Goal: Communication & Community: Participate in discussion

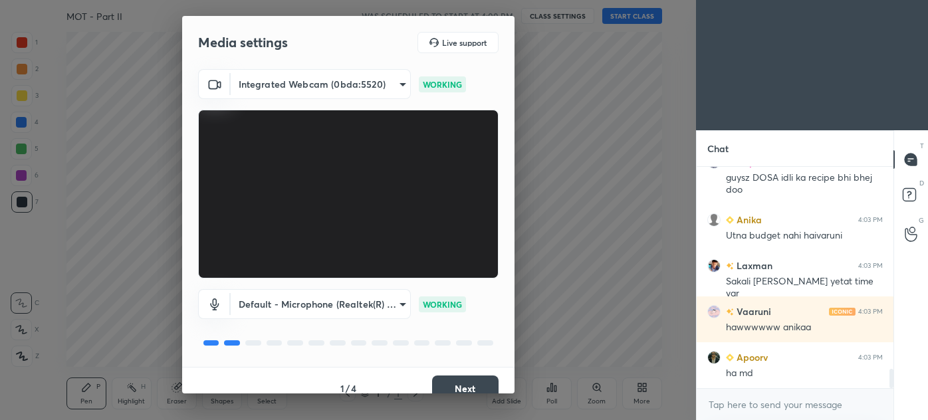
scroll to position [2326, 0]
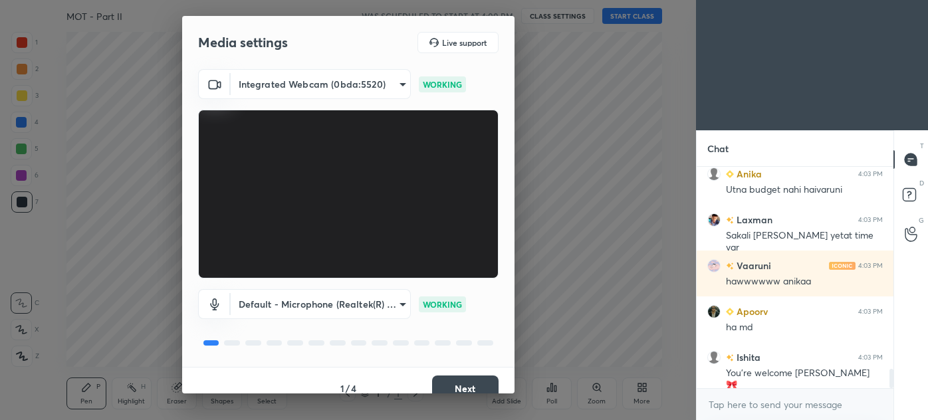
click at [476, 382] on button "Next" at bounding box center [465, 389] width 66 height 27
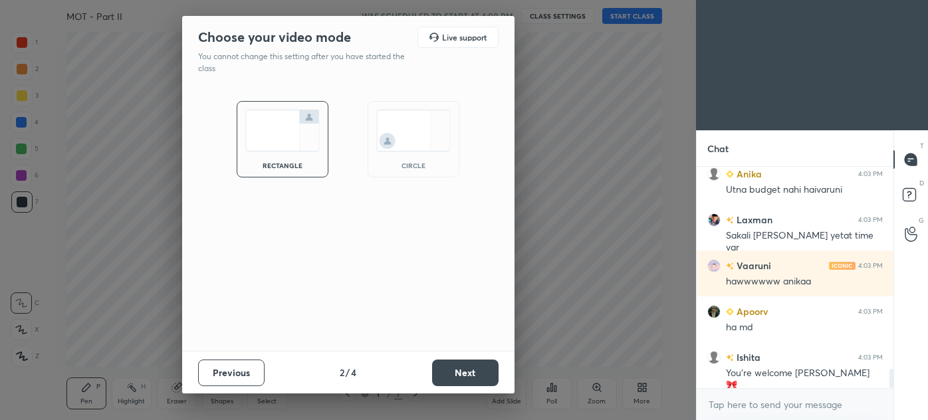
click at [473, 384] on button "Next" at bounding box center [465, 373] width 66 height 27
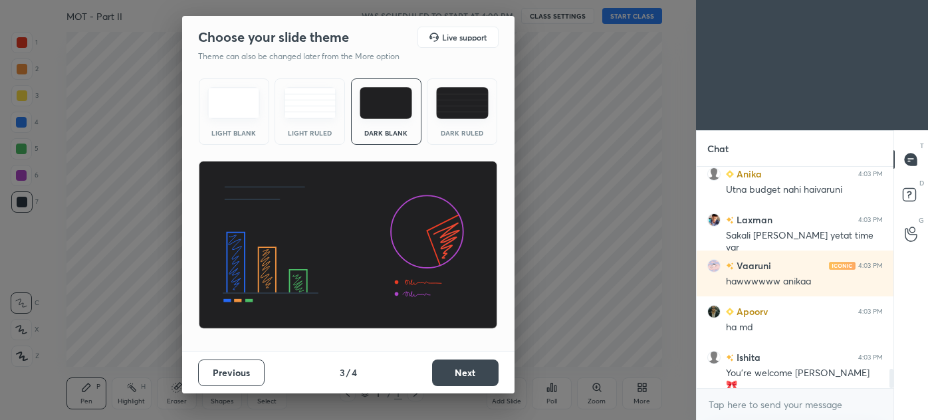
click at [469, 382] on button "Next" at bounding box center [465, 373] width 66 height 27
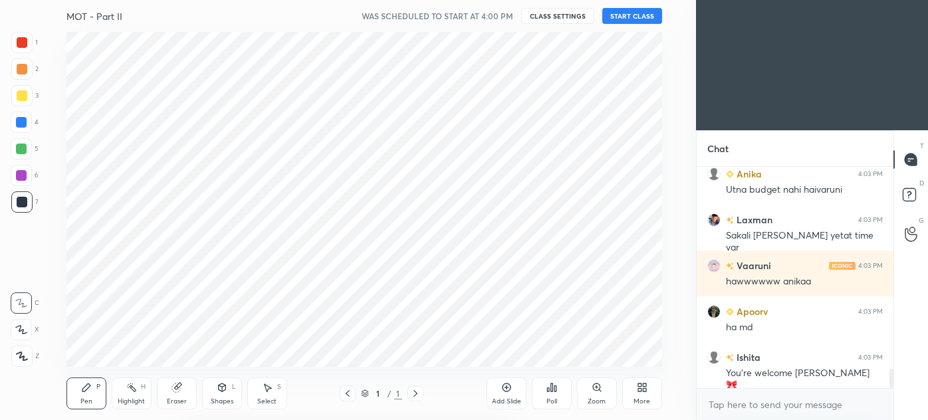
click at [477, 377] on div "Pen P Highlight H Eraser Shapes L Select S 1 / 1 Add Slide Poll Zoom More" at bounding box center [364, 393] width 596 height 53
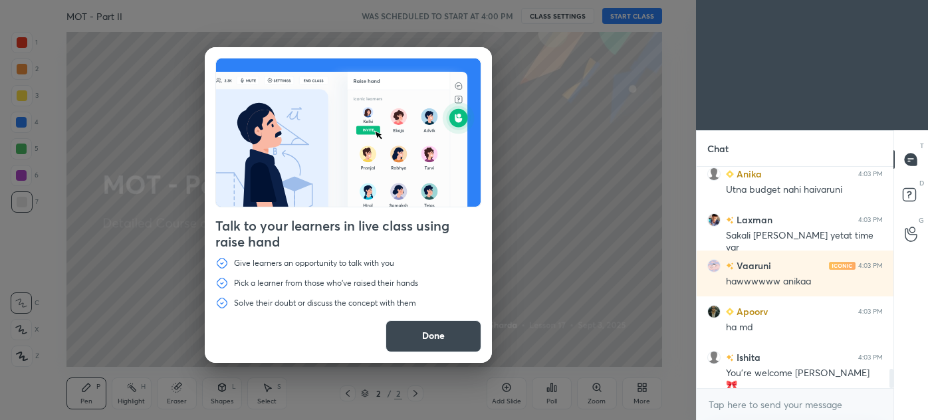
click at [437, 349] on button "Done" at bounding box center [434, 336] width 96 height 32
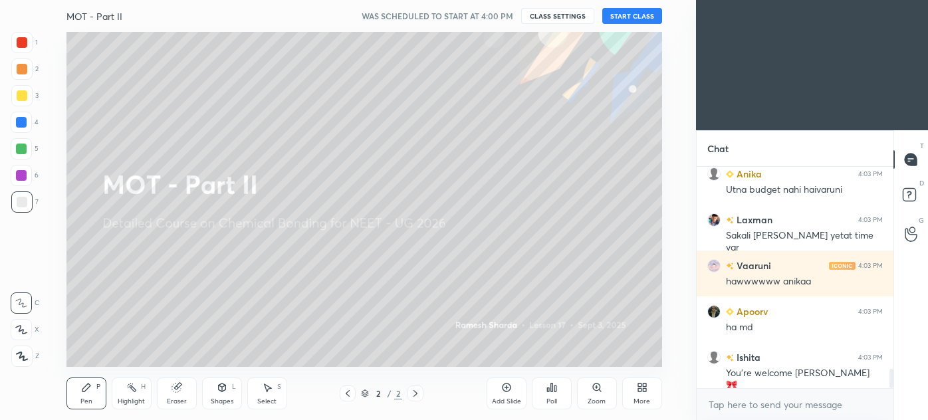
click at [626, 19] on button "START CLASS" at bounding box center [632, 16] width 60 height 16
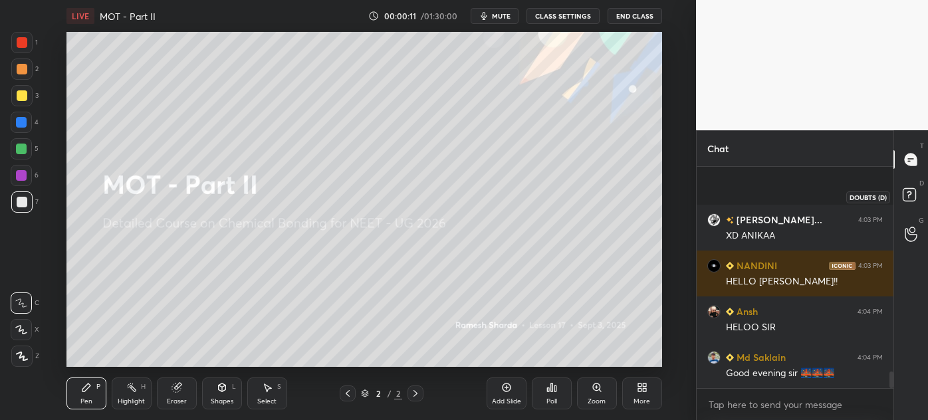
scroll to position [2693, 0]
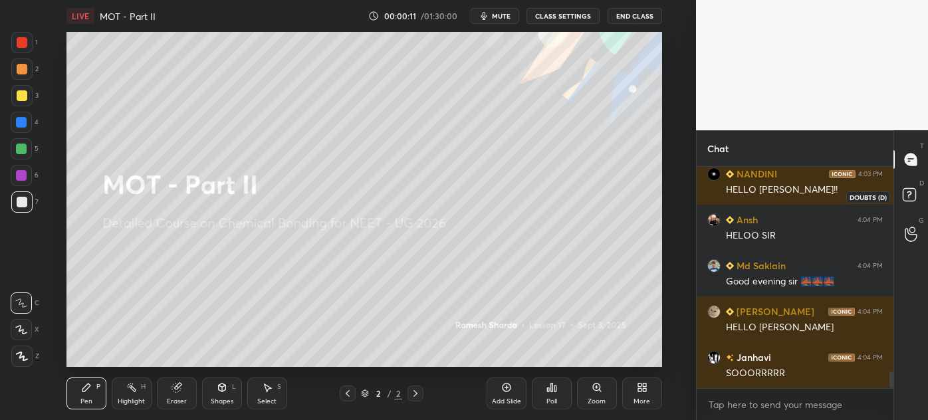
drag, startPoint x: 907, startPoint y: 190, endPoint x: 913, endPoint y: 182, distance: 9.6
click at [910, 191] on rect at bounding box center [909, 195] width 13 height 13
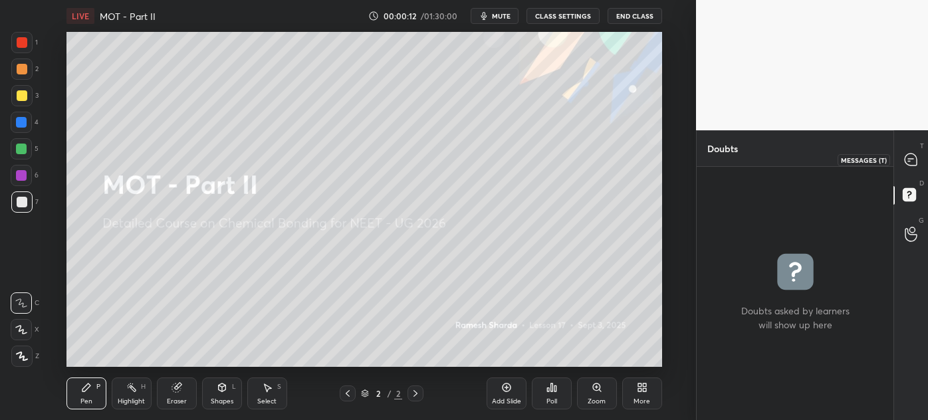
click at [912, 157] on icon at bounding box center [911, 160] width 12 height 12
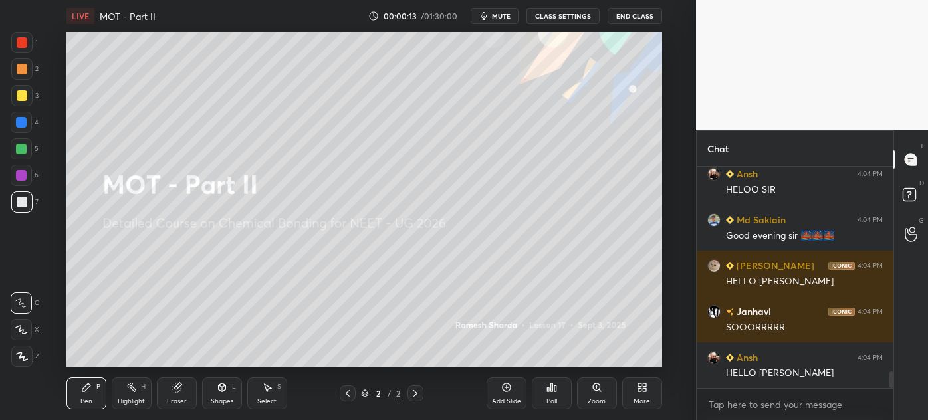
scroll to position [2830, 0]
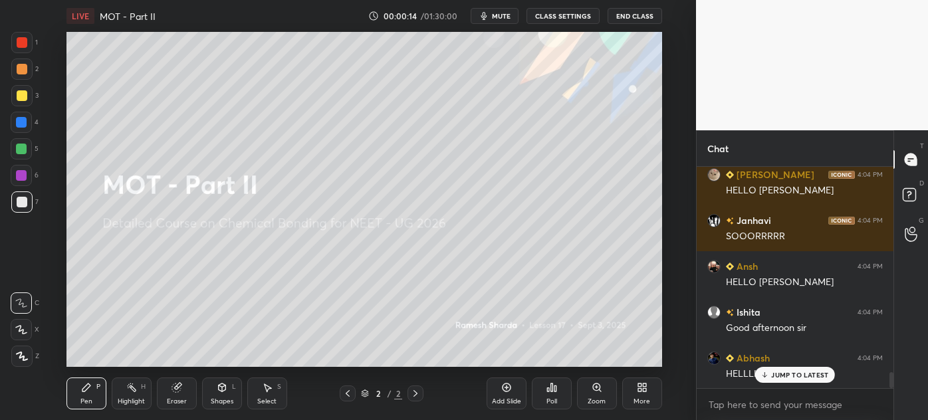
click at [417, 394] on icon at bounding box center [415, 393] width 11 height 11
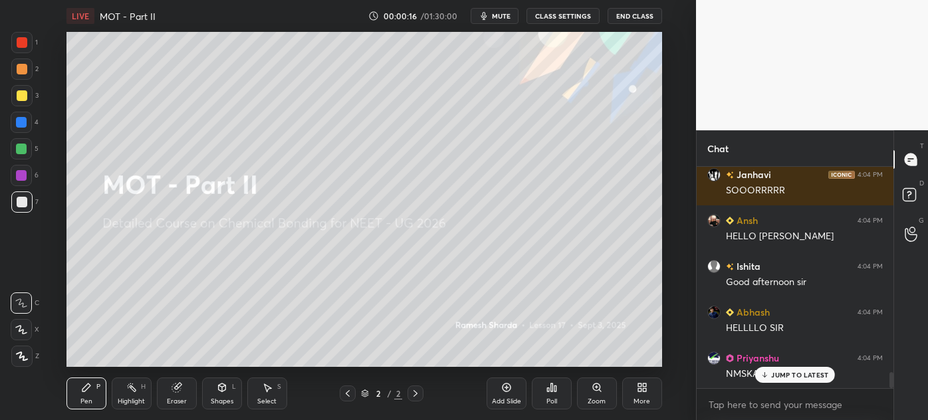
scroll to position [2921, 0]
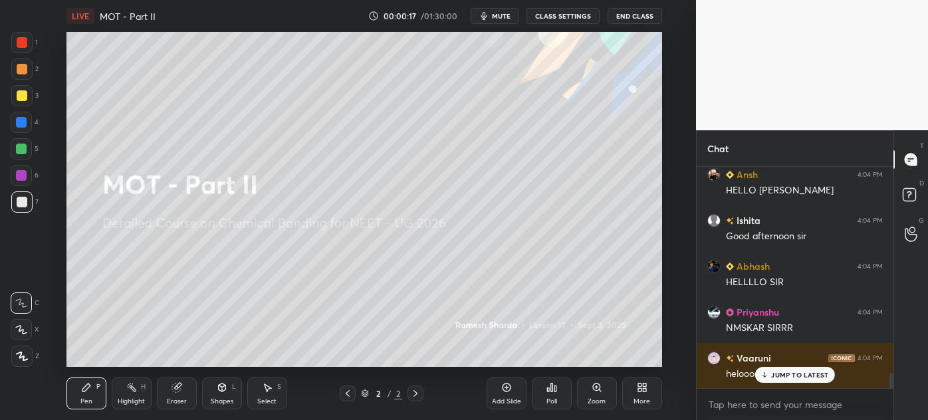
click at [646, 390] on icon at bounding box center [644, 389] width 3 height 3
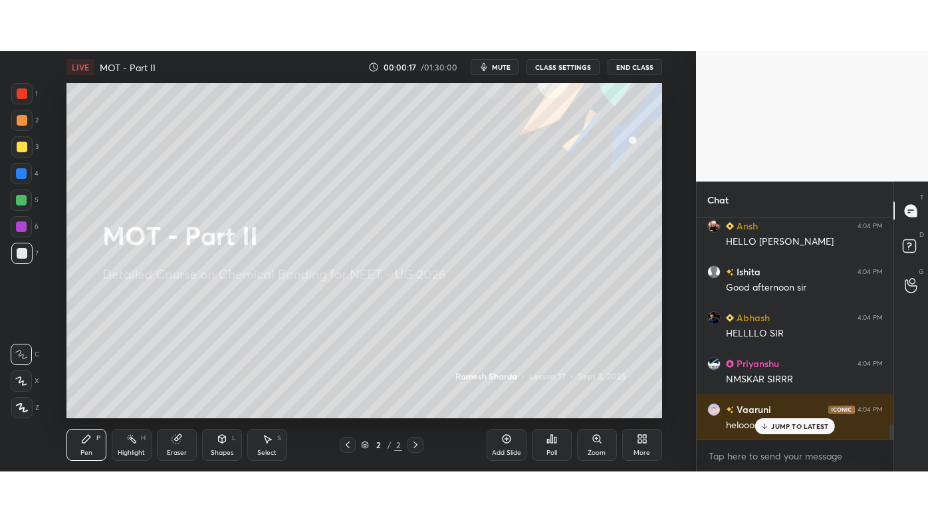
scroll to position [0, 0]
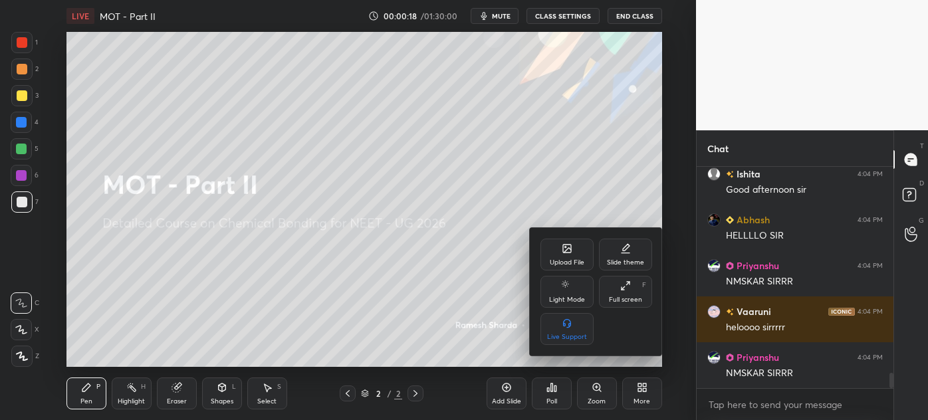
click at [626, 291] on icon at bounding box center [625, 286] width 11 height 11
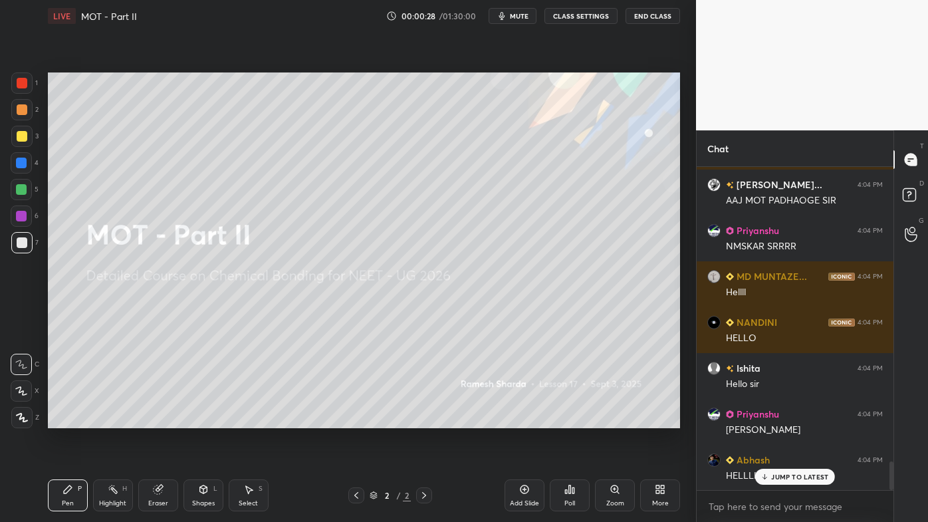
drag, startPoint x: 23, startPoint y: 83, endPoint x: 15, endPoint y: 126, distance: 43.2
click at [23, 84] on div at bounding box center [22, 83] width 11 height 11
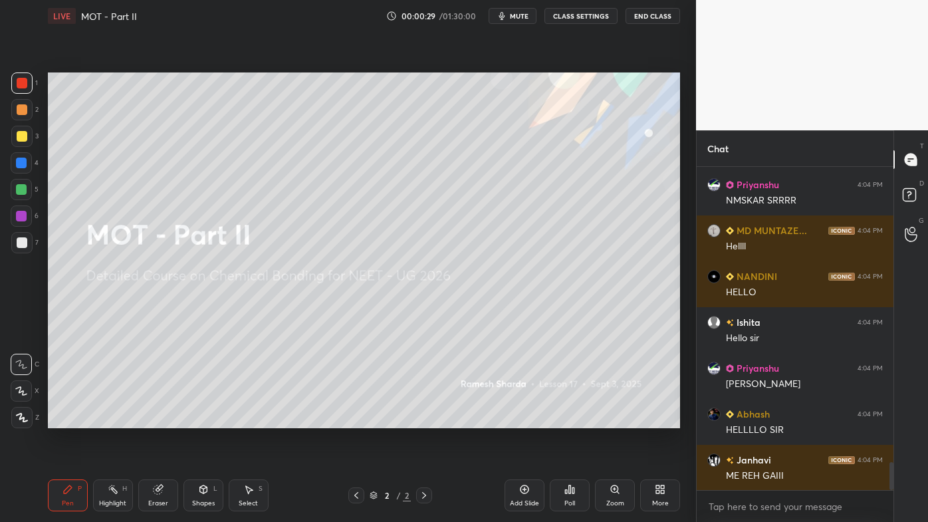
click at [14, 419] on div at bounding box center [21, 417] width 21 height 21
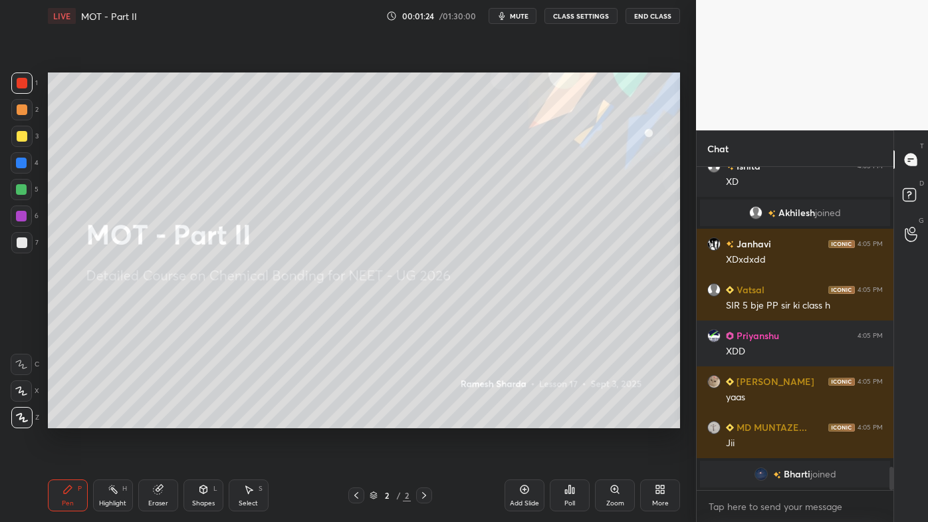
scroll to position [4147, 0]
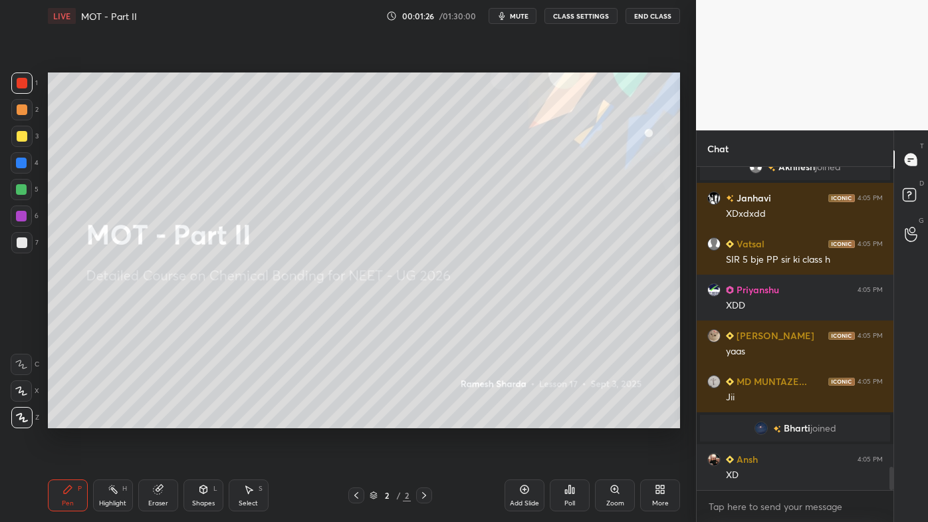
click at [658, 420] on icon at bounding box center [660, 489] width 11 height 11
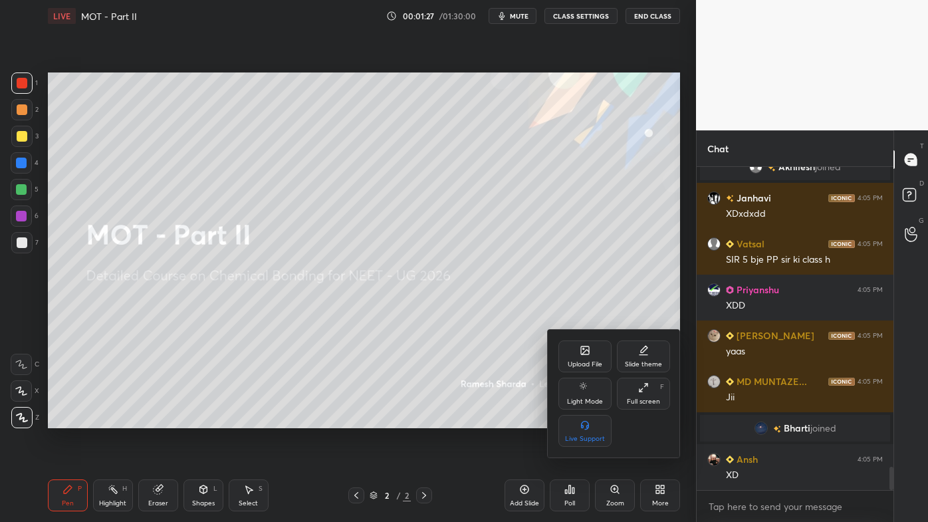
click at [588, 359] on div "Upload File" at bounding box center [584, 356] width 53 height 32
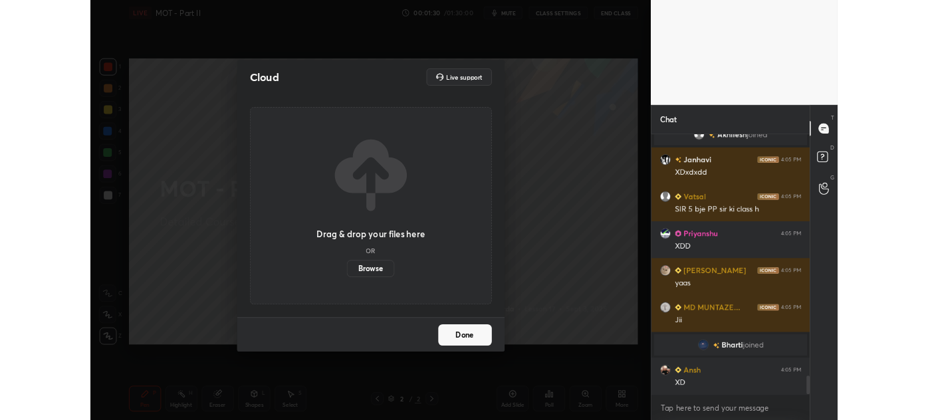
scroll to position [4192, 0]
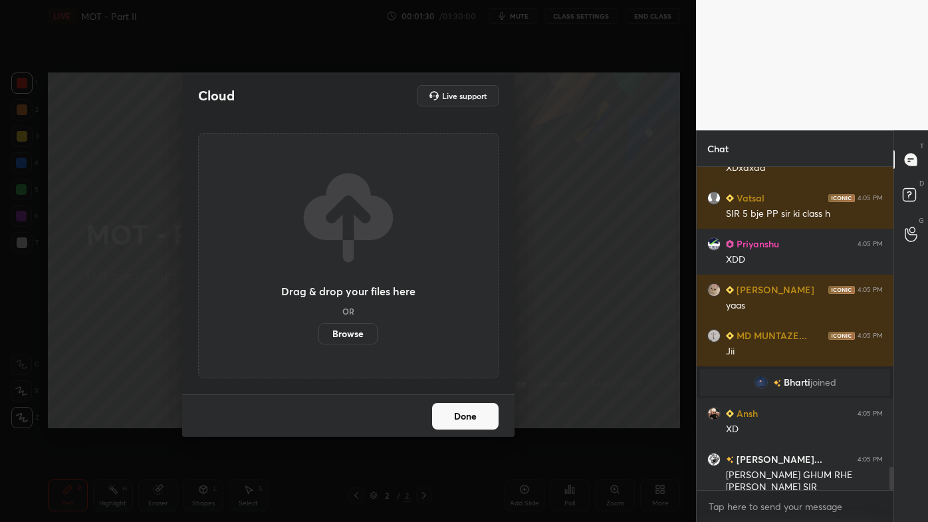
click at [336, 334] on label "Browse" at bounding box center [347, 333] width 59 height 21
click at [318, 334] on input "Browse" at bounding box center [318, 333] width 0 height 21
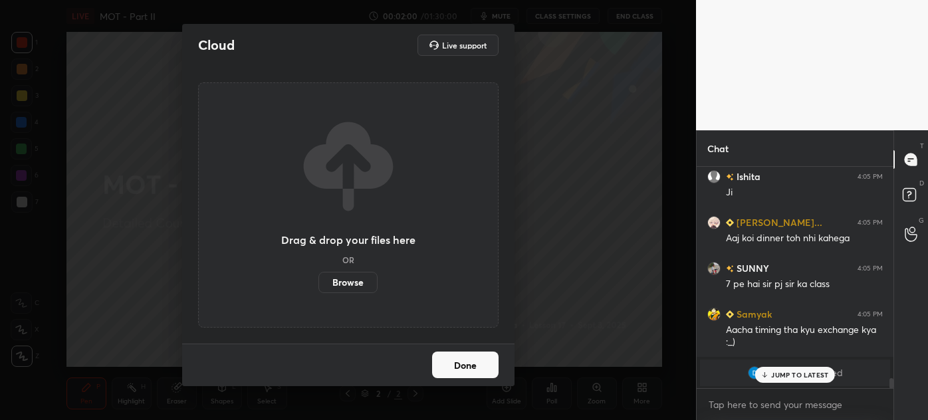
scroll to position [4567, 0]
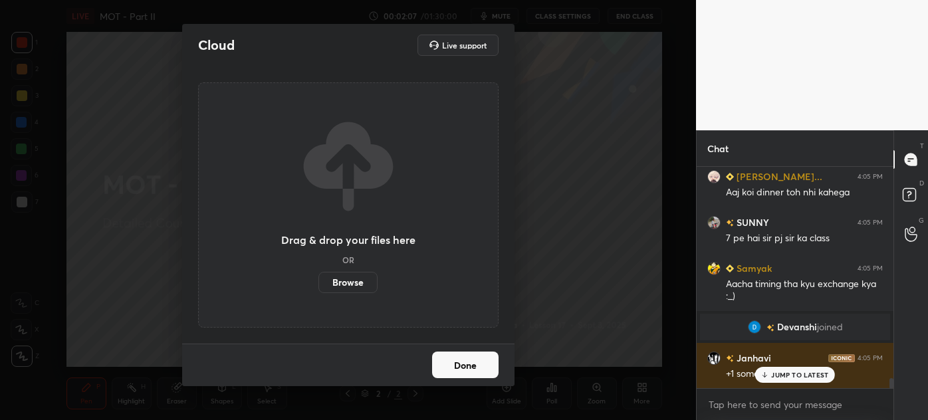
click at [455, 371] on div "Done" at bounding box center [348, 365] width 332 height 43
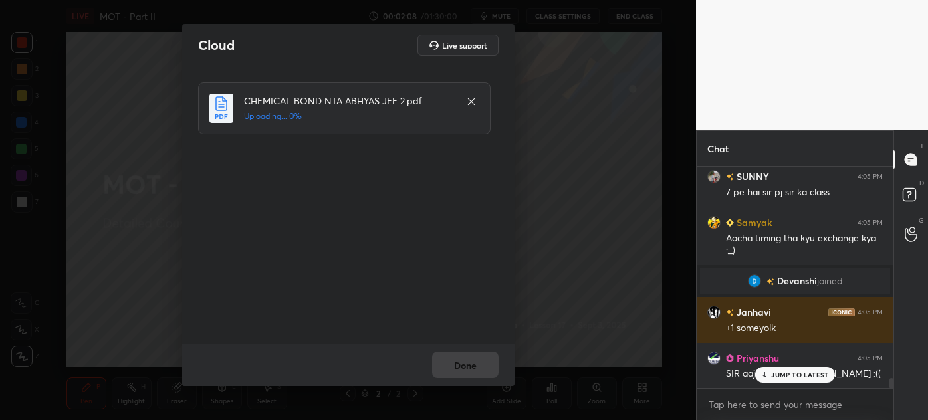
scroll to position [4659, 0]
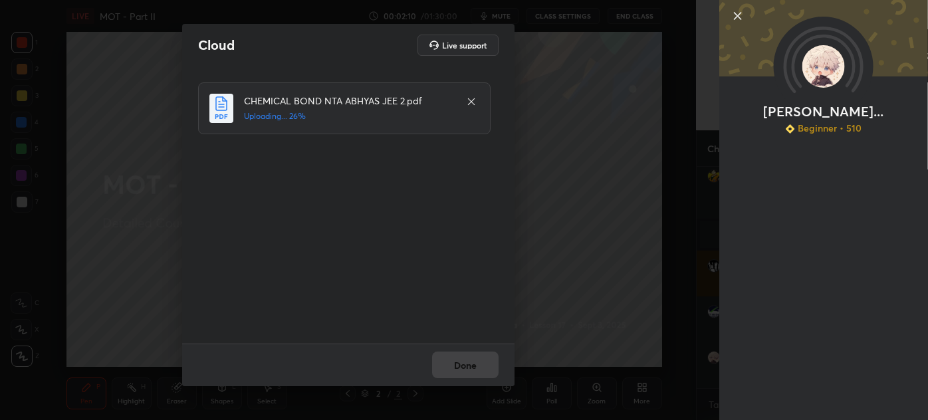
click at [594, 332] on div "Cloud Live support CHEMICAL BOND NTA ABHYAS JEE 2.pdf Uploading... 26% Done" at bounding box center [348, 210] width 696 height 420
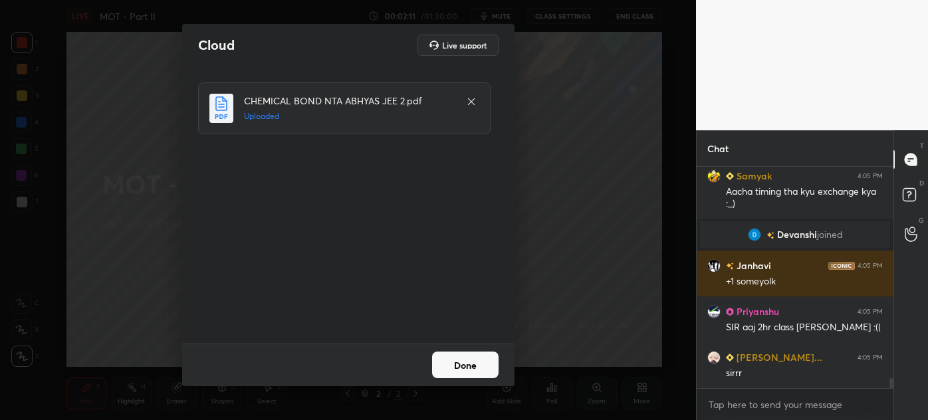
drag, startPoint x: 469, startPoint y: 363, endPoint x: 448, endPoint y: 375, distance: 24.4
click at [469, 363] on button "Done" at bounding box center [465, 365] width 66 height 27
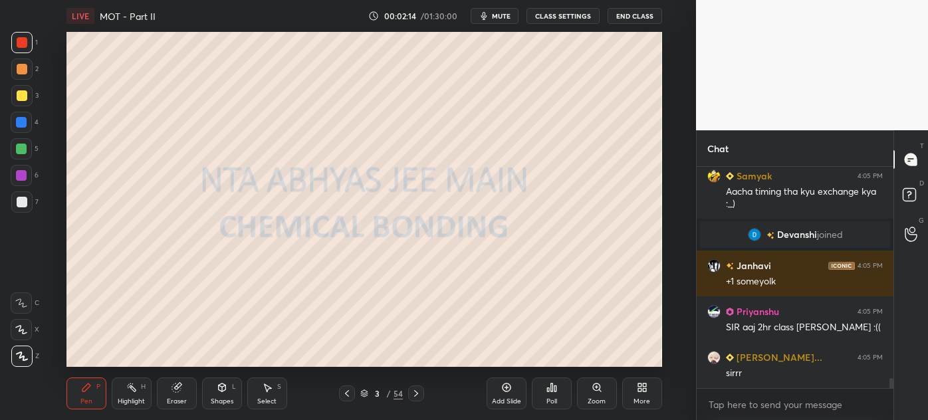
scroll to position [4717, 0]
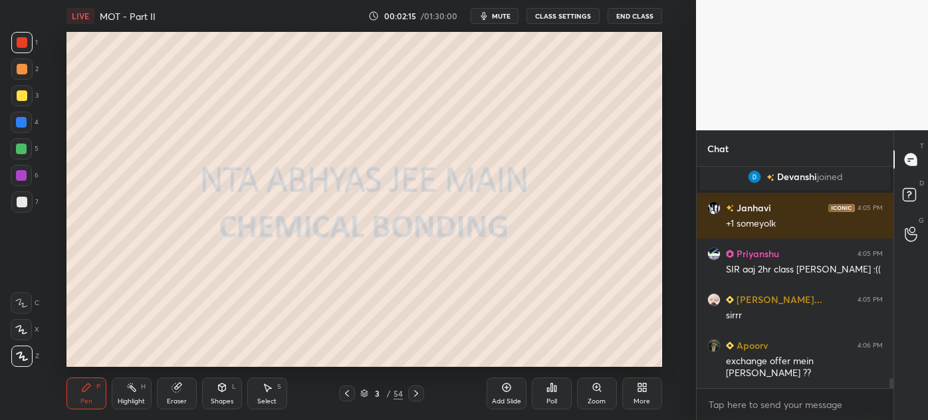
click at [637, 398] on div "More" at bounding box center [642, 401] width 17 height 7
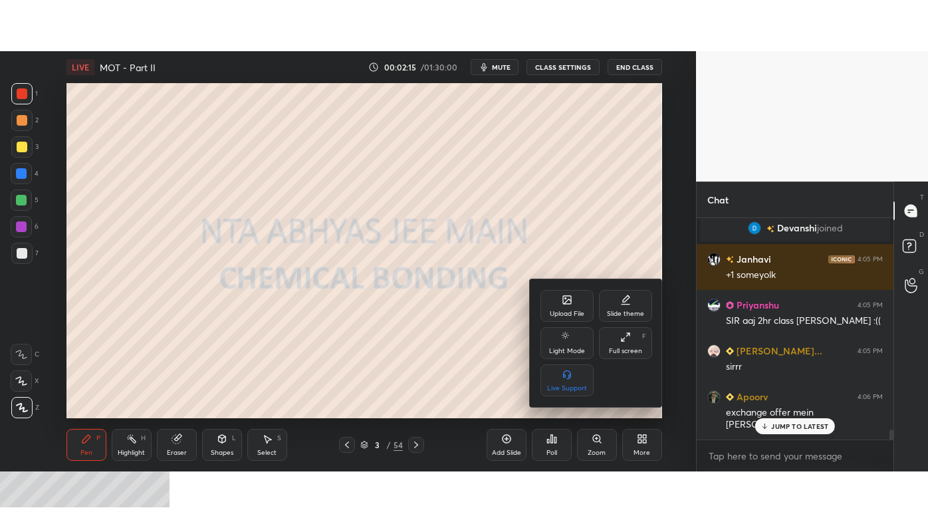
scroll to position [4762, 0]
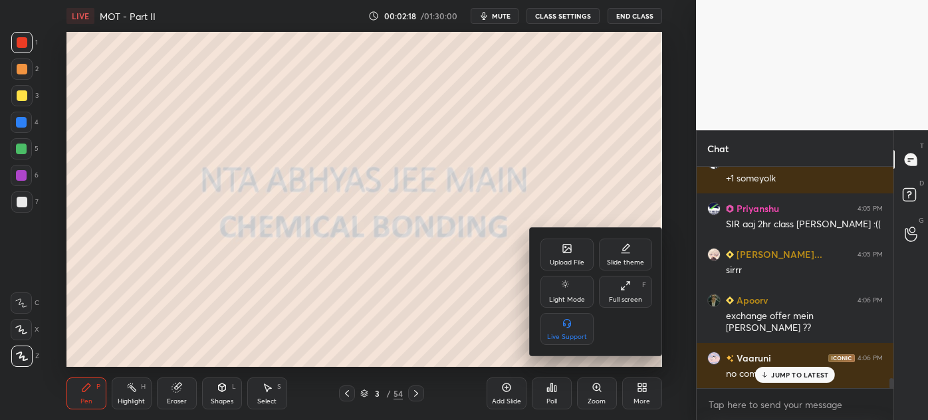
drag, startPoint x: 628, startPoint y: 289, endPoint x: 622, endPoint y: 362, distance: 74.0
click at [628, 290] on icon at bounding box center [625, 286] width 11 height 11
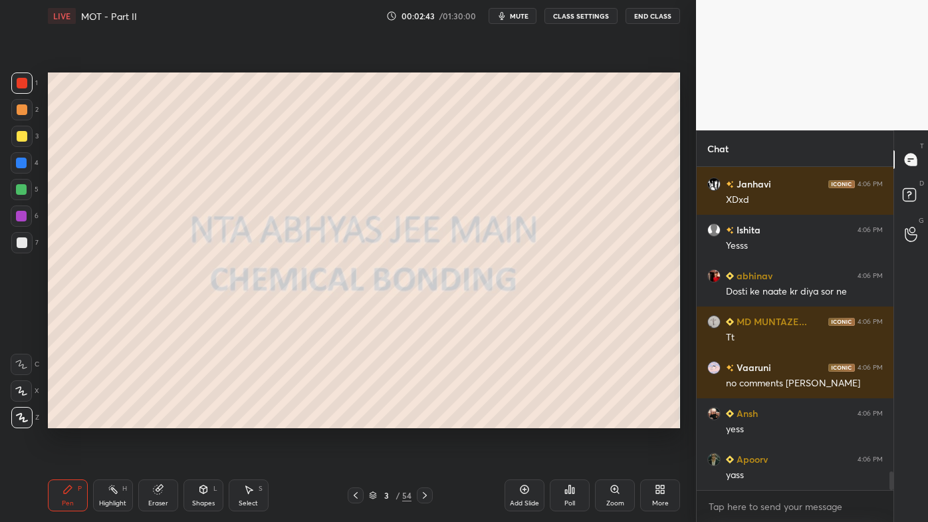
scroll to position [5289, 0]
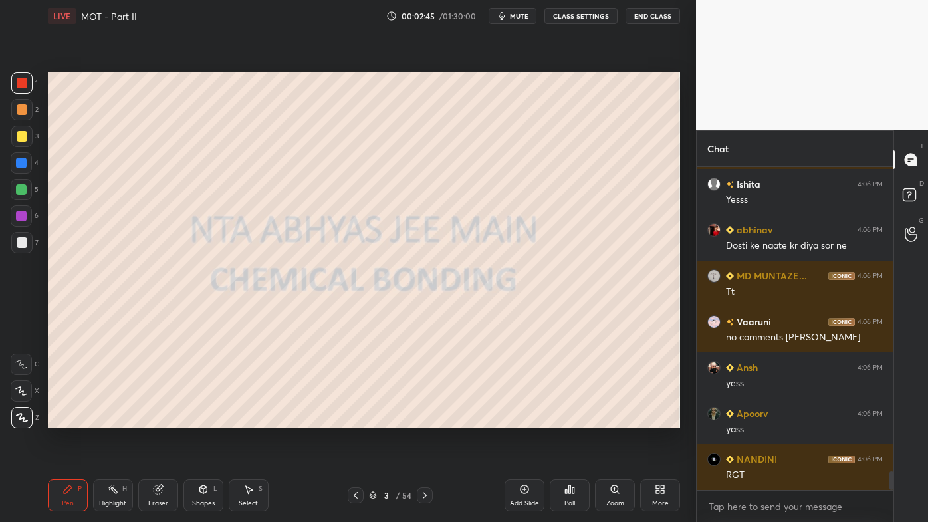
click at [25, 164] on div at bounding box center [21, 163] width 11 height 11
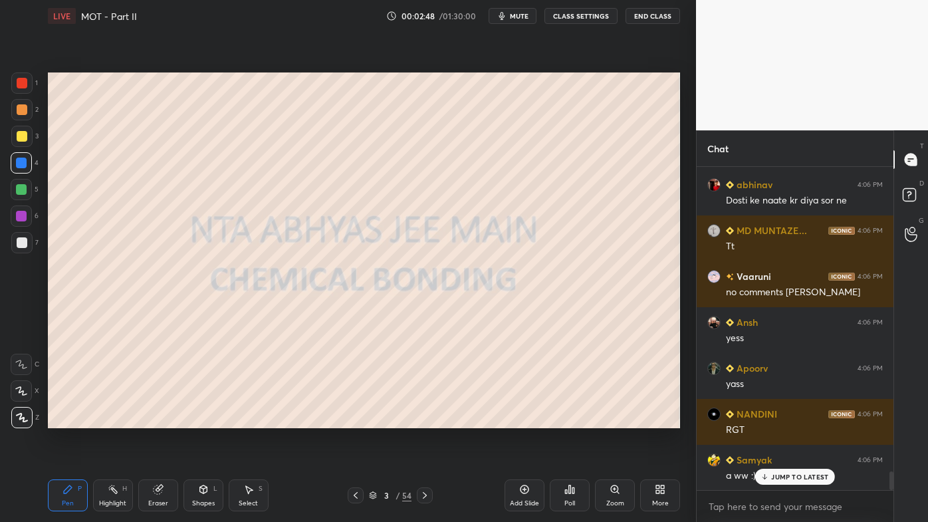
scroll to position [5380, 0]
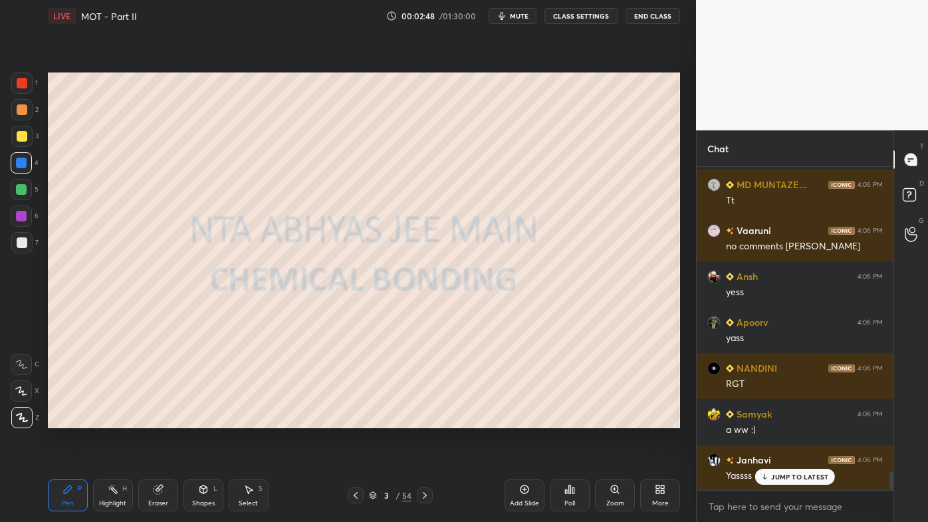
click at [427, 420] on icon at bounding box center [425, 495] width 11 height 11
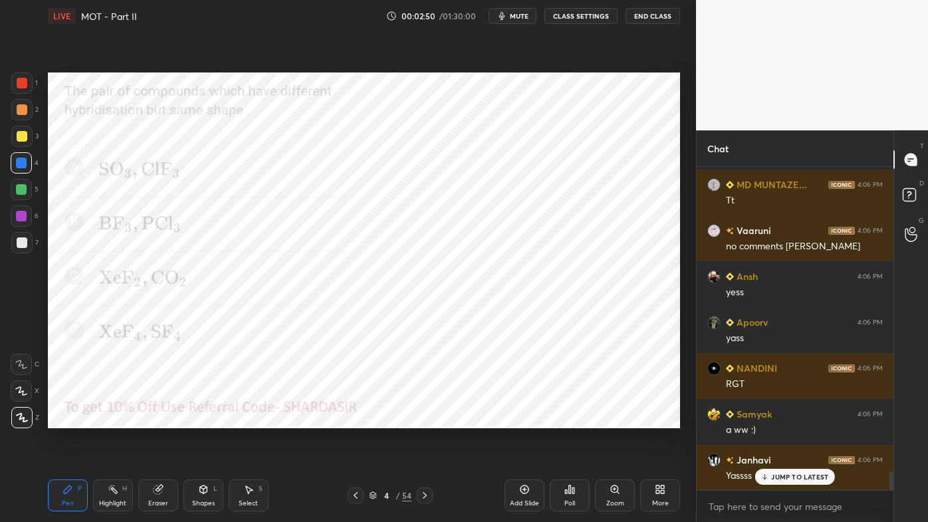
scroll to position [5426, 0]
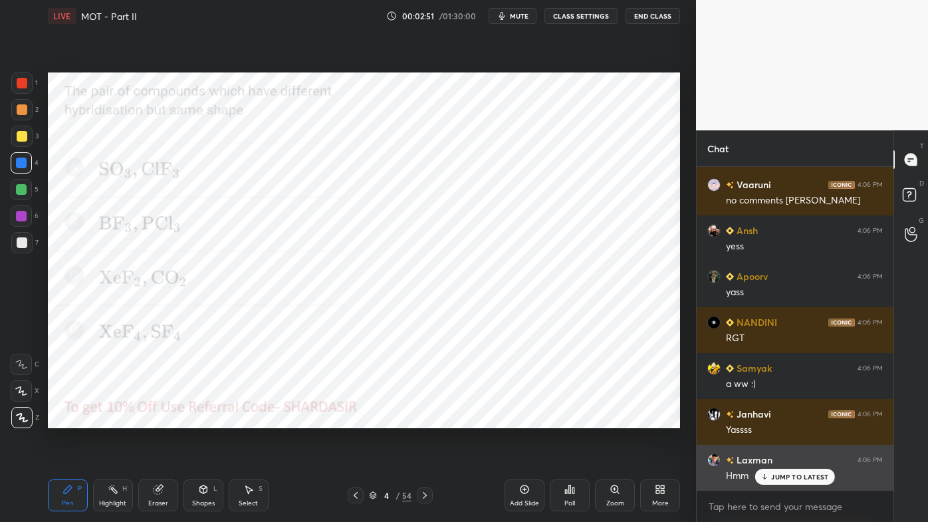
click at [776, 420] on p "JUMP TO LATEST" at bounding box center [799, 477] width 57 height 8
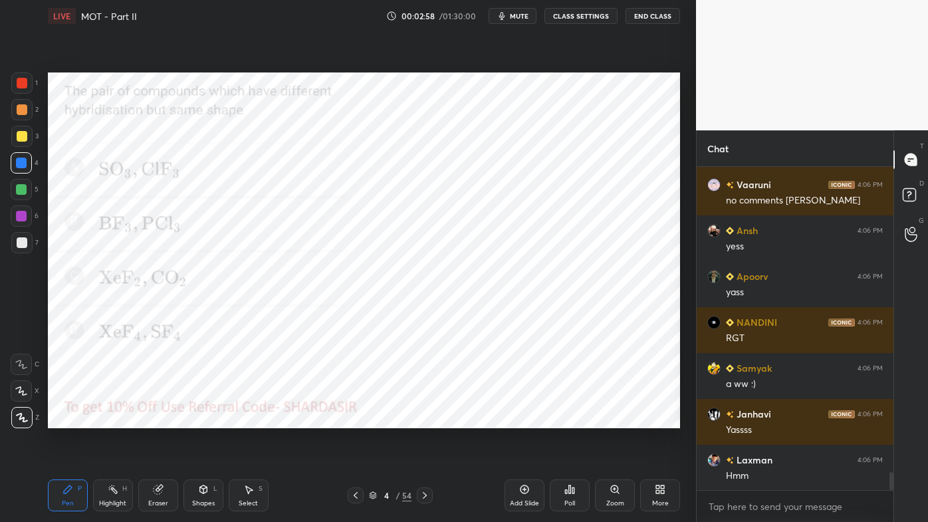
scroll to position [5458, 0]
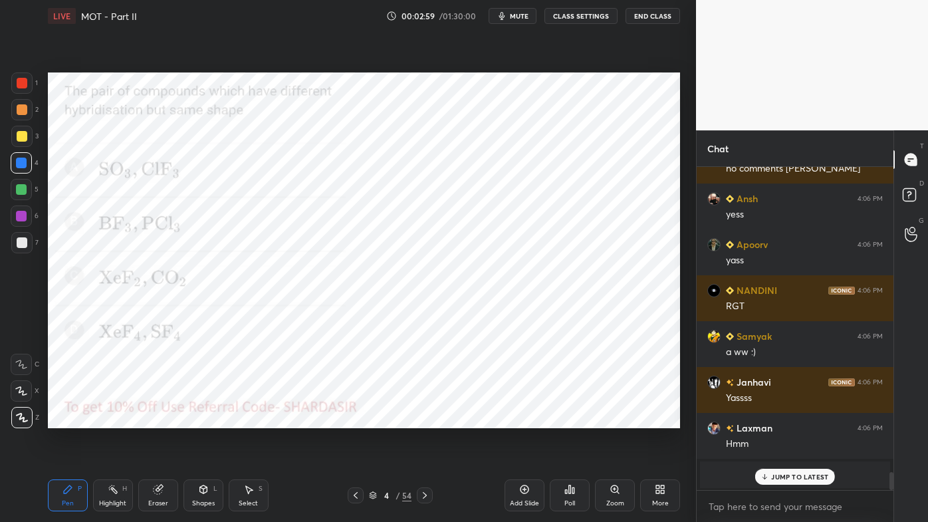
click at [576, 420] on div "Poll" at bounding box center [570, 495] width 40 height 32
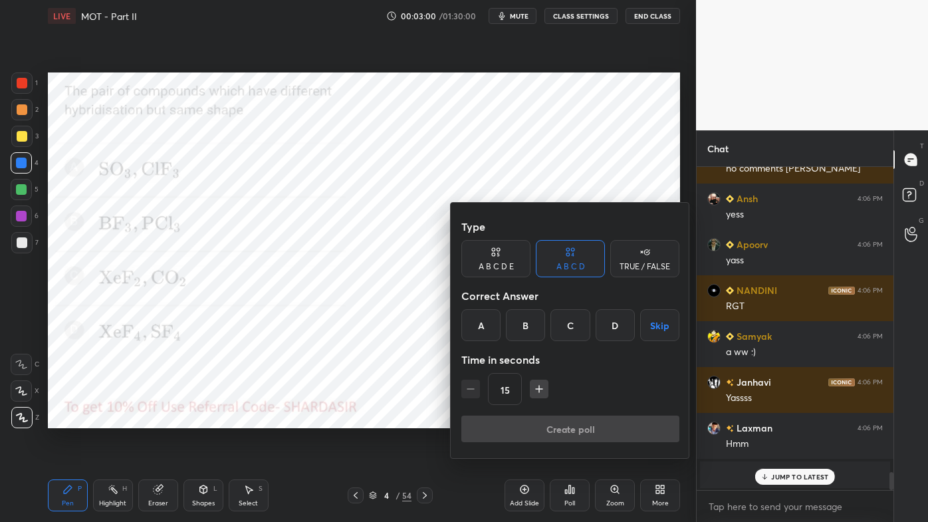
drag, startPoint x: 578, startPoint y: 322, endPoint x: 574, endPoint y: 331, distance: 9.8
click at [578, 323] on div "C" at bounding box center [569, 325] width 39 height 32
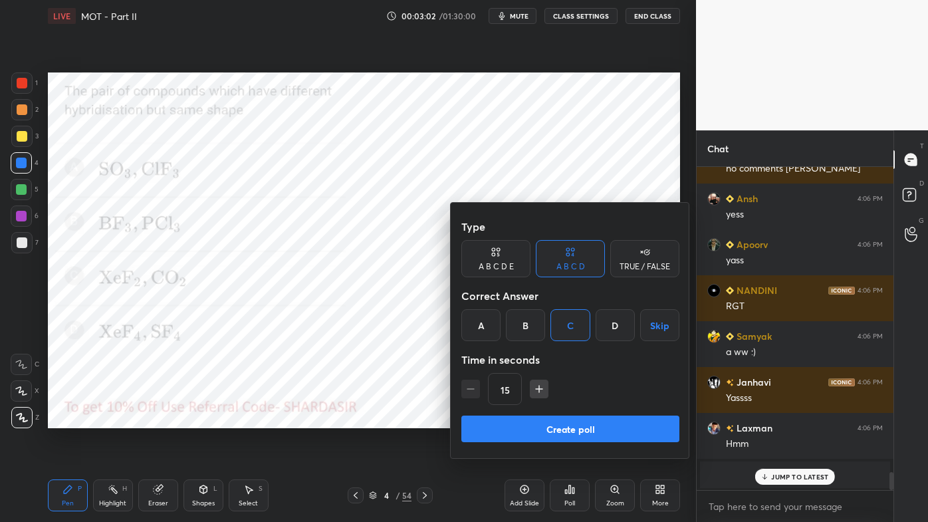
drag, startPoint x: 567, startPoint y: 429, endPoint x: 541, endPoint y: 432, distance: 26.1
click at [569, 420] on button "Create poll" at bounding box center [570, 429] width 218 height 27
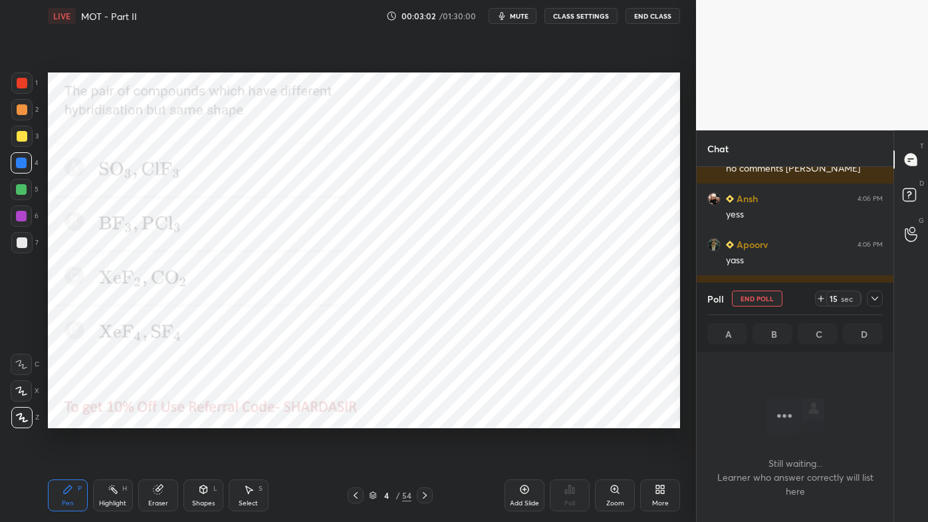
scroll to position [4, 3]
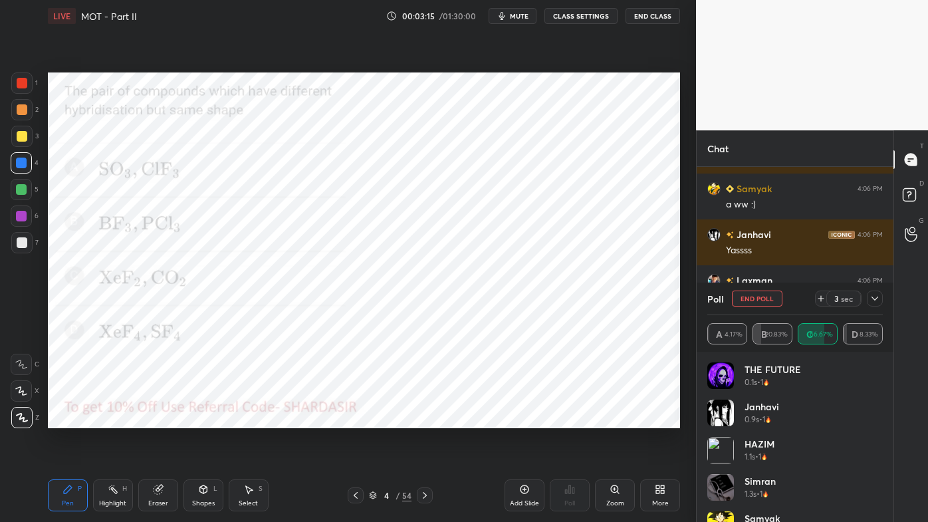
drag, startPoint x: 878, startPoint y: 299, endPoint x: 867, endPoint y: 308, distance: 14.1
click at [878, 301] on icon at bounding box center [875, 298] width 11 height 11
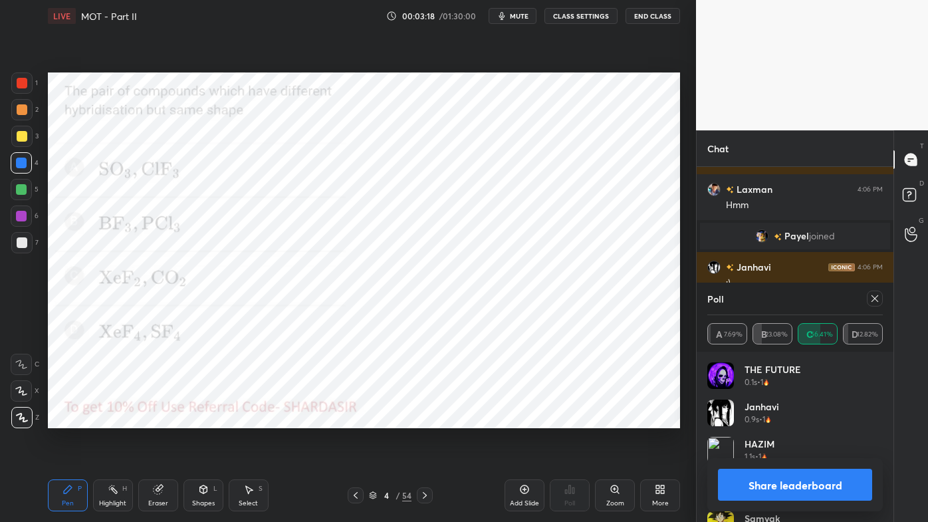
click at [881, 299] on div at bounding box center [875, 299] width 16 height 16
type textarea "x"
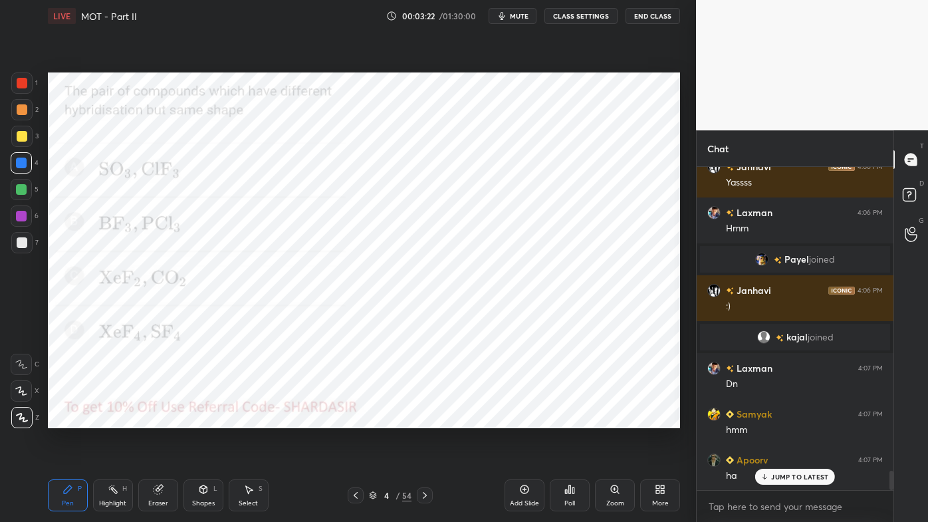
click at [426, 420] on icon at bounding box center [425, 495] width 11 height 11
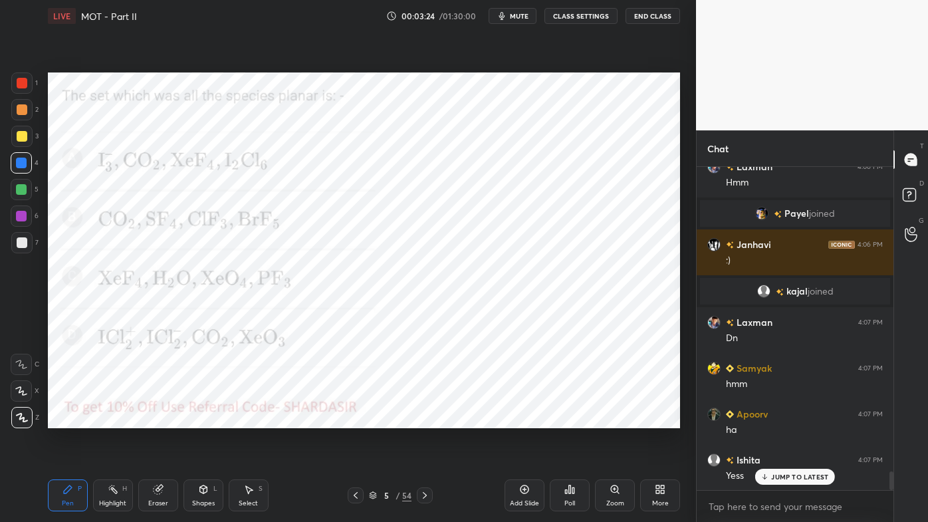
click at [427, 420] on icon at bounding box center [425, 495] width 11 height 11
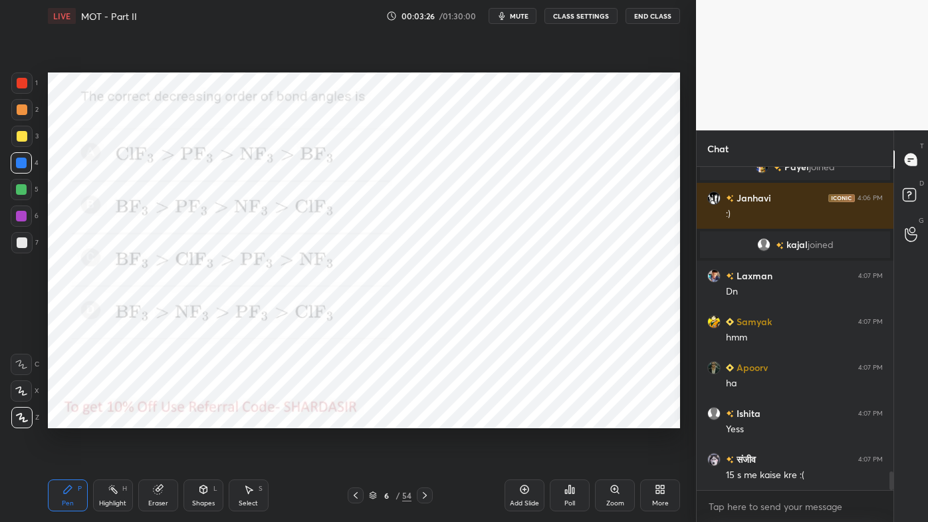
click at [422, 420] on icon at bounding box center [425, 495] width 11 height 11
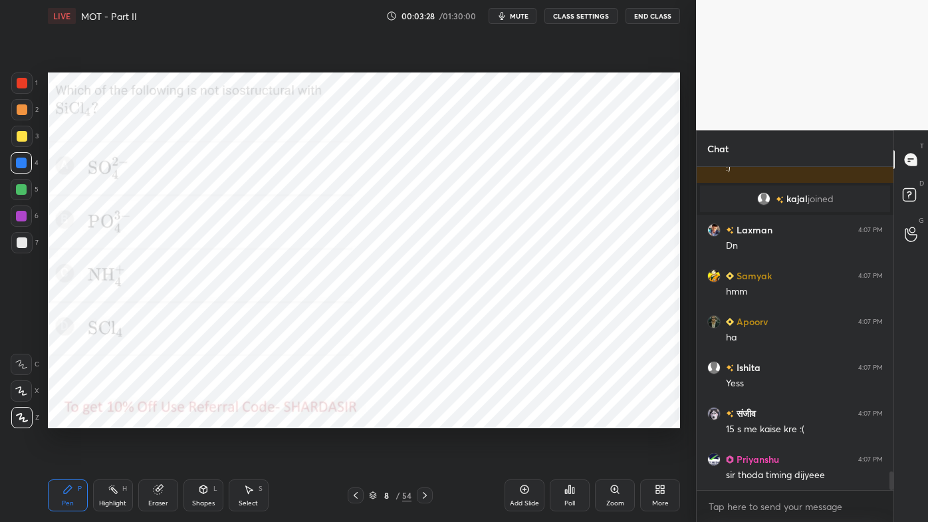
click at [421, 420] on icon at bounding box center [425, 495] width 11 height 11
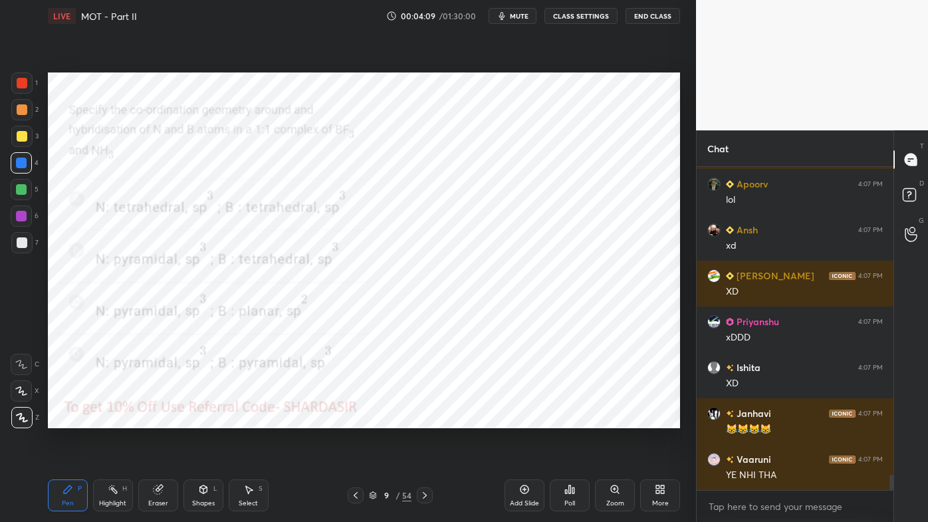
click at [569, 420] on div "Poll" at bounding box center [570, 495] width 40 height 32
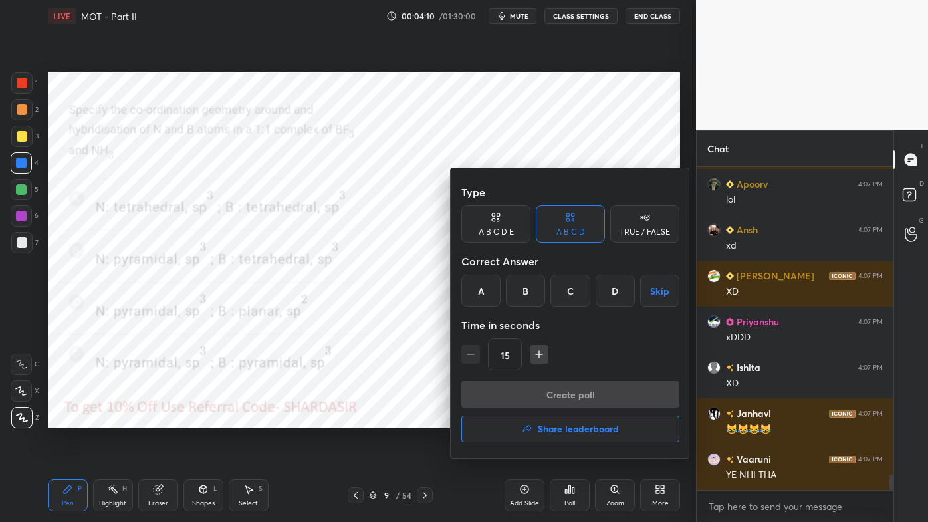
click at [484, 291] on div "A" at bounding box center [480, 291] width 39 height 32
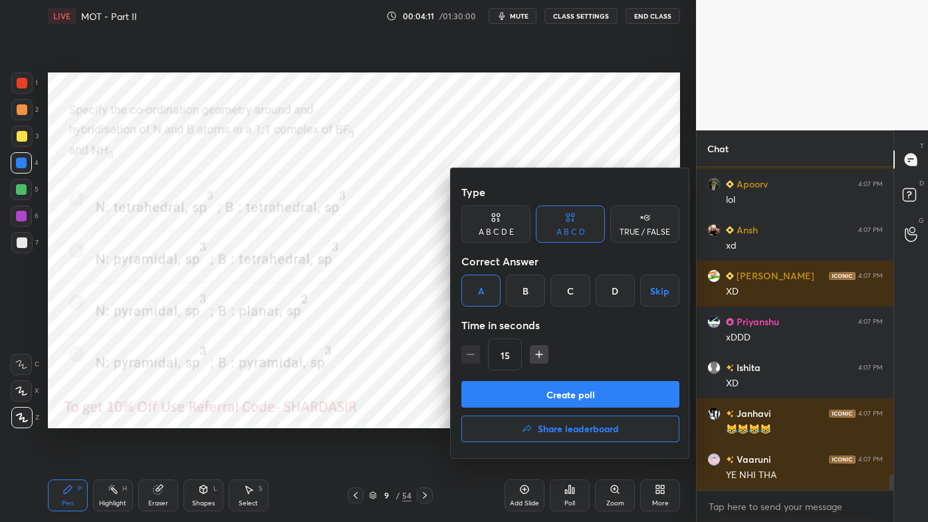
click at [537, 353] on icon "button" at bounding box center [539, 354] width 13 height 13
click at [537, 354] on icon "button" at bounding box center [539, 354] width 13 height 13
type input "45"
click at [514, 401] on button "Create poll" at bounding box center [570, 394] width 218 height 27
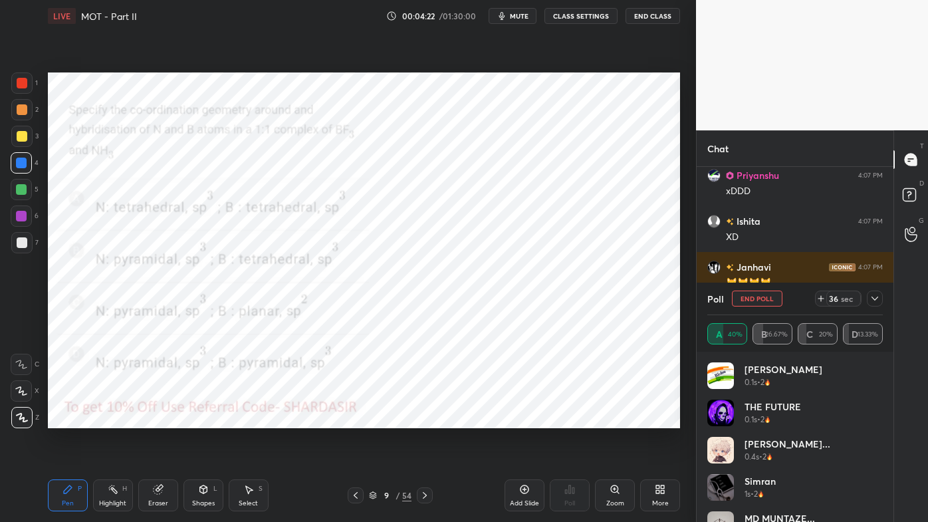
scroll to position [6095, 0]
drag, startPoint x: 19, startPoint y: 84, endPoint x: 132, endPoint y: 71, distance: 113.7
click at [21, 83] on div at bounding box center [22, 83] width 11 height 11
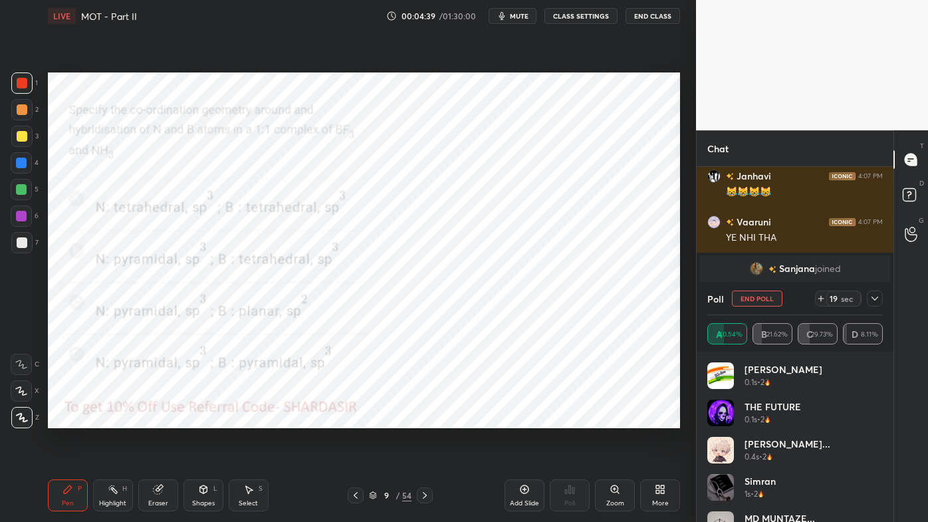
scroll to position [6219, 0]
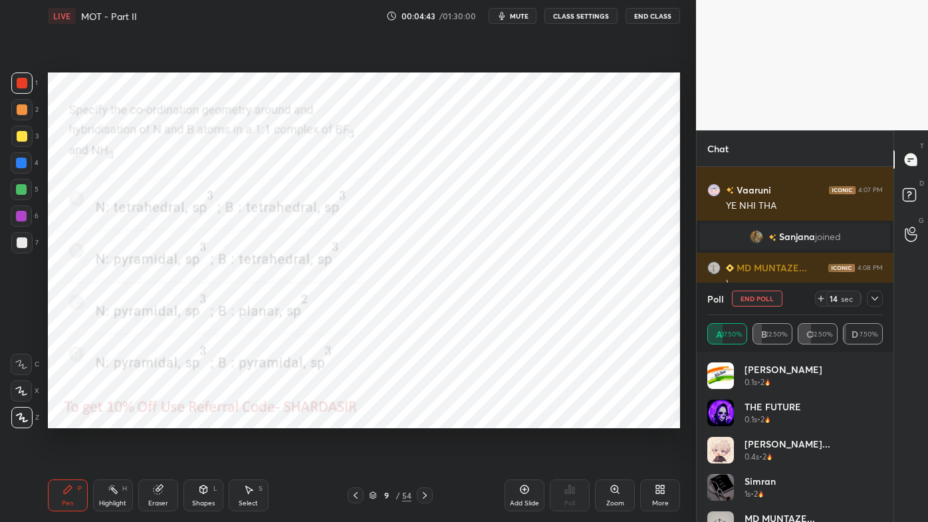
click at [877, 297] on icon at bounding box center [875, 298] width 11 height 11
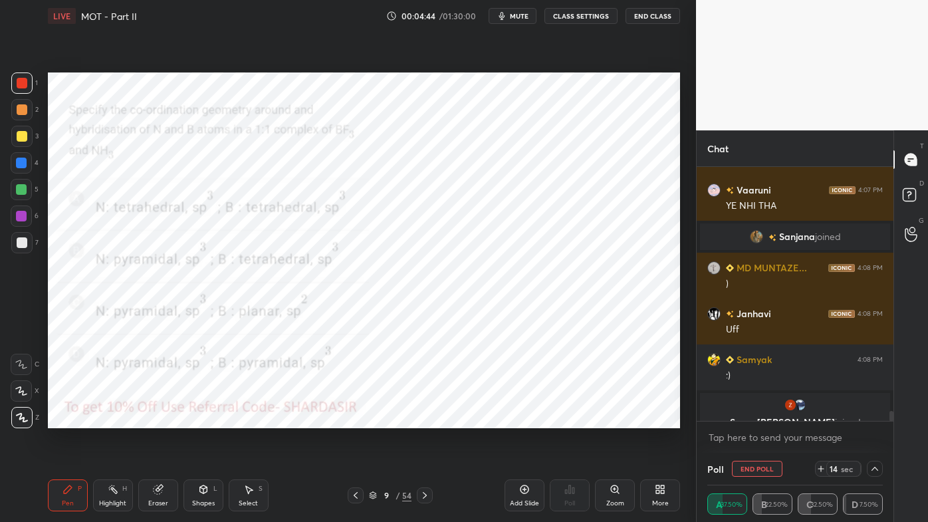
scroll to position [0, 3]
click at [755, 420] on button "End Poll" at bounding box center [757, 469] width 51 height 16
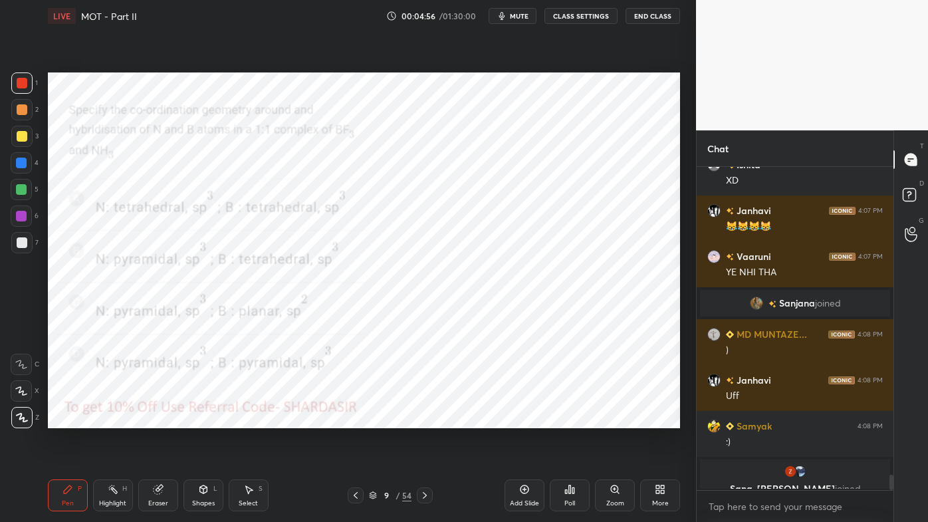
scroll to position [6151, 0]
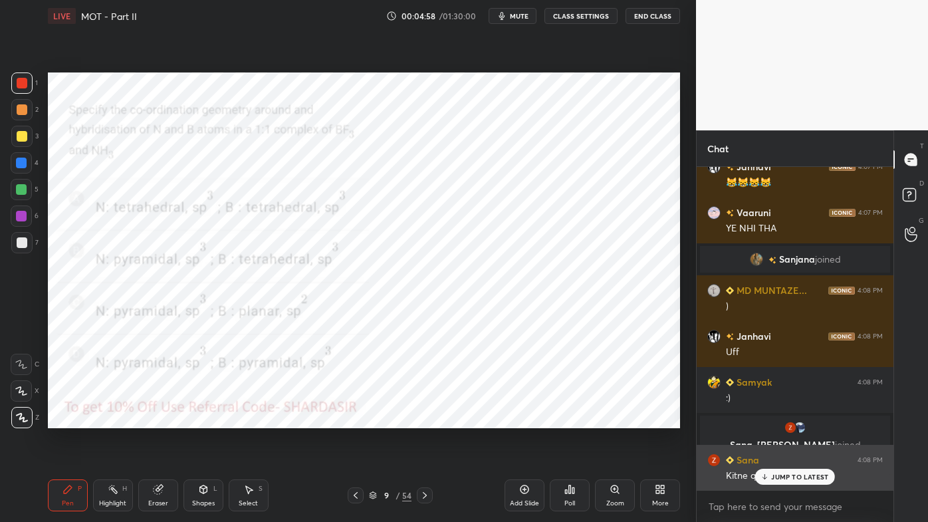
click at [771, 420] on p "JUMP TO LATEST" at bounding box center [799, 477] width 57 height 8
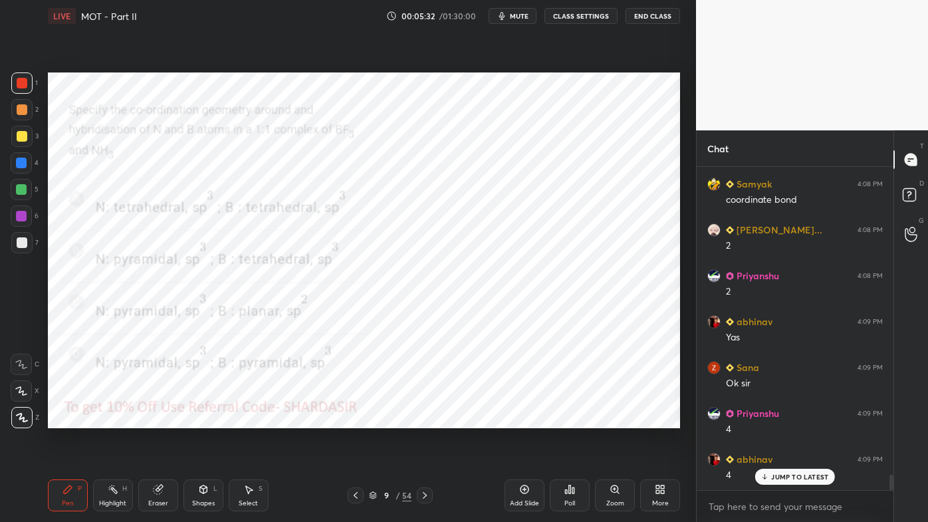
scroll to position [6563, 0]
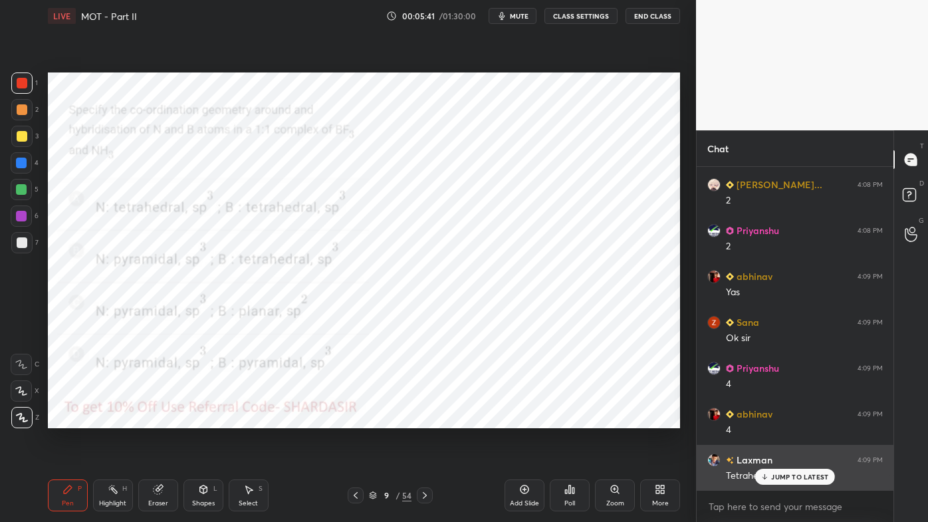
click at [792, 420] on p "JUMP TO LATEST" at bounding box center [799, 477] width 57 height 8
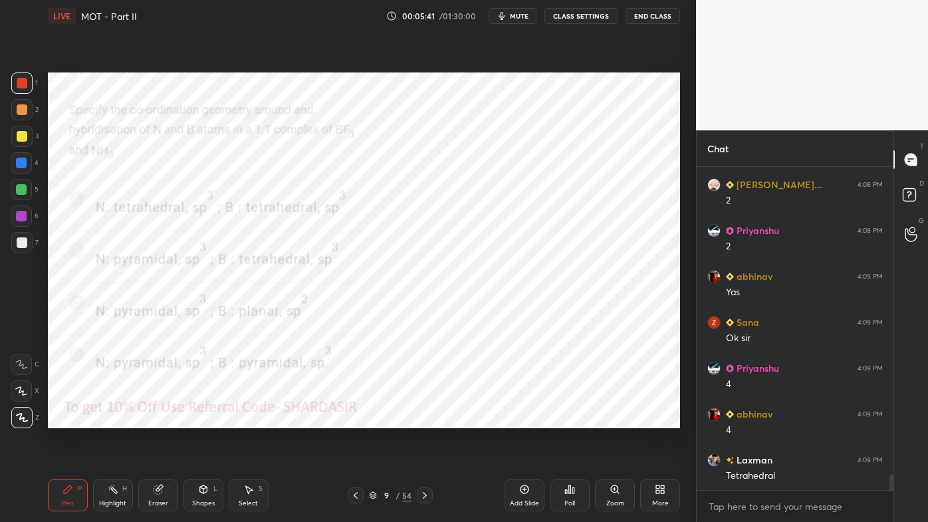
scroll to position [6609, 0]
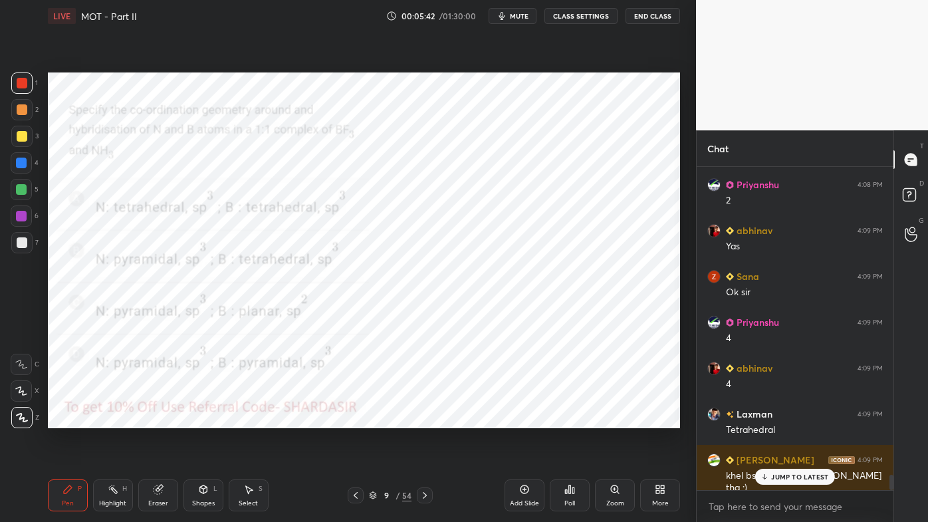
drag, startPoint x: 778, startPoint y: 477, endPoint x: 721, endPoint y: 496, distance: 59.7
click at [777, 420] on p "JUMP TO LATEST" at bounding box center [799, 477] width 57 height 8
drag, startPoint x: 116, startPoint y: 488, endPoint x: 142, endPoint y: 432, distance: 61.6
click at [114, 420] on icon at bounding box center [113, 489] width 11 height 11
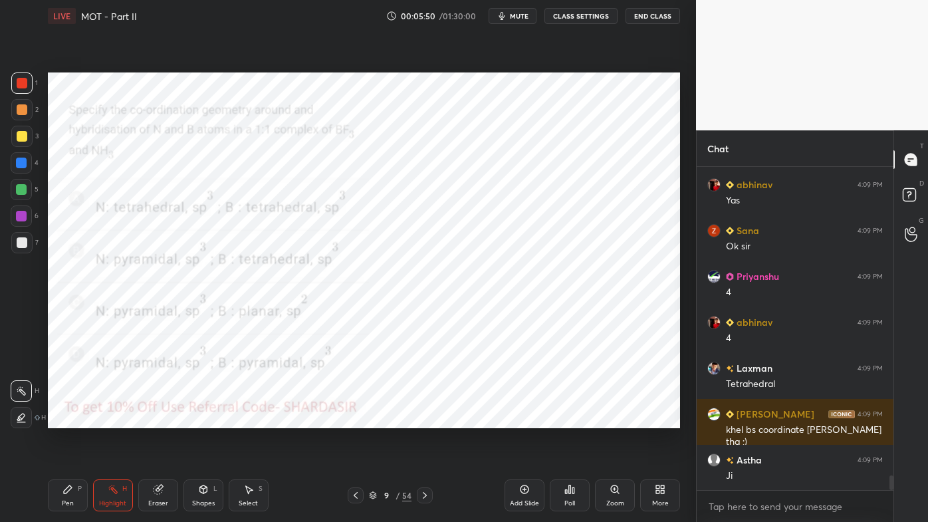
scroll to position [6701, 0]
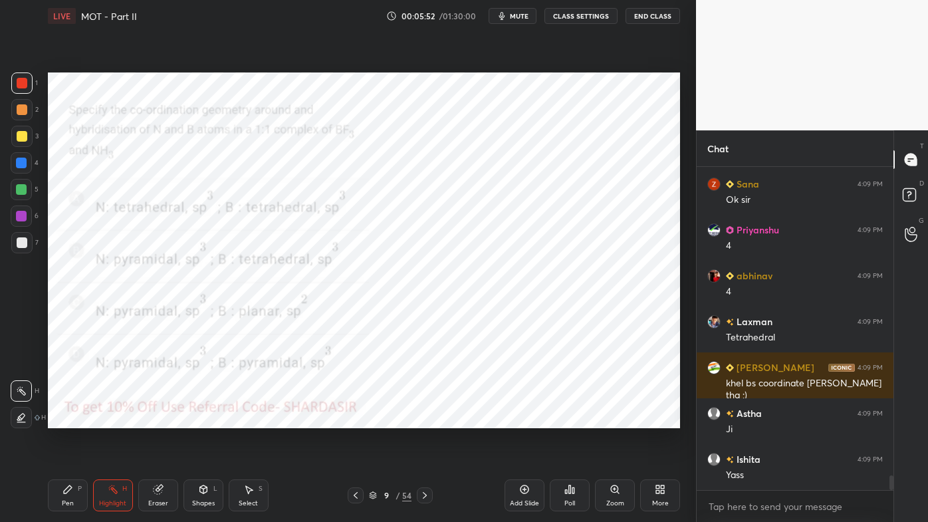
click at [64, 420] on icon at bounding box center [68, 489] width 8 height 8
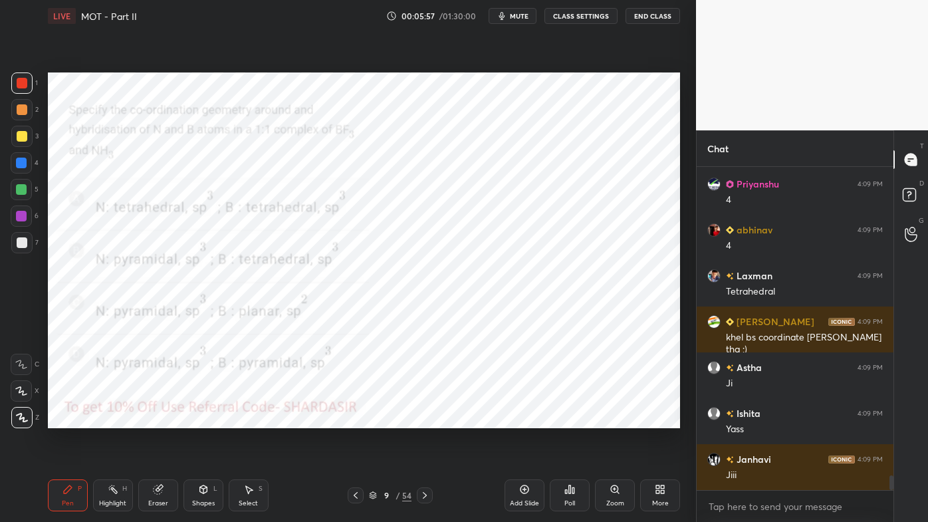
click at [356, 420] on icon at bounding box center [356, 495] width 4 height 7
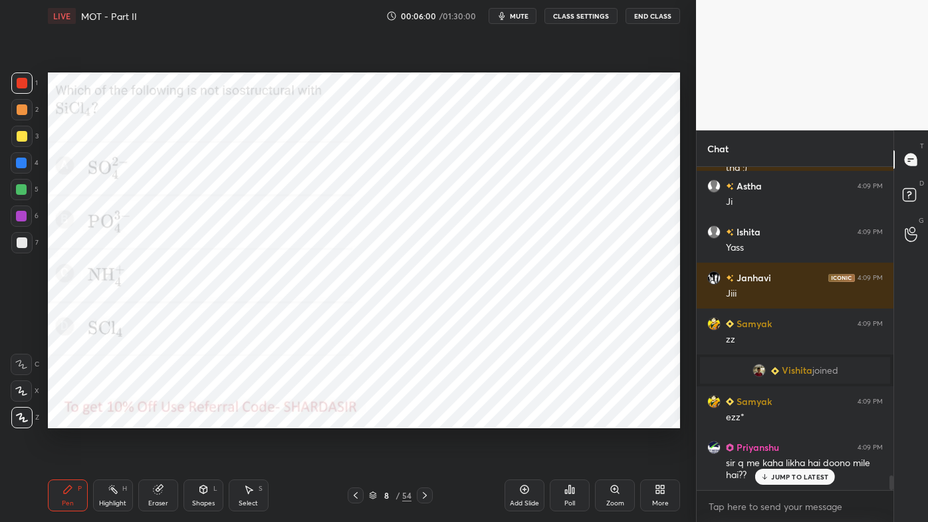
scroll to position [6756, 0]
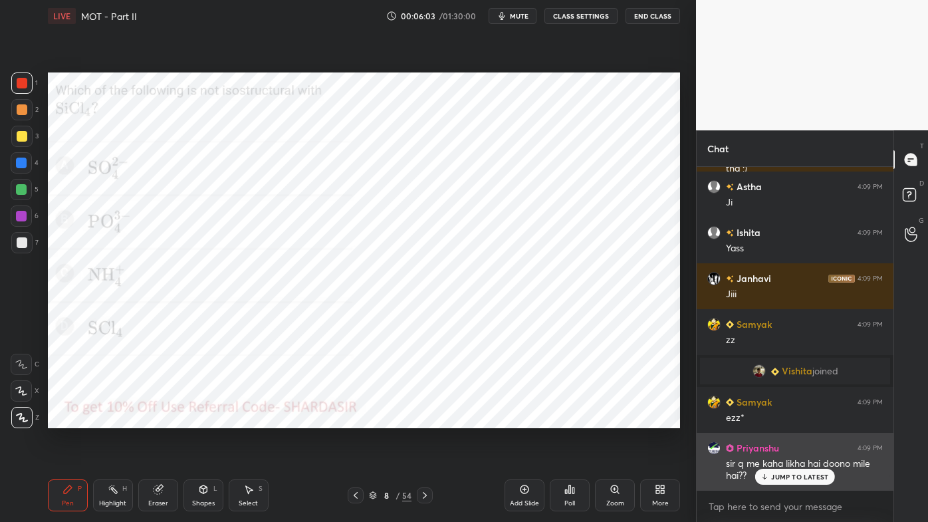
click at [794, 420] on p "JUMP TO LATEST" at bounding box center [799, 477] width 57 height 8
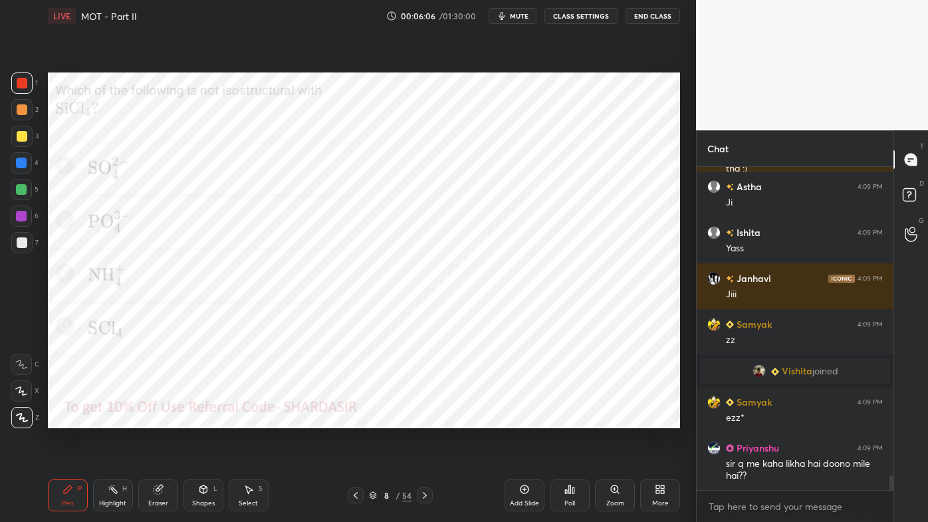
click at [424, 420] on icon at bounding box center [425, 495] width 11 height 11
drag, startPoint x: 356, startPoint y: 495, endPoint x: 309, endPoint y: 498, distance: 46.7
click at [355, 420] on icon at bounding box center [355, 495] width 11 height 11
click at [572, 420] on icon at bounding box center [573, 490] width 2 height 6
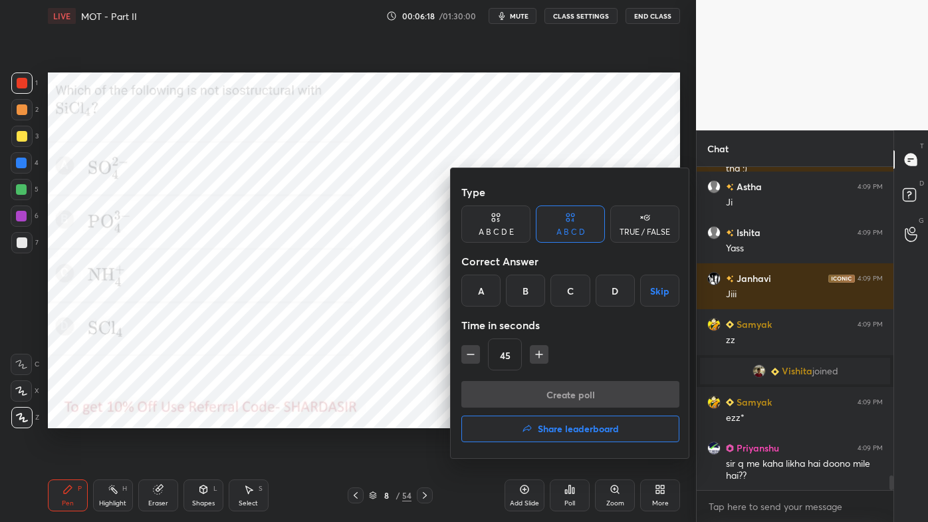
click at [615, 293] on div "D" at bounding box center [615, 291] width 39 height 32
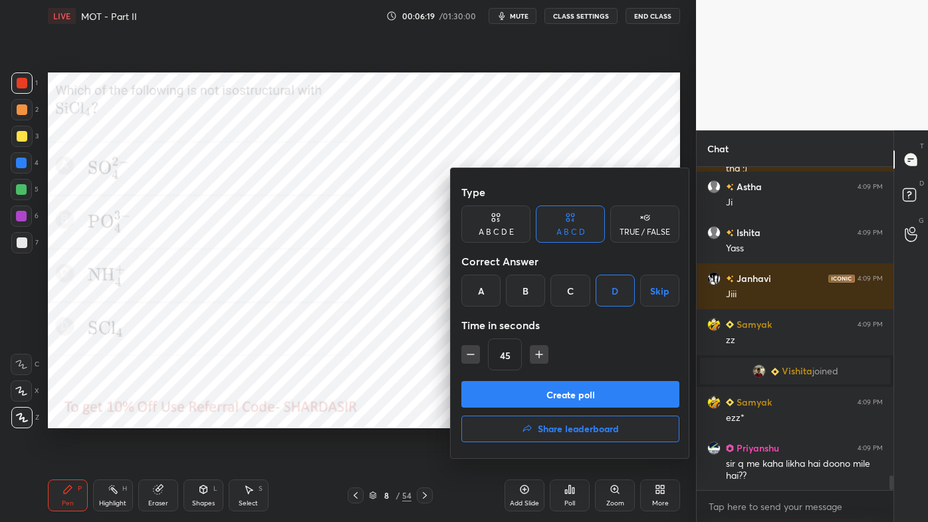
drag, startPoint x: 516, startPoint y: 388, endPoint x: 505, endPoint y: 389, distance: 10.7
click at [516, 390] on button "Create poll" at bounding box center [570, 394] width 218 height 27
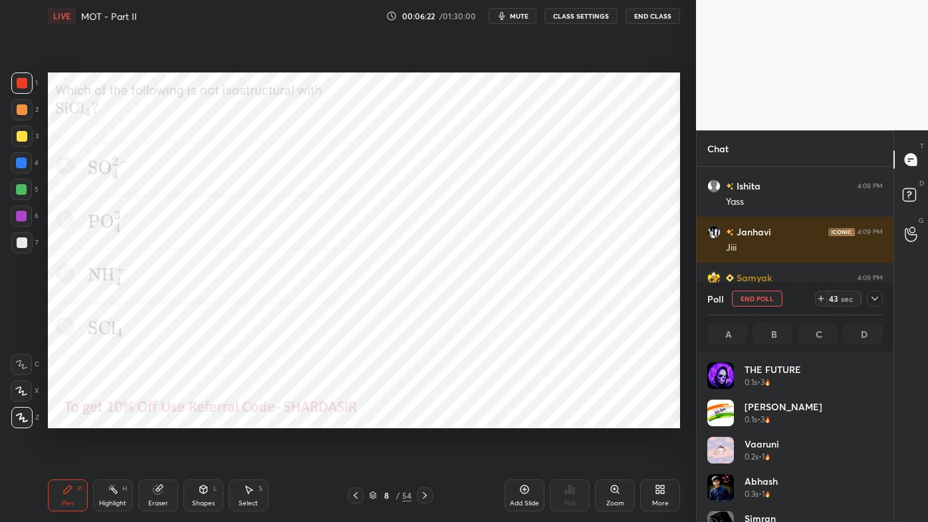
scroll to position [156, 172]
click at [878, 300] on icon at bounding box center [875, 298] width 11 height 11
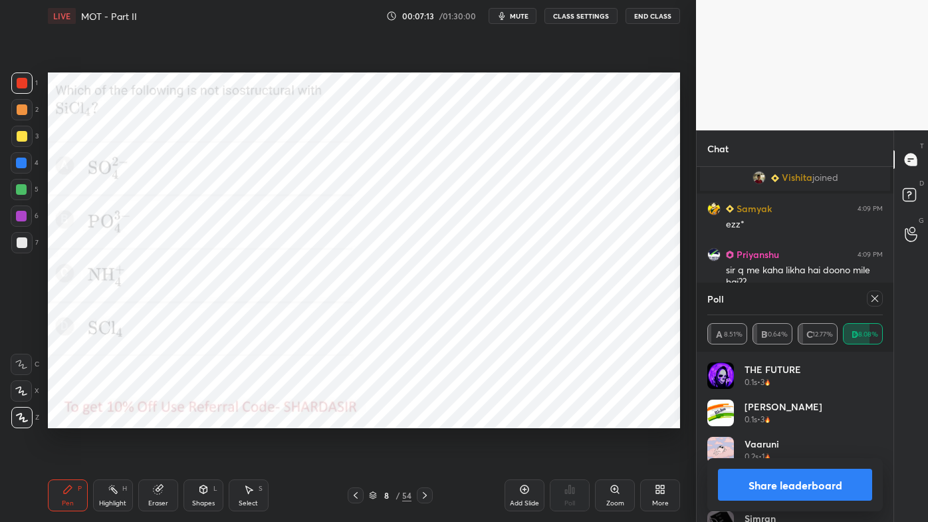
click at [874, 299] on icon at bounding box center [875, 298] width 11 height 11
type textarea "x"
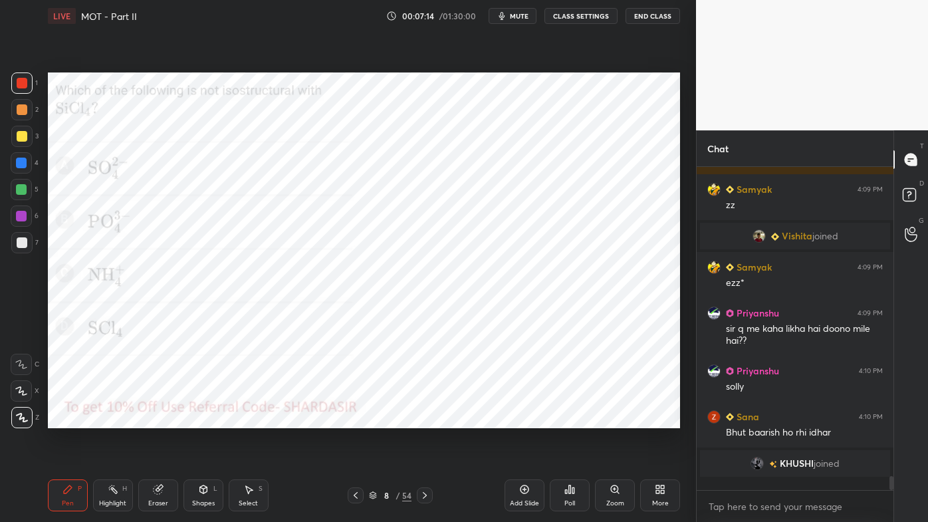
scroll to position [351, 193]
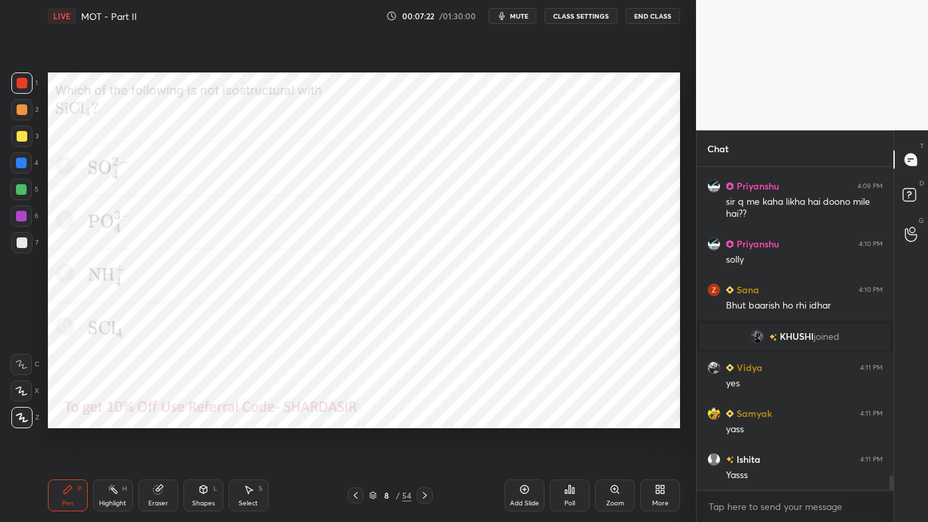
drag, startPoint x: 106, startPoint y: 487, endPoint x: 102, endPoint y: 432, distance: 55.3
click at [106, 420] on div "Highlight H" at bounding box center [113, 495] width 40 height 32
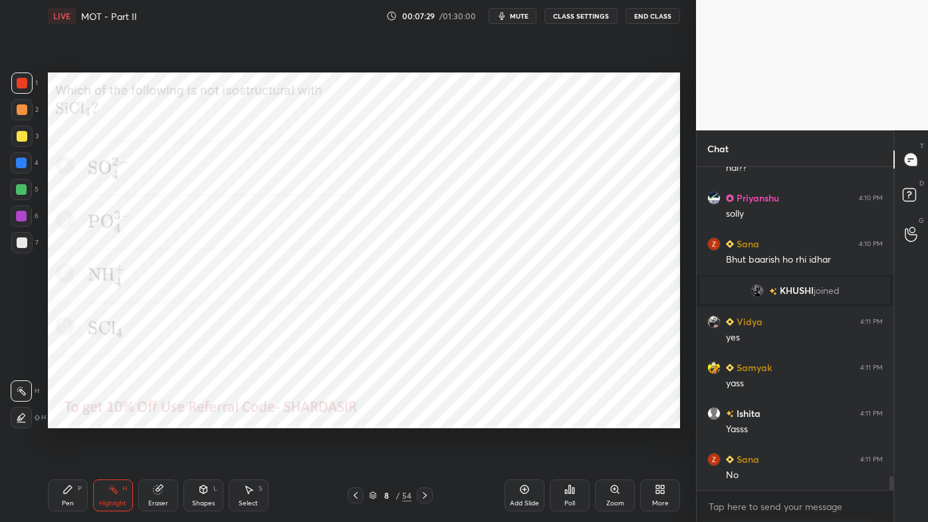
scroll to position [7031, 0]
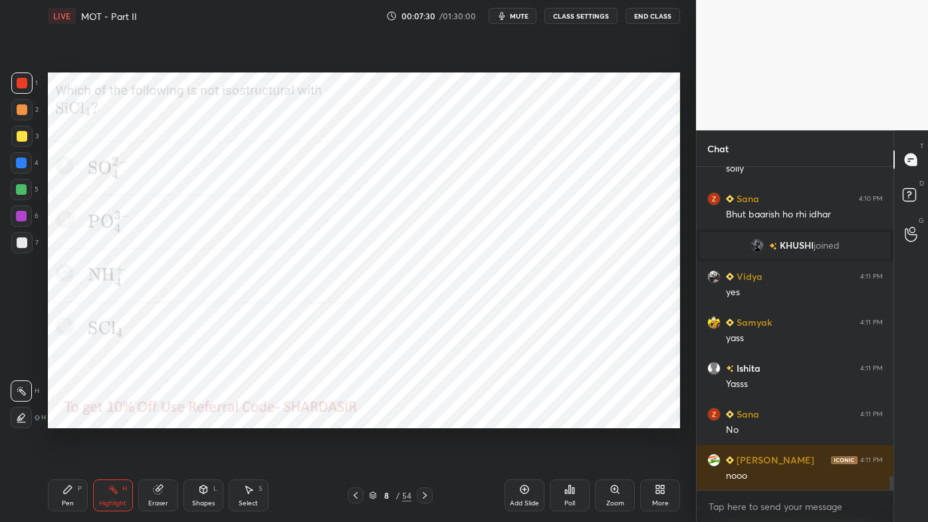
click at [422, 420] on icon at bounding box center [425, 495] width 11 height 11
click at [424, 420] on icon at bounding box center [425, 495] width 11 height 11
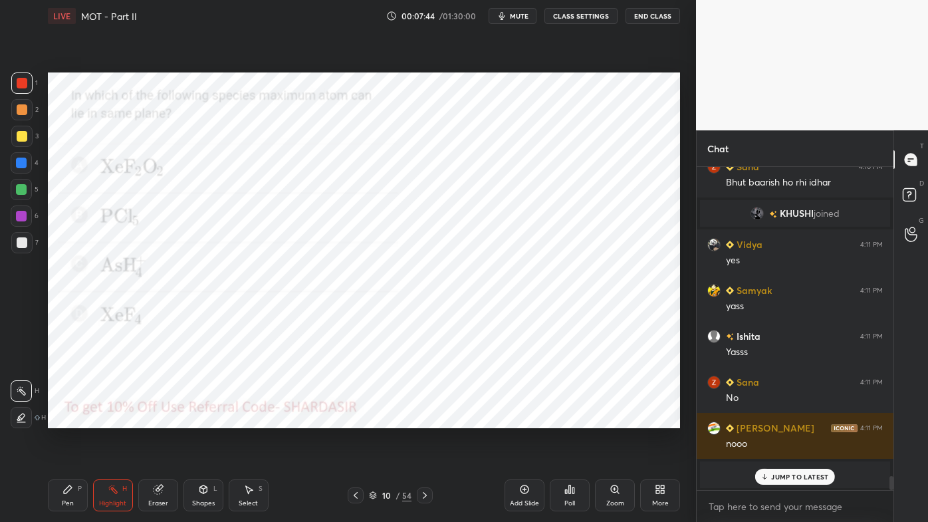
click at [570, 420] on icon at bounding box center [569, 489] width 11 height 11
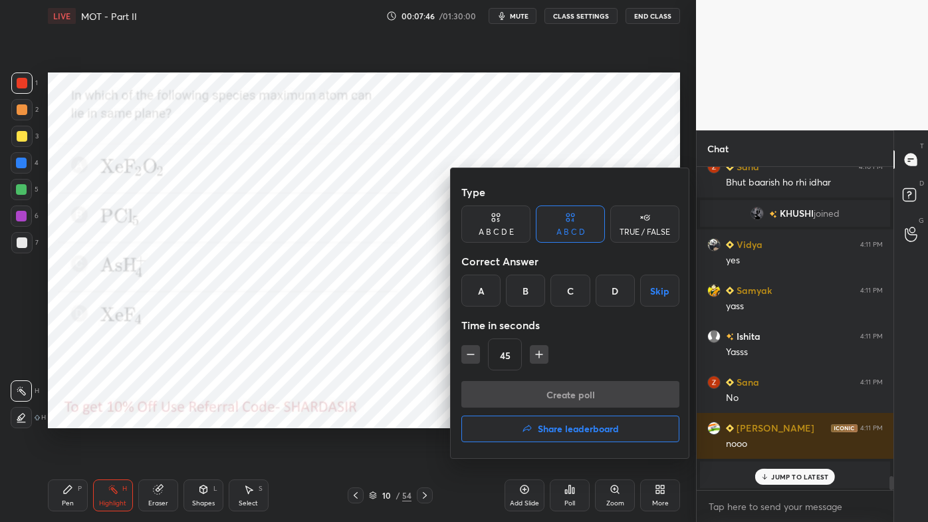
click at [540, 356] on icon "button" at bounding box center [539, 354] width 13 height 13
type input "60"
click at [612, 293] on div "D" at bounding box center [615, 291] width 39 height 32
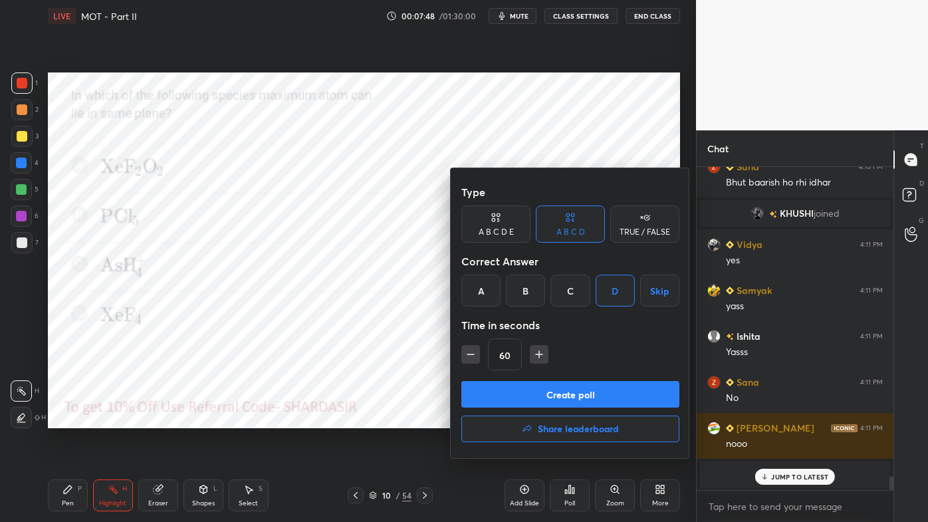
click at [562, 394] on button "Create poll" at bounding box center [570, 394] width 218 height 27
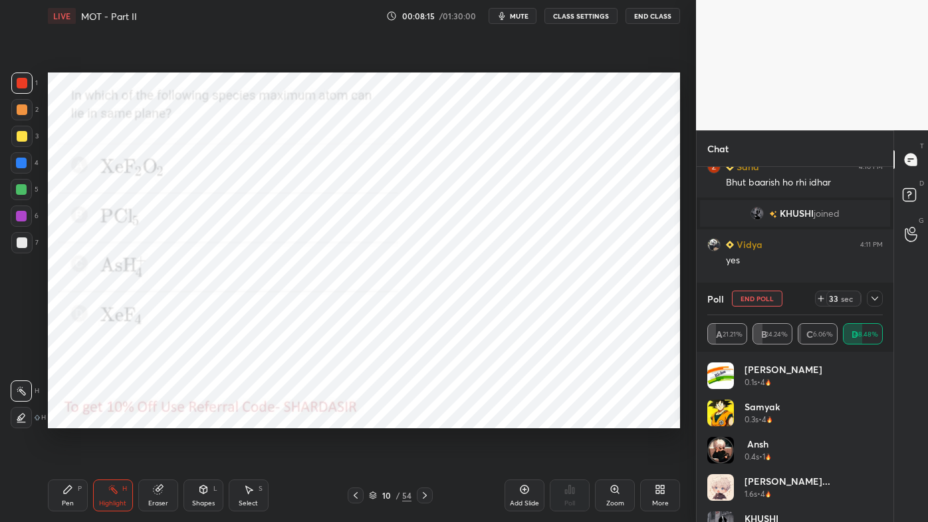
scroll to position [7103, 0]
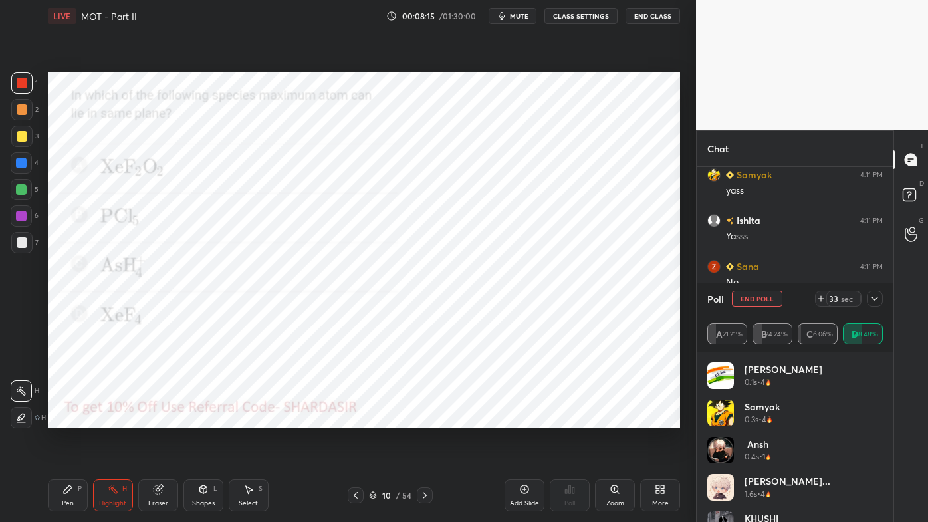
click at [876, 301] on icon at bounding box center [875, 298] width 11 height 11
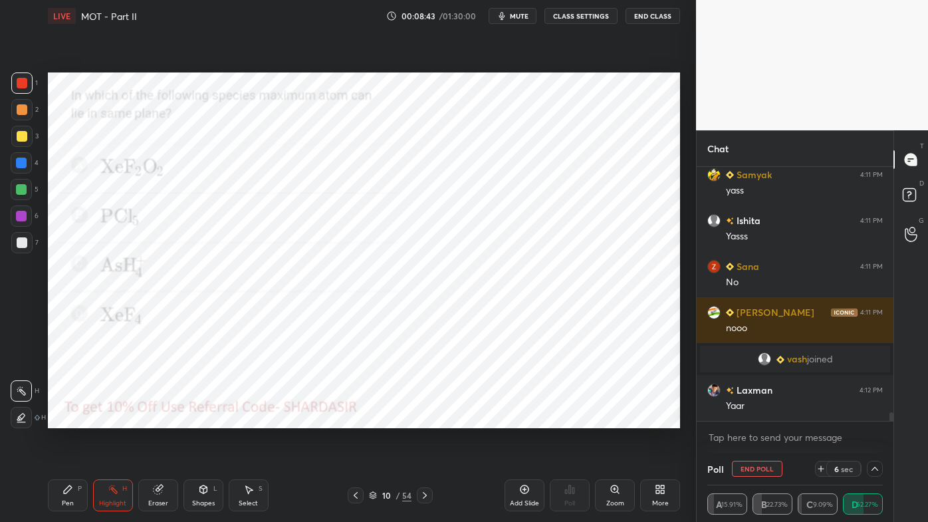
scroll to position [7148, 0]
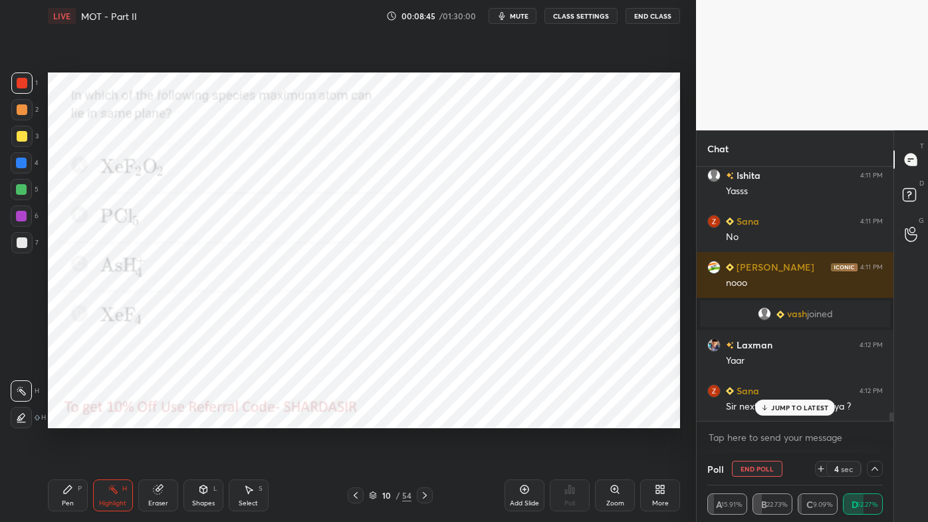
click at [771, 406] on div "JUMP TO LATEST" at bounding box center [795, 408] width 80 height 16
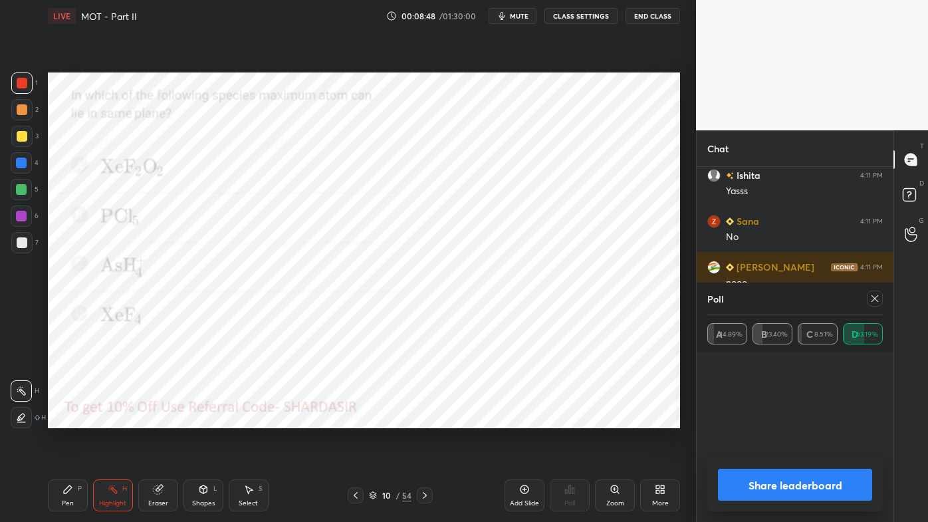
scroll to position [39, 172]
click at [880, 299] on icon at bounding box center [875, 298] width 11 height 11
type textarea "x"
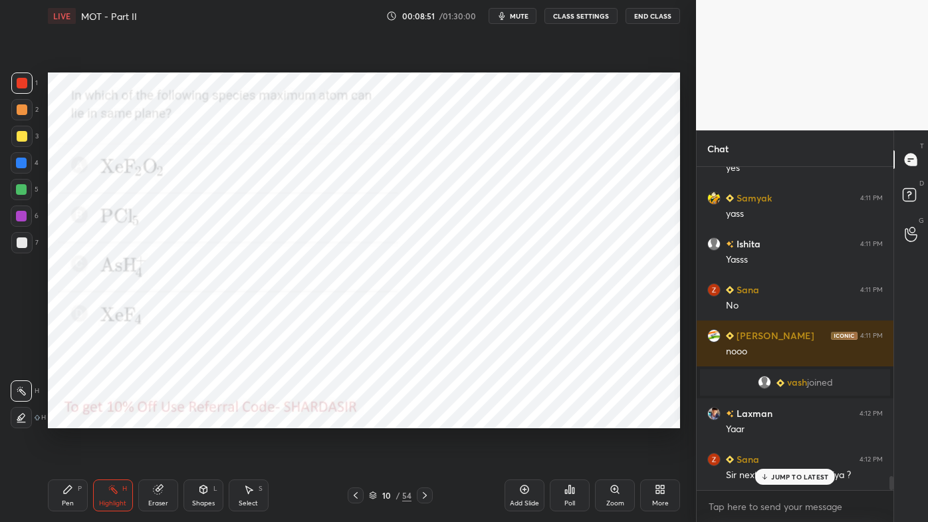
scroll to position [7080, 0]
click at [66, 420] on div "Pen P" at bounding box center [68, 495] width 40 height 32
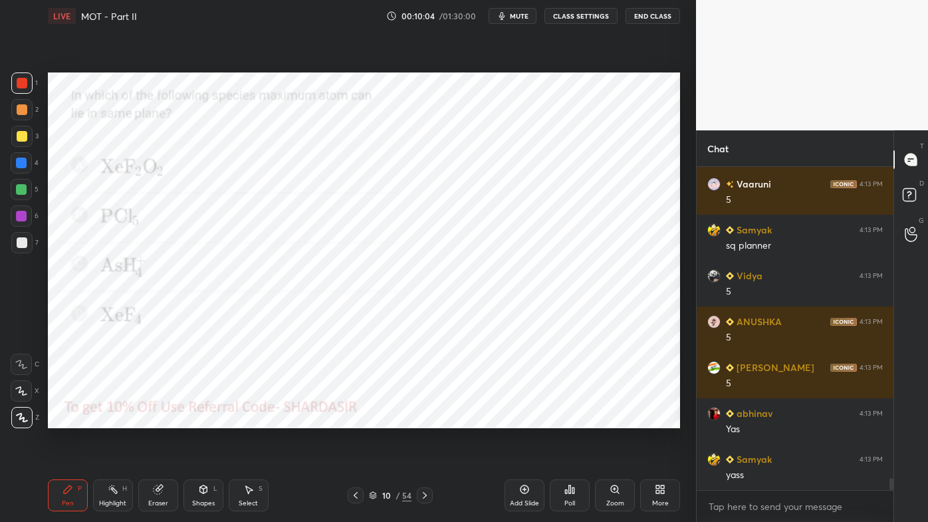
scroll to position [8240, 0]
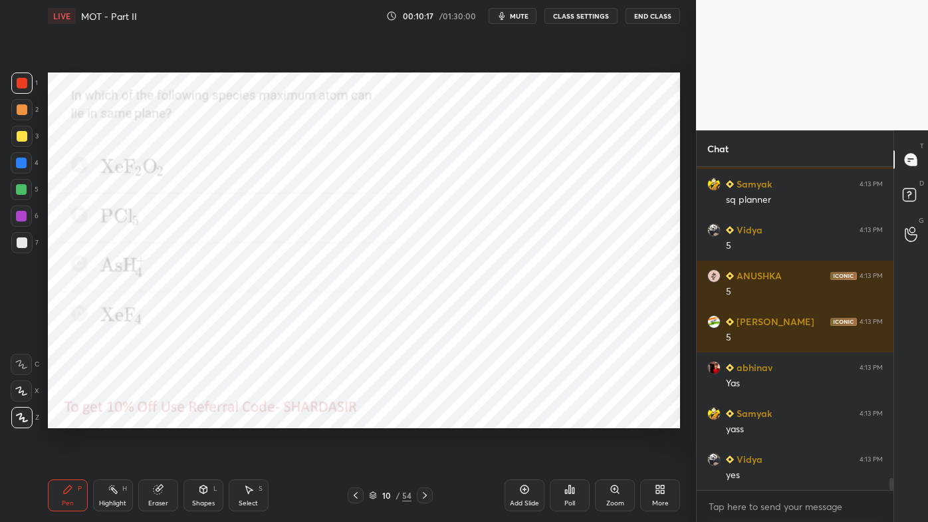
click at [568, 420] on icon at bounding box center [569, 489] width 11 height 11
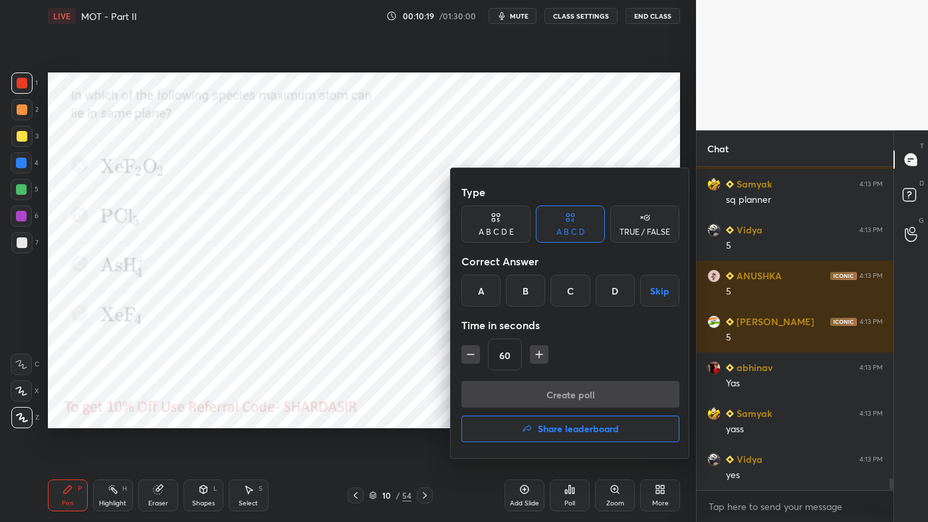
drag, startPoint x: 569, startPoint y: 293, endPoint x: 543, endPoint y: 327, distance: 43.1
click at [570, 295] on div "C" at bounding box center [569, 291] width 39 height 32
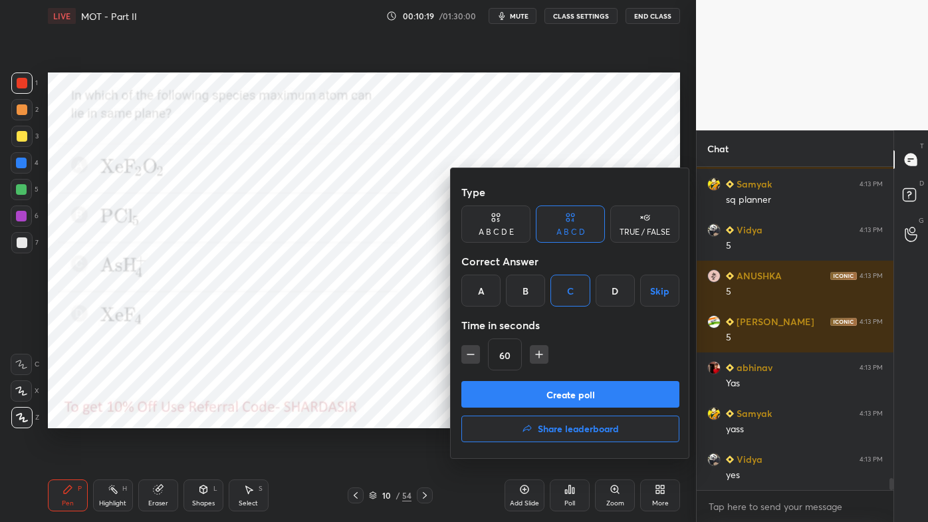
click at [469, 351] on icon "button" at bounding box center [470, 354] width 13 height 13
drag, startPoint x: 468, startPoint y: 352, endPoint x: 482, endPoint y: 356, distance: 14.5
click at [467, 351] on icon "button" at bounding box center [470, 354] width 13 height 13
type input "30"
click at [522, 390] on button "Create poll" at bounding box center [570, 394] width 218 height 27
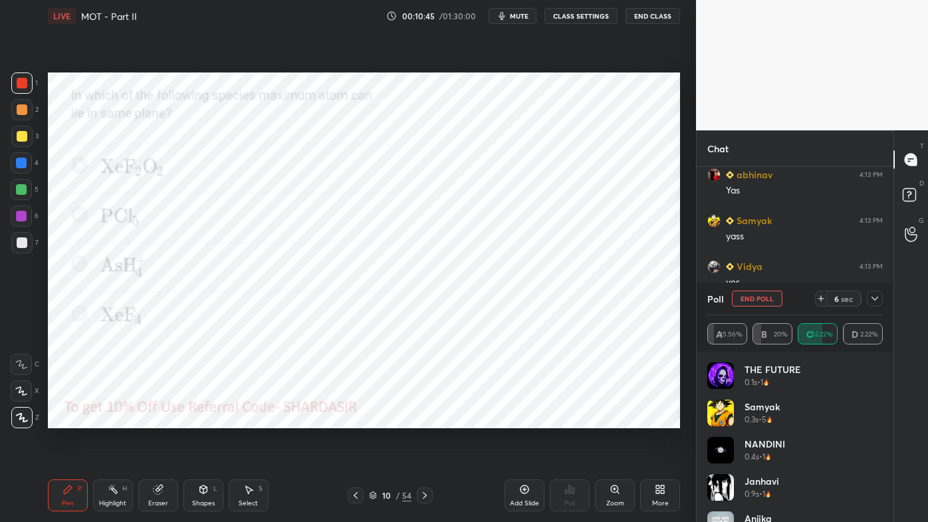
scroll to position [8155, 0]
click at [878, 300] on icon at bounding box center [875, 298] width 11 height 11
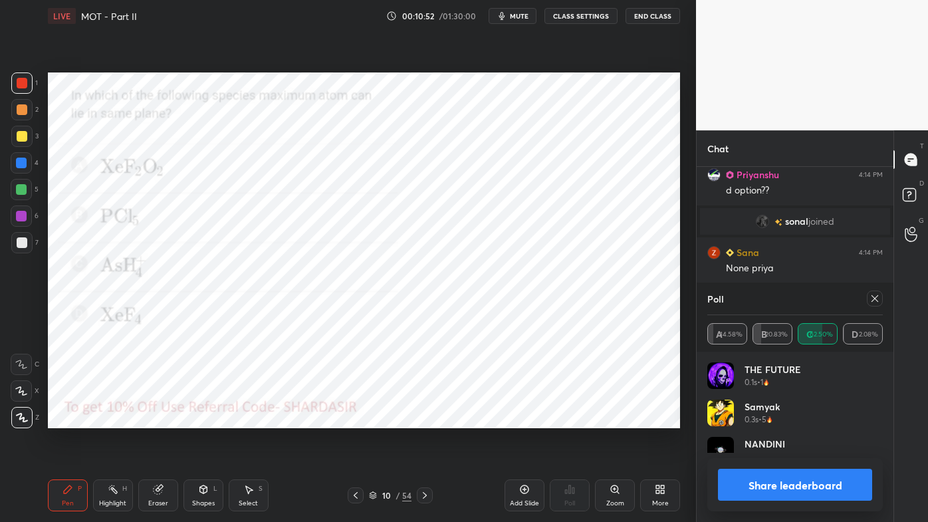
scroll to position [8292, 0]
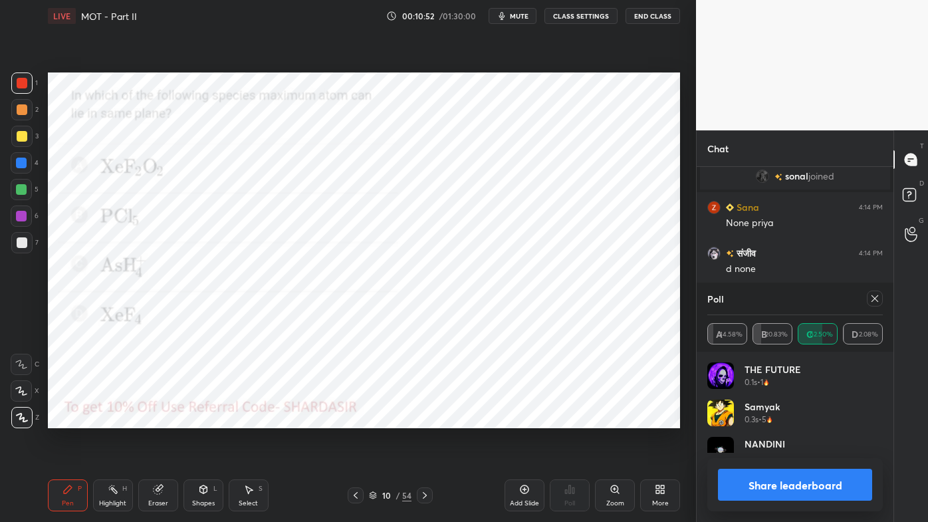
click at [878, 297] on icon at bounding box center [875, 298] width 11 height 11
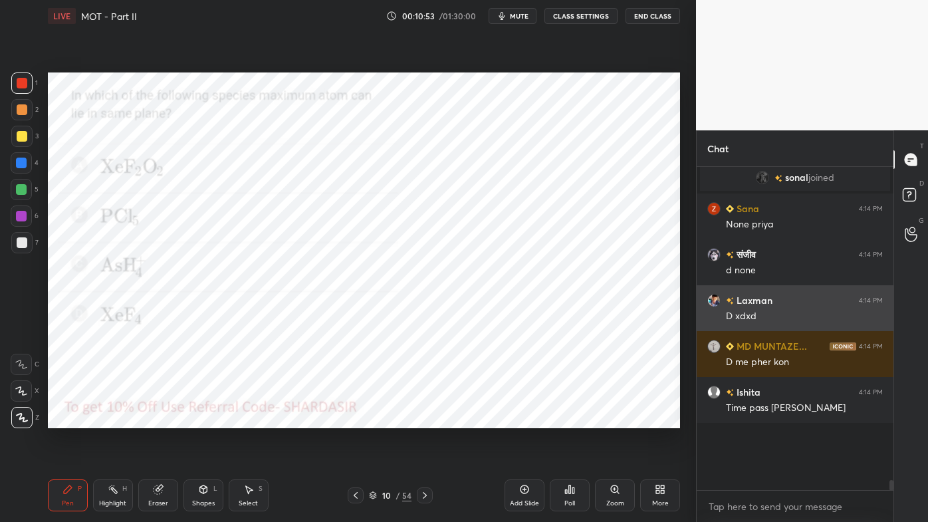
scroll to position [4, 3]
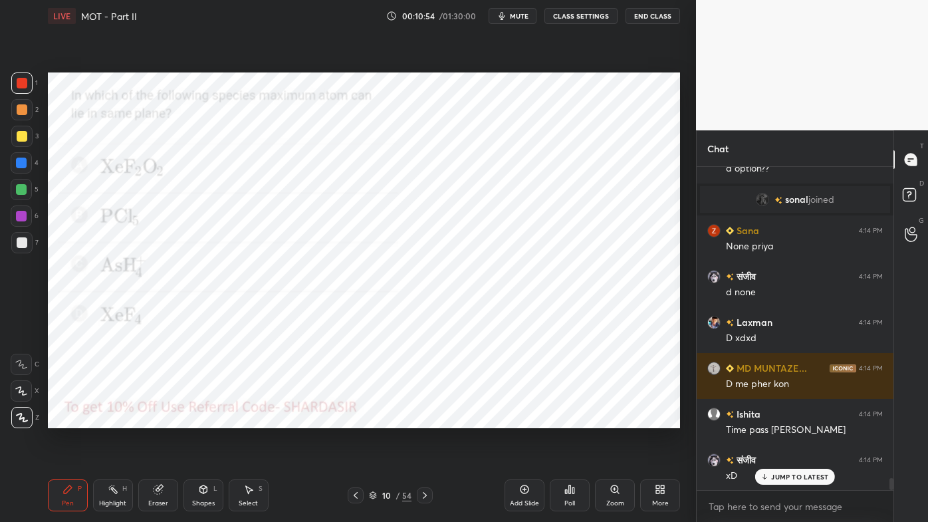
drag, startPoint x: 74, startPoint y: 489, endPoint x: 76, endPoint y: 437, distance: 52.6
click at [73, 420] on div "Pen P" at bounding box center [68, 495] width 40 height 32
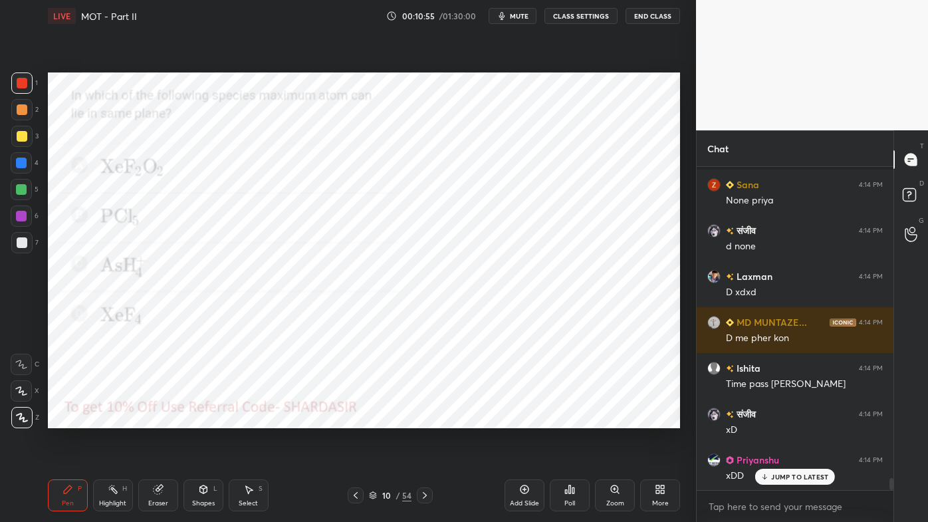
click at [22, 165] on div at bounding box center [21, 163] width 11 height 11
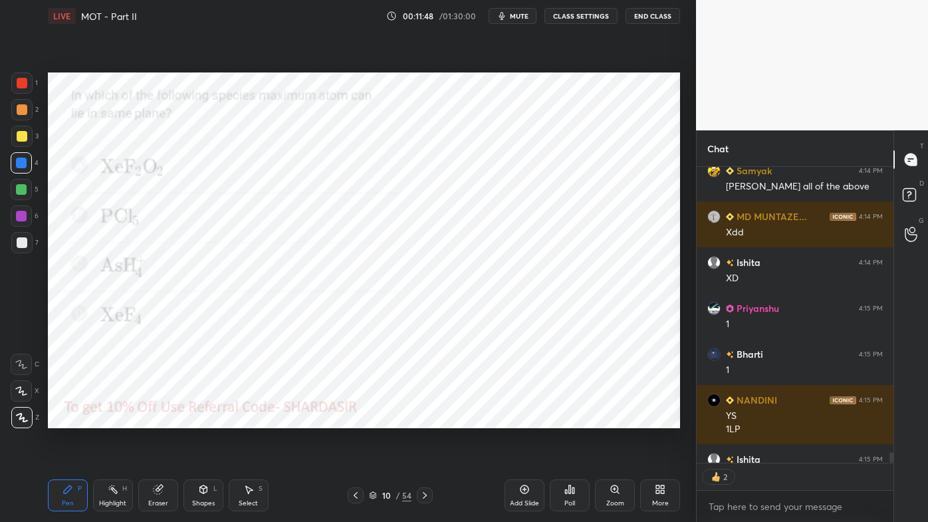
type textarea "x"
click at [566, 420] on icon at bounding box center [569, 489] width 11 height 11
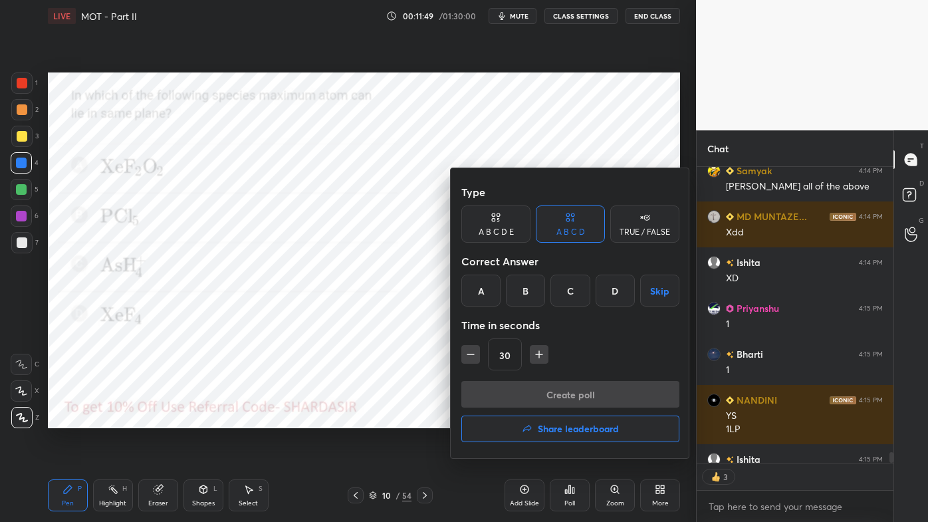
click at [528, 295] on div "B" at bounding box center [525, 291] width 39 height 32
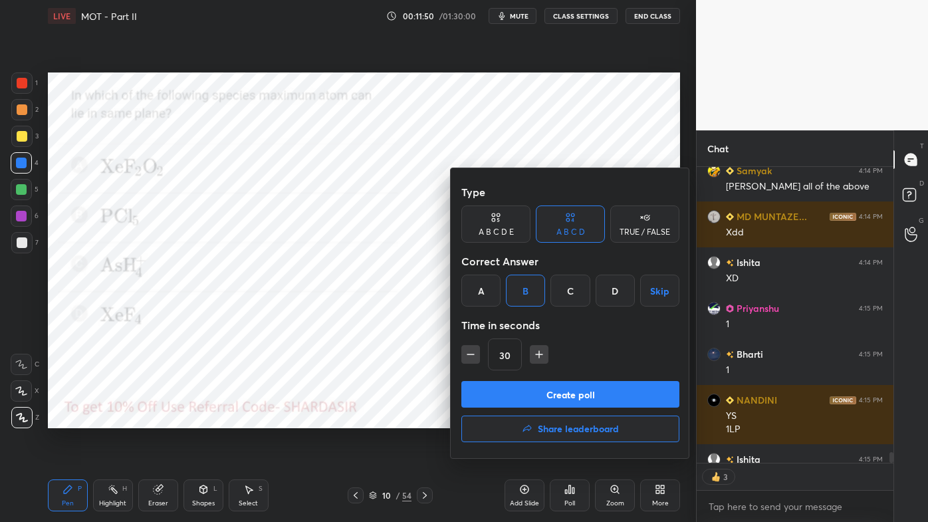
drag, startPoint x: 472, startPoint y: 353, endPoint x: 475, endPoint y: 365, distance: 12.3
click at [475, 352] on icon "button" at bounding box center [470, 354] width 13 height 13
type input "15"
drag, startPoint x: 519, startPoint y: 390, endPoint x: 496, endPoint y: 391, distance: 23.3
click at [519, 391] on button "Create poll" at bounding box center [570, 394] width 218 height 27
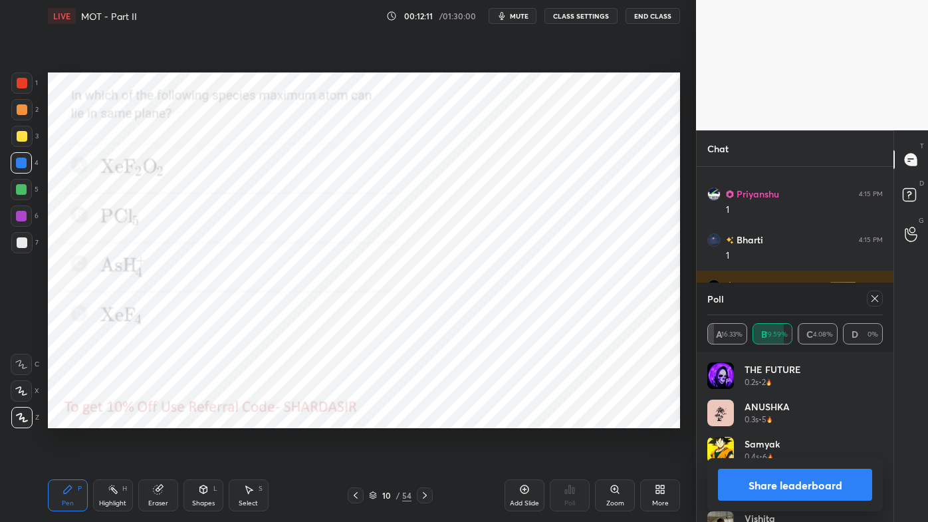
click at [877, 300] on icon at bounding box center [875, 298] width 11 height 11
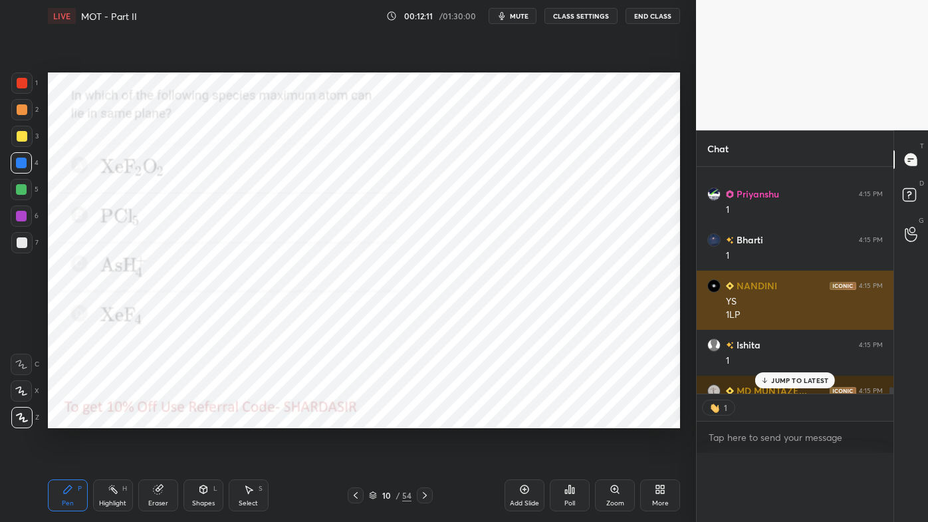
scroll to position [0, 0]
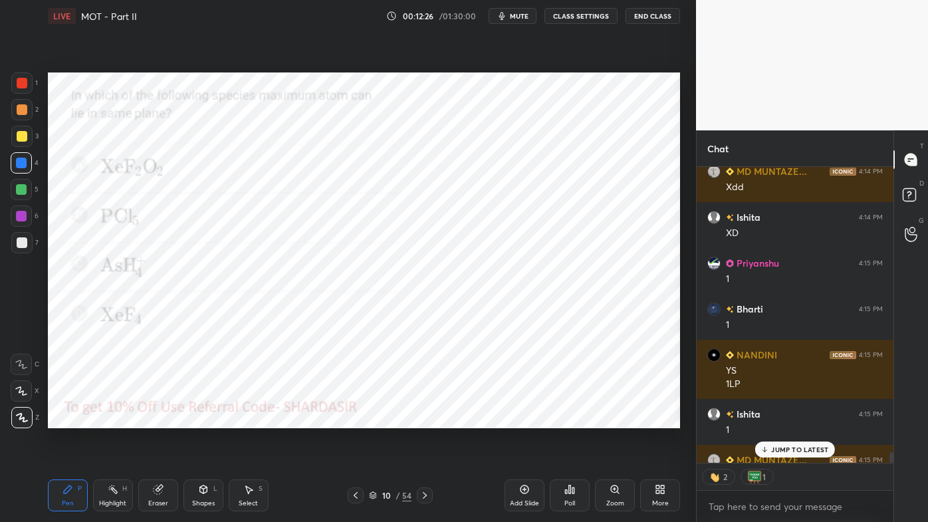
click at [788, 420] on div "JUMP TO LATEST" at bounding box center [795, 449] width 80 height 16
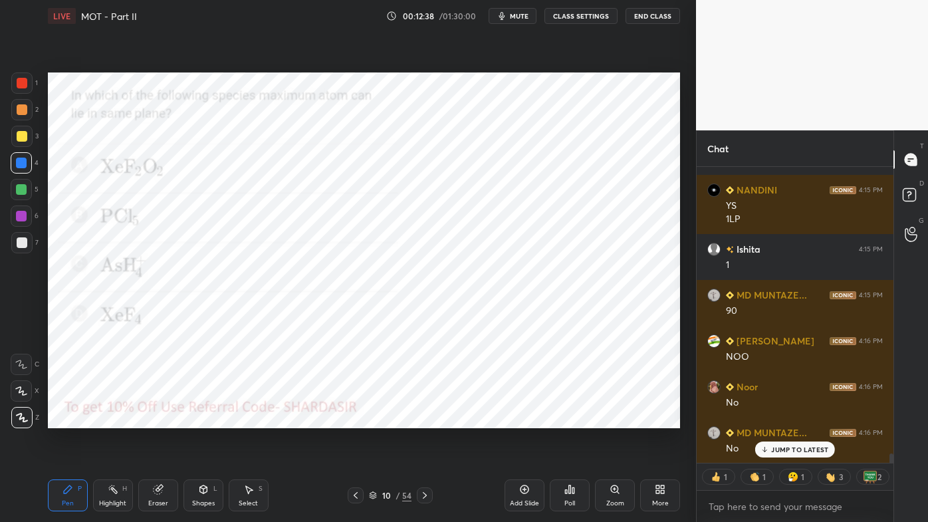
type textarea "x"
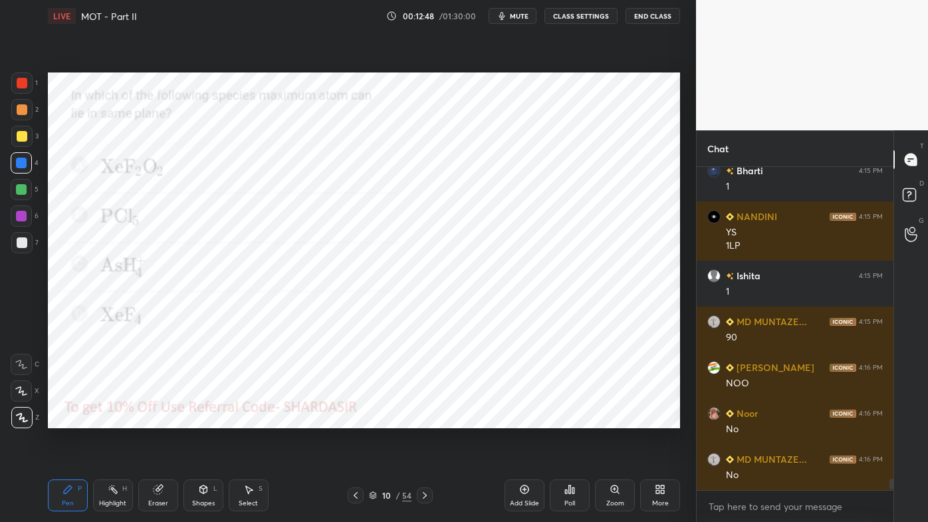
click at [570, 420] on div "Poll" at bounding box center [570, 495] width 40 height 32
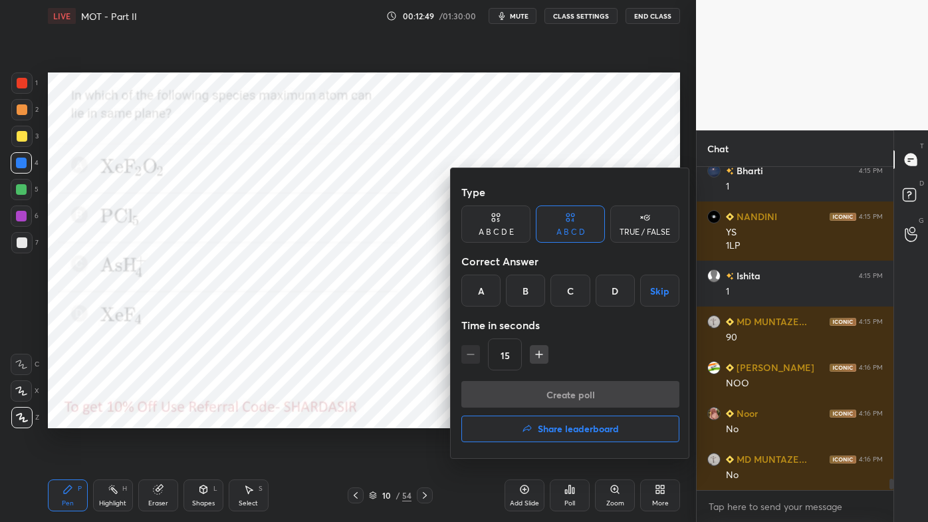
click at [499, 235] on div "A B C D E" at bounding box center [495, 223] width 69 height 37
click at [481, 295] on div "A" at bounding box center [477, 291] width 32 height 32
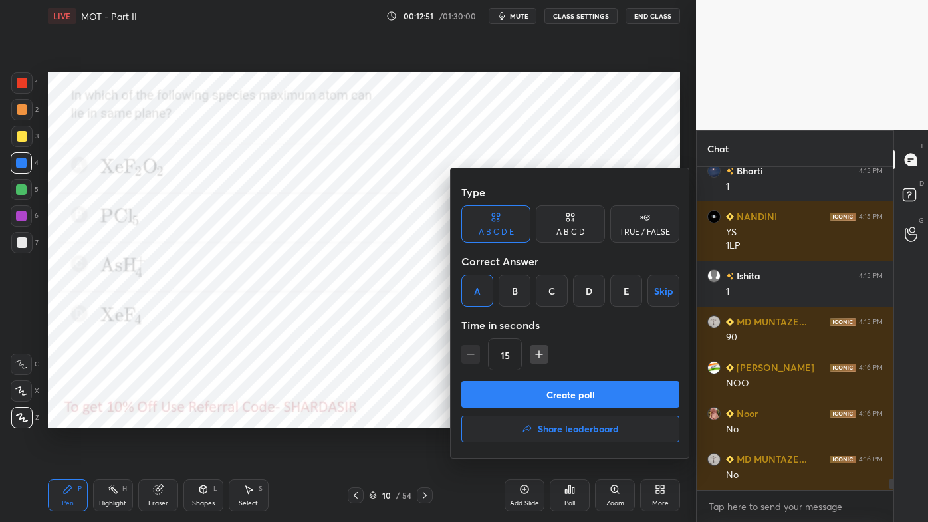
click at [536, 354] on icon "button" at bounding box center [539, 354] width 7 height 0
click at [535, 354] on icon "button" at bounding box center [539, 354] width 13 height 13
type input "45"
click at [513, 386] on button "Create poll" at bounding box center [570, 394] width 218 height 27
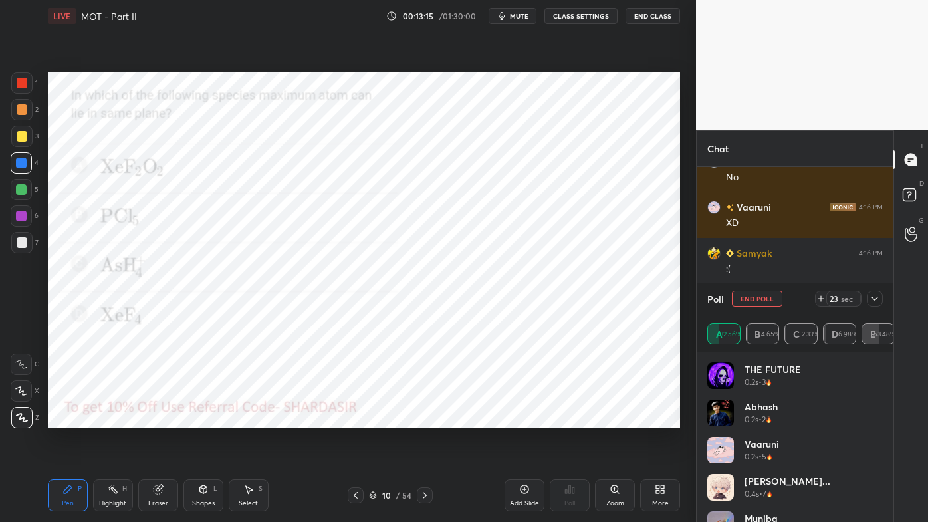
scroll to position [9268, 0]
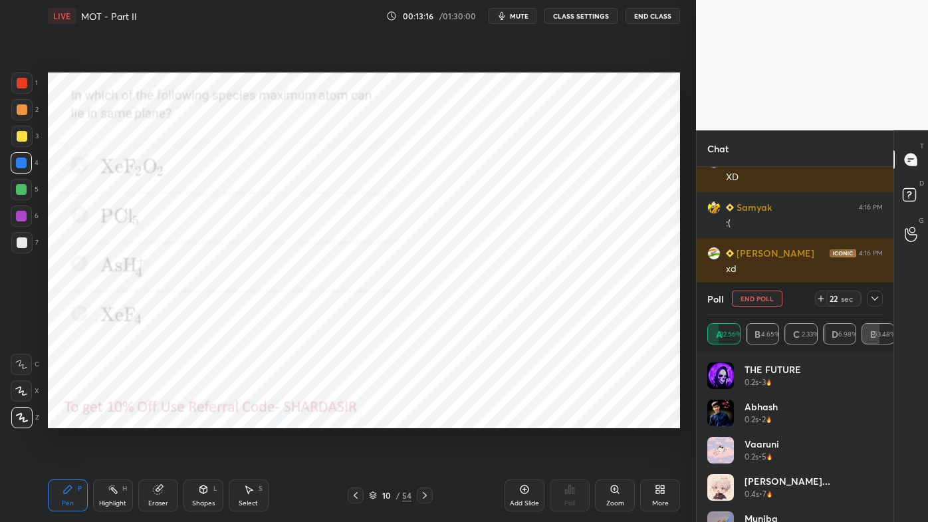
drag, startPoint x: 874, startPoint y: 297, endPoint x: 858, endPoint y: 316, distance: 25.0
click at [874, 297] on icon at bounding box center [875, 298] width 11 height 11
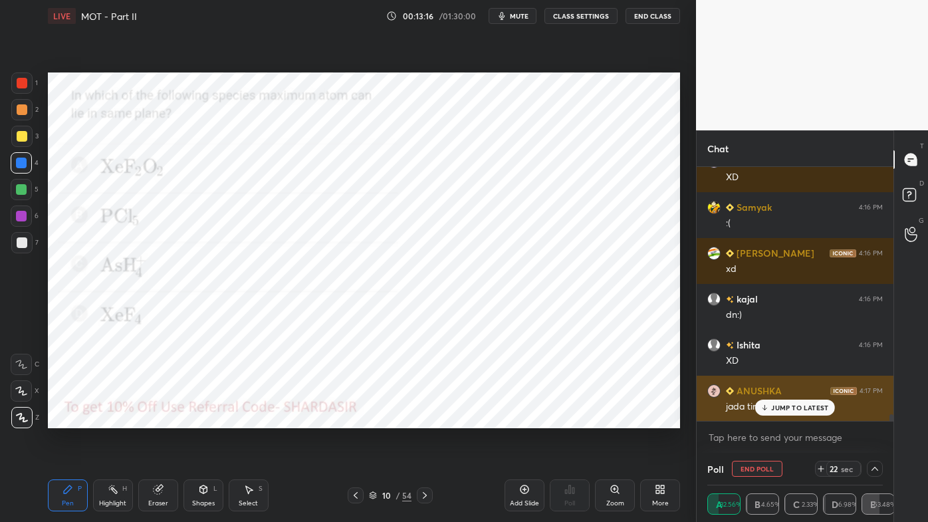
scroll to position [0, 0]
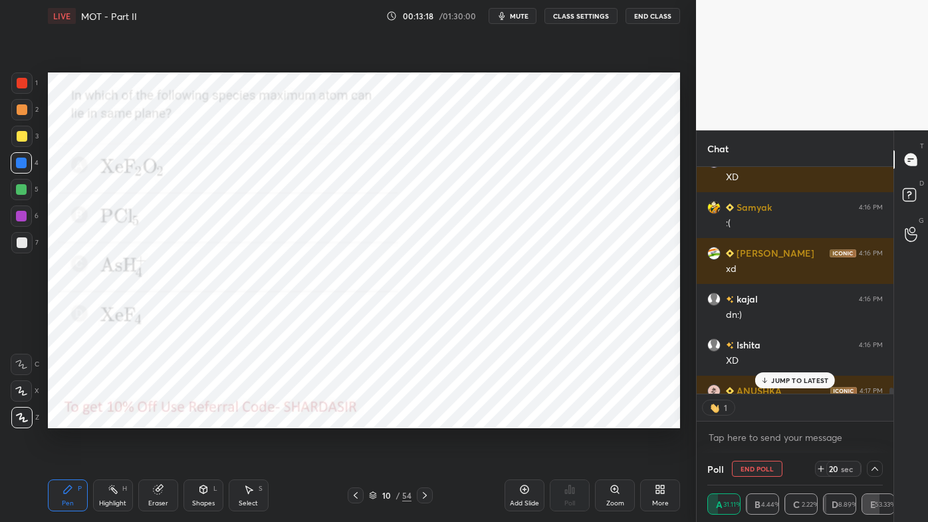
click at [786, 383] on p "JUMP TO LATEST" at bounding box center [799, 380] width 57 height 8
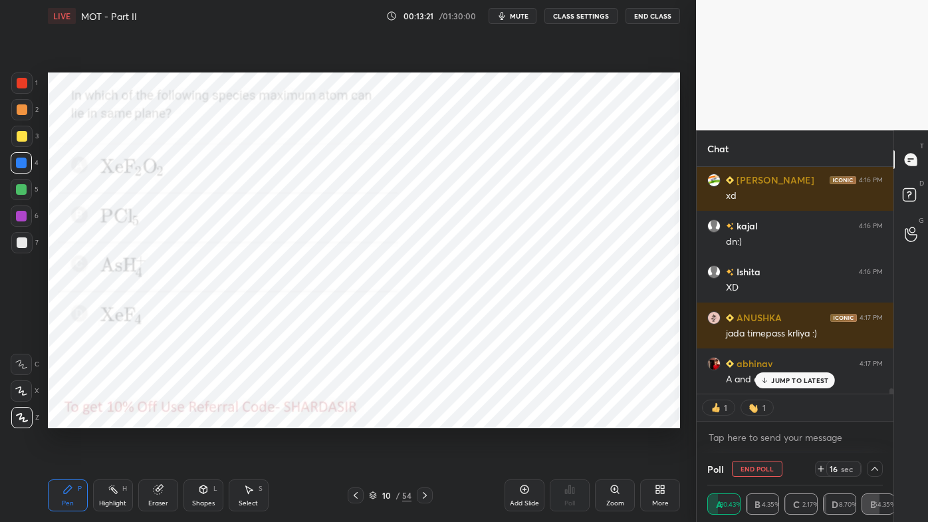
click at [777, 382] on p "JUMP TO LATEST" at bounding box center [799, 380] width 57 height 8
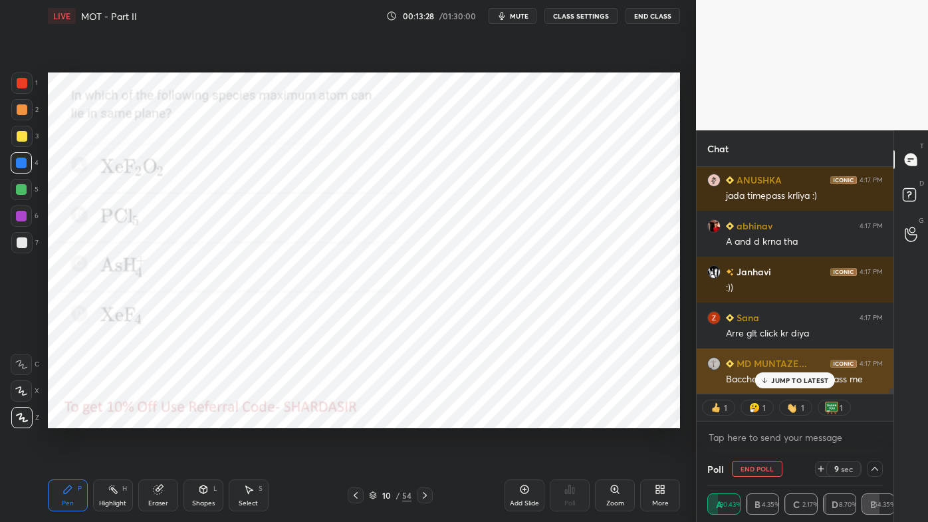
drag, startPoint x: 783, startPoint y: 381, endPoint x: 777, endPoint y: 386, distance: 8.0
click at [782, 381] on p "JUMP TO LATEST" at bounding box center [799, 380] width 57 height 8
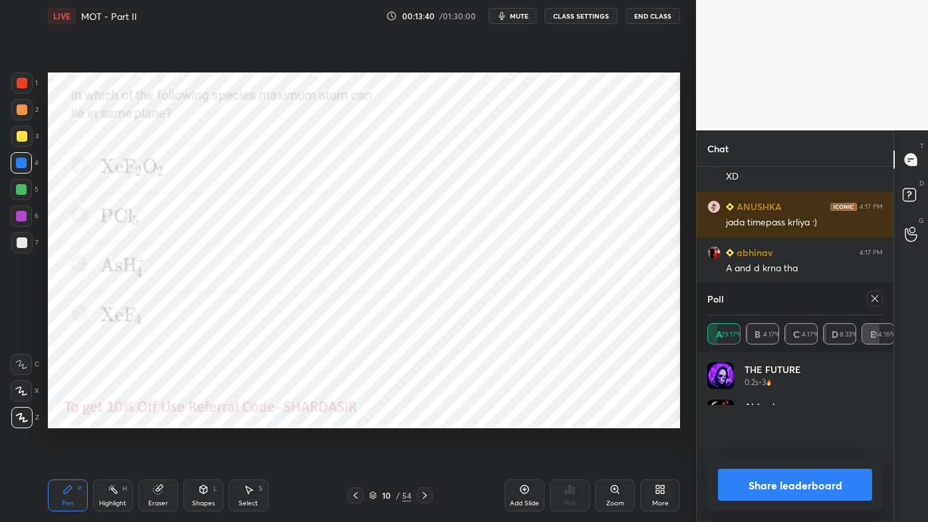
drag, startPoint x: 878, startPoint y: 301, endPoint x: 865, endPoint y: 306, distance: 13.7
click at [878, 301] on icon at bounding box center [875, 298] width 11 height 11
type textarea "x"
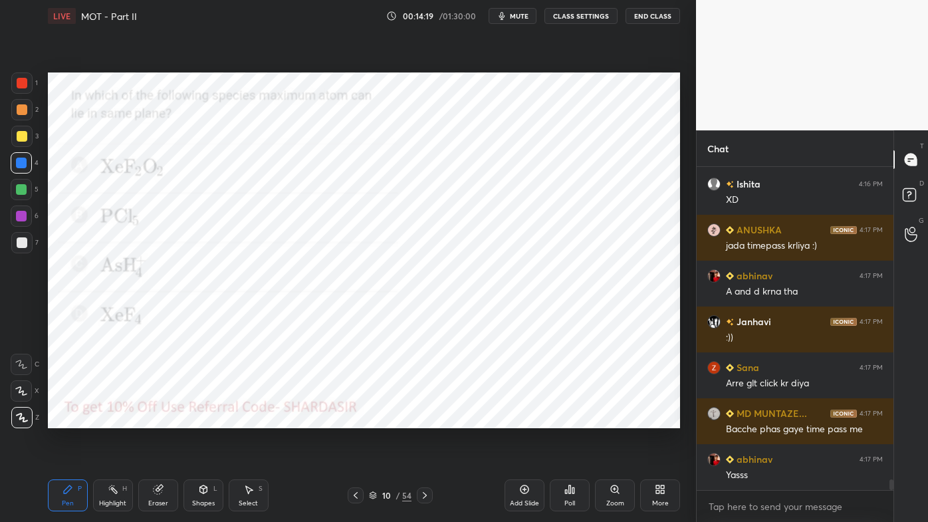
click at [431, 420] on div at bounding box center [425, 495] width 16 height 16
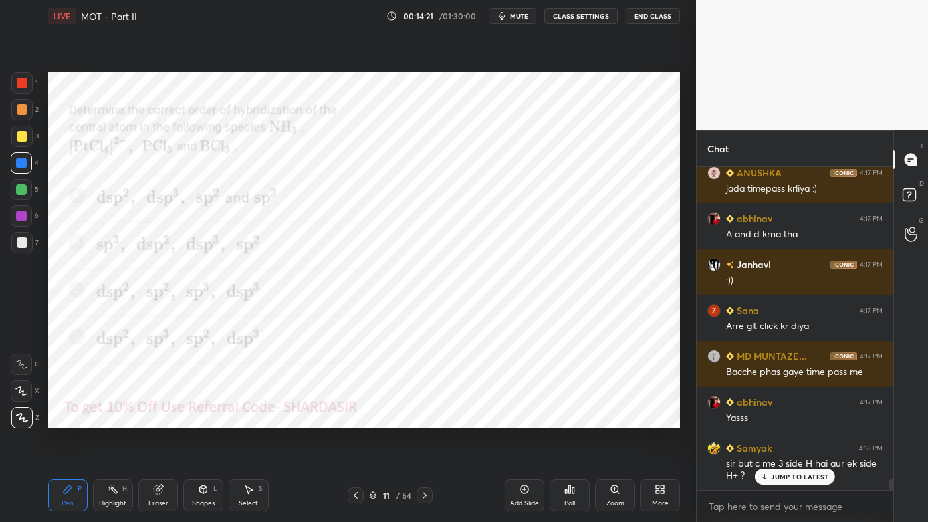
scroll to position [9532, 0]
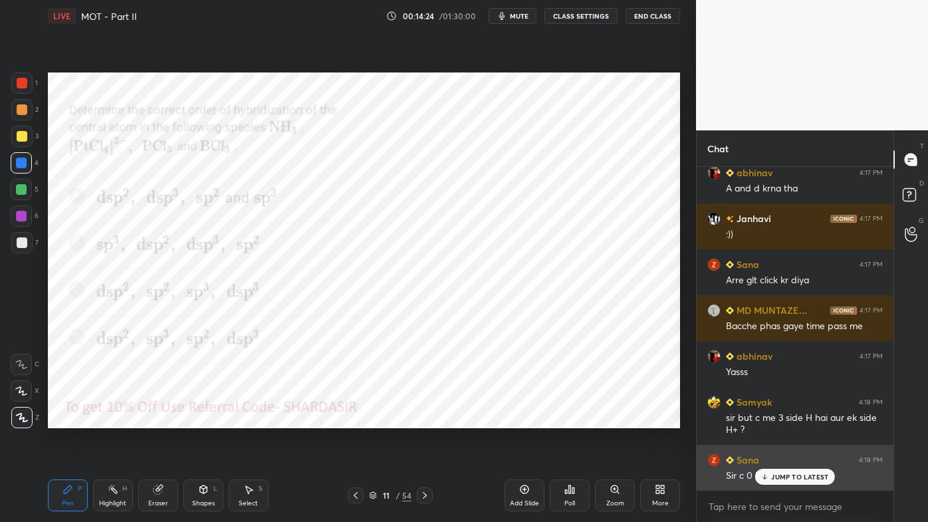
click at [749, 420] on div "Sana 4:18 PM Sir c 0 kaise huwa" at bounding box center [795, 468] width 197 height 46
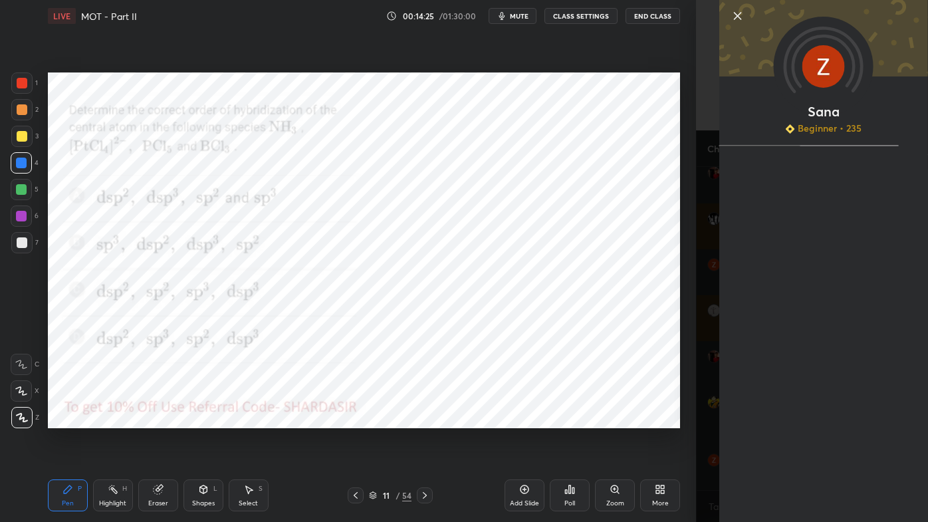
drag, startPoint x: 594, startPoint y: 440, endPoint x: 673, endPoint y: 445, distance: 79.3
click at [604, 420] on div "Setting up your live class Poll for secs No correct answer Start poll" at bounding box center [364, 250] width 643 height 437
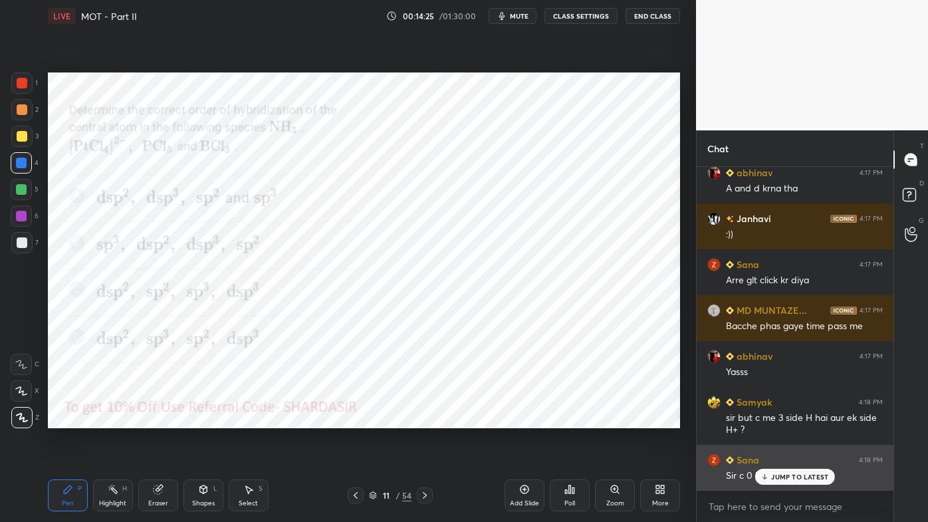
drag, startPoint x: 777, startPoint y: 482, endPoint x: 767, endPoint y: 485, distance: 10.3
click at [775, 420] on div "JUMP TO LATEST" at bounding box center [795, 477] width 80 height 16
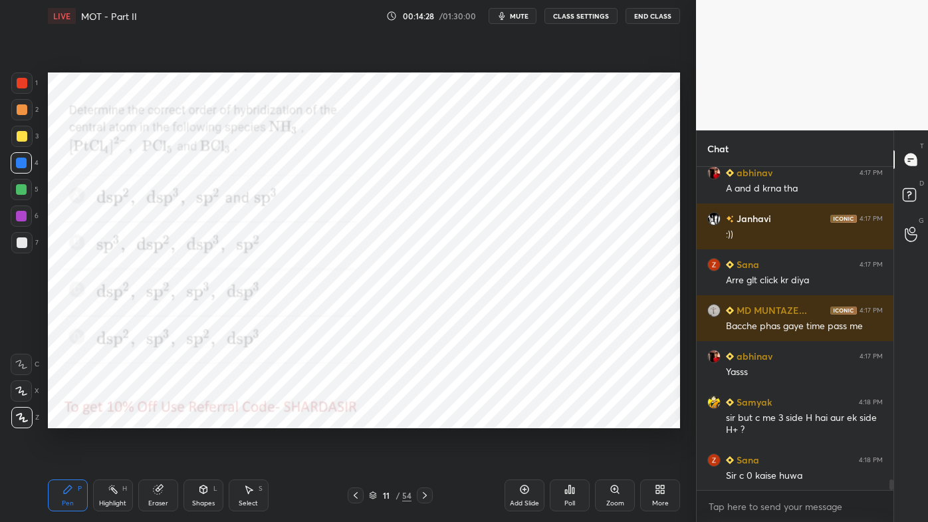
click at [358, 420] on icon at bounding box center [355, 495] width 11 height 11
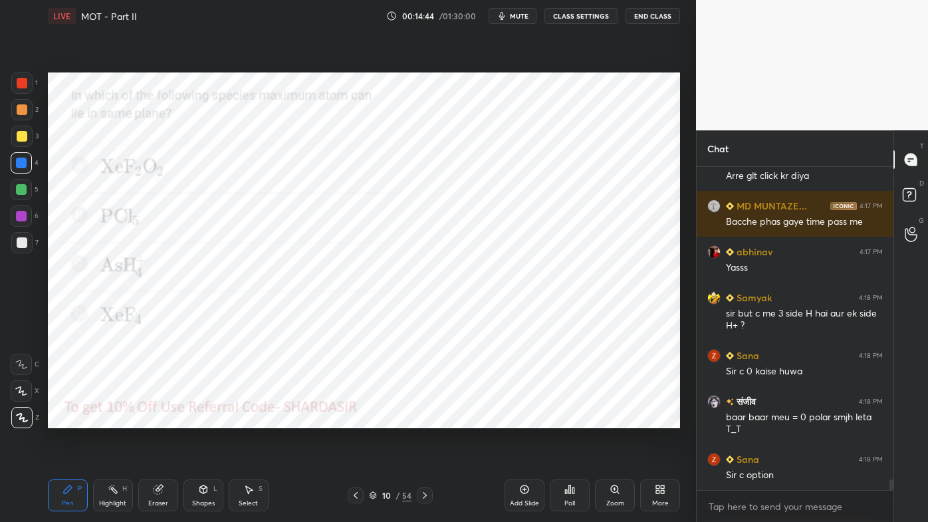
scroll to position [9683, 0]
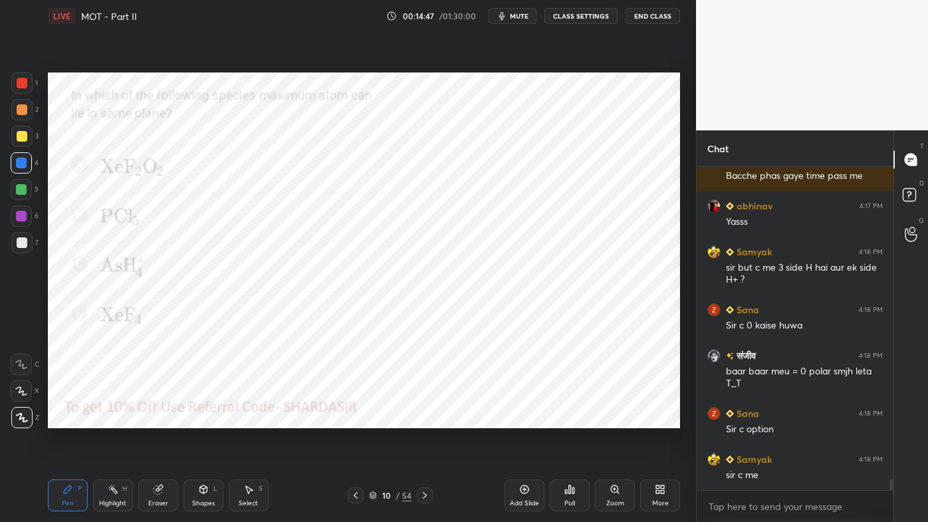
click at [423, 420] on div at bounding box center [425, 495] width 16 height 16
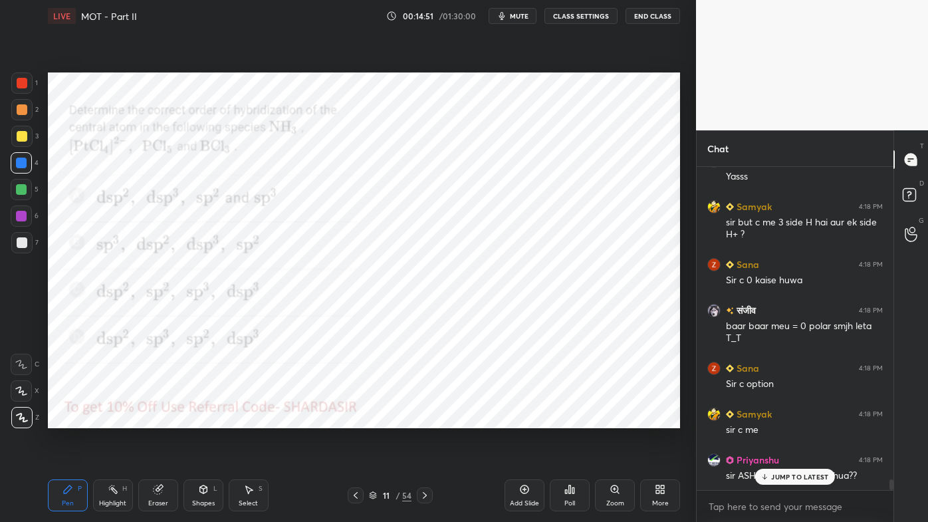
click at [572, 420] on icon at bounding box center [573, 490] width 2 height 6
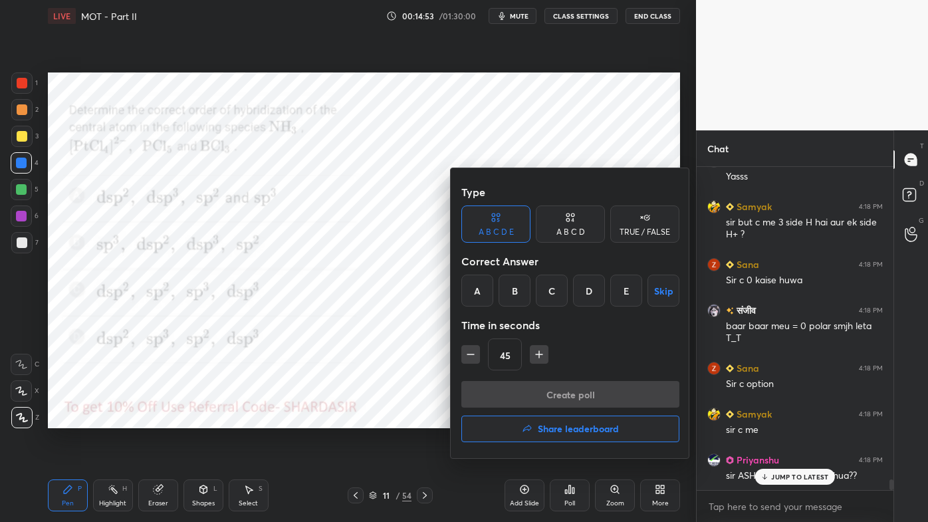
scroll to position [9742, 0]
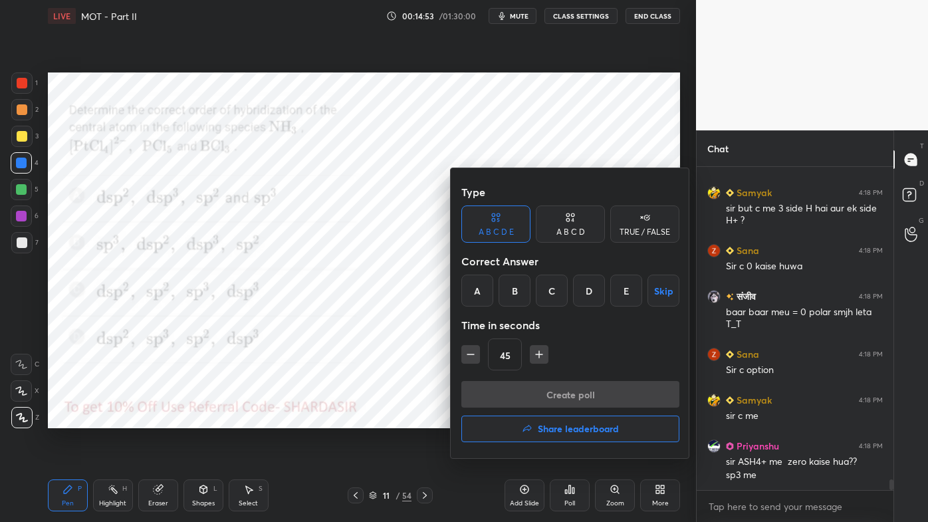
click at [574, 232] on div "A B C D" at bounding box center [570, 232] width 29 height 8
click at [572, 293] on div "C" at bounding box center [569, 291] width 39 height 32
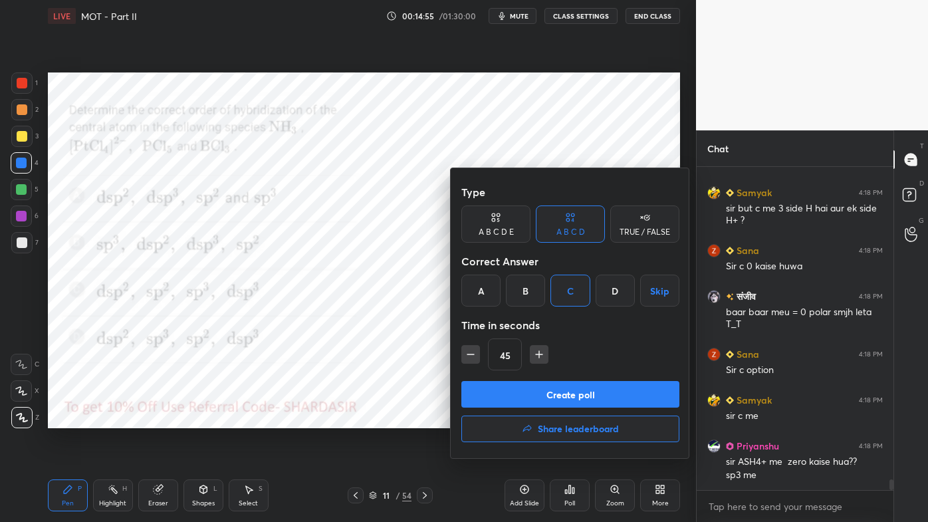
drag, startPoint x: 473, startPoint y: 354, endPoint x: 479, endPoint y: 368, distance: 15.6
click at [474, 356] on icon "button" at bounding box center [470, 354] width 13 height 13
type input "30"
drag, startPoint x: 510, startPoint y: 394, endPoint x: 483, endPoint y: 418, distance: 36.7
click at [509, 397] on button "Create poll" at bounding box center [570, 394] width 218 height 27
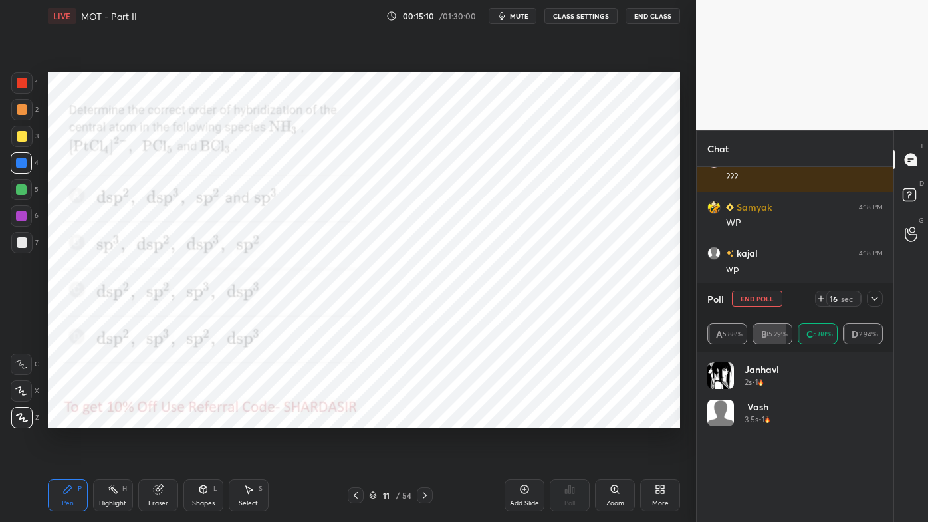
scroll to position [10499, 0]
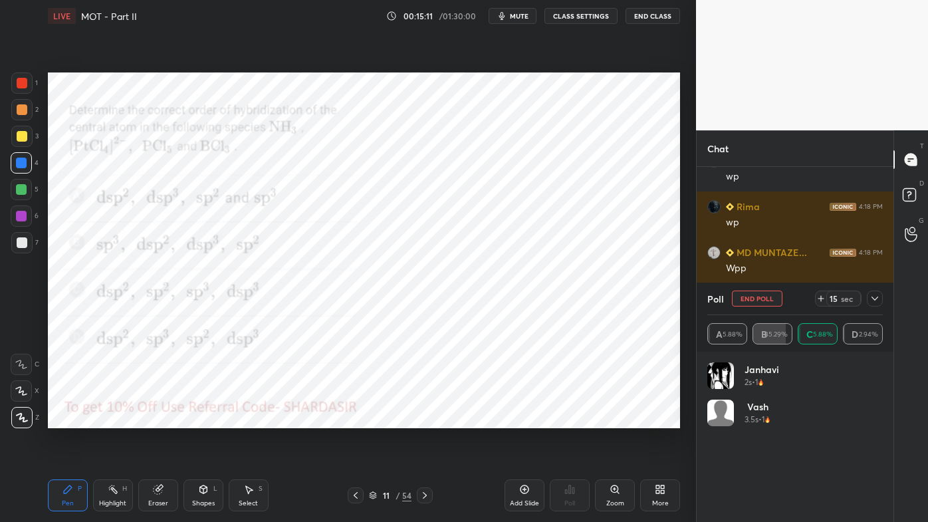
click at [752, 293] on button "End Poll" at bounding box center [757, 299] width 51 height 16
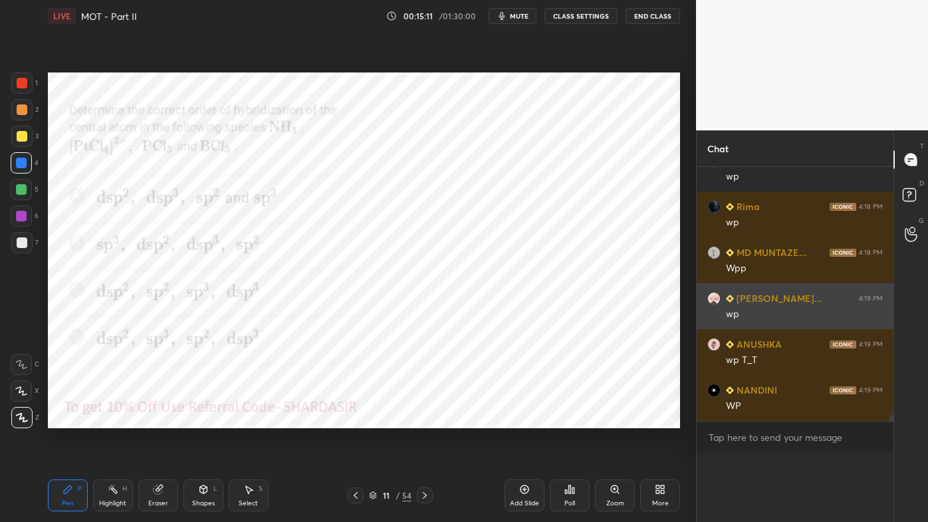
scroll to position [4, 3]
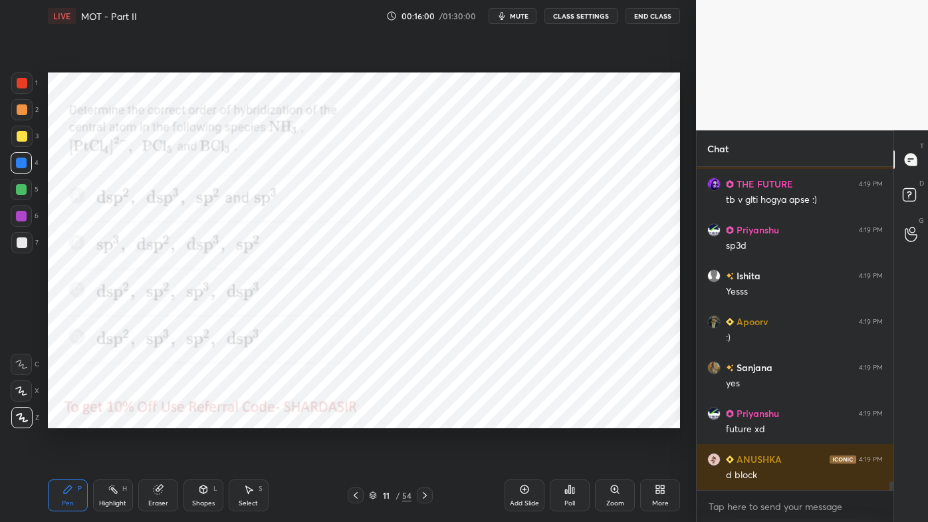
click at [573, 420] on icon at bounding box center [573, 490] width 2 height 6
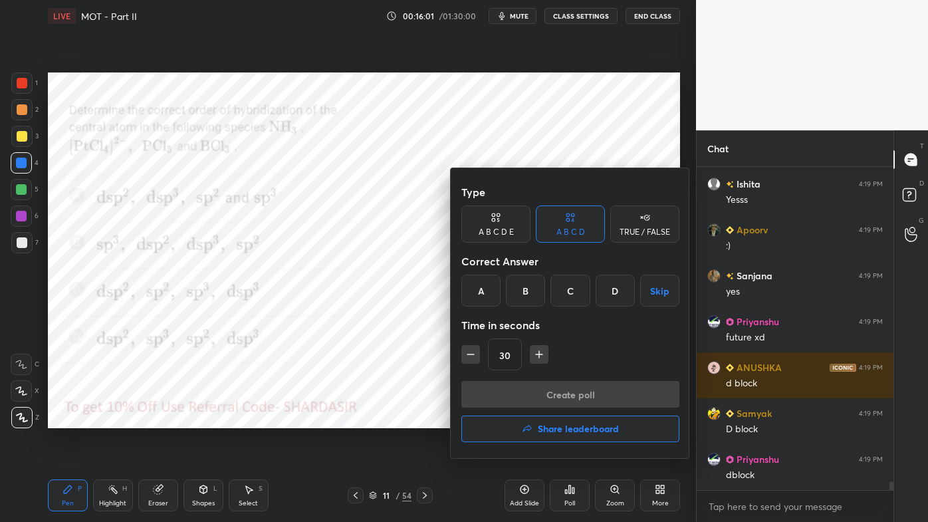
click at [554, 420] on h4 "Share leaderboard" at bounding box center [578, 428] width 81 height 9
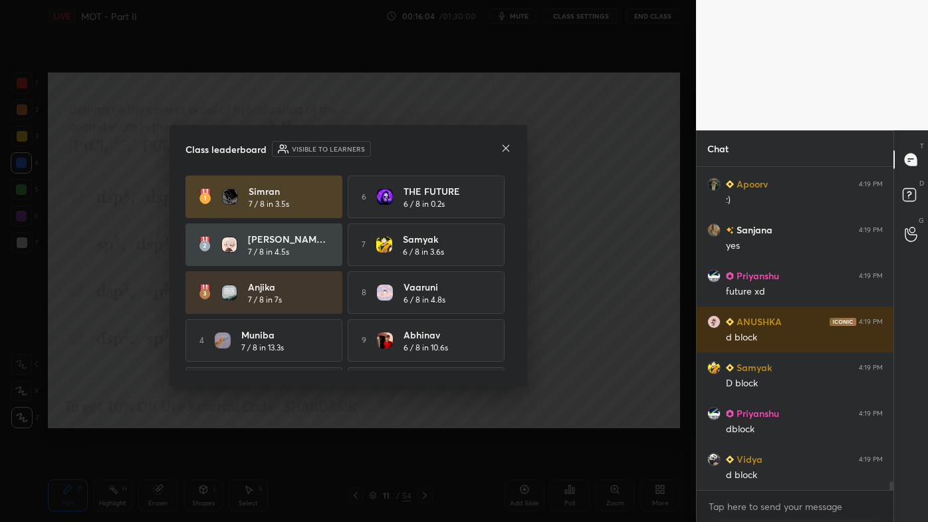
click at [502, 148] on icon at bounding box center [506, 148] width 11 height 11
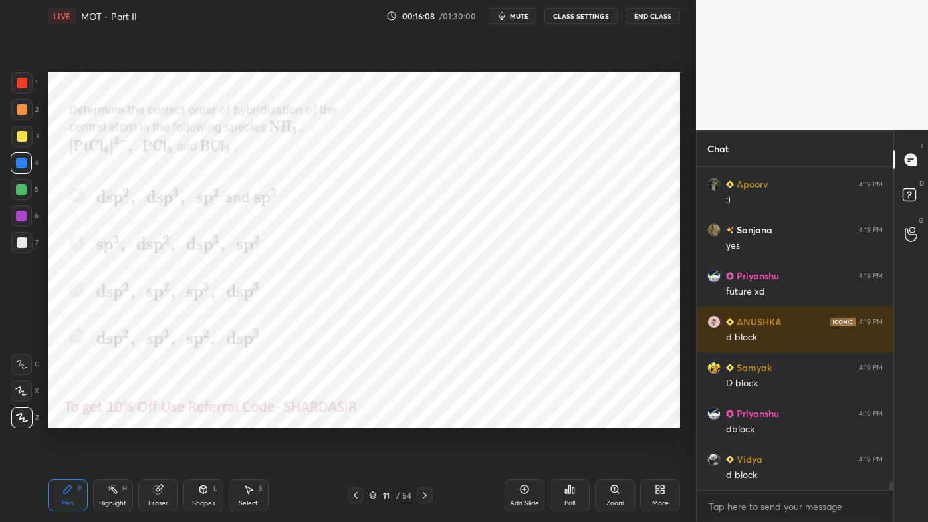
click at [427, 420] on icon at bounding box center [425, 495] width 11 height 11
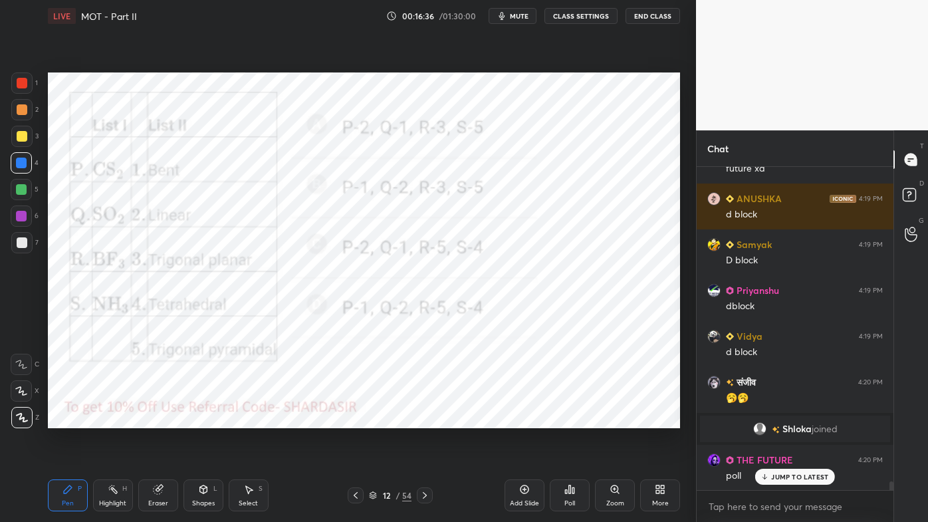
scroll to position [11883, 0]
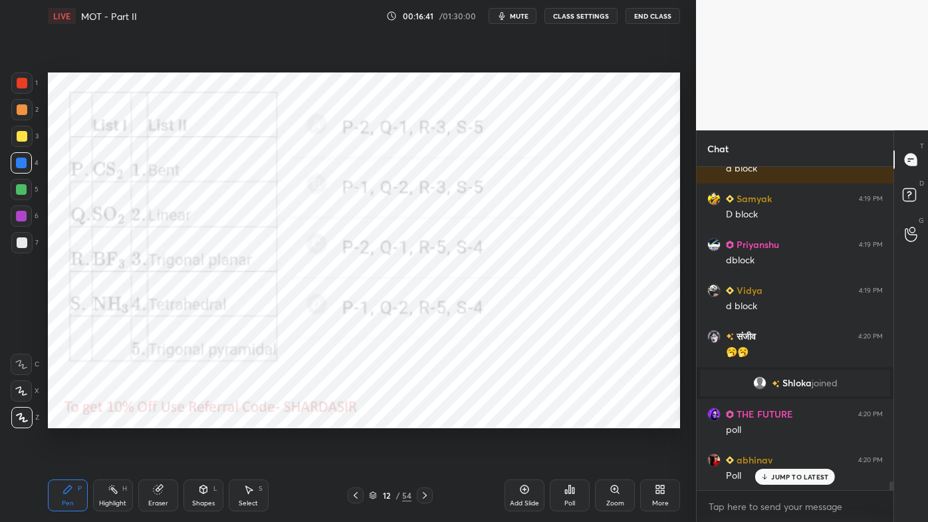
click at [568, 420] on div "Poll" at bounding box center [570, 495] width 40 height 32
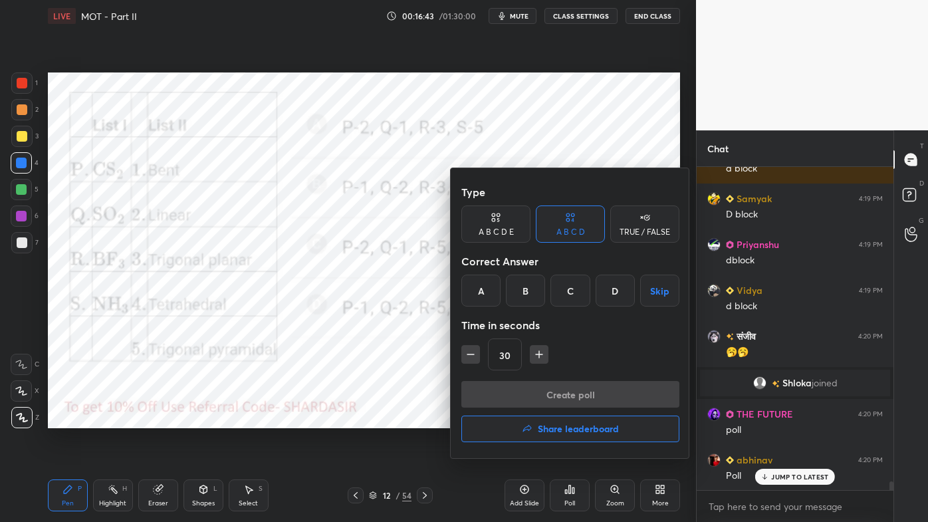
drag, startPoint x: 483, startPoint y: 286, endPoint x: 489, endPoint y: 299, distance: 14.6
click at [483, 286] on div "A" at bounding box center [480, 291] width 39 height 32
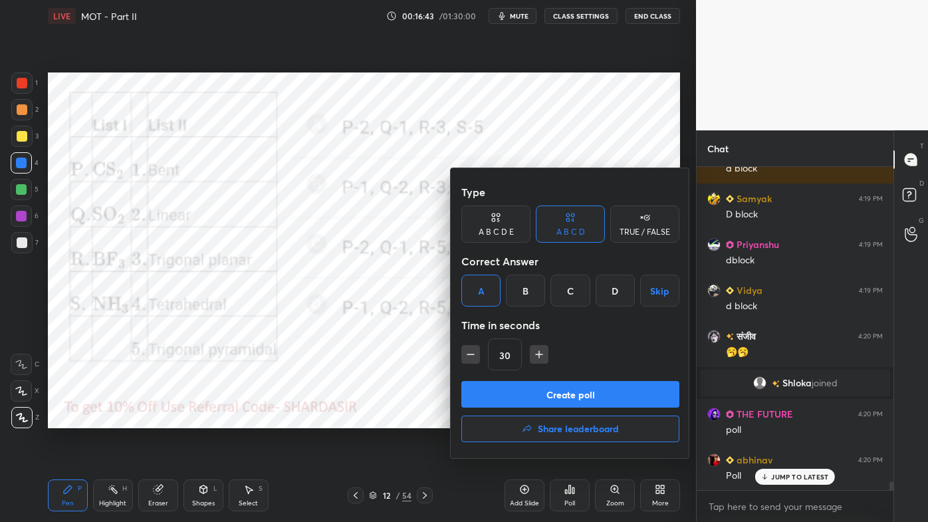
click at [526, 395] on button "Create poll" at bounding box center [570, 394] width 218 height 27
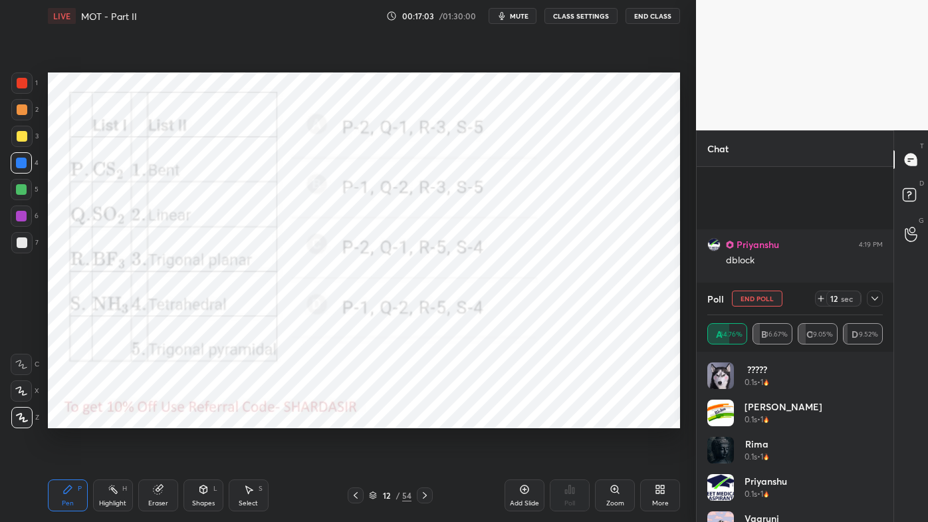
scroll to position [11999, 0]
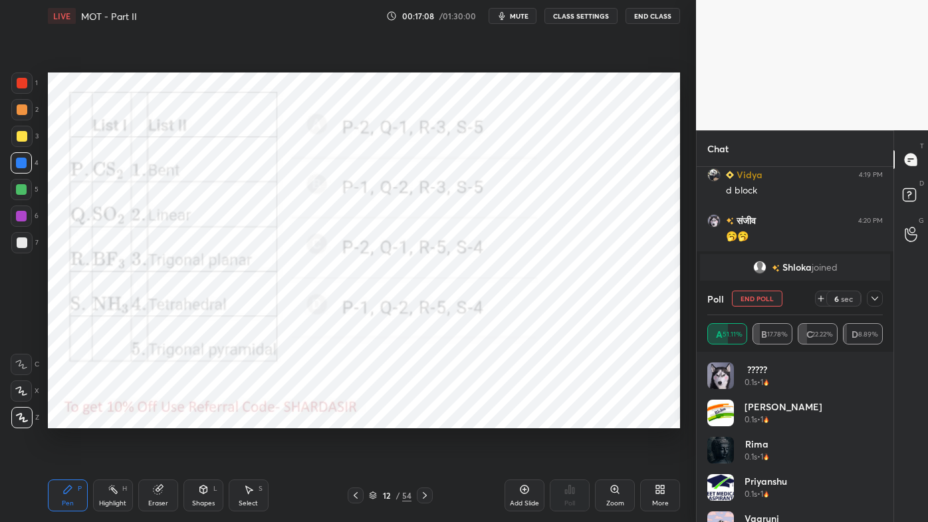
click at [876, 299] on icon at bounding box center [875, 298] width 11 height 11
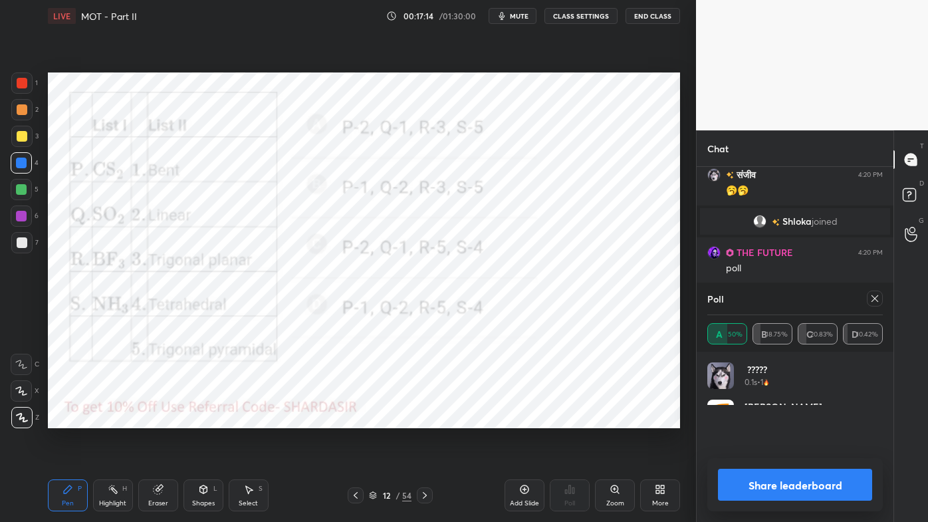
scroll to position [39, 172]
drag, startPoint x: 874, startPoint y: 293, endPoint x: 865, endPoint y: 308, distance: 17.6
click at [874, 293] on div at bounding box center [875, 299] width 16 height 16
type textarea "x"
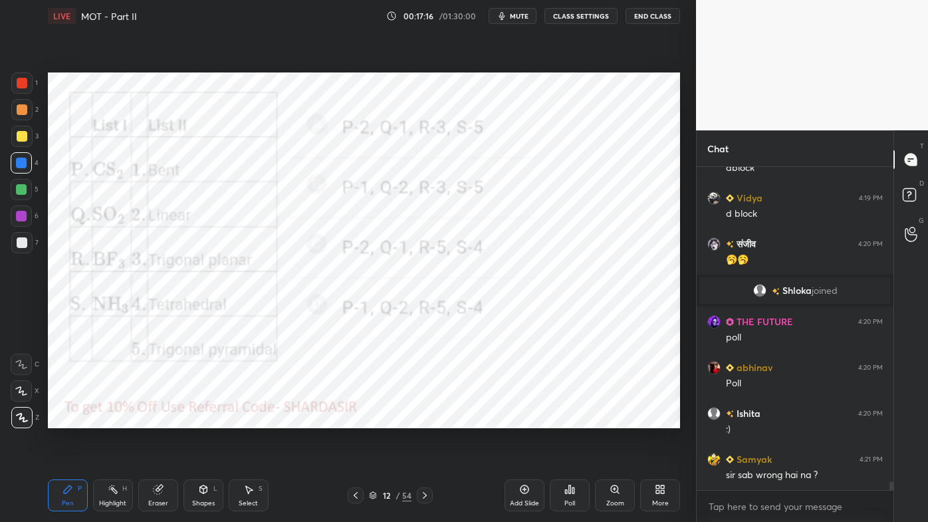
scroll to position [11976, 0]
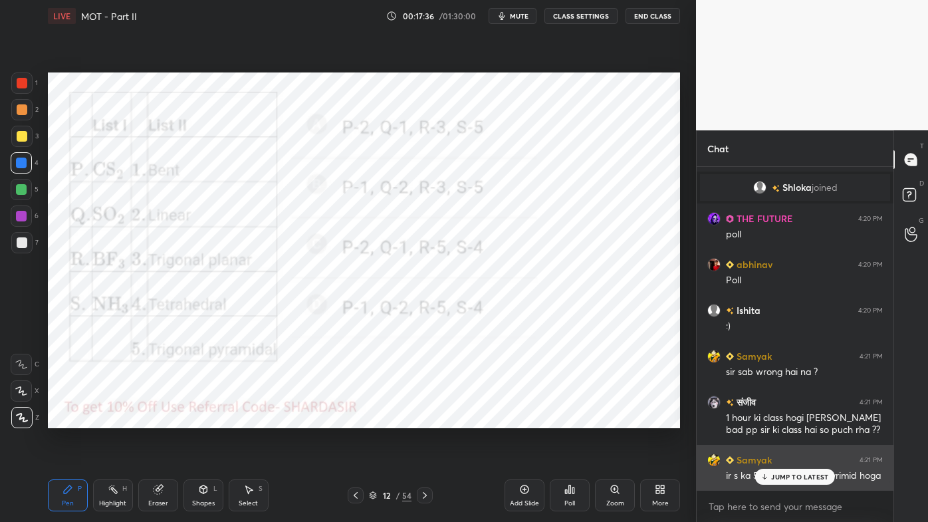
click at [770, 420] on div "JUMP TO LATEST" at bounding box center [795, 477] width 80 height 16
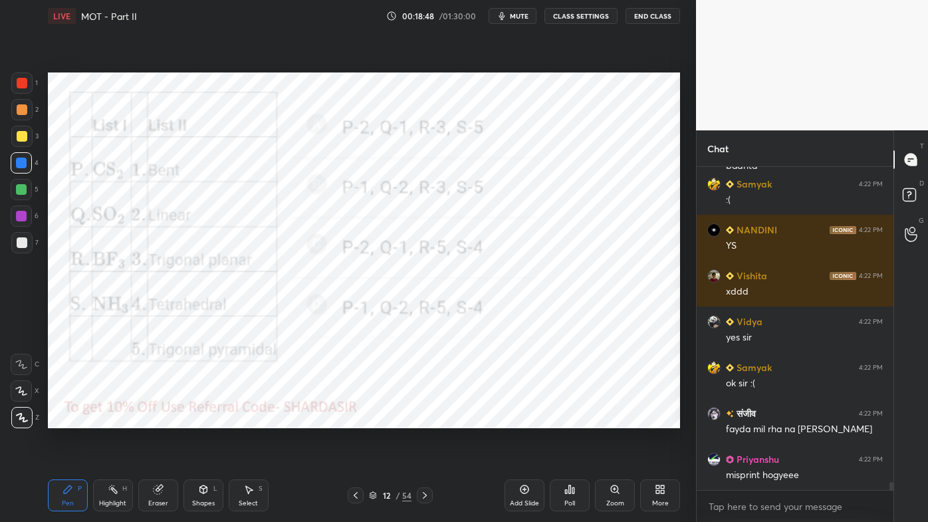
scroll to position [12767, 0]
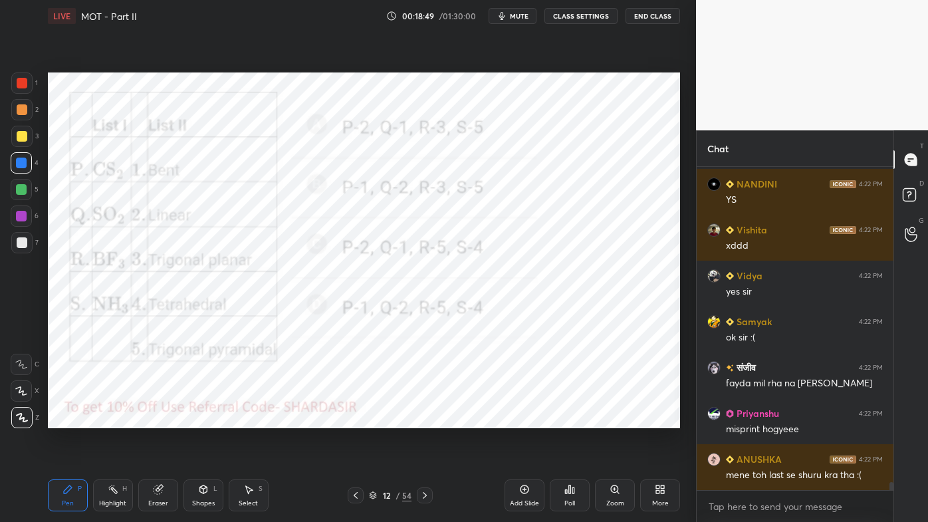
click at [426, 420] on icon at bounding box center [425, 495] width 11 height 11
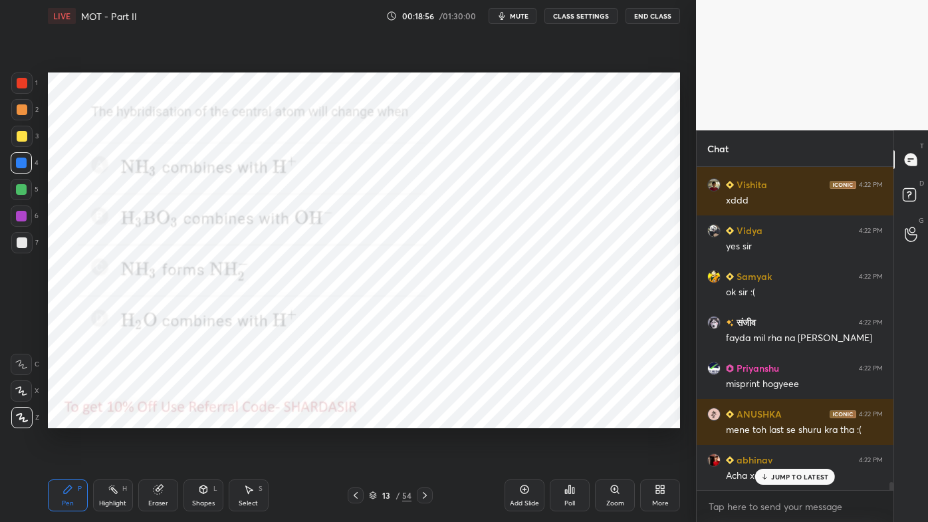
click at [574, 420] on icon at bounding box center [573, 490] width 2 height 6
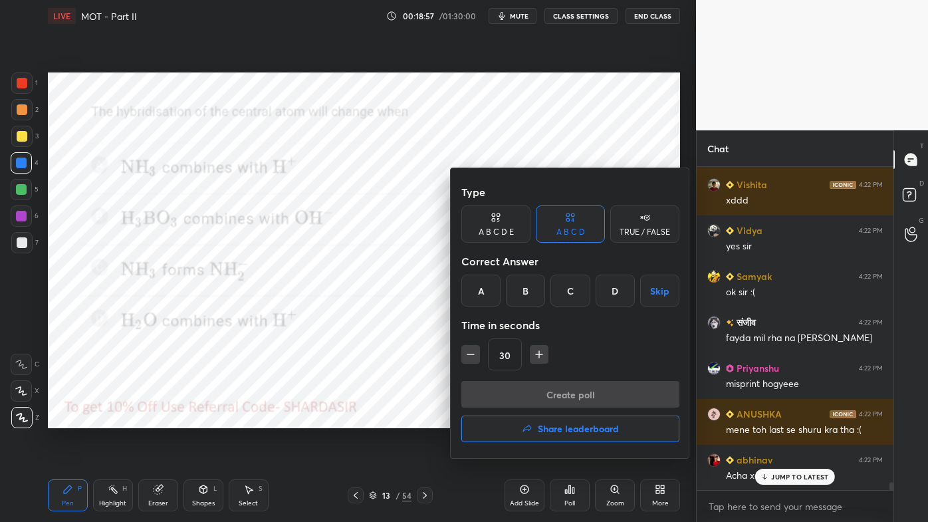
click at [530, 293] on div "B" at bounding box center [525, 291] width 39 height 32
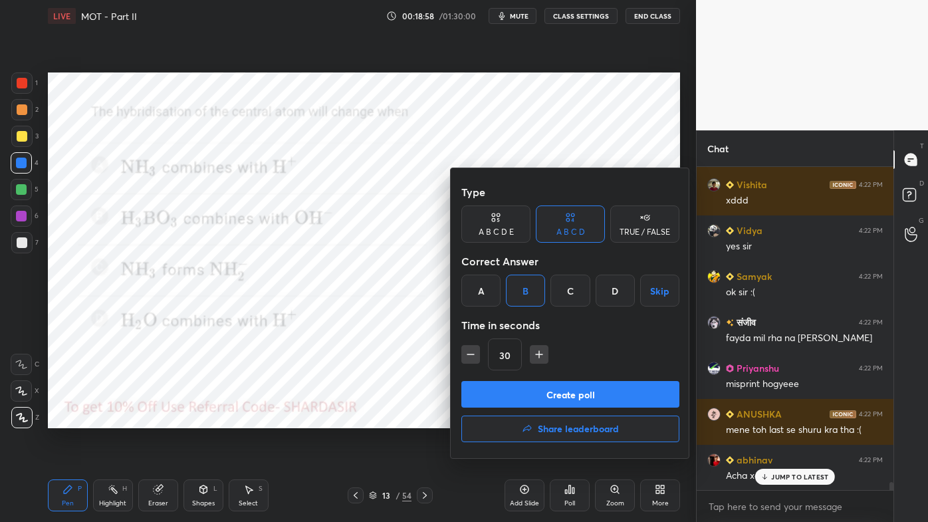
click at [535, 354] on icon "button" at bounding box center [539, 354] width 13 height 13
type input "45"
click at [524, 398] on button "Create poll" at bounding box center [570, 394] width 218 height 27
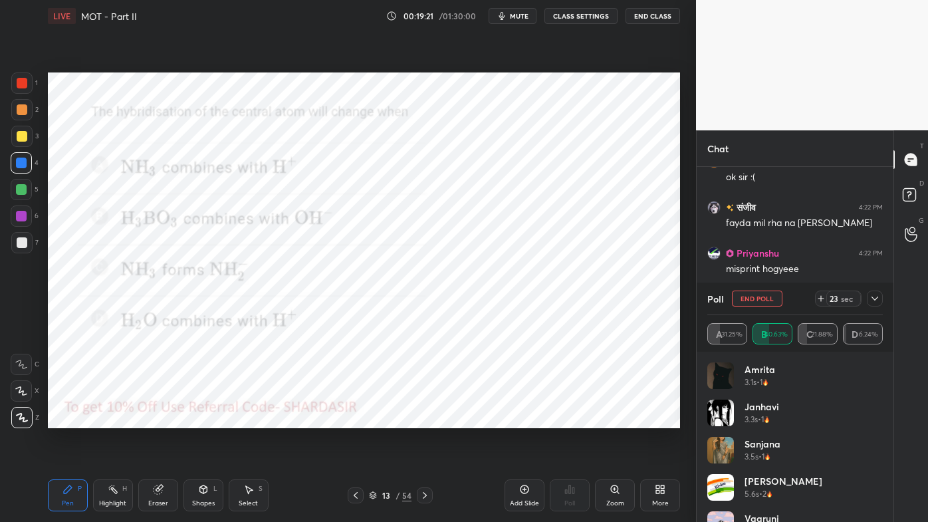
scroll to position [12974, 0]
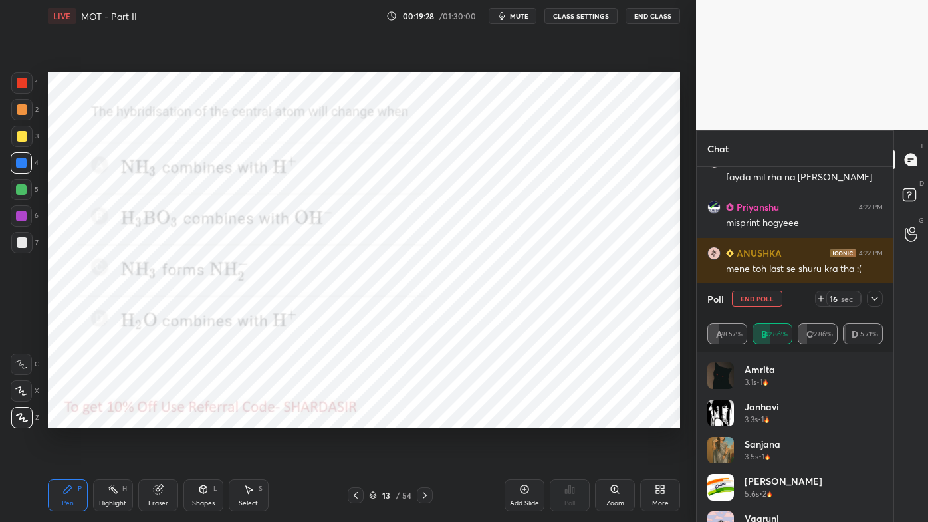
click at [876, 299] on icon at bounding box center [875, 298] width 11 height 11
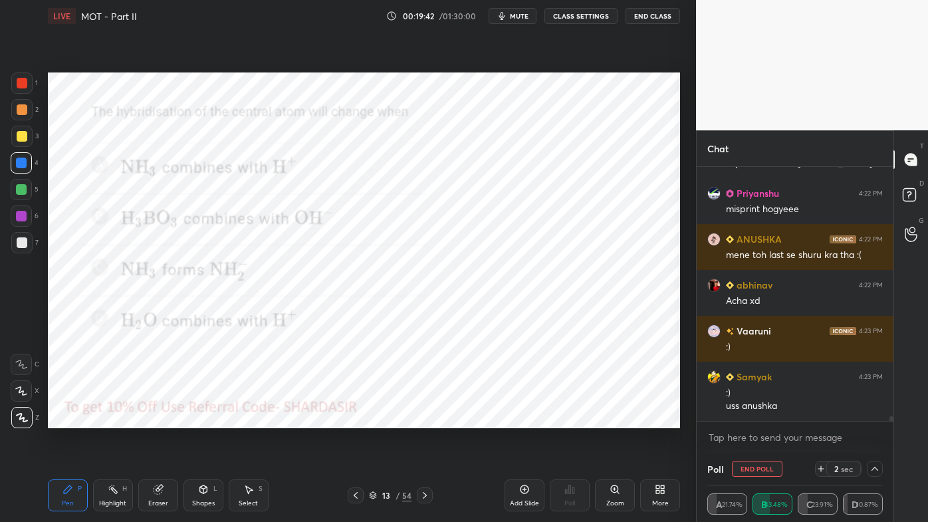
scroll to position [13033, 0]
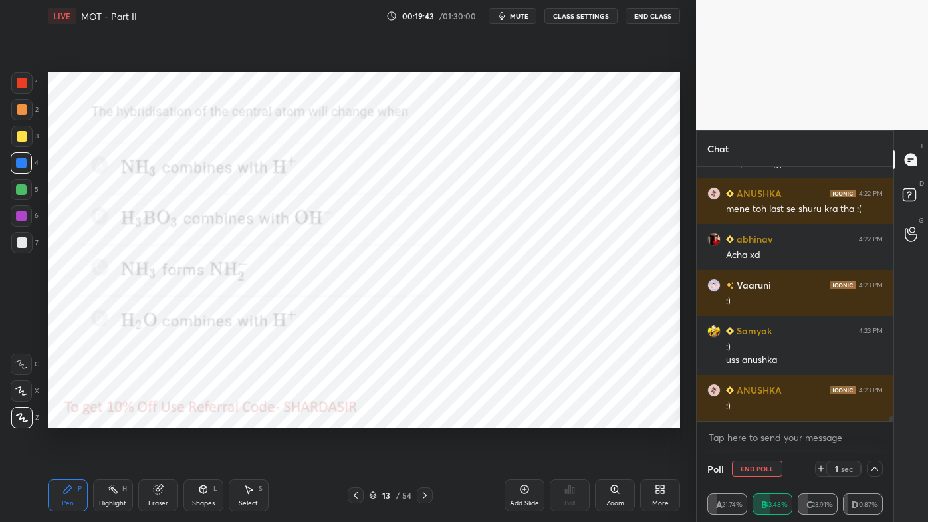
click at [64, 420] on icon at bounding box center [67, 489] width 11 height 11
click at [23, 80] on div at bounding box center [22, 83] width 11 height 11
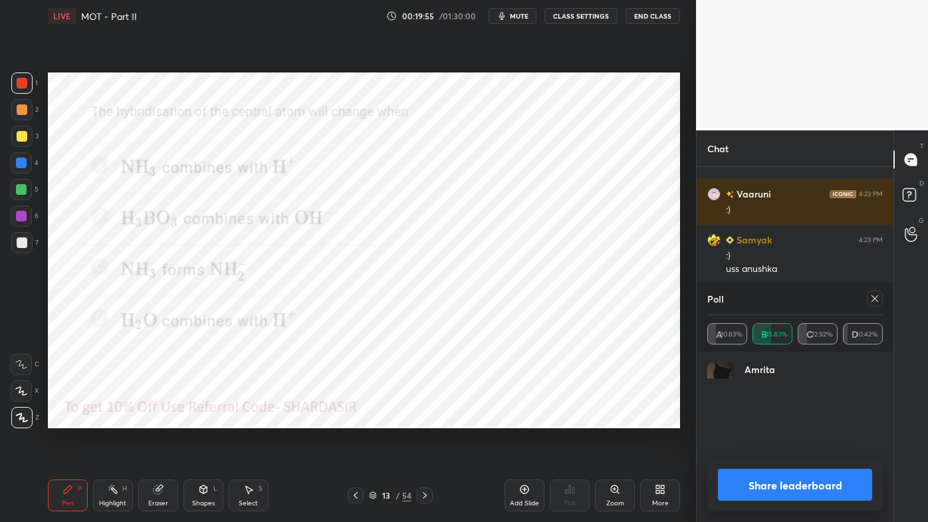
scroll to position [13170, 0]
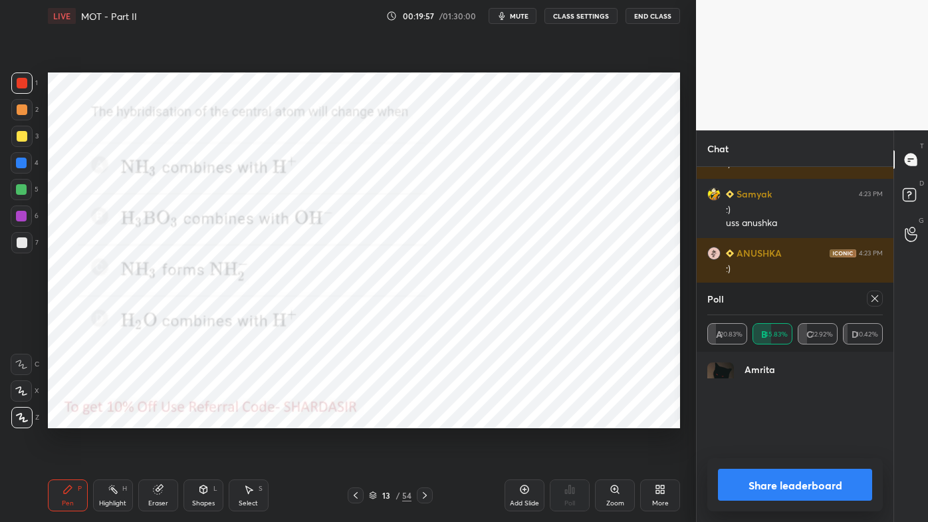
click at [872, 299] on icon at bounding box center [875, 298] width 11 height 11
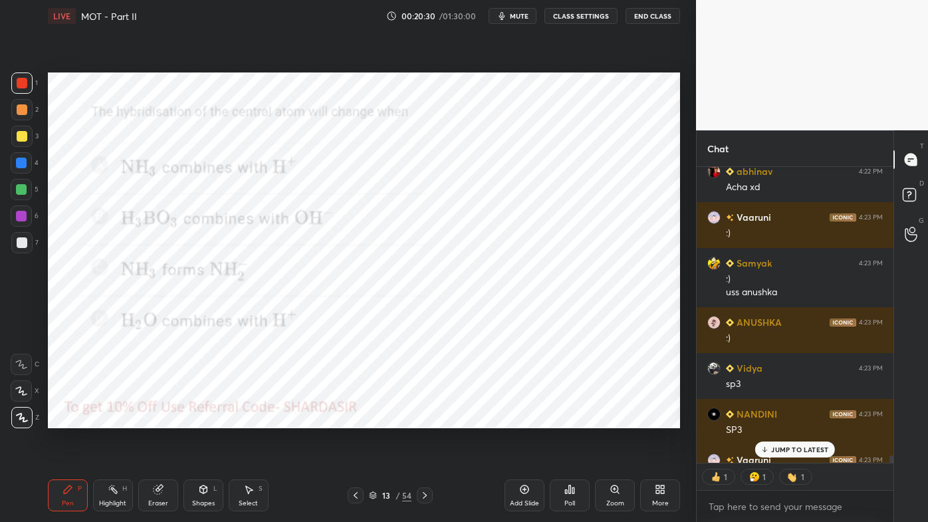
scroll to position [13174, 0]
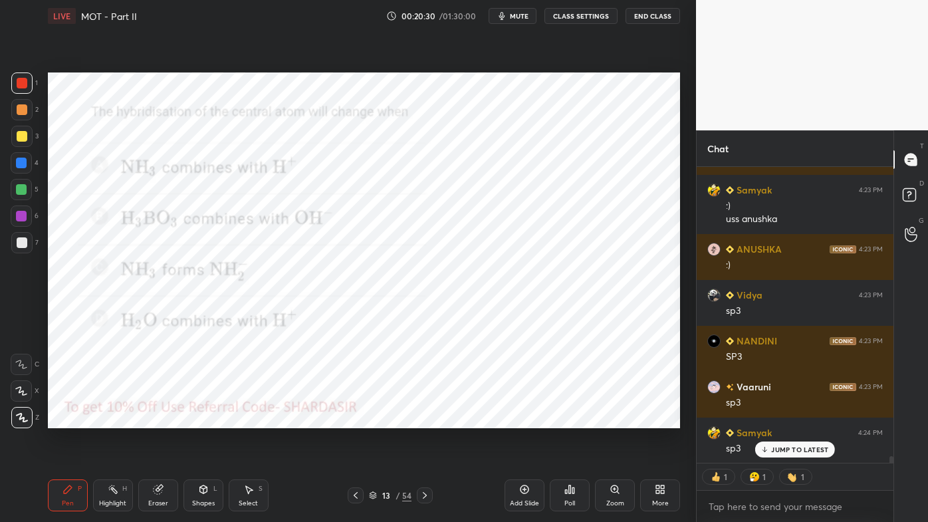
type textarea "x"
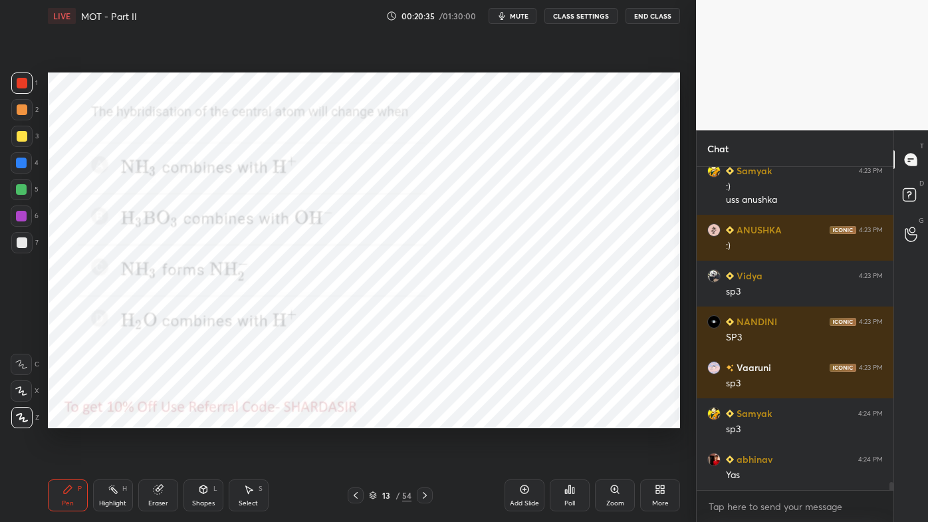
scroll to position [13285, 0]
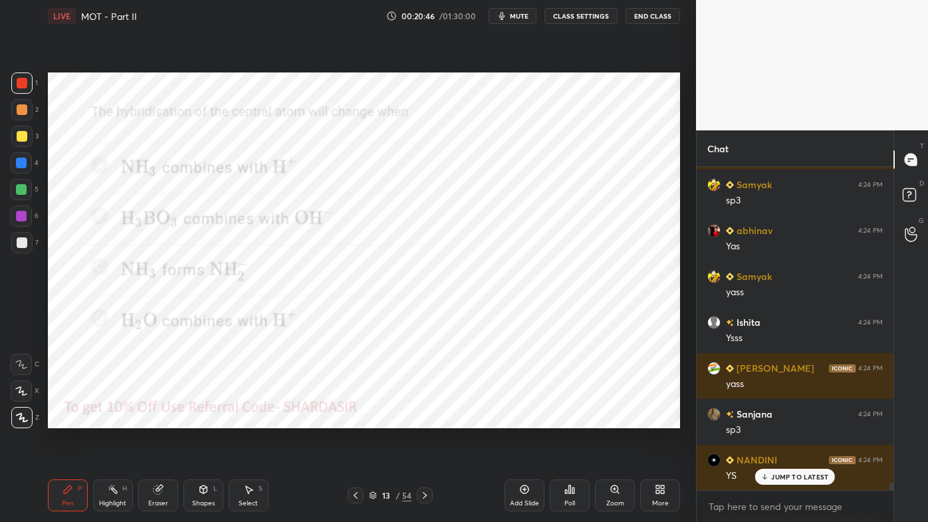
drag, startPoint x: 112, startPoint y: 486, endPoint x: 111, endPoint y: 471, distance: 14.7
click at [113, 420] on div "Highlight H" at bounding box center [113, 495] width 40 height 32
click at [562, 420] on div "Poll" at bounding box center [570, 495] width 40 height 32
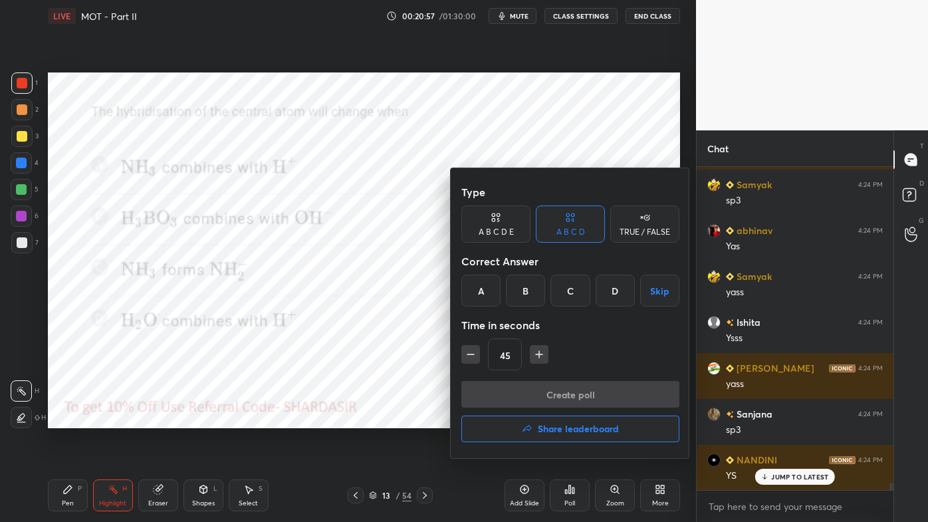
click at [482, 293] on div "A" at bounding box center [480, 291] width 39 height 32
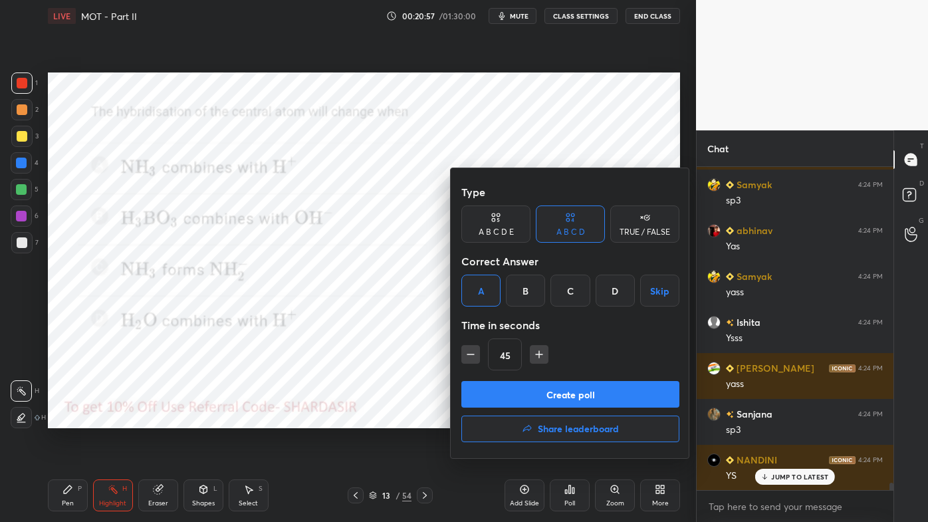
click at [473, 354] on icon "button" at bounding box center [470, 354] width 13 height 13
click at [471, 352] on icon "button" at bounding box center [470, 354] width 13 height 13
type input "15"
click at [471, 352] on div "15" at bounding box center [570, 354] width 218 height 32
click at [505, 388] on button "Create poll" at bounding box center [570, 394] width 218 height 27
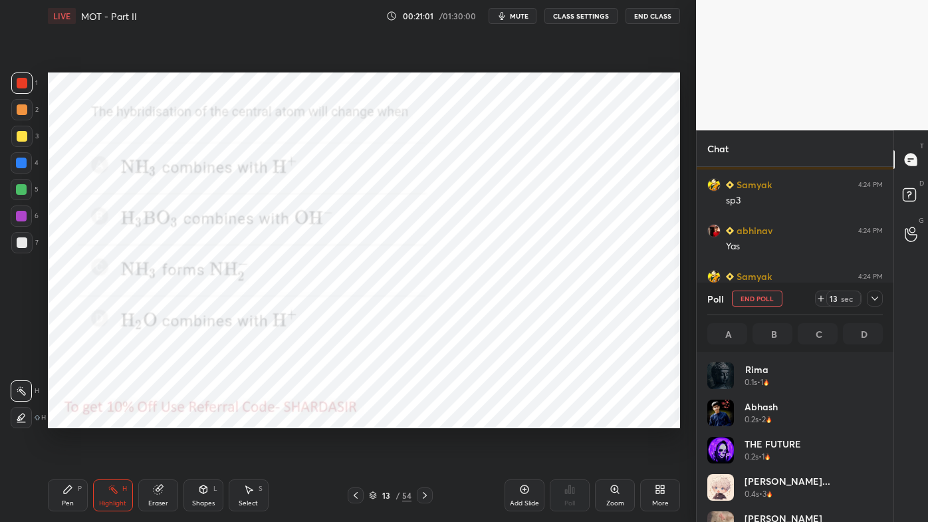
scroll to position [156, 172]
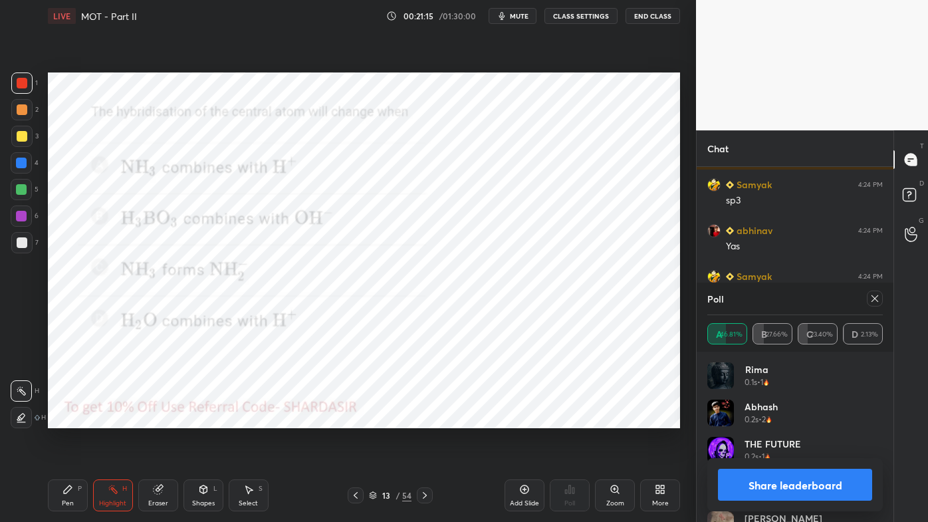
click at [874, 302] on icon at bounding box center [875, 298] width 11 height 11
type textarea "x"
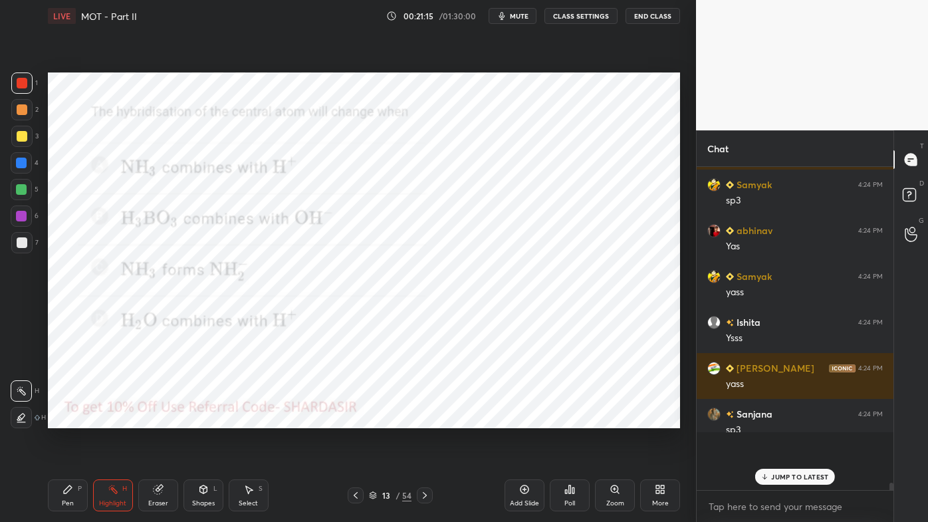
scroll to position [351, 193]
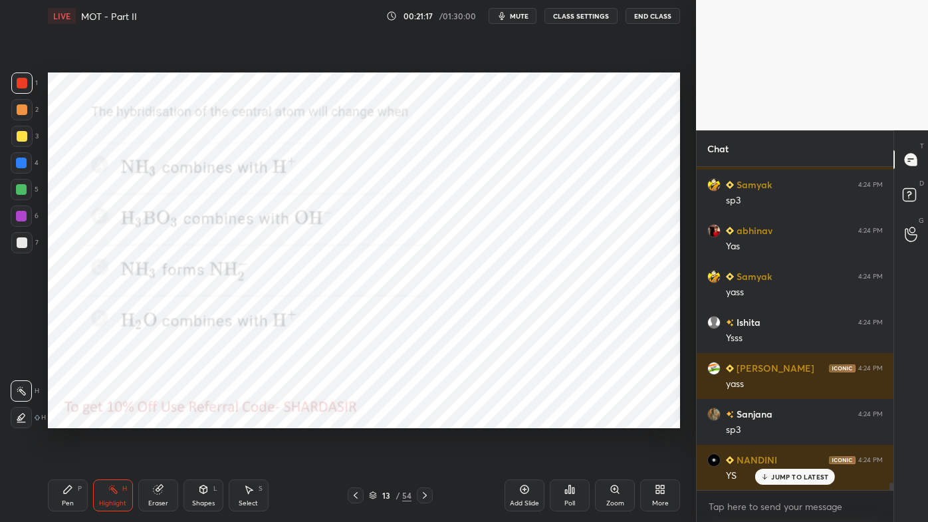
drag, startPoint x: 66, startPoint y: 492, endPoint x: 46, endPoint y: 492, distance: 20.6
click at [65, 420] on icon at bounding box center [68, 489] width 8 height 8
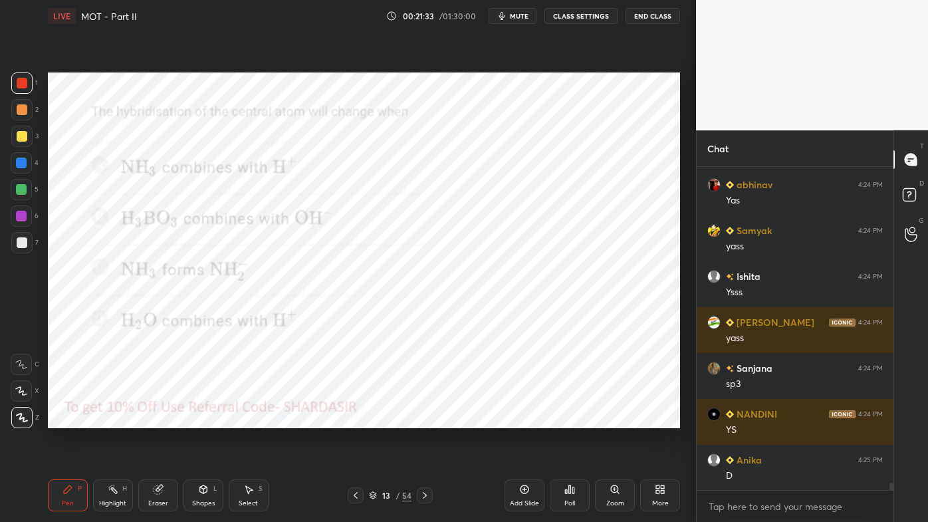
scroll to position [13515, 0]
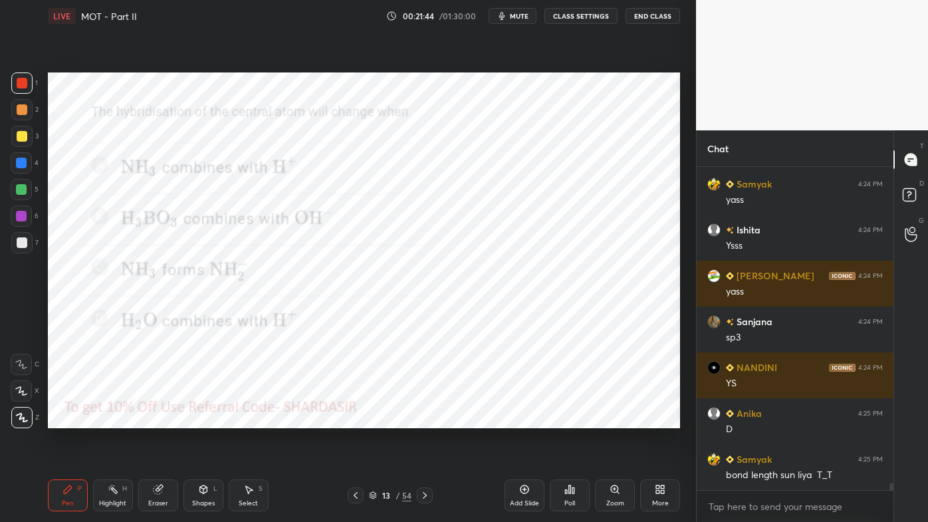
click at [23, 166] on div at bounding box center [21, 162] width 21 height 21
click at [423, 420] on icon at bounding box center [425, 495] width 11 height 11
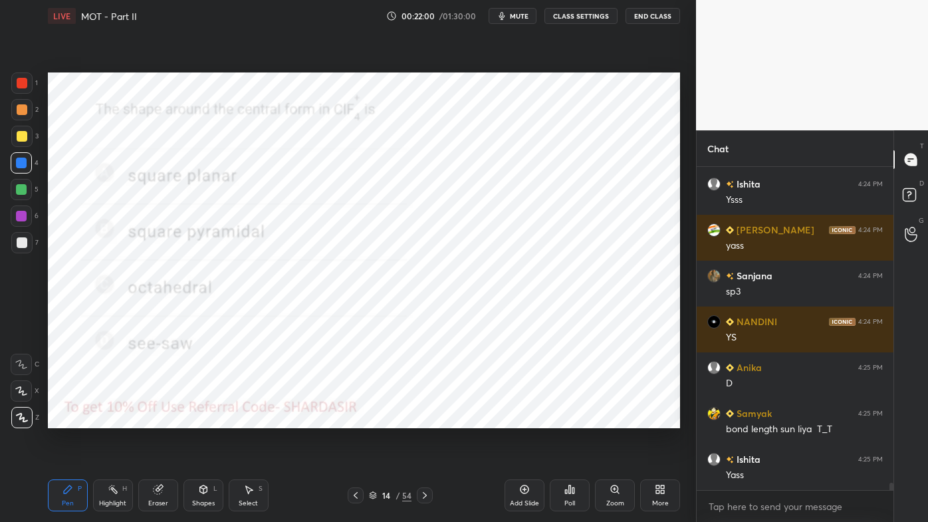
click at [578, 420] on div "Poll" at bounding box center [570, 495] width 40 height 32
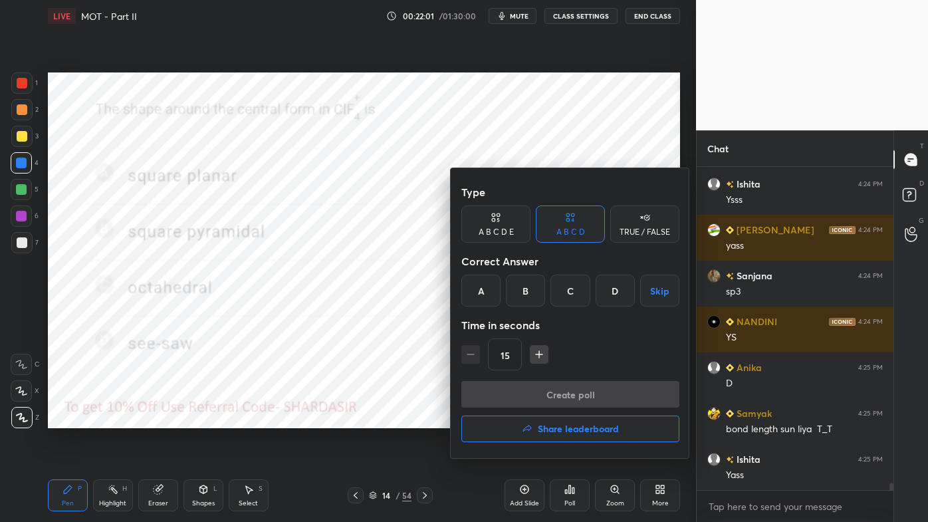
drag, startPoint x: 612, startPoint y: 295, endPoint x: 580, endPoint y: 333, distance: 49.6
click at [614, 294] on div "D" at bounding box center [615, 291] width 39 height 32
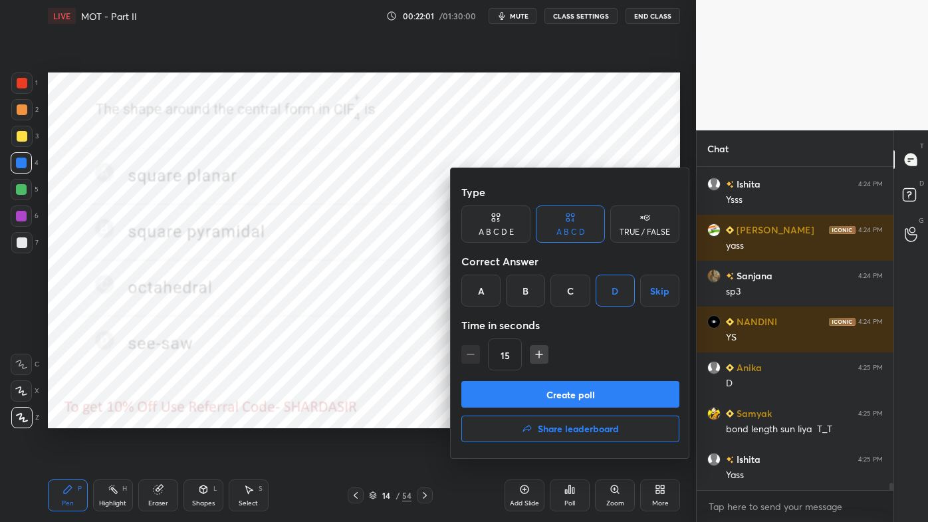
drag, startPoint x: 533, startPoint y: 355, endPoint x: 529, endPoint y: 370, distance: 15.6
click at [535, 354] on icon "button" at bounding box center [539, 354] width 13 height 13
type input "30"
drag, startPoint x: 521, startPoint y: 396, endPoint x: 502, endPoint y: 397, distance: 18.7
click at [520, 395] on button "Create poll" at bounding box center [570, 394] width 218 height 27
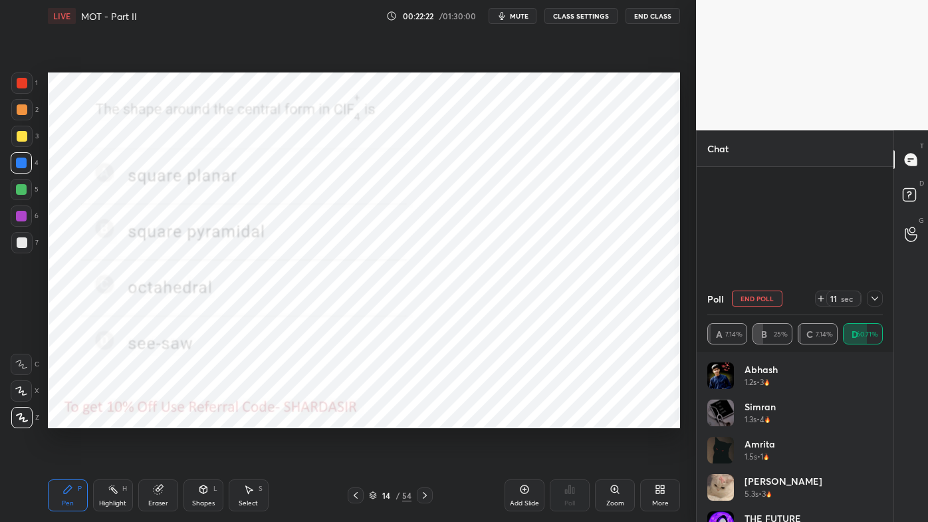
scroll to position [12119, 0]
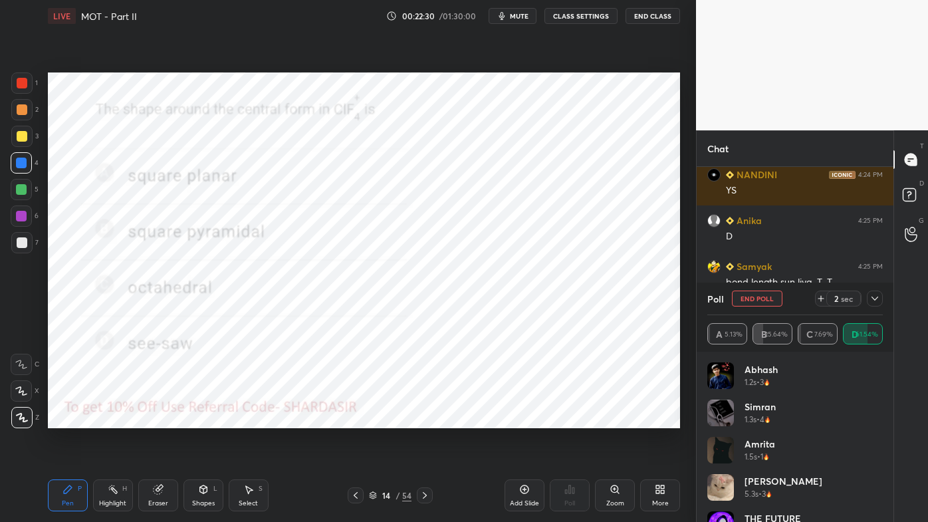
click at [872, 301] on icon at bounding box center [875, 298] width 11 height 11
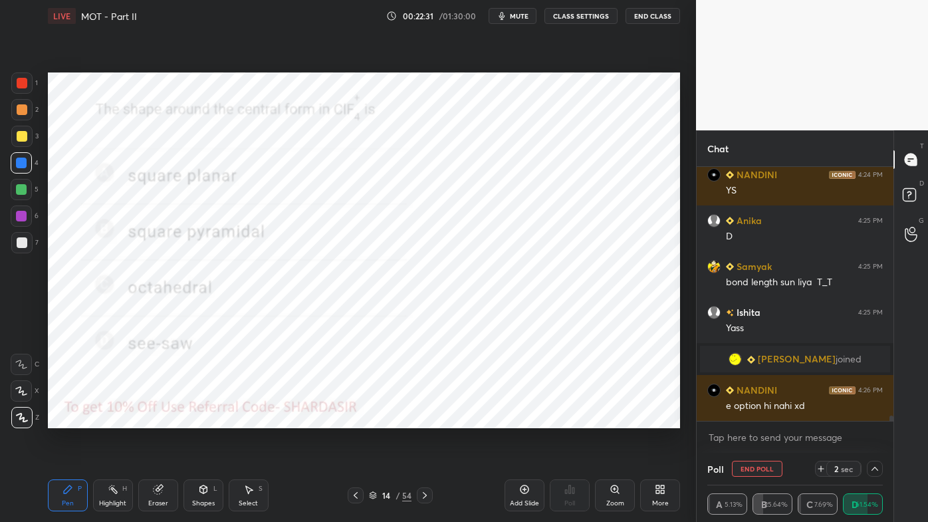
scroll to position [0, 0]
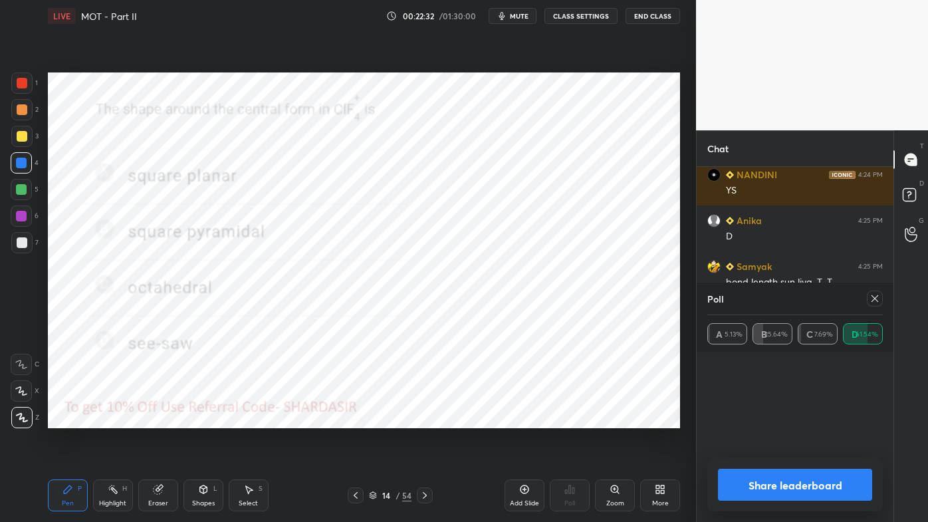
click at [751, 420] on div "Share leaderboard" at bounding box center [795, 484] width 176 height 53
click at [775, 420] on button "Share leaderboard" at bounding box center [795, 485] width 154 height 32
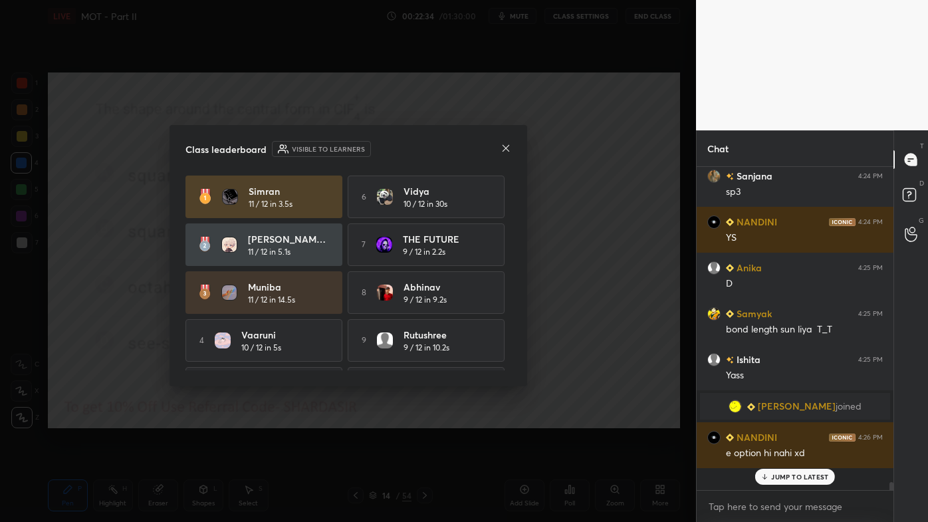
scroll to position [12049, 0]
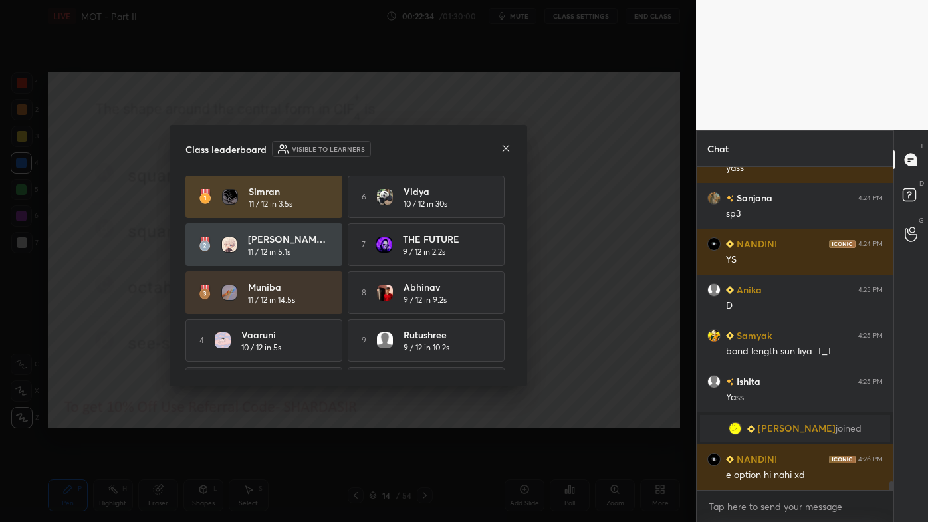
click at [507, 149] on icon at bounding box center [505, 148] width 7 height 7
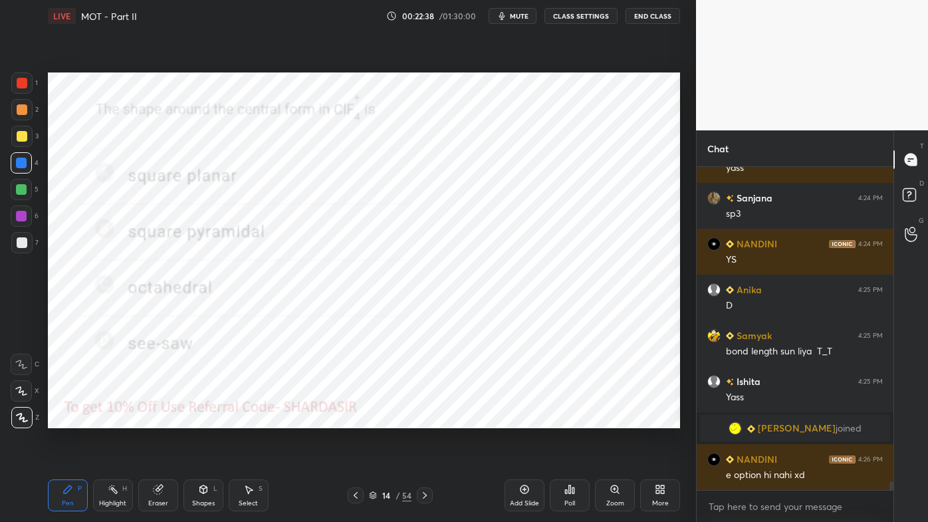
click at [569, 420] on icon at bounding box center [570, 489] width 2 height 8
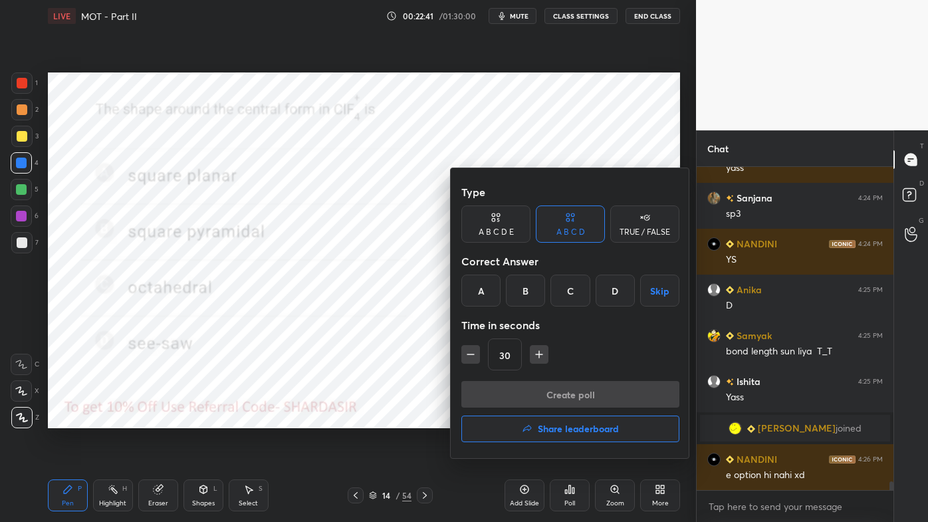
click at [509, 229] on div "A B C D E" at bounding box center [496, 232] width 35 height 8
drag, startPoint x: 480, startPoint y: 296, endPoint x: 479, endPoint y: 304, distance: 8.7
click at [480, 296] on div "A" at bounding box center [477, 291] width 32 height 32
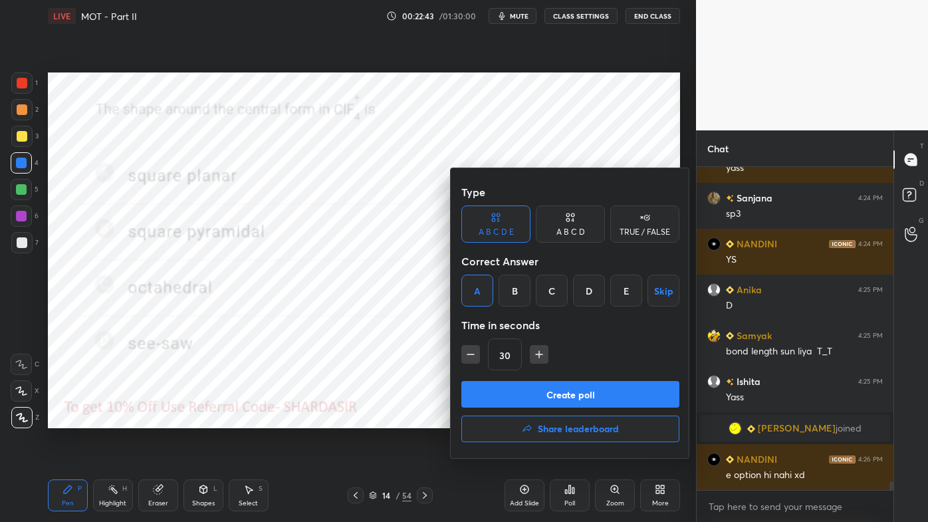
click at [510, 399] on button "Create poll" at bounding box center [570, 394] width 218 height 27
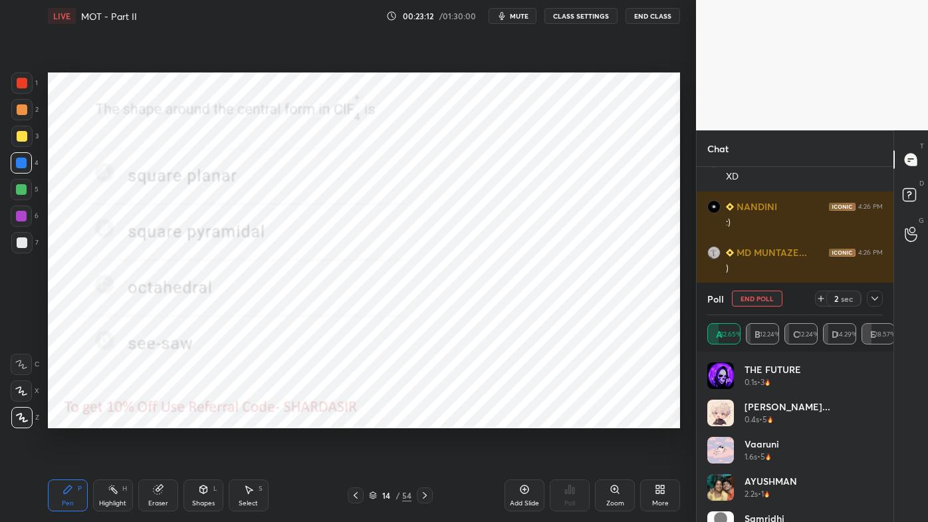
click at [878, 299] on icon at bounding box center [875, 298] width 11 height 11
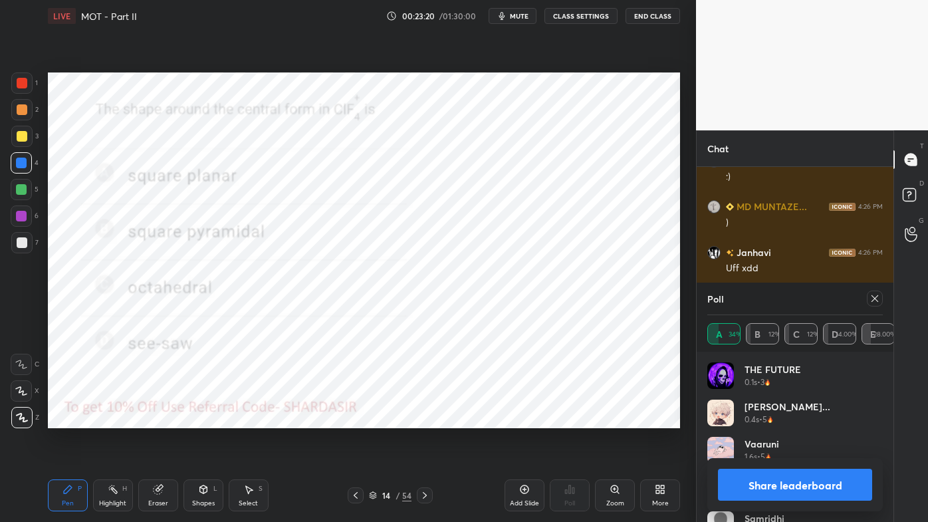
drag, startPoint x: 872, startPoint y: 296, endPoint x: 862, endPoint y: 306, distance: 14.6
click at [874, 296] on icon at bounding box center [875, 298] width 11 height 11
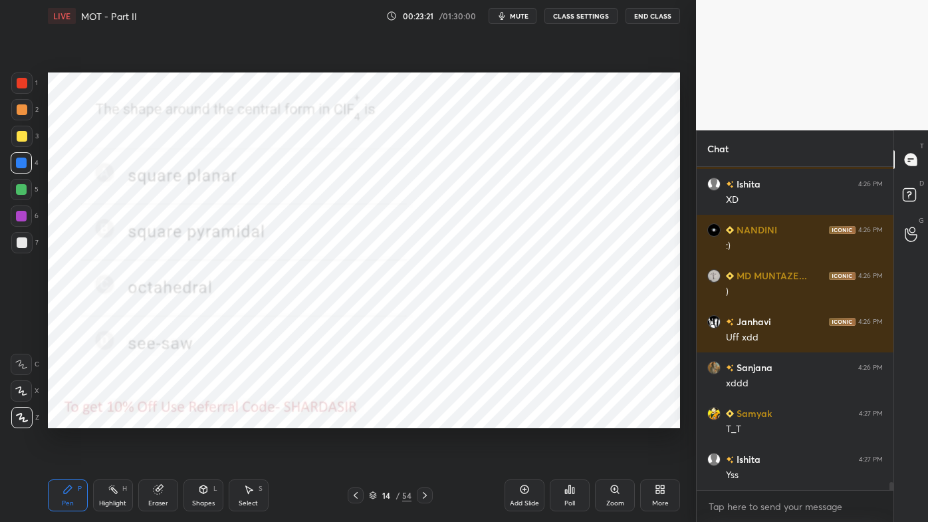
click at [574, 420] on icon at bounding box center [573, 490] width 2 height 6
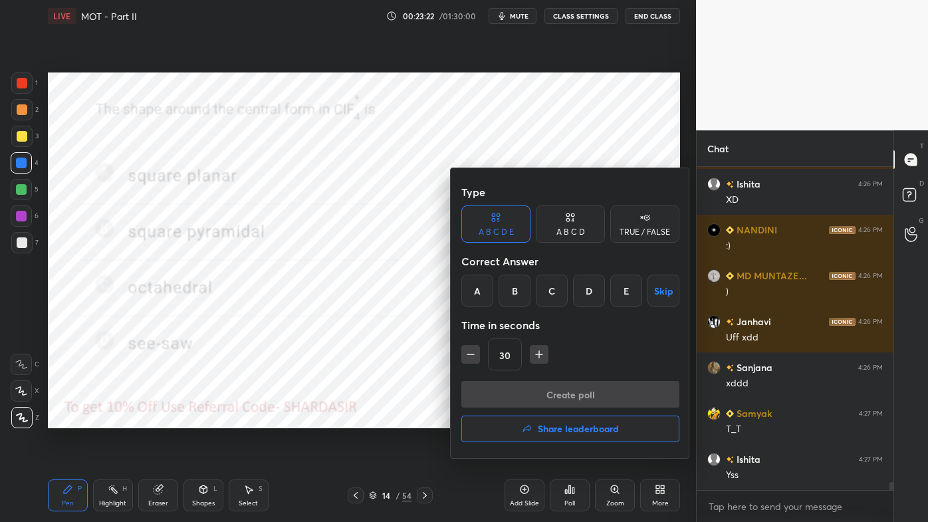
click at [590, 293] on div "D" at bounding box center [589, 291] width 32 height 32
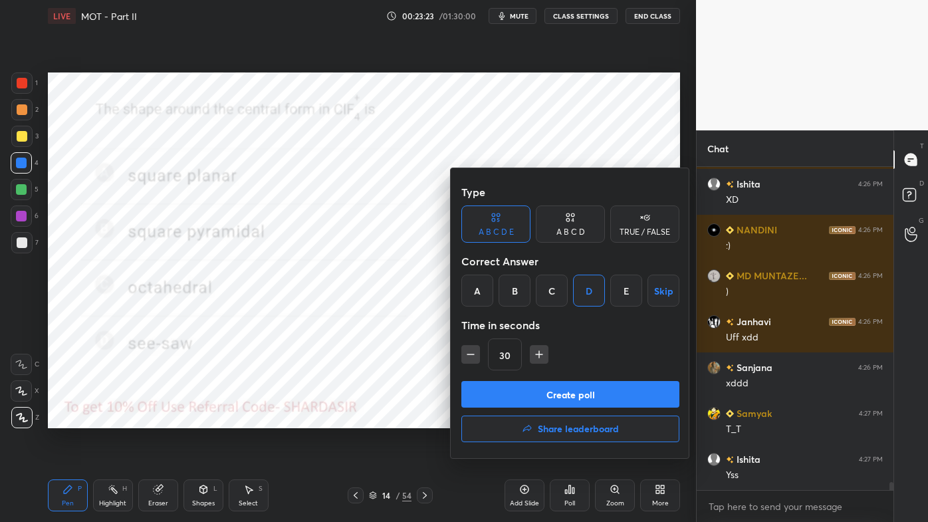
click at [548, 394] on button "Create poll" at bounding box center [570, 394] width 218 height 27
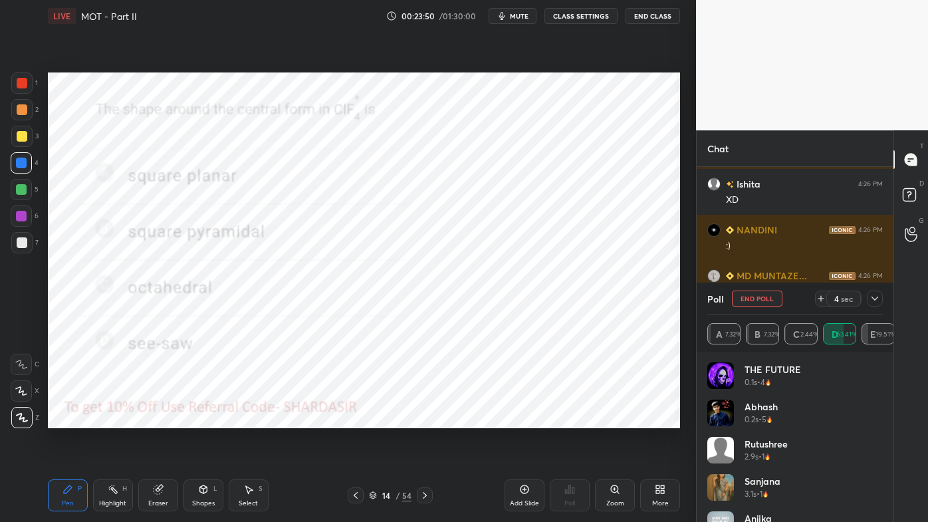
click at [876, 299] on icon at bounding box center [875, 298] width 11 height 11
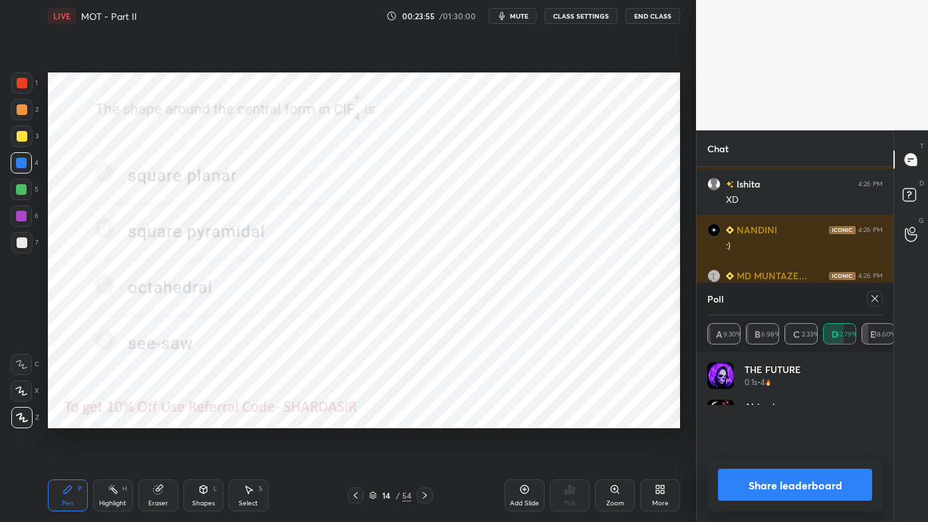
click at [877, 297] on icon at bounding box center [875, 298] width 11 height 11
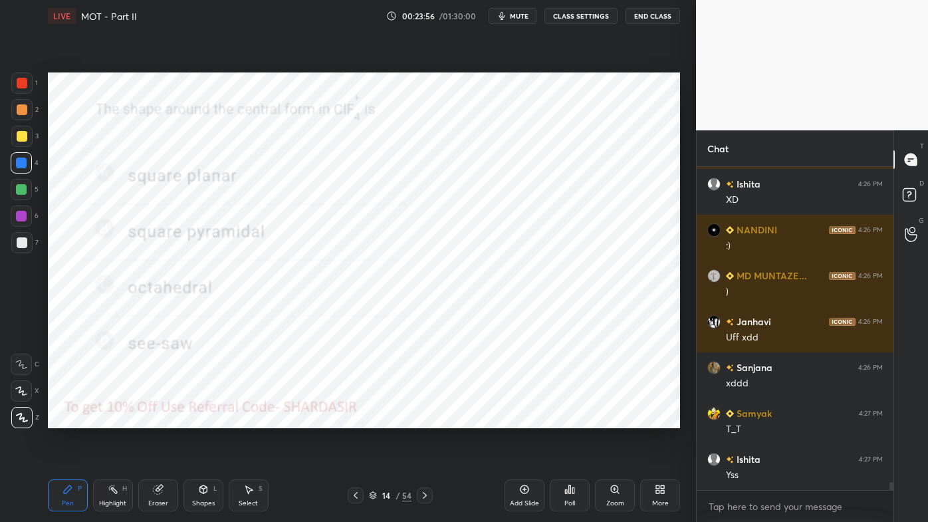
click at [569, 420] on icon at bounding box center [569, 489] width 11 height 11
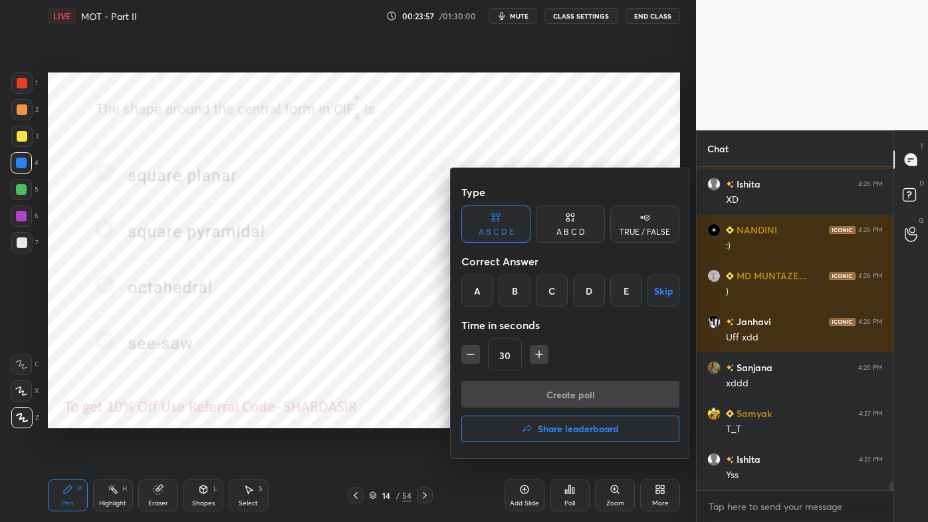
drag, startPoint x: 632, startPoint y: 293, endPoint x: 604, endPoint y: 328, distance: 45.4
click at [631, 293] on div "E" at bounding box center [626, 291] width 32 height 32
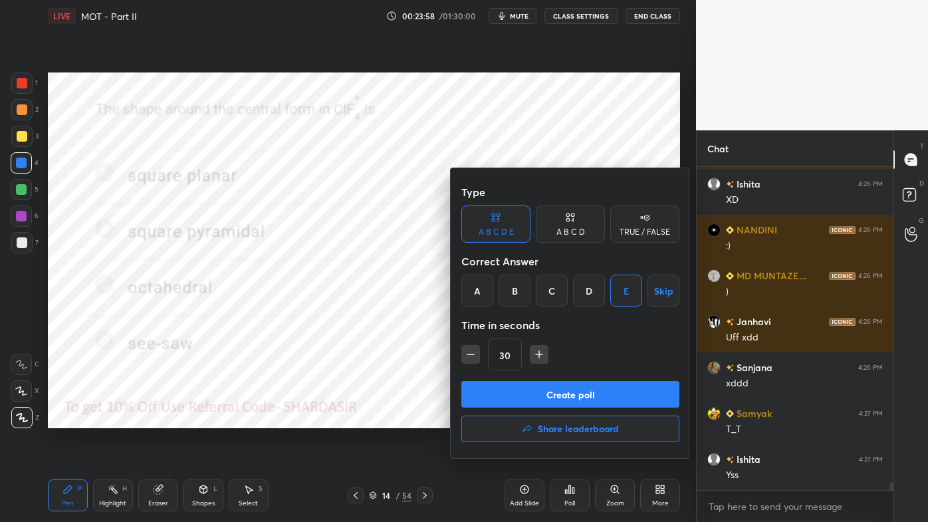
drag, startPoint x: 556, startPoint y: 396, endPoint x: 539, endPoint y: 404, distance: 19.0
click at [556, 398] on button "Create poll" at bounding box center [570, 394] width 218 height 27
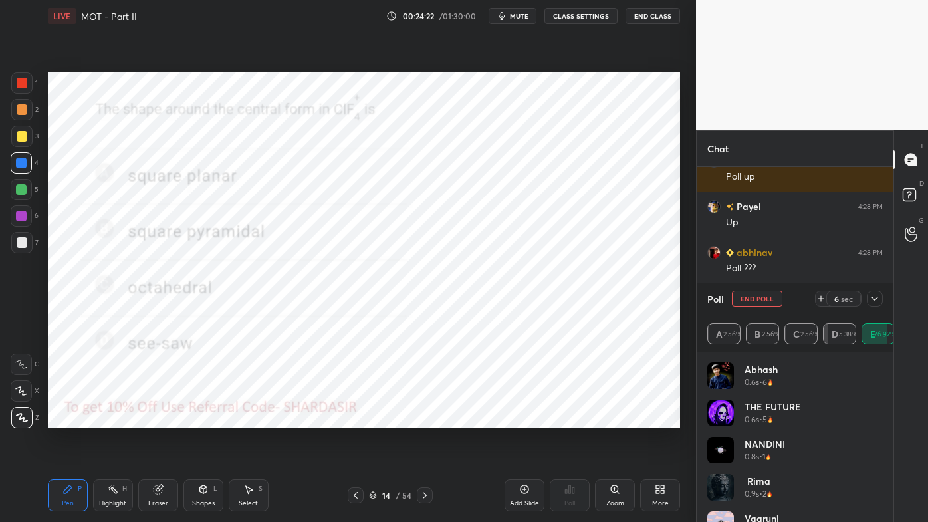
drag, startPoint x: 876, startPoint y: 296, endPoint x: 833, endPoint y: 328, distance: 53.6
click at [875, 298] on icon at bounding box center [875, 298] width 11 height 11
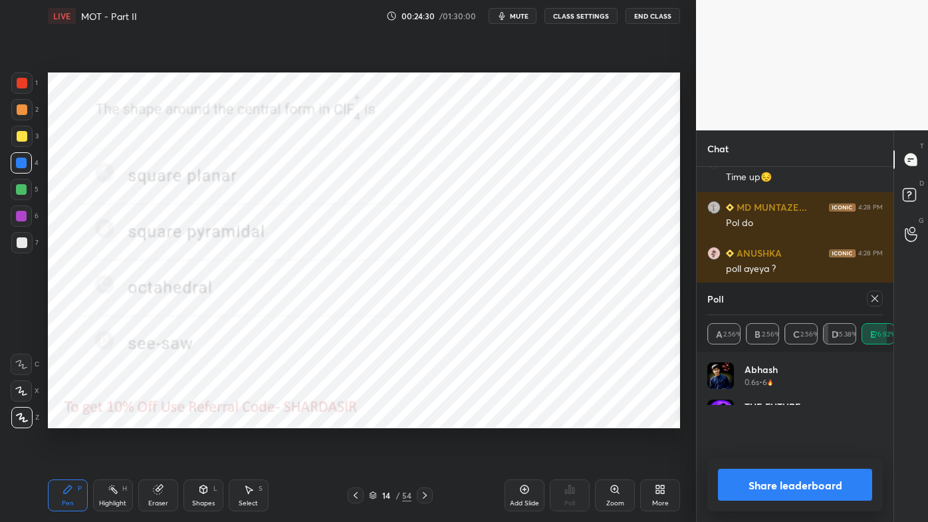
drag, startPoint x: 872, startPoint y: 297, endPoint x: 864, endPoint y: 302, distance: 10.0
click at [871, 301] on icon at bounding box center [875, 298] width 11 height 11
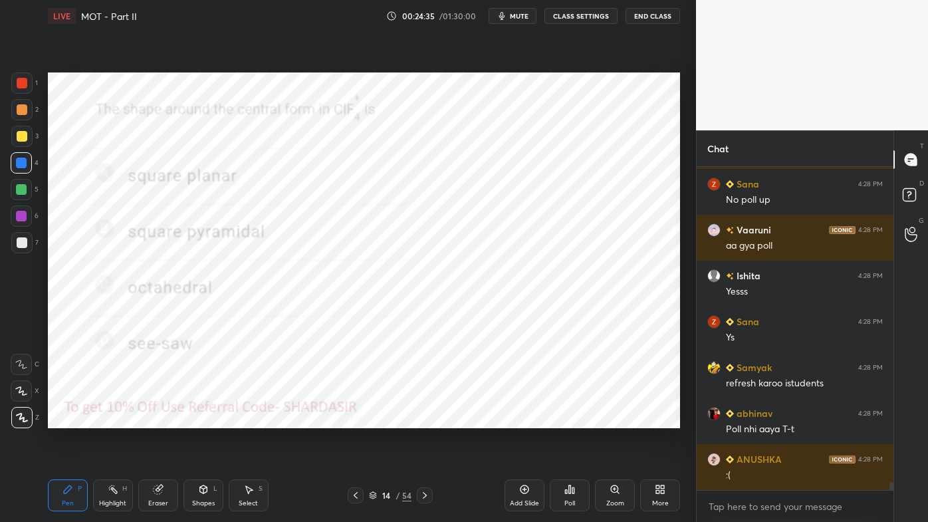
drag, startPoint x: 114, startPoint y: 487, endPoint x: 128, endPoint y: 454, distance: 35.4
click at [115, 420] on icon at bounding box center [113, 489] width 11 height 11
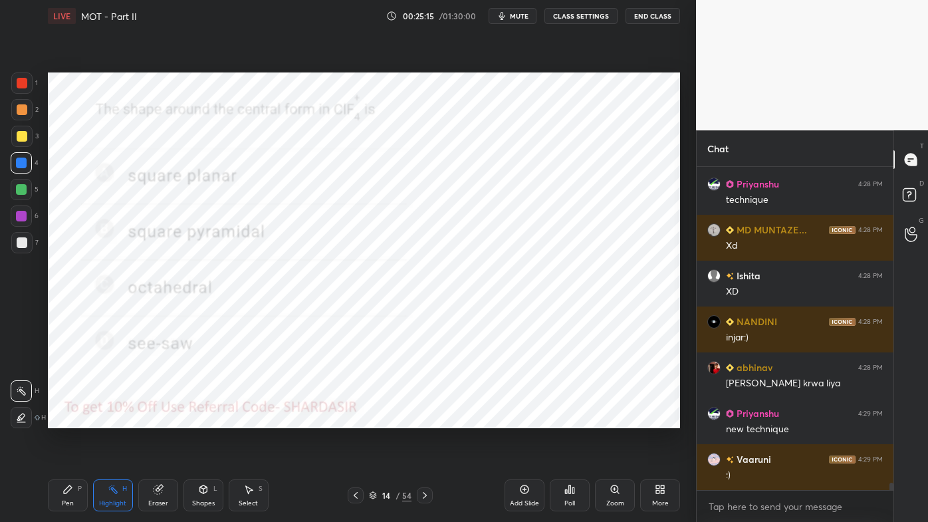
drag, startPoint x: 65, startPoint y: 494, endPoint x: 48, endPoint y: 491, distance: 17.6
click at [64, 420] on icon at bounding box center [67, 489] width 11 height 11
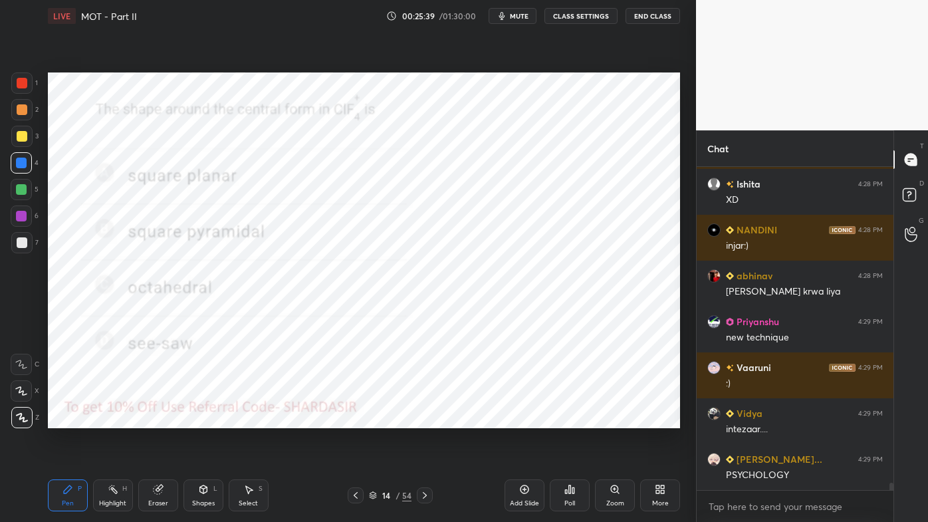
scroll to position [4, 3]
type textarea "x"
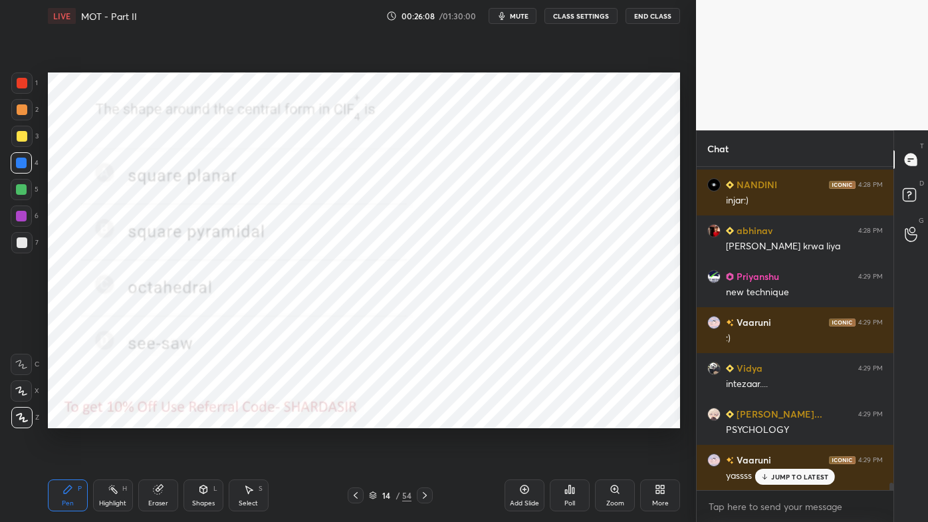
click at [425, 420] on icon at bounding box center [425, 495] width 11 height 11
click at [572, 420] on icon at bounding box center [569, 489] width 11 height 11
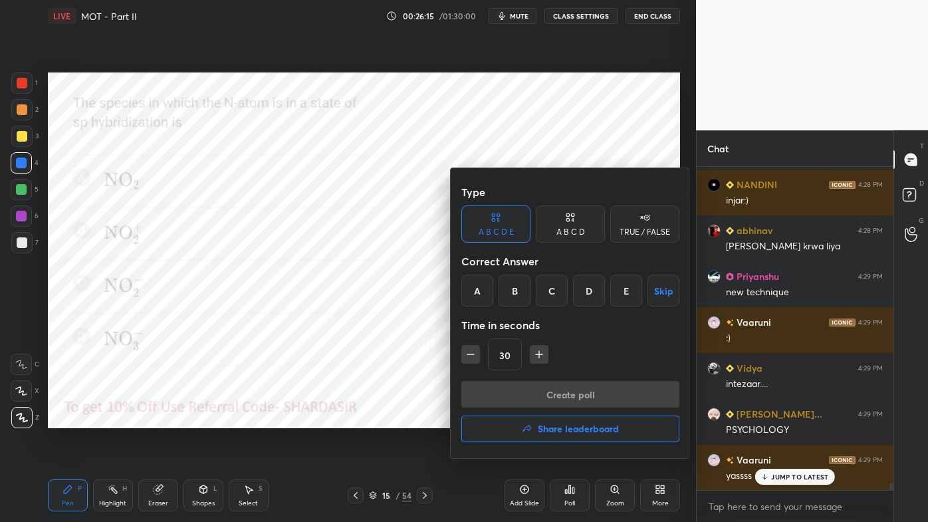
drag, startPoint x: 518, startPoint y: 297, endPoint x: 528, endPoint y: 295, distance: 10.3
click at [521, 297] on div "B" at bounding box center [515, 291] width 32 height 32
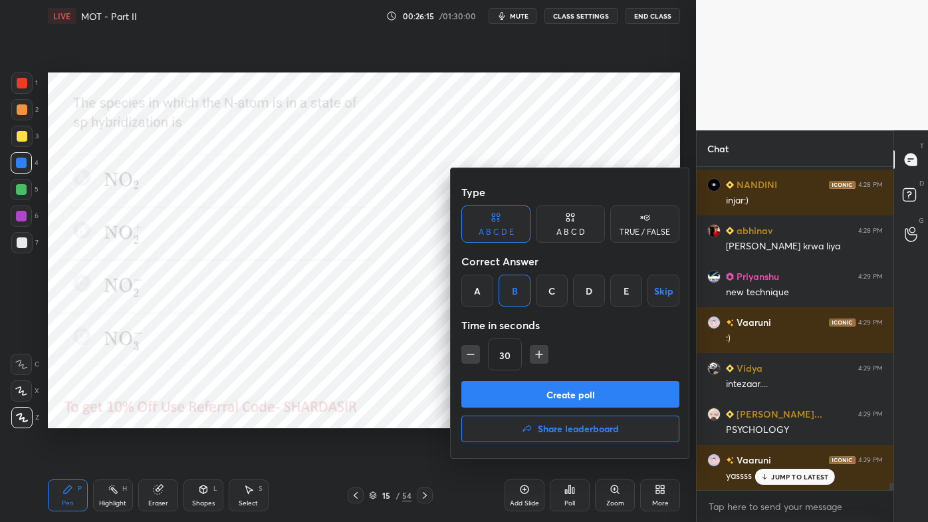
drag, startPoint x: 585, startPoint y: 228, endPoint x: 556, endPoint y: 271, distance: 52.2
click at [587, 230] on div "A B C D" at bounding box center [570, 223] width 69 height 37
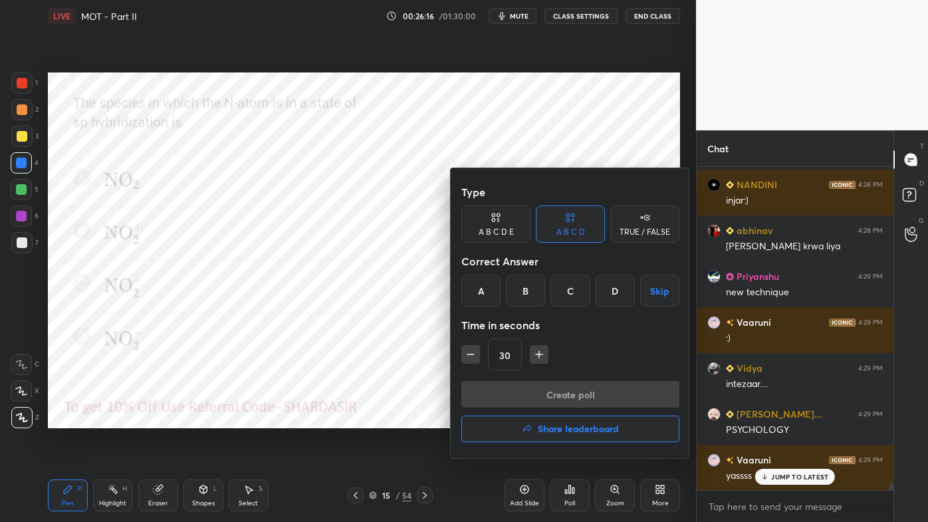
click at [530, 296] on div "B" at bounding box center [525, 291] width 39 height 32
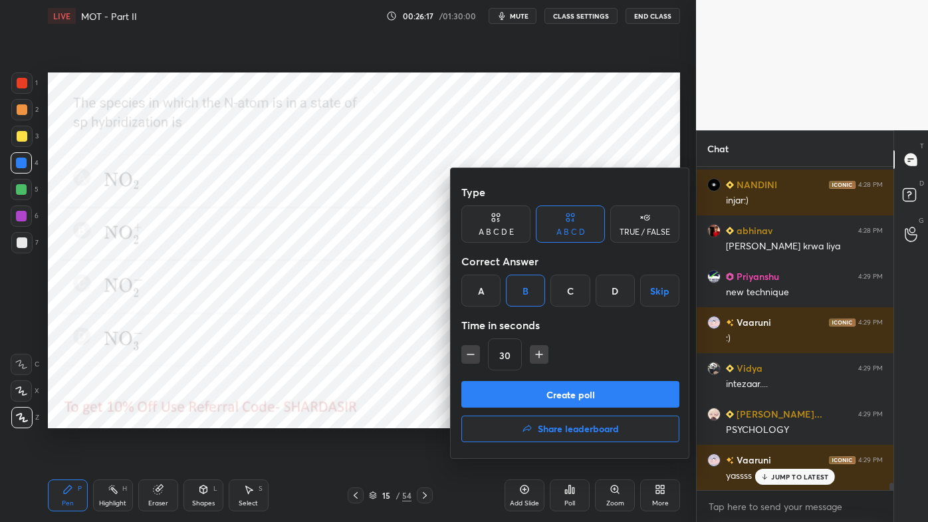
click at [538, 360] on icon "button" at bounding box center [539, 354] width 13 height 13
type input "45"
click at [513, 391] on button "Create poll" at bounding box center [570, 394] width 218 height 27
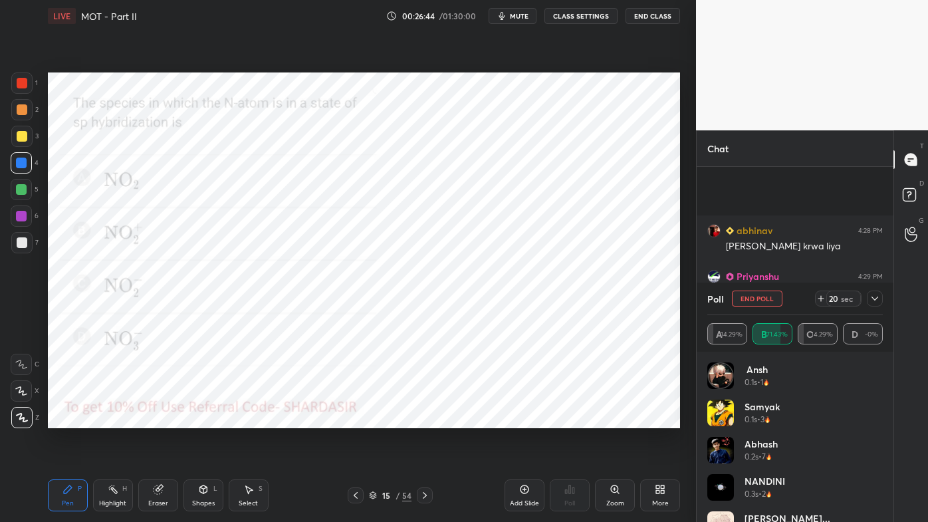
scroll to position [13633, 0]
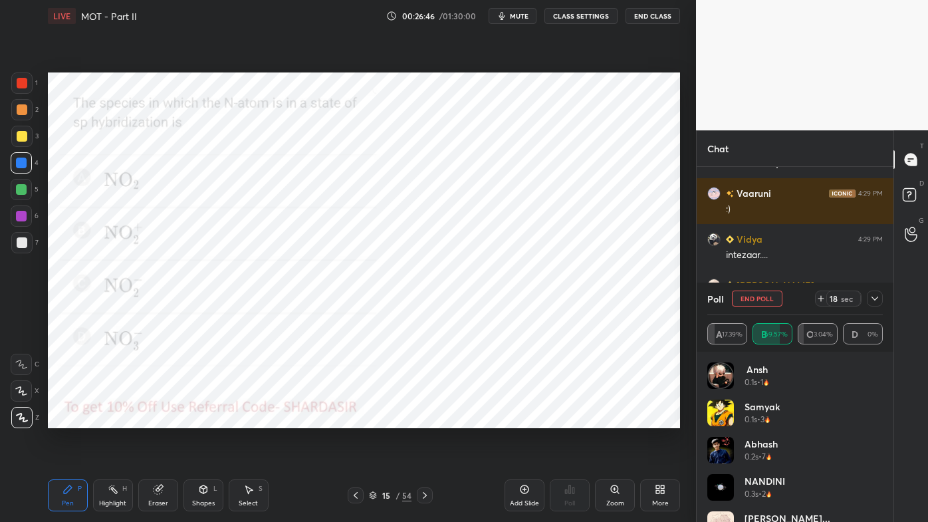
drag, startPoint x: 871, startPoint y: 283, endPoint x: 873, endPoint y: 293, distance: 10.8
click at [872, 287] on div "Poll End Poll 18 sec" at bounding box center [795, 299] width 176 height 32
click at [876, 299] on icon at bounding box center [875, 299] width 7 height 4
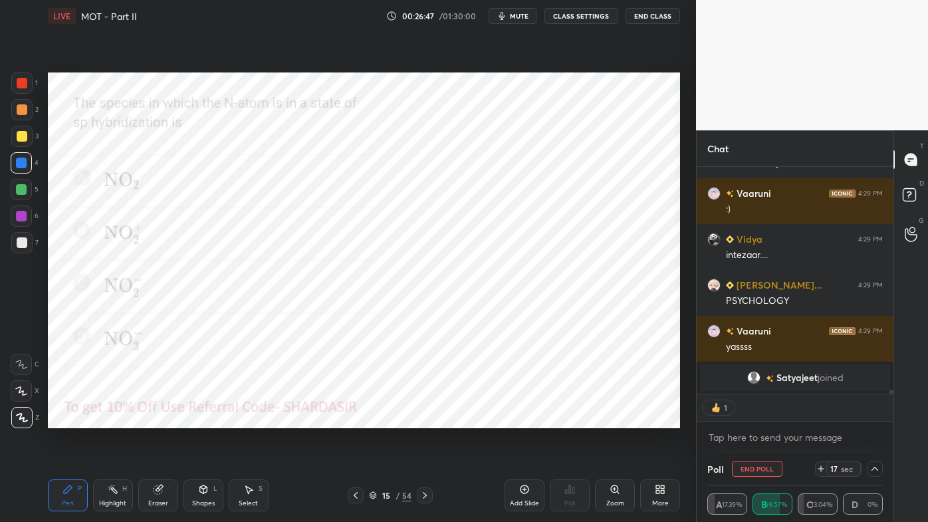
scroll to position [0, 0]
click at [751, 420] on button "End Poll" at bounding box center [757, 469] width 51 height 16
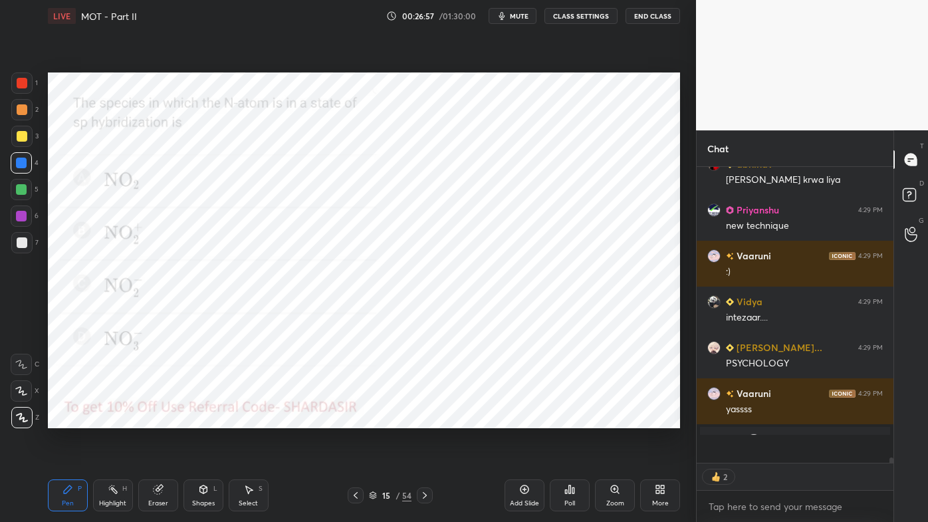
scroll to position [4, 3]
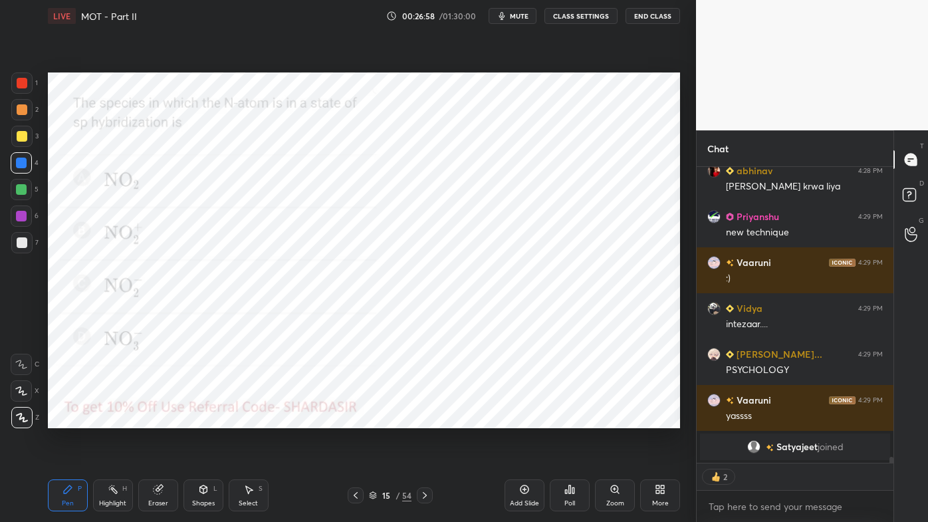
type textarea "x"
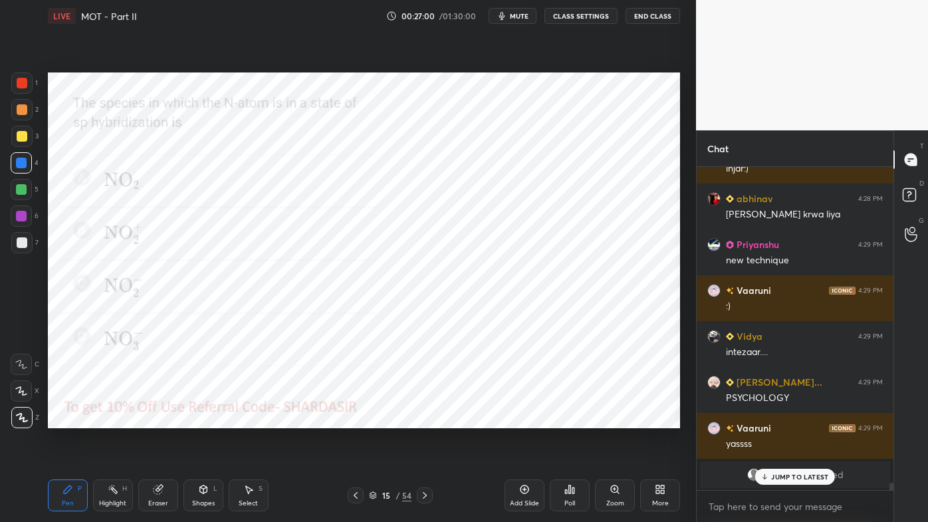
drag, startPoint x: 574, startPoint y: 491, endPoint x: 582, endPoint y: 495, distance: 8.6
click at [582, 420] on div "Poll" at bounding box center [570, 495] width 40 height 32
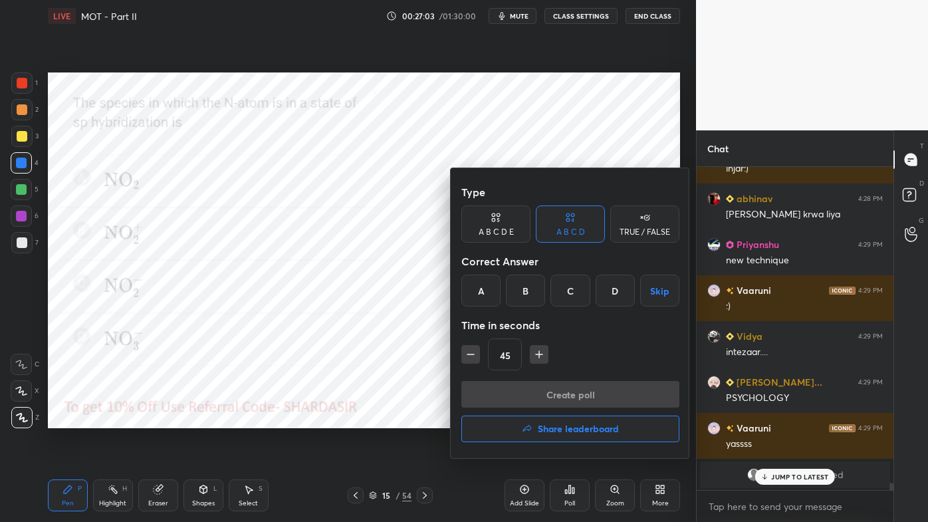
click at [534, 293] on div "B" at bounding box center [525, 291] width 39 height 32
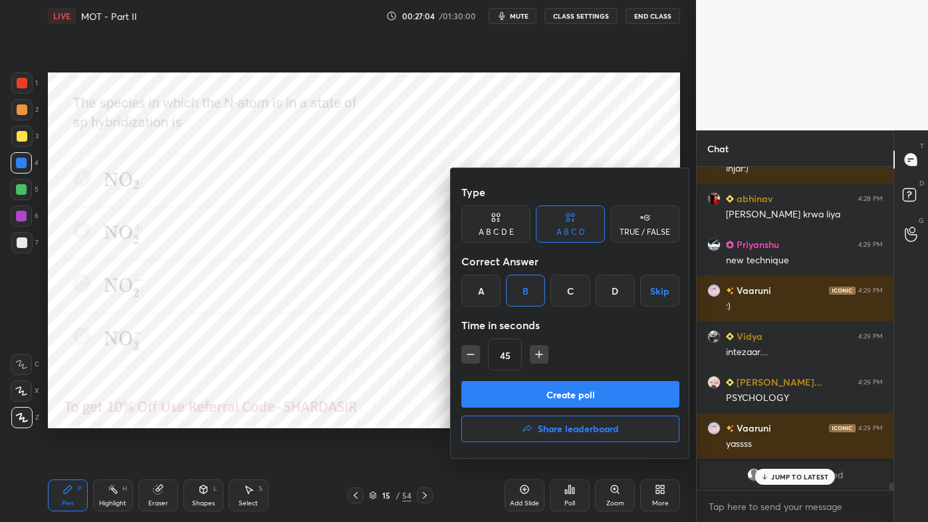
click at [516, 386] on div "Type A B C D E A B C D TRUE / FALSE Correct Answer A B C D Skip Time in seconds…" at bounding box center [570, 313] width 239 height 290
click at [473, 358] on icon "button" at bounding box center [470, 354] width 13 height 13
type input "30"
click at [512, 386] on button "Create poll" at bounding box center [570, 394] width 218 height 27
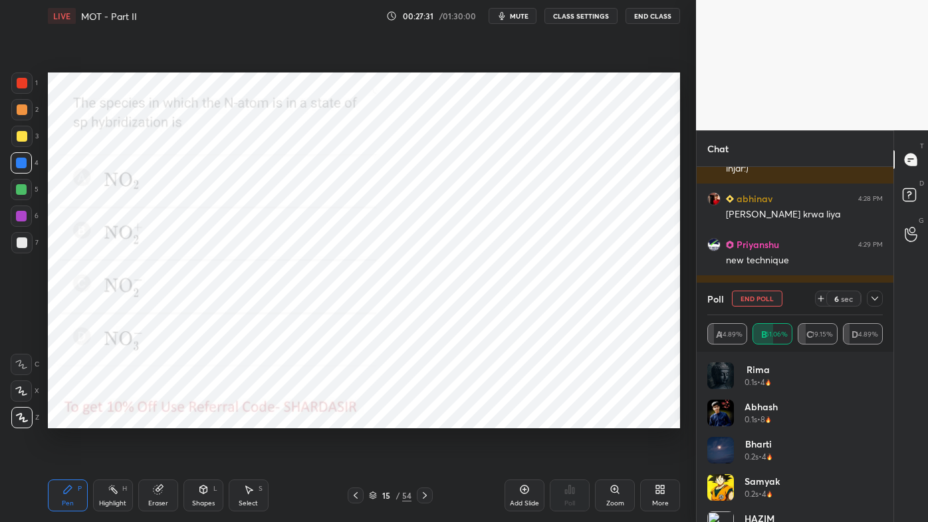
click at [874, 301] on icon at bounding box center [875, 298] width 11 height 11
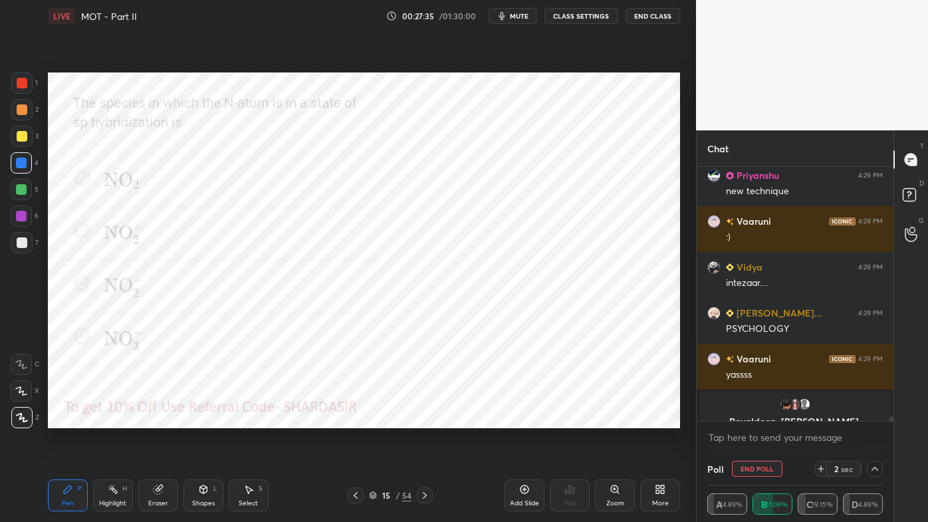
drag, startPoint x: 22, startPoint y: 82, endPoint x: 44, endPoint y: 118, distance: 42.1
click at [23, 82] on div at bounding box center [22, 83] width 11 height 11
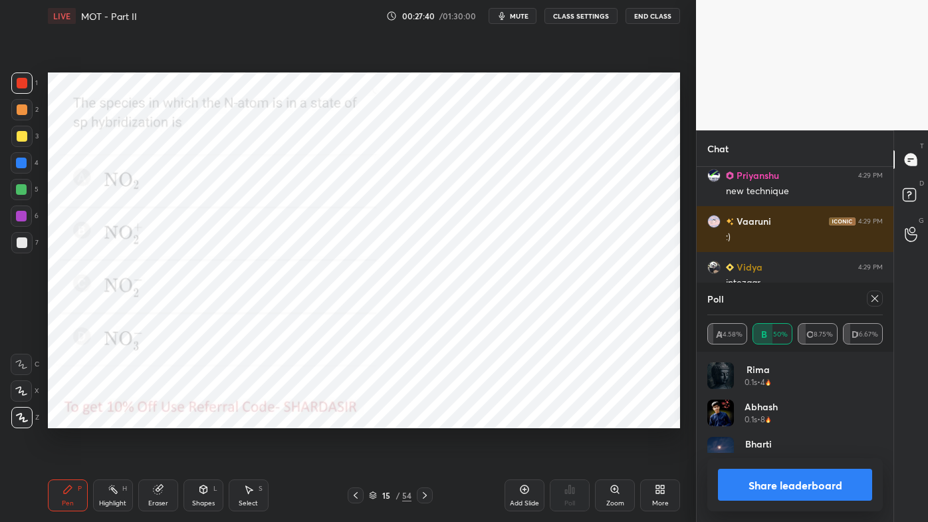
drag, startPoint x: 874, startPoint y: 298, endPoint x: 868, endPoint y: 304, distance: 8.9
click at [872, 299] on icon at bounding box center [875, 298] width 11 height 11
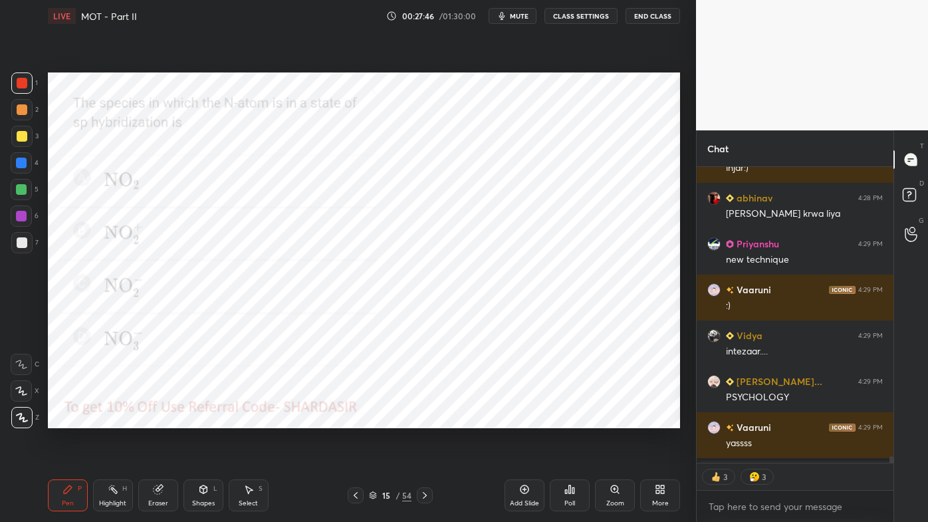
click at [118, 420] on div "Highlight H" at bounding box center [113, 495] width 40 height 32
click at [570, 420] on icon at bounding box center [570, 489] width 2 height 8
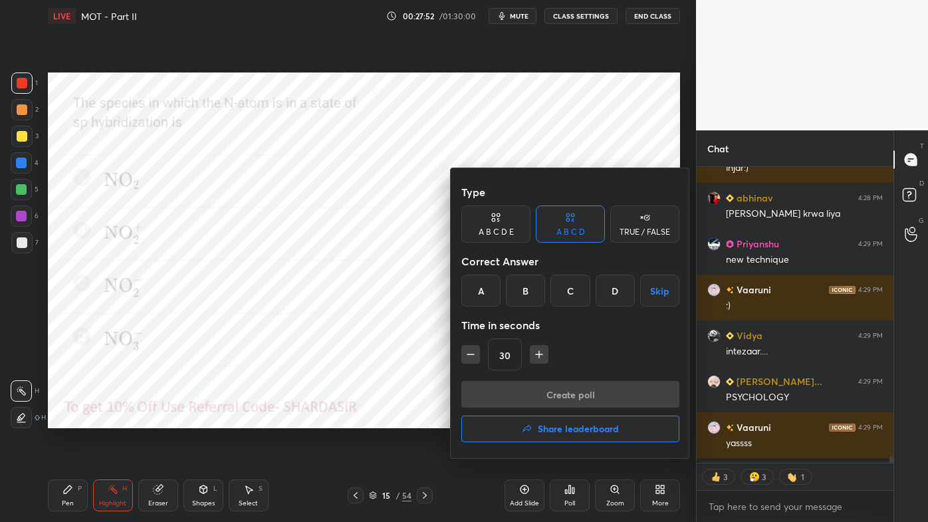
drag, startPoint x: 573, startPoint y: 289, endPoint x: 556, endPoint y: 317, distance: 32.5
click at [573, 292] on div "C" at bounding box center [569, 291] width 39 height 32
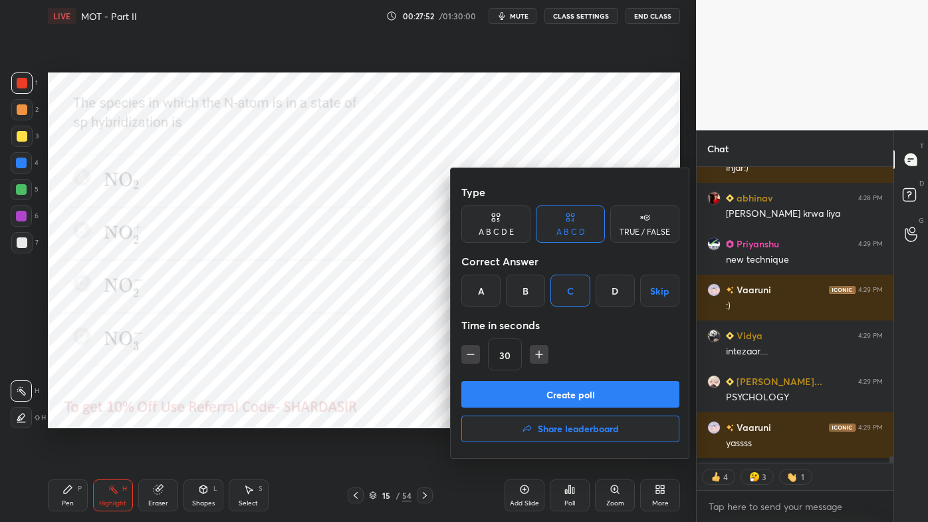
click at [531, 392] on button "Create poll" at bounding box center [570, 394] width 218 height 27
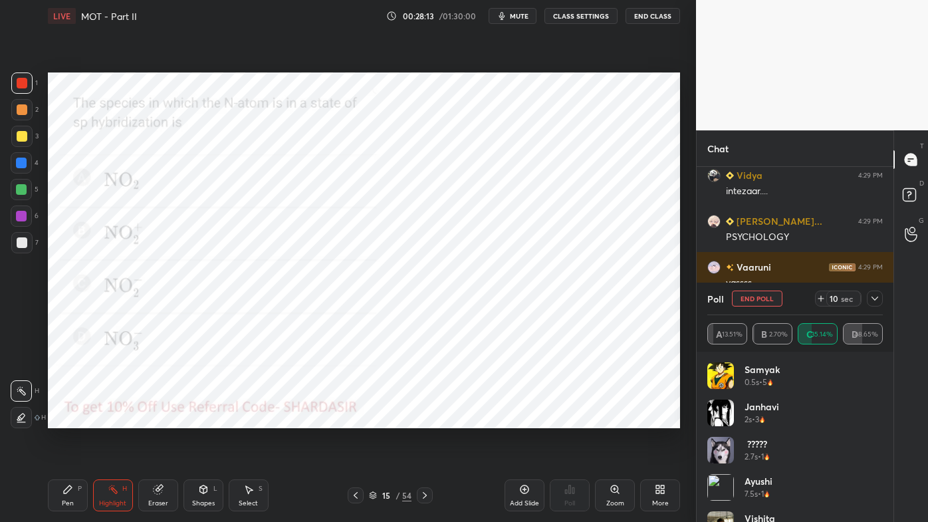
drag, startPoint x: 64, startPoint y: 495, endPoint x: 101, endPoint y: 436, distance: 69.3
click at [66, 420] on icon at bounding box center [67, 489] width 11 height 11
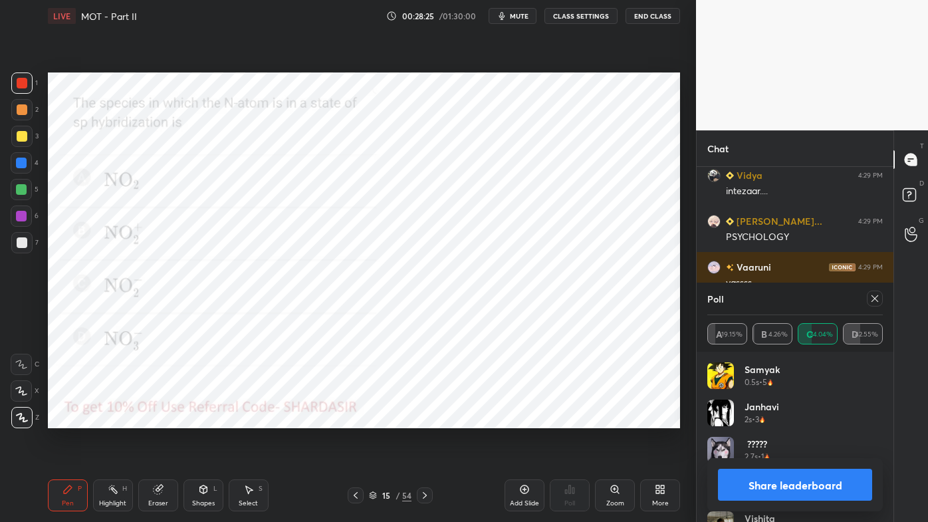
drag, startPoint x: 882, startPoint y: 296, endPoint x: 866, endPoint y: 310, distance: 20.7
click at [882, 297] on div at bounding box center [875, 299] width 16 height 16
type textarea "x"
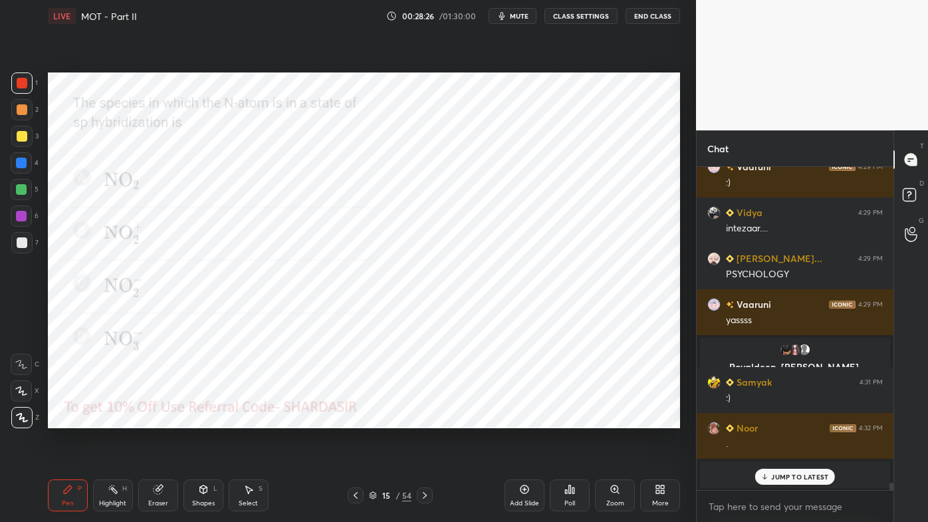
click at [571, 420] on div "Poll" at bounding box center [569, 503] width 11 height 7
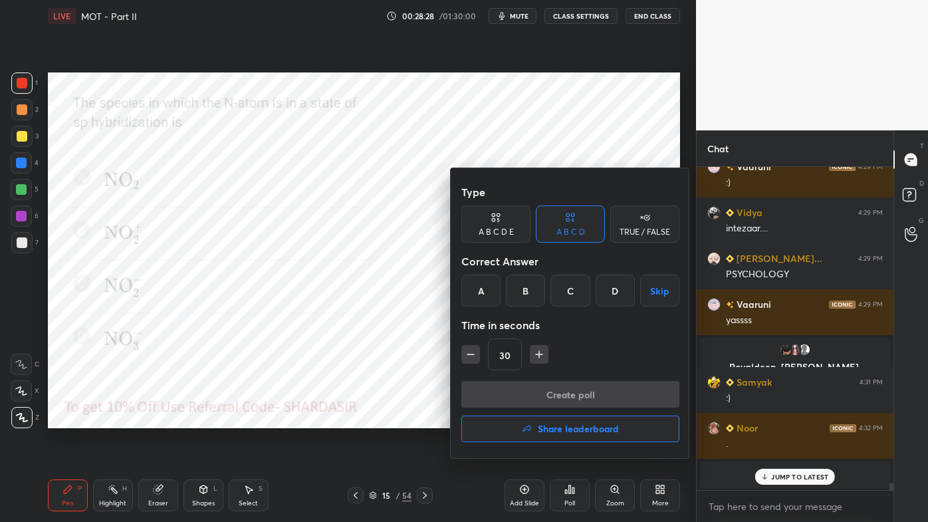
click at [632, 232] on div "TRUE / FALSE" at bounding box center [645, 232] width 51 height 8
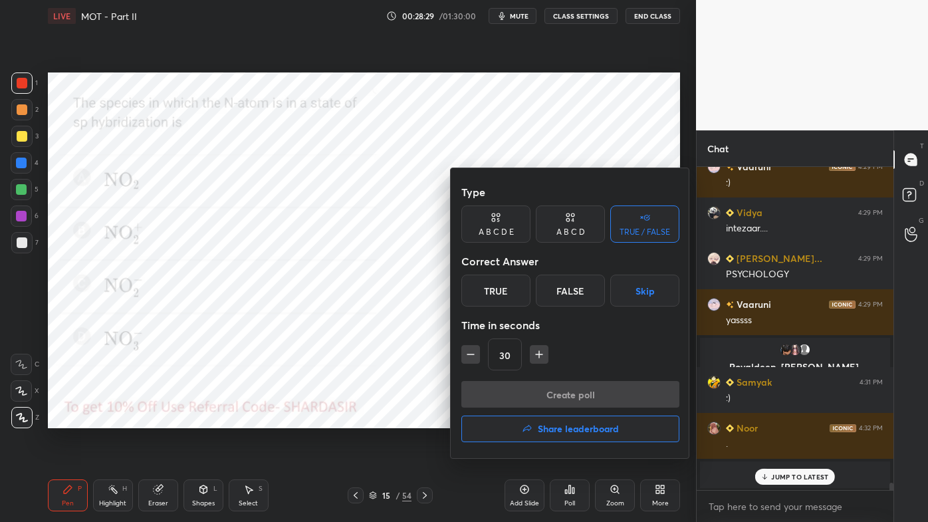
click at [491, 296] on div "True" at bounding box center [495, 291] width 69 height 32
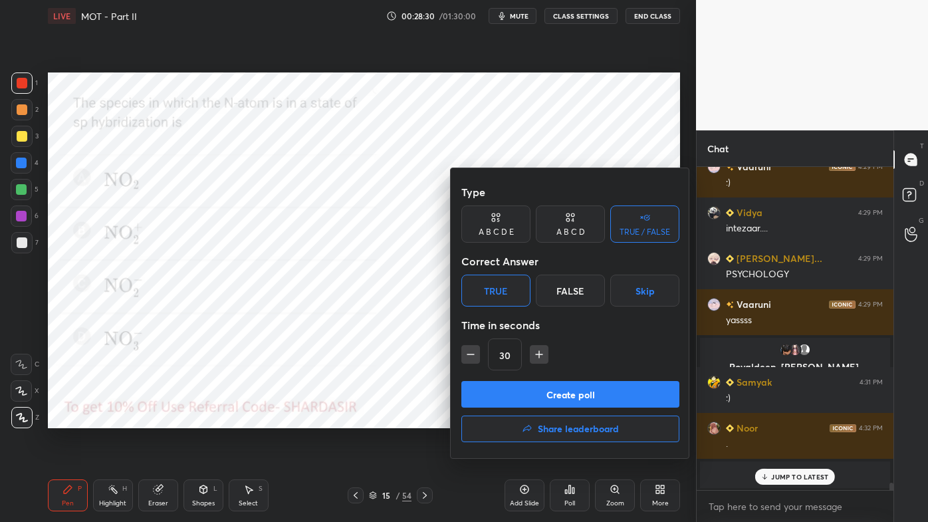
click at [533, 360] on button "button" at bounding box center [539, 354] width 19 height 19
type input "45"
click at [507, 410] on div "Create poll Share leaderboard" at bounding box center [570, 414] width 218 height 66
click at [475, 406] on div "Create poll Share leaderboard" at bounding box center [570, 414] width 218 height 66
click at [507, 404] on button "Create poll" at bounding box center [570, 394] width 218 height 27
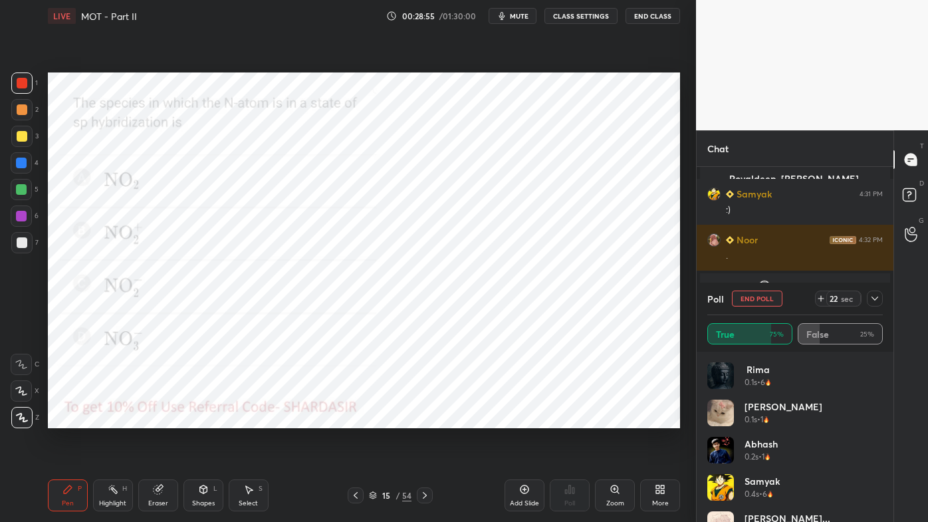
drag, startPoint x: 874, startPoint y: 296, endPoint x: 876, endPoint y: 304, distance: 8.7
click at [876, 296] on icon at bounding box center [875, 298] width 11 height 11
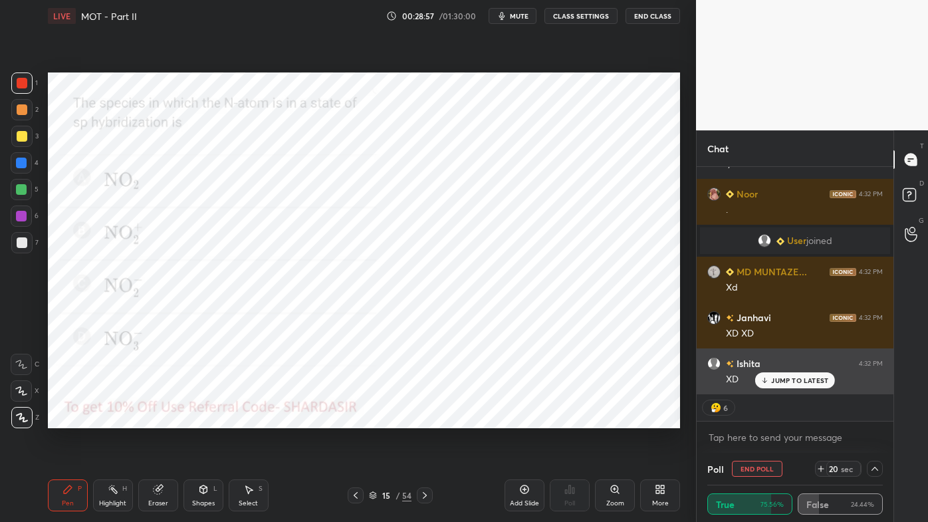
click at [797, 380] on p "JUMP TO LATEST" at bounding box center [799, 380] width 57 height 8
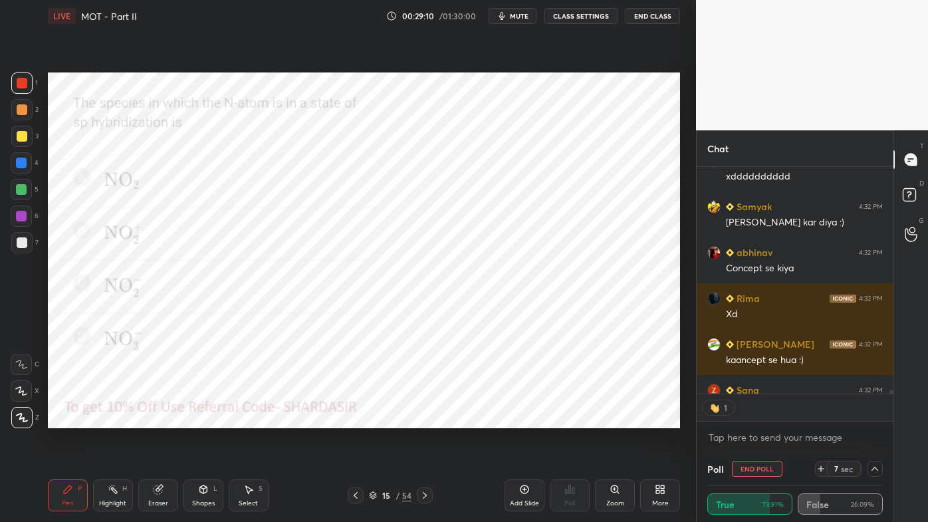
click at [870, 420] on icon at bounding box center [875, 468] width 11 height 11
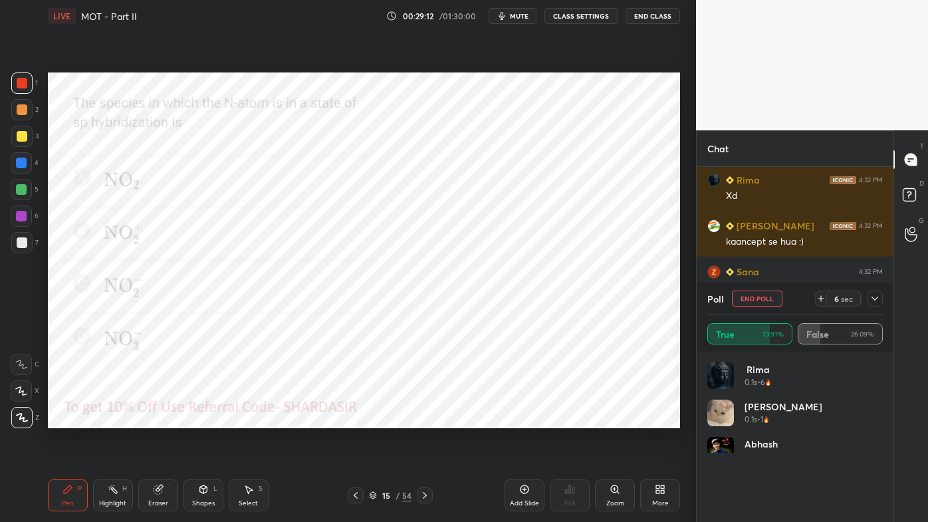
drag, startPoint x: 750, startPoint y: 295, endPoint x: 741, endPoint y: 308, distance: 16.2
click at [751, 295] on button "End Poll" at bounding box center [757, 299] width 51 height 16
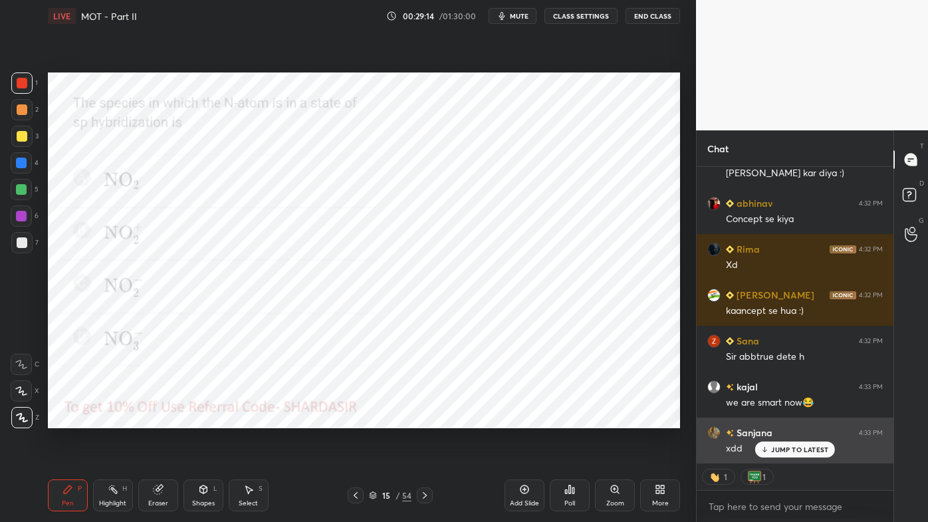
click at [783, 420] on div "JUMP TO LATEST" at bounding box center [795, 449] width 80 height 16
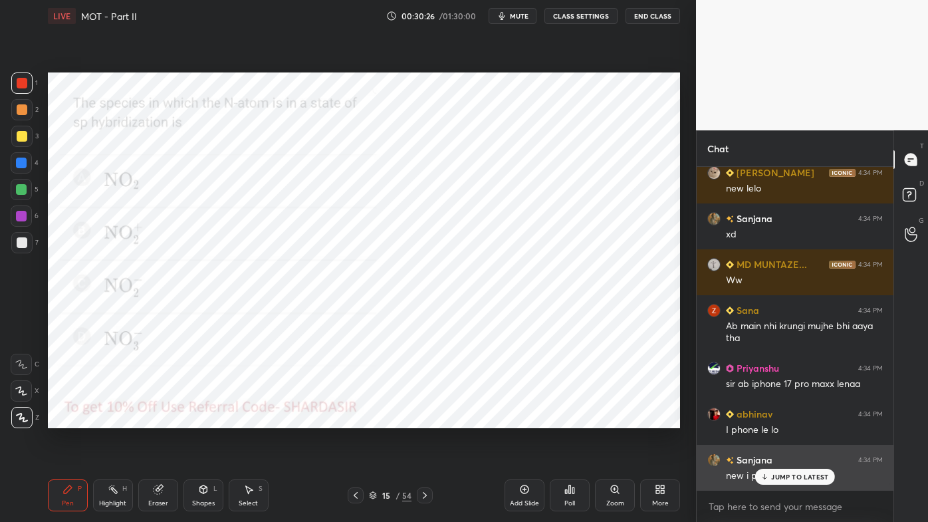
drag, startPoint x: 779, startPoint y: 475, endPoint x: 770, endPoint y: 479, distance: 9.8
click at [780, 420] on p "JUMP TO LATEST" at bounding box center [799, 477] width 57 height 8
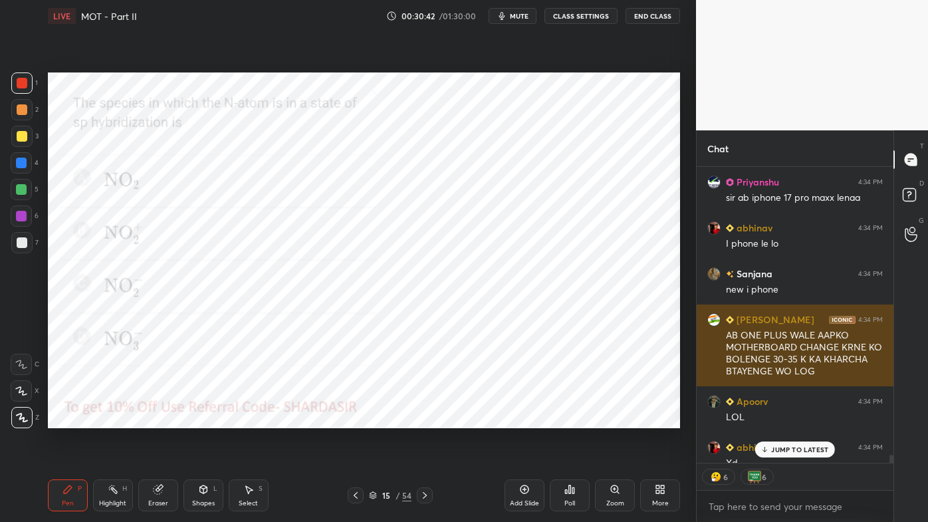
scroll to position [16294, 0]
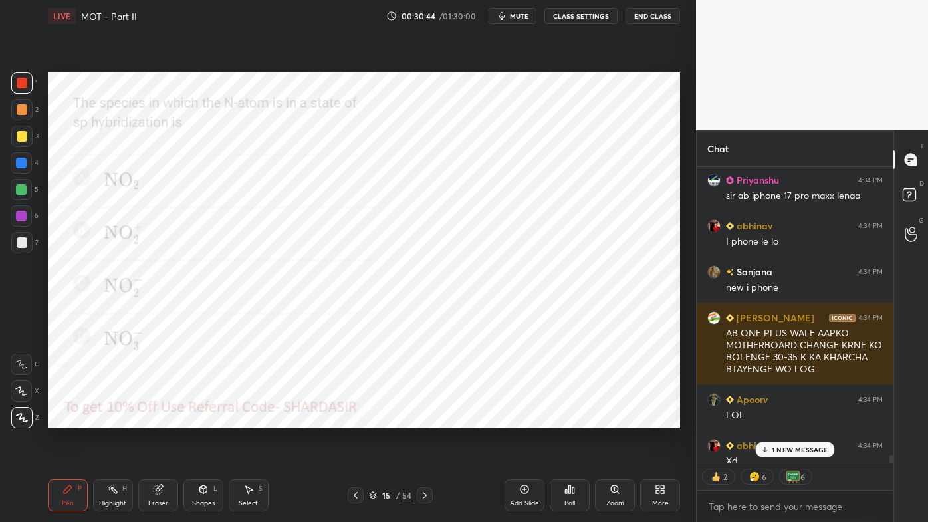
drag, startPoint x: 795, startPoint y: 448, endPoint x: 771, endPoint y: 455, distance: 24.8
click at [795, 420] on p "1 NEW MESSAGE" at bounding box center [800, 449] width 57 height 8
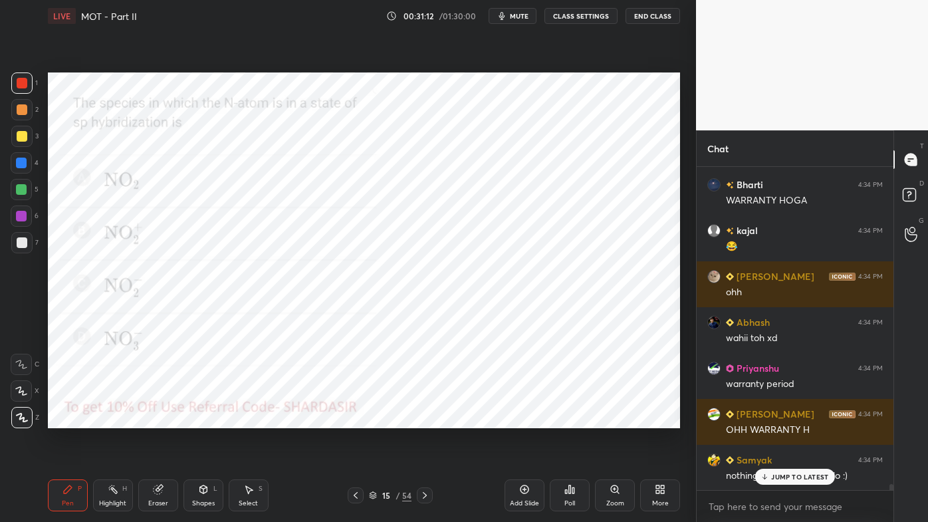
scroll to position [16968, 0]
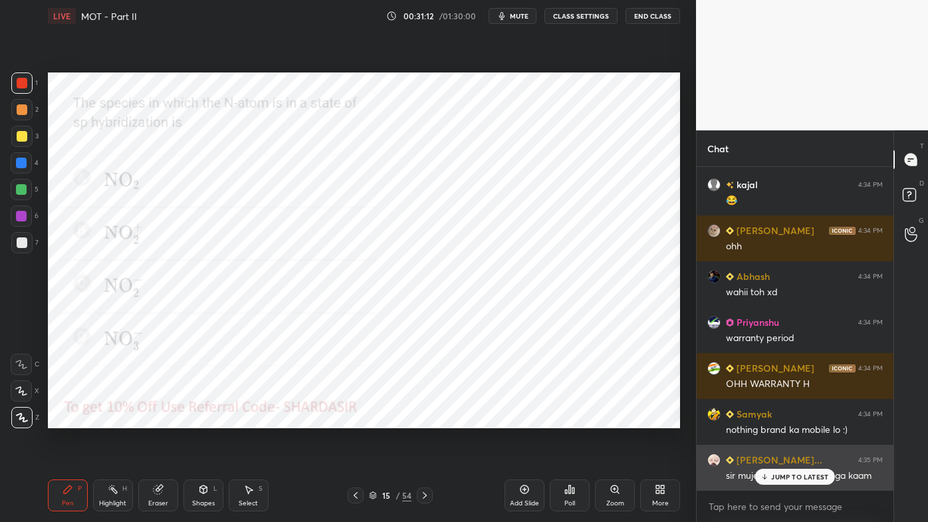
click at [777, 420] on p "JUMP TO LATEST" at bounding box center [799, 477] width 57 height 8
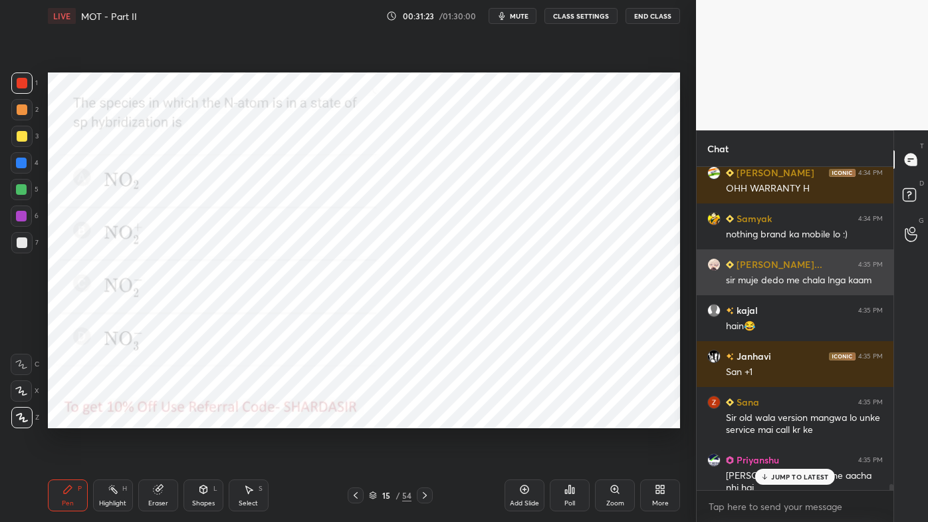
scroll to position [17209, 0]
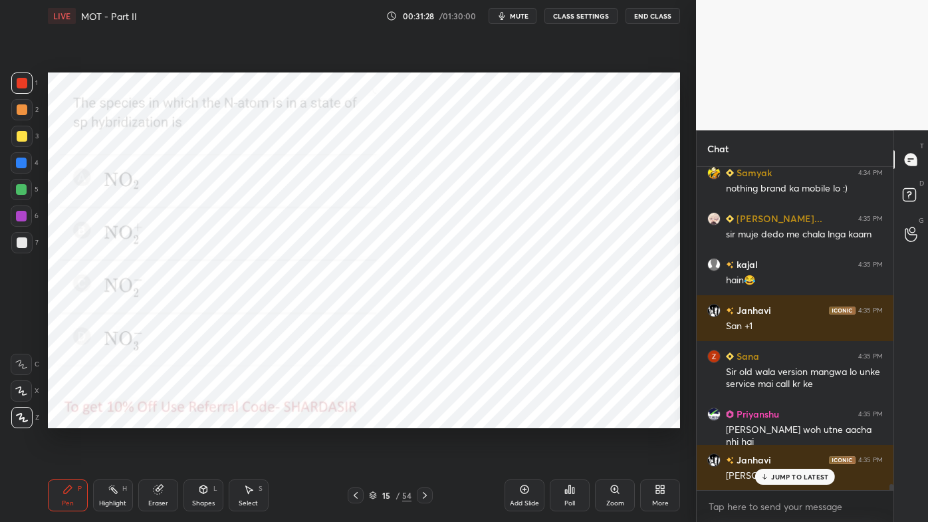
click at [427, 420] on icon at bounding box center [425, 495] width 11 height 11
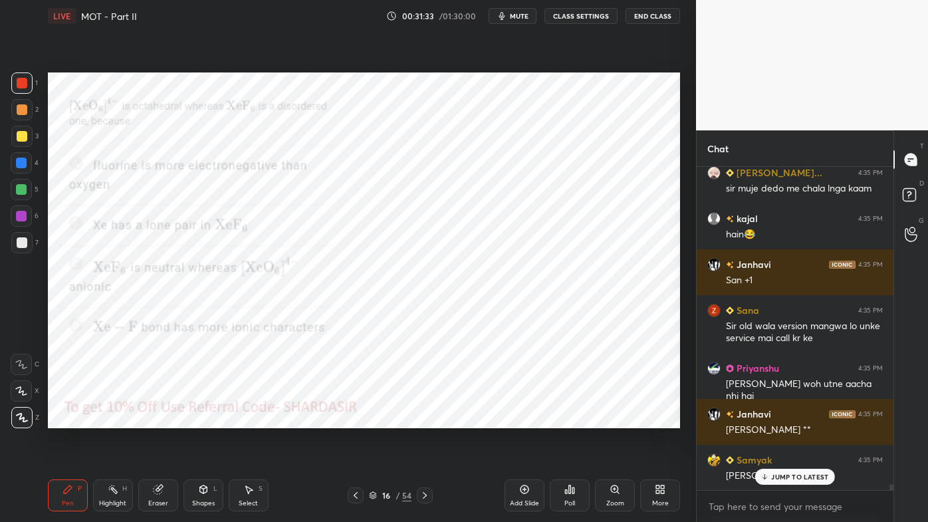
scroll to position [17269, 0]
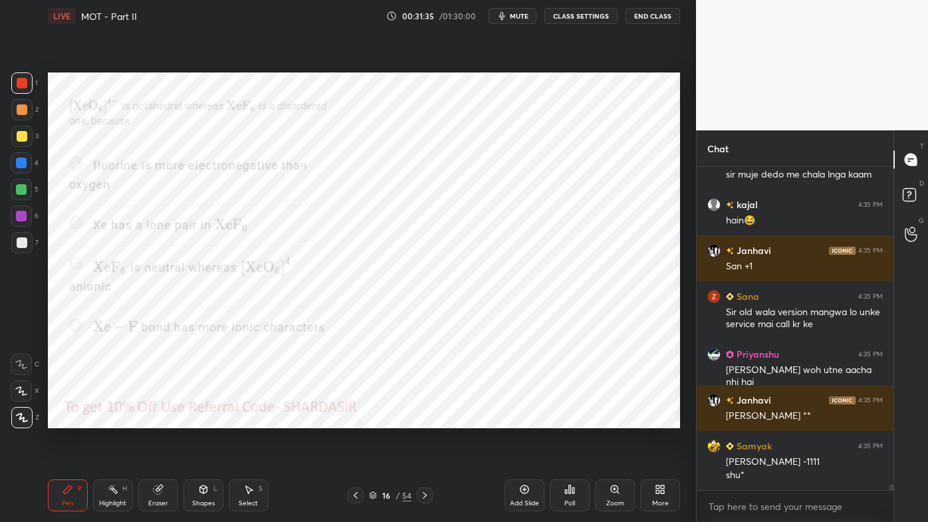
click at [572, 420] on icon at bounding box center [569, 489] width 11 height 11
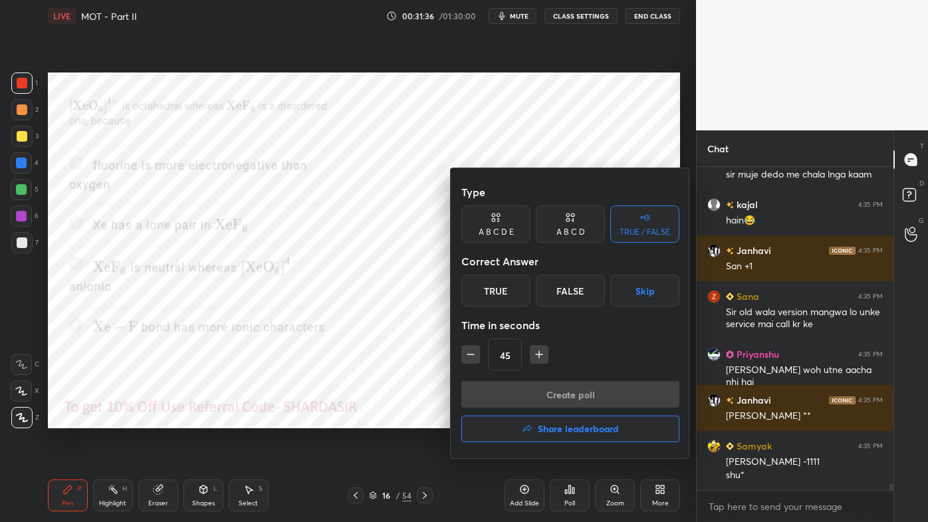
click at [570, 230] on div "A B C D" at bounding box center [570, 232] width 29 height 8
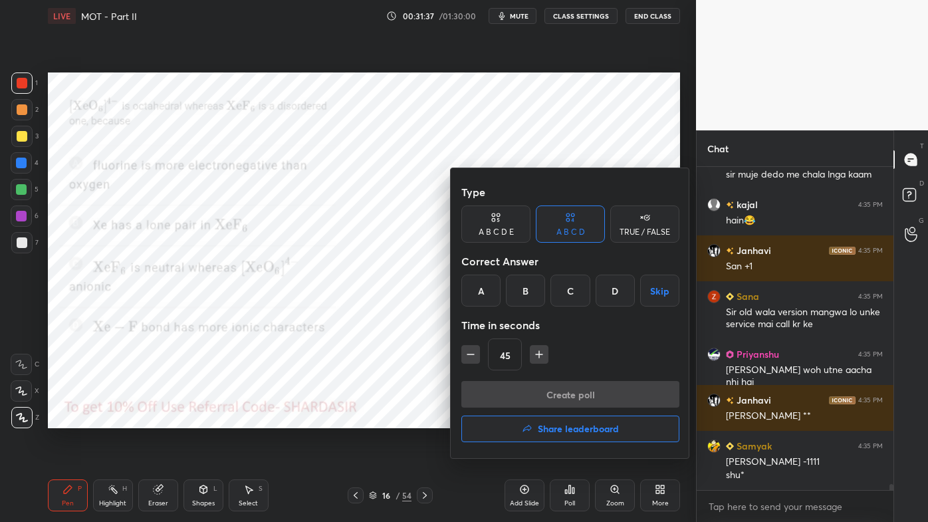
drag, startPoint x: 523, startPoint y: 293, endPoint x: 535, endPoint y: 321, distance: 31.3
click at [525, 294] on div "B" at bounding box center [525, 291] width 39 height 32
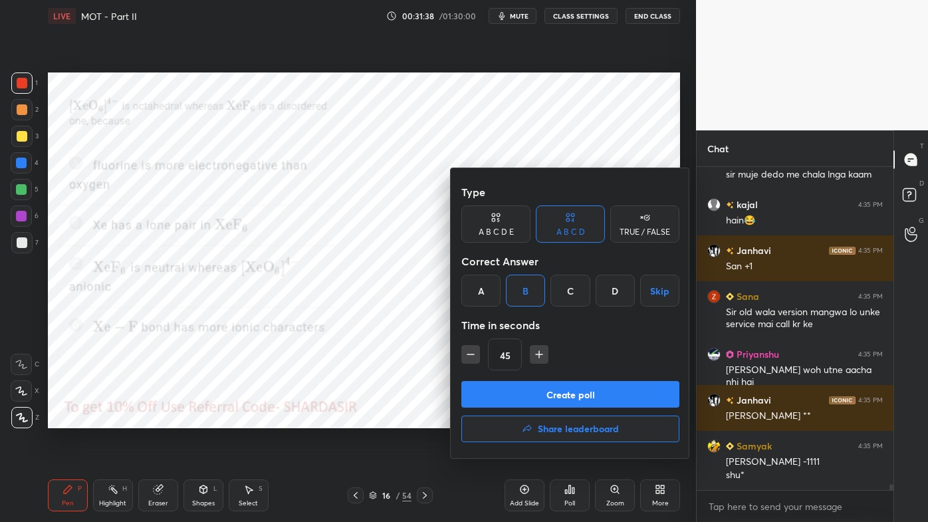
drag, startPoint x: 531, startPoint y: 400, endPoint x: 507, endPoint y: 408, distance: 25.0
click at [529, 402] on button "Create poll" at bounding box center [570, 394] width 218 height 27
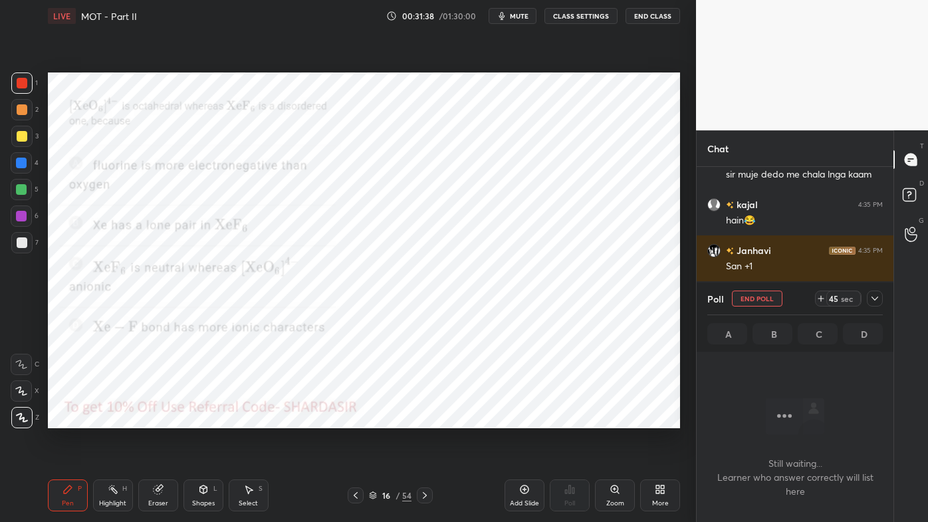
scroll to position [5, 3]
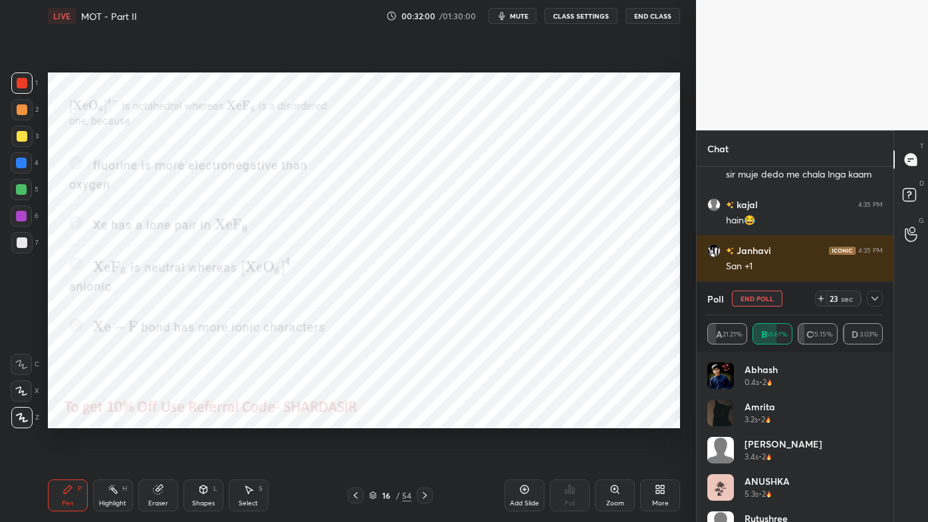
click at [876, 301] on icon at bounding box center [875, 298] width 11 height 11
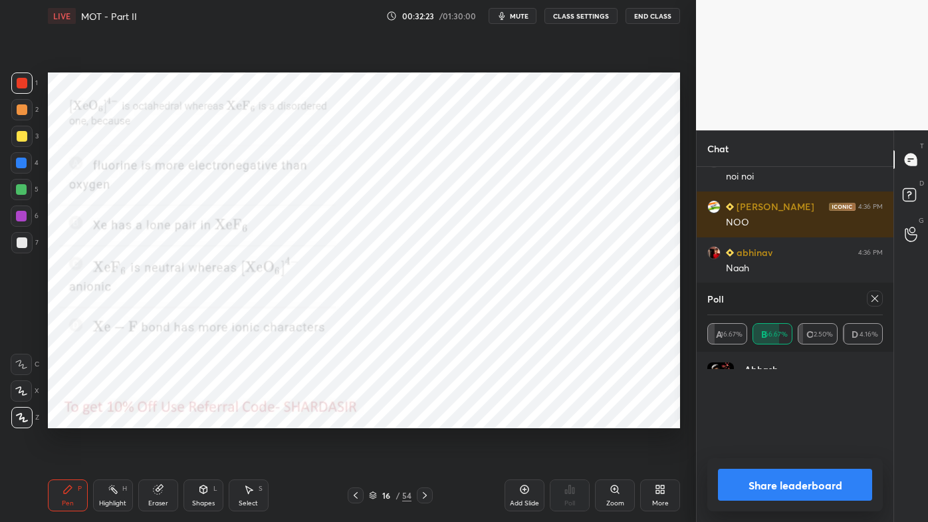
scroll to position [154, 172]
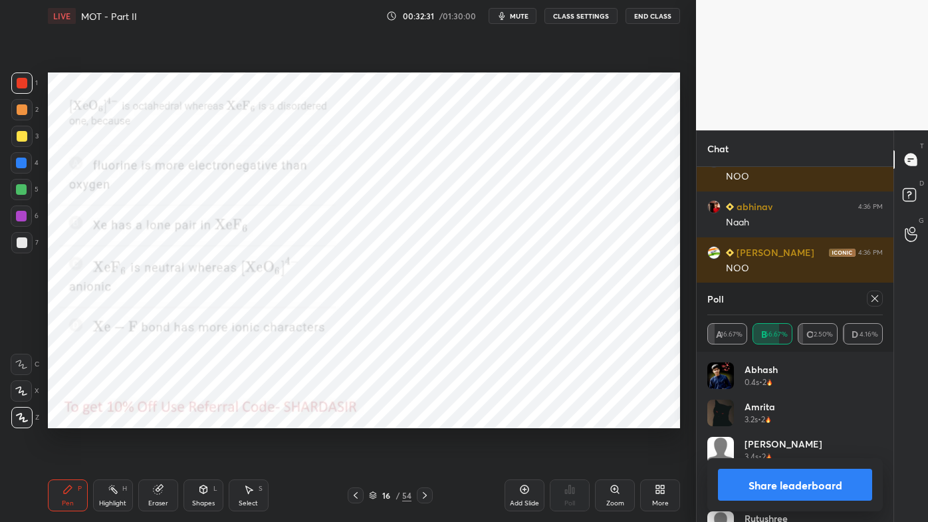
click at [875, 299] on icon at bounding box center [875, 298] width 11 height 11
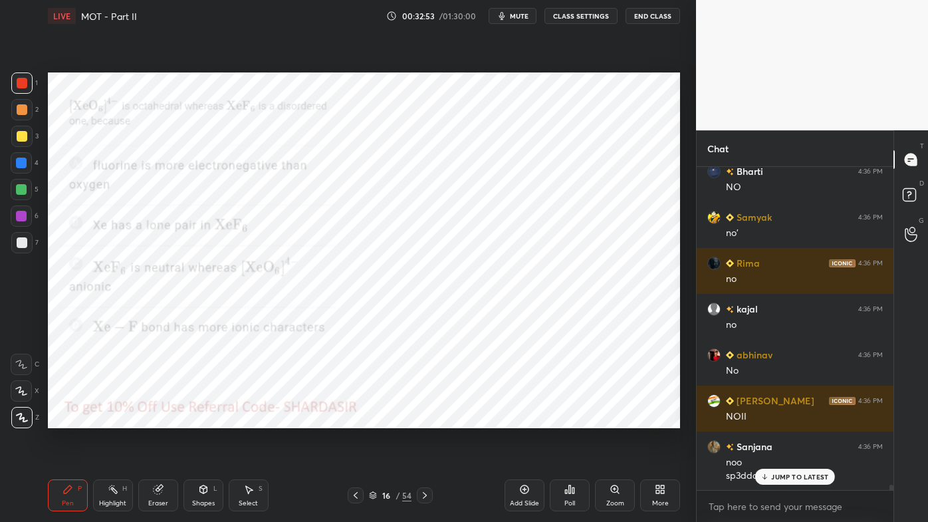
click at [421, 420] on icon at bounding box center [425, 495] width 11 height 11
click at [576, 420] on div "Poll" at bounding box center [570, 495] width 40 height 32
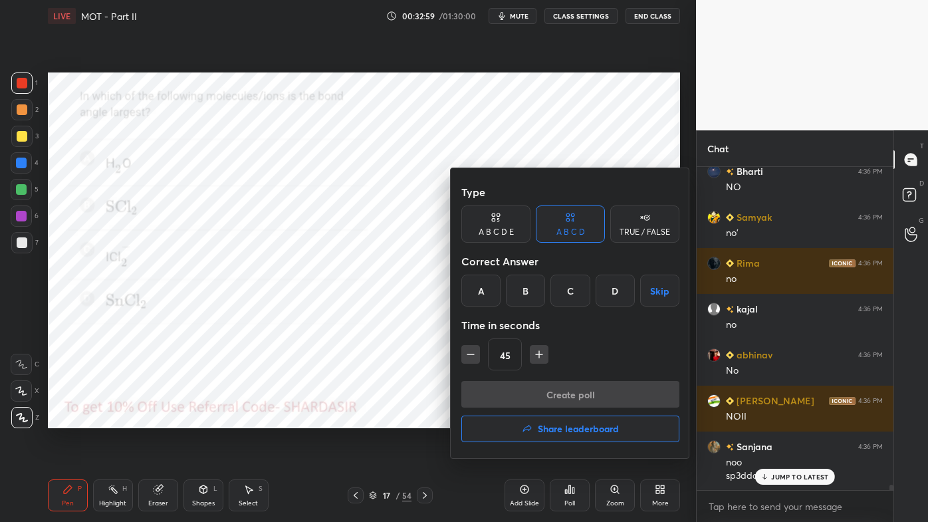
click at [572, 293] on div "C" at bounding box center [569, 291] width 39 height 32
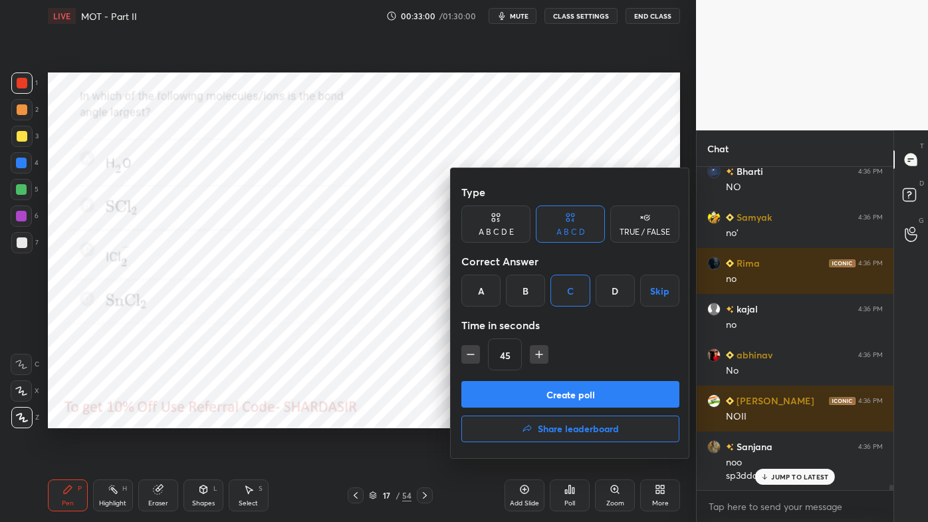
click at [548, 397] on button "Create poll" at bounding box center [570, 394] width 218 height 27
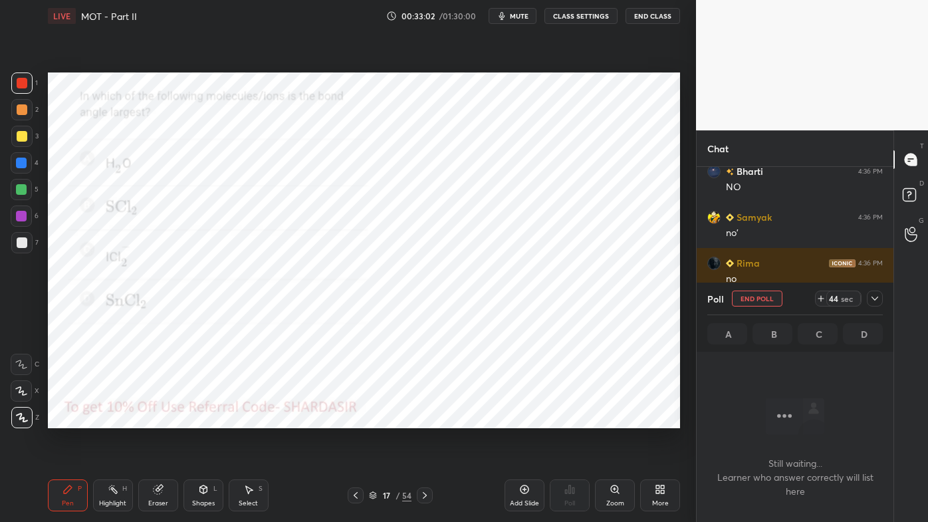
click at [874, 298] on icon at bounding box center [875, 298] width 11 height 11
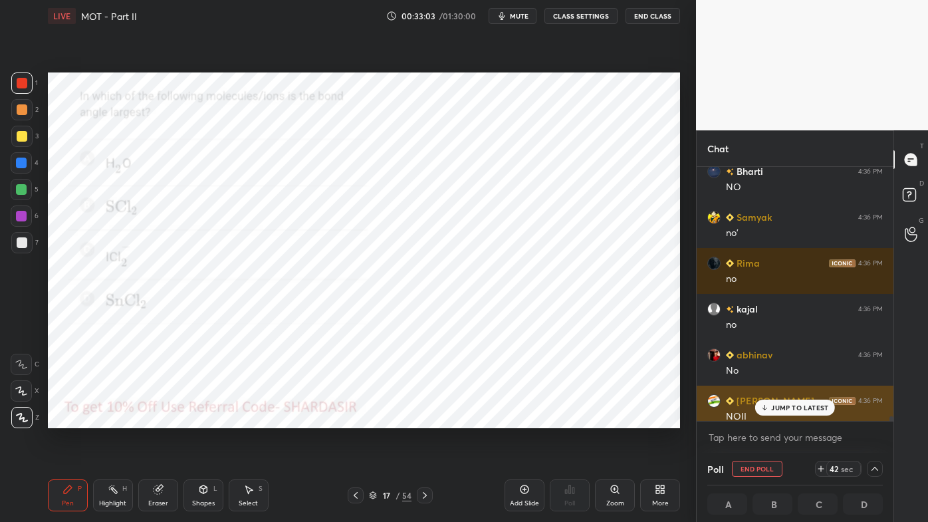
click at [775, 417] on div "NOII" at bounding box center [804, 416] width 157 height 13
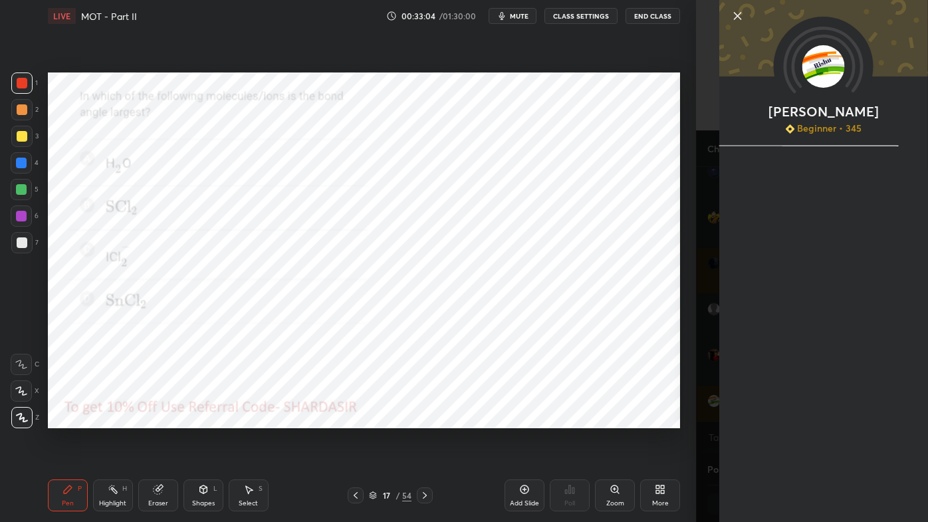
click at [777, 410] on div "[PERSON_NAME] Beginner • 345" at bounding box center [823, 261] width 209 height 522
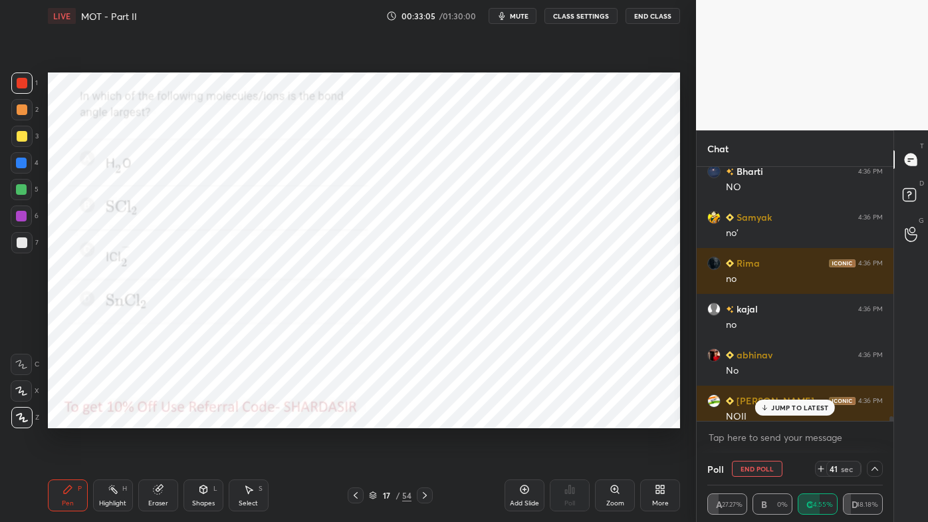
click at [779, 405] on p "JUMP TO LATEST" at bounding box center [799, 408] width 57 height 8
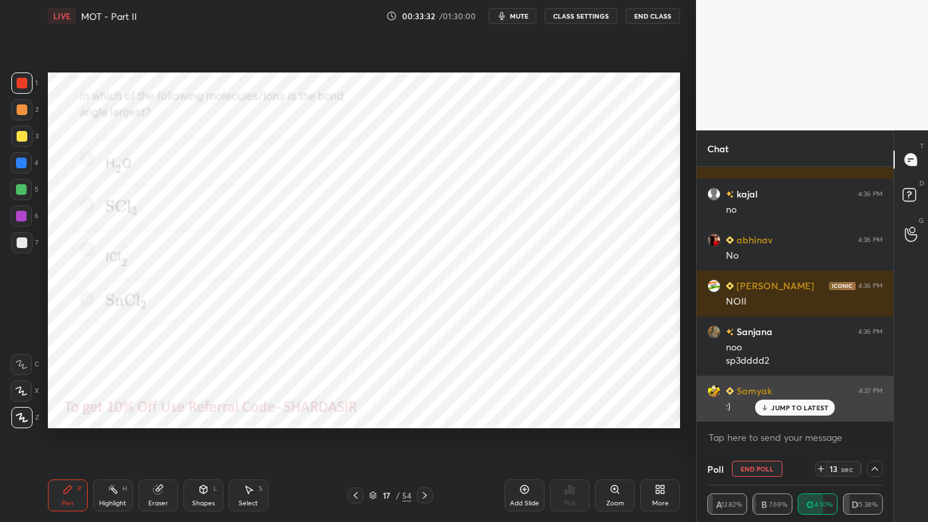
click at [787, 409] on p "JUMP TO LATEST" at bounding box center [799, 408] width 57 height 8
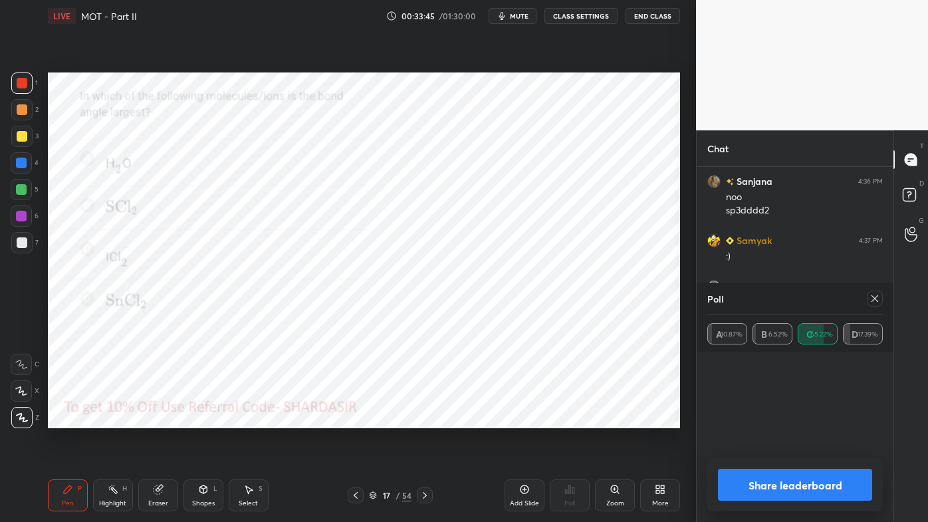
scroll to position [39, 172]
drag, startPoint x: 871, startPoint y: 296, endPoint x: 867, endPoint y: 310, distance: 15.2
click at [872, 297] on icon at bounding box center [875, 298] width 11 height 11
type textarea "x"
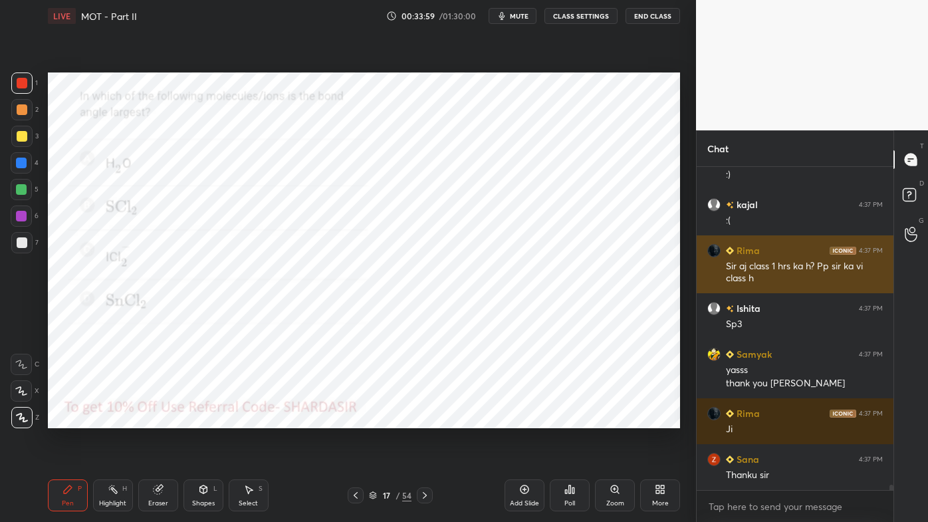
scroll to position [18684, 0]
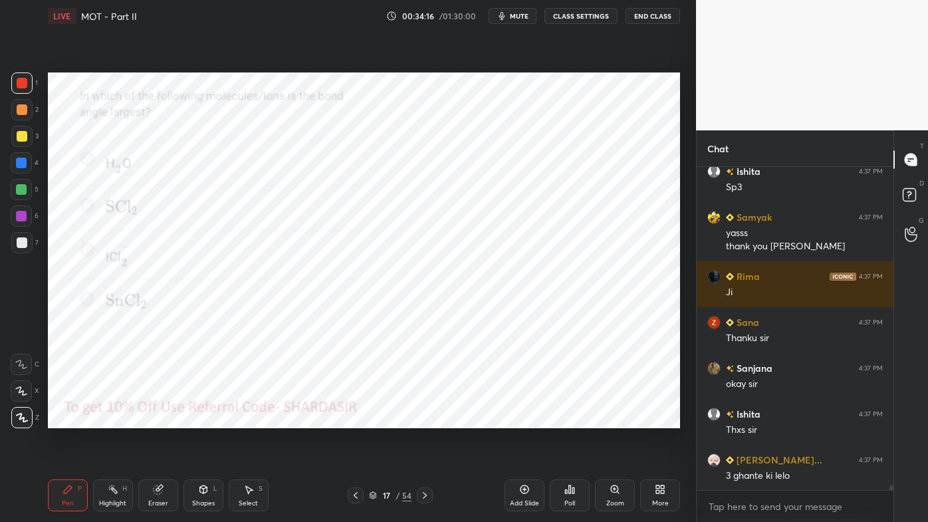
drag, startPoint x: 110, startPoint y: 488, endPoint x: 145, endPoint y: 435, distance: 63.8
click at [110, 420] on icon at bounding box center [113, 489] width 11 height 11
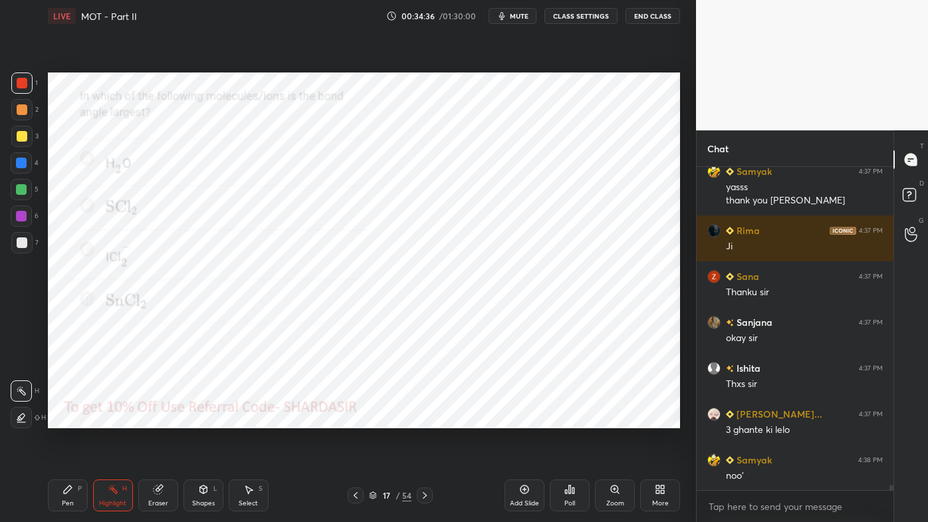
click at [68, 420] on icon at bounding box center [68, 489] width 8 height 8
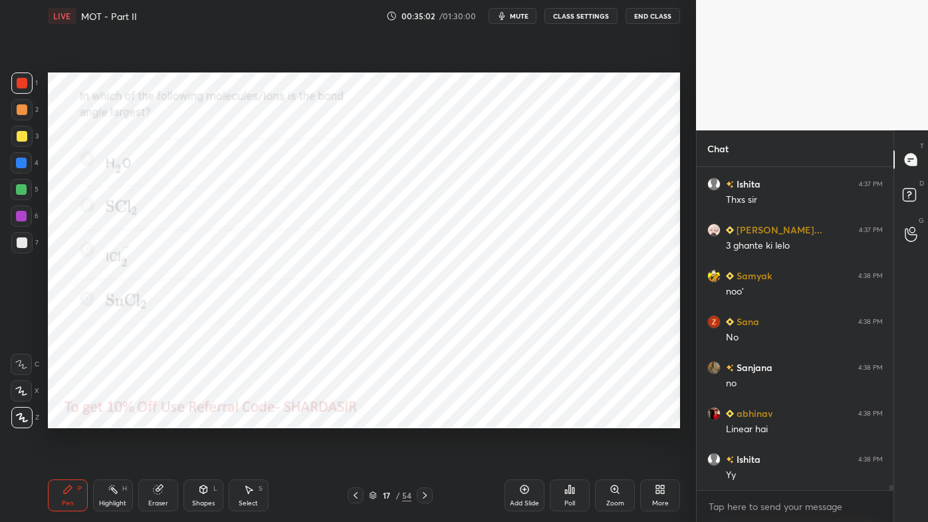
scroll to position [19051, 0]
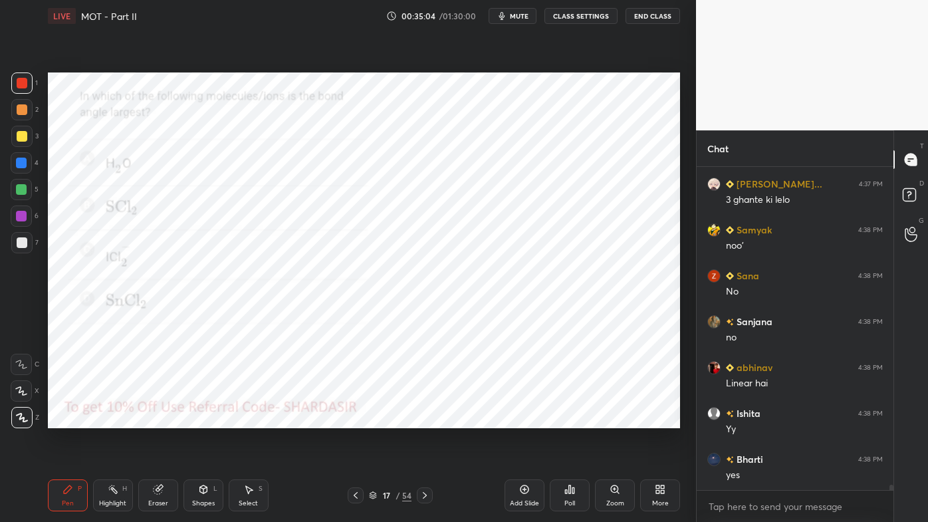
drag, startPoint x: 116, startPoint y: 489, endPoint x: 110, endPoint y: 453, distance: 37.0
click at [117, 420] on icon at bounding box center [113, 489] width 11 height 11
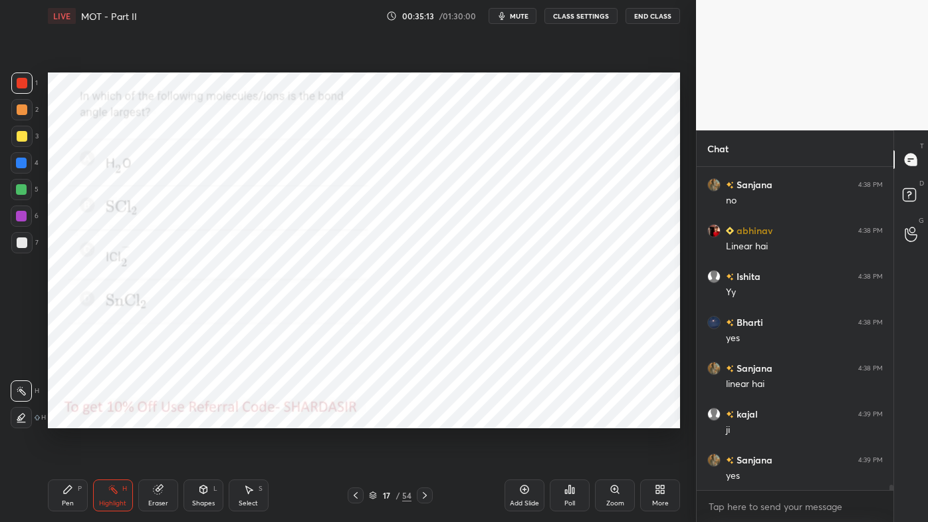
scroll to position [19234, 0]
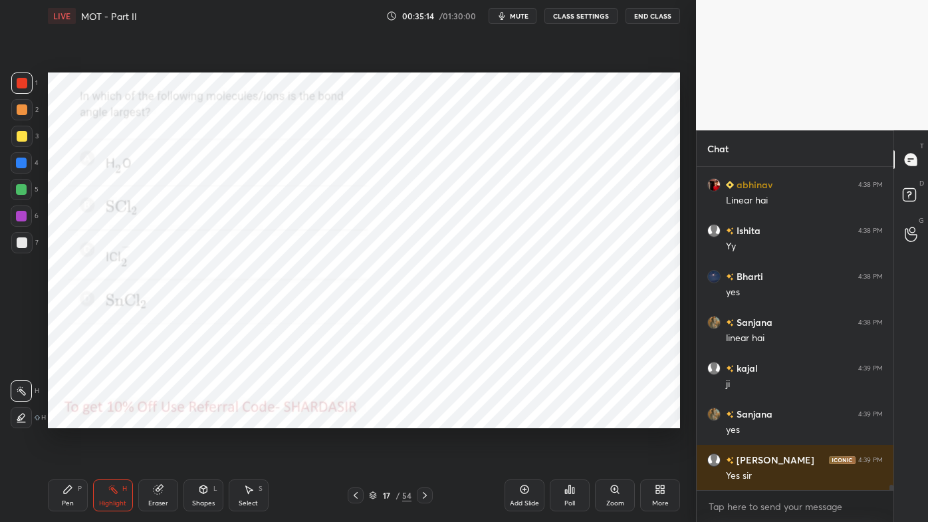
click at [424, 420] on icon at bounding box center [425, 495] width 11 height 11
drag, startPoint x: 74, startPoint y: 494, endPoint x: 74, endPoint y: 468, distance: 25.9
click at [72, 420] on div "Pen P" at bounding box center [68, 495] width 40 height 32
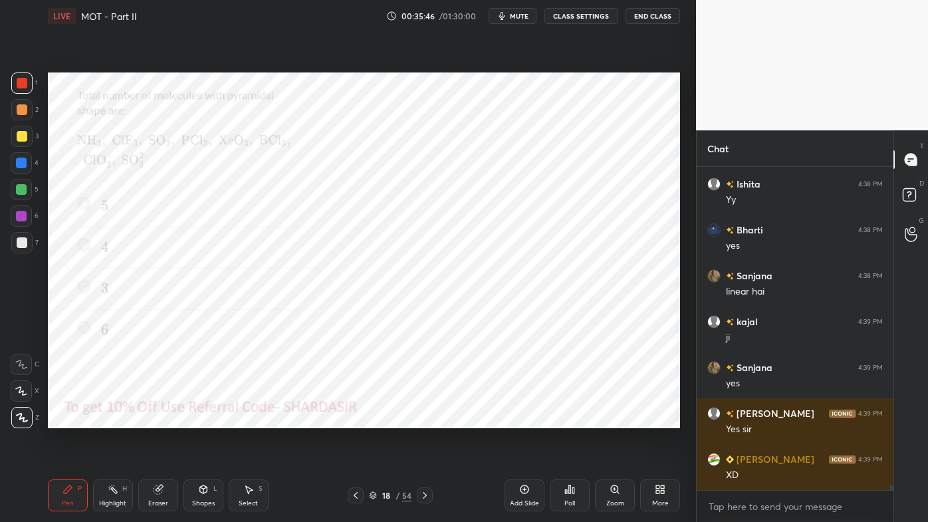
click at [569, 420] on div "Poll" at bounding box center [570, 495] width 40 height 32
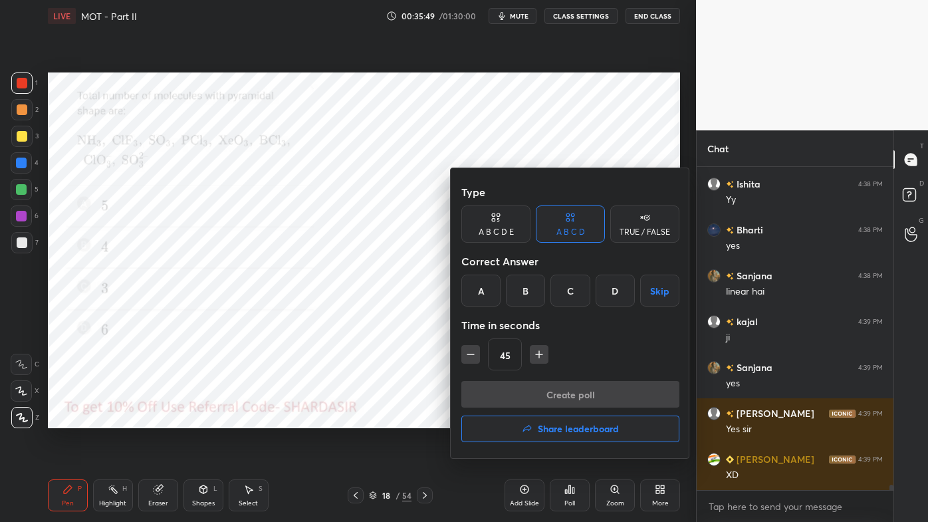
drag, startPoint x: 496, startPoint y: 287, endPoint x: 494, endPoint y: 299, distance: 12.1
click at [496, 290] on div "A" at bounding box center [480, 291] width 39 height 32
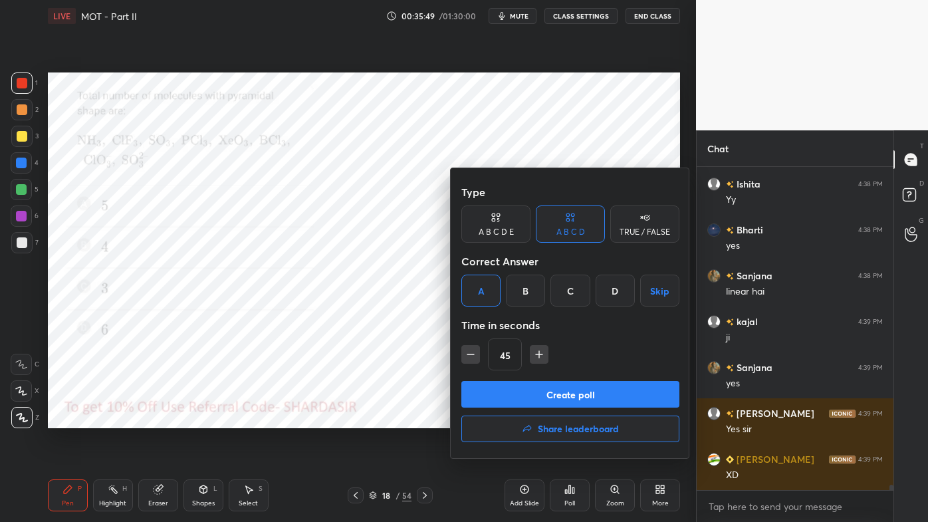
click at [536, 358] on icon "button" at bounding box center [539, 354] width 13 height 13
type input "60"
drag, startPoint x: 530, startPoint y: 397, endPoint x: 518, endPoint y: 396, distance: 12.0
click at [527, 400] on button "Create poll" at bounding box center [570, 394] width 218 height 27
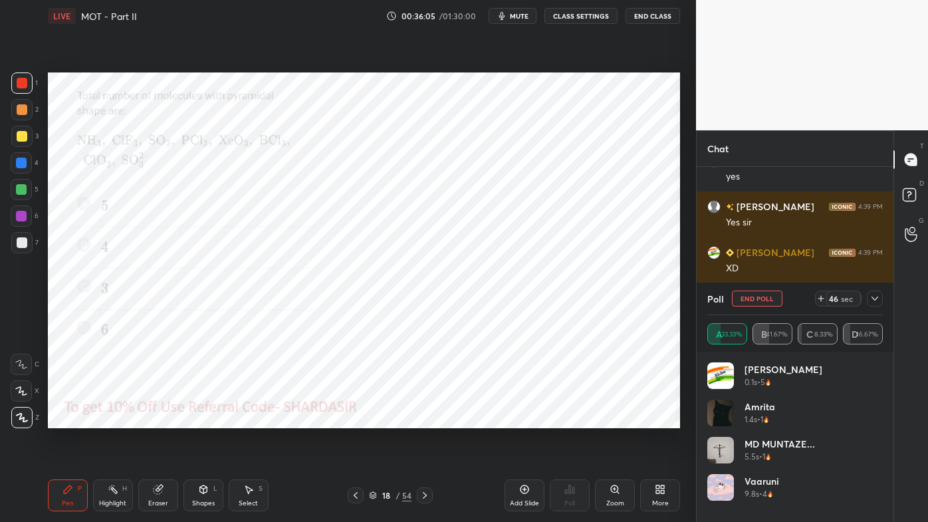
scroll to position [19533, 0]
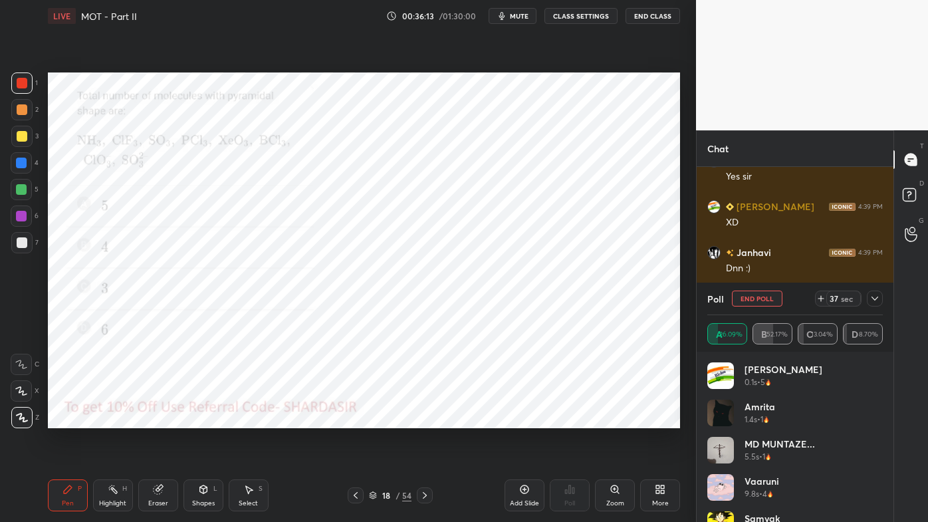
drag, startPoint x: 876, startPoint y: 297, endPoint x: 858, endPoint y: 314, distance: 25.0
click at [876, 299] on icon at bounding box center [875, 298] width 11 height 11
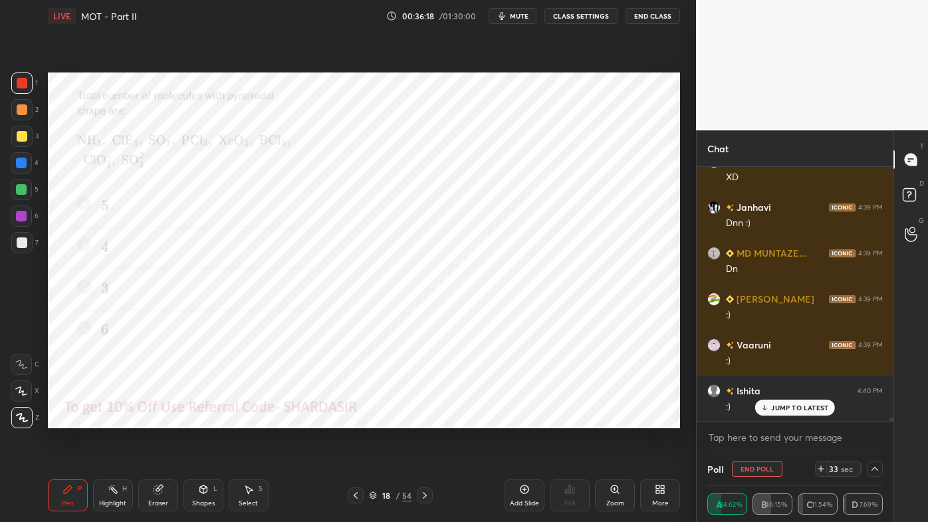
scroll to position [19624, 0]
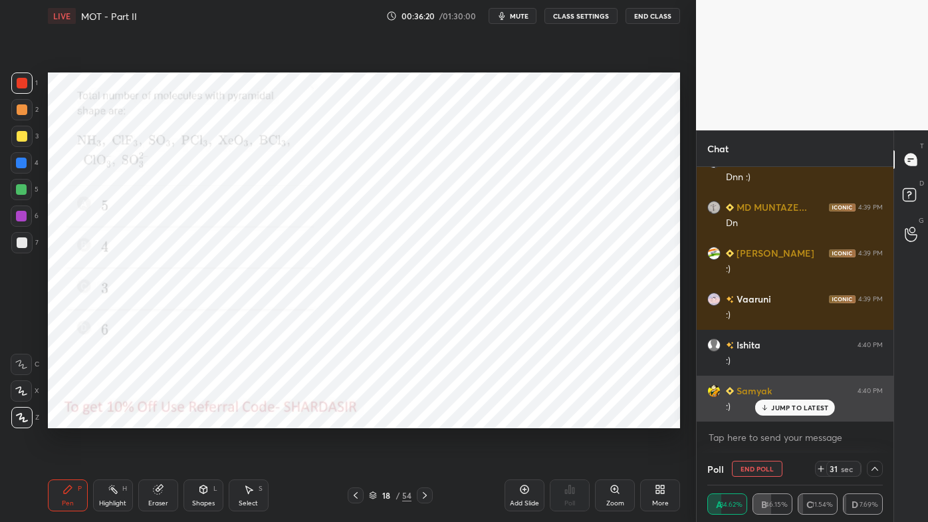
drag, startPoint x: 781, startPoint y: 405, endPoint x: 754, endPoint y: 416, distance: 29.5
click at [782, 407] on p "JUMP TO LATEST" at bounding box center [799, 408] width 57 height 8
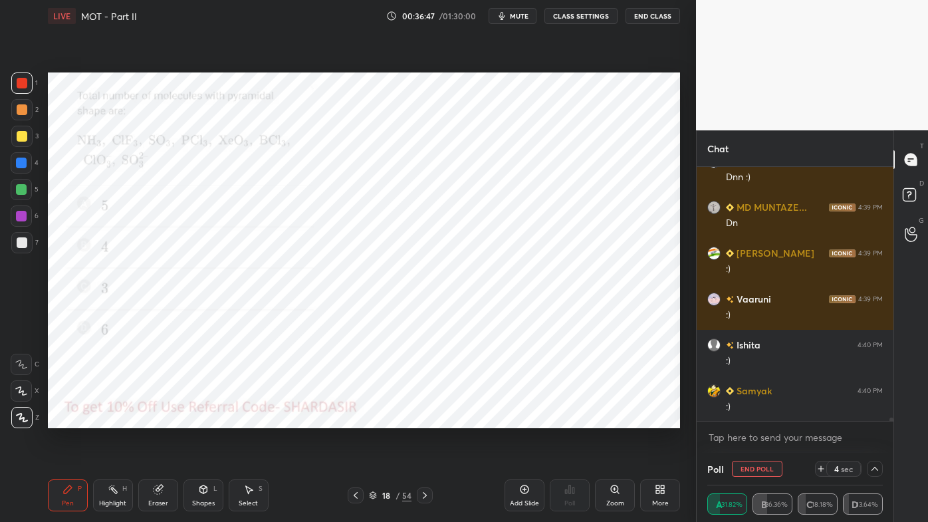
scroll to position [19670, 0]
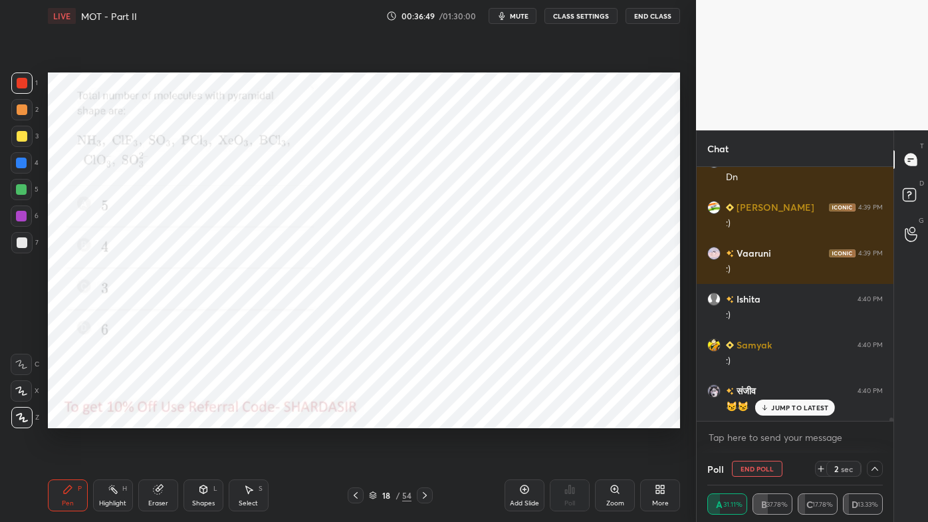
click at [773, 406] on p "JUMP TO LATEST" at bounding box center [799, 408] width 57 height 8
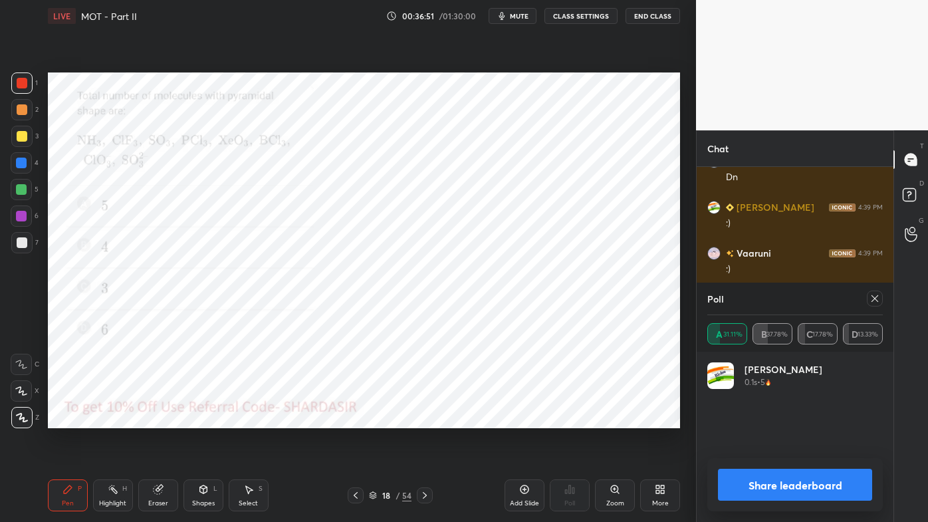
scroll to position [86, 172]
click at [872, 299] on icon at bounding box center [875, 298] width 11 height 11
type textarea "x"
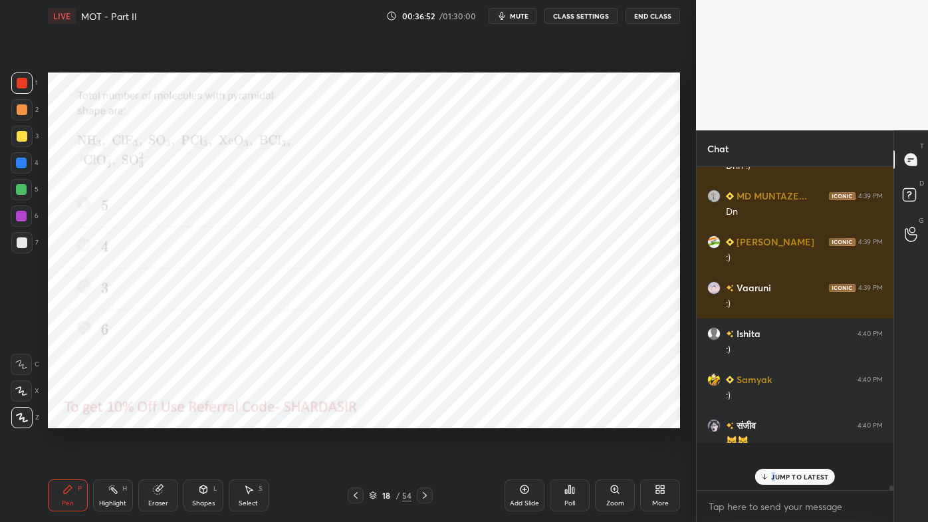
scroll to position [19601, 0]
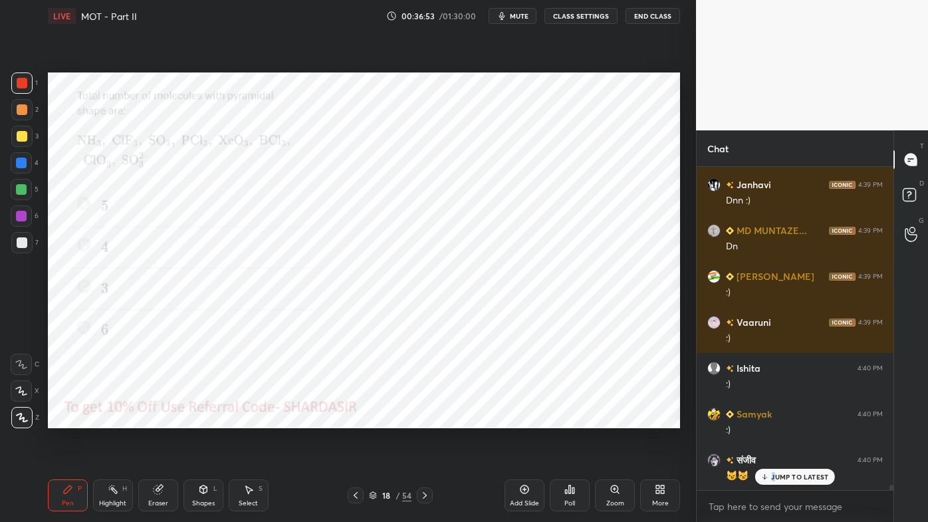
click at [59, 420] on div "Pen P" at bounding box center [68, 495] width 40 height 32
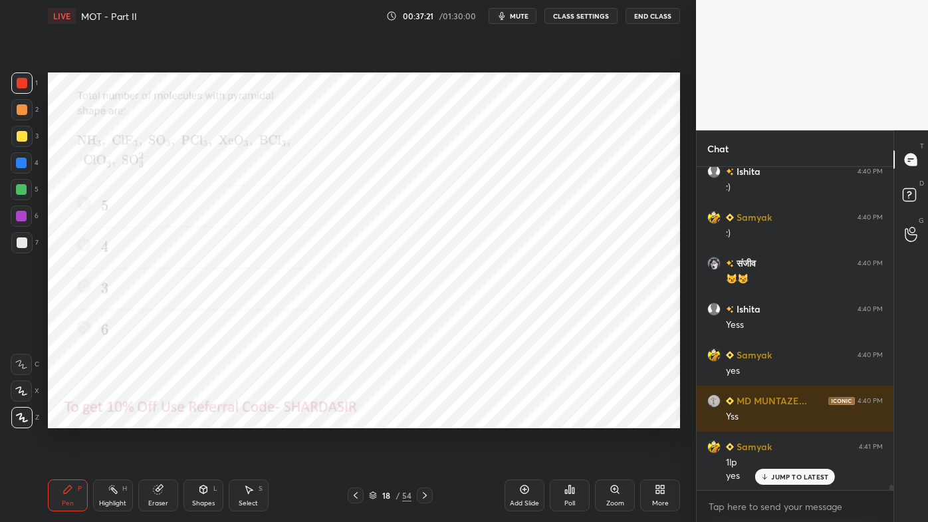
scroll to position [19844, 0]
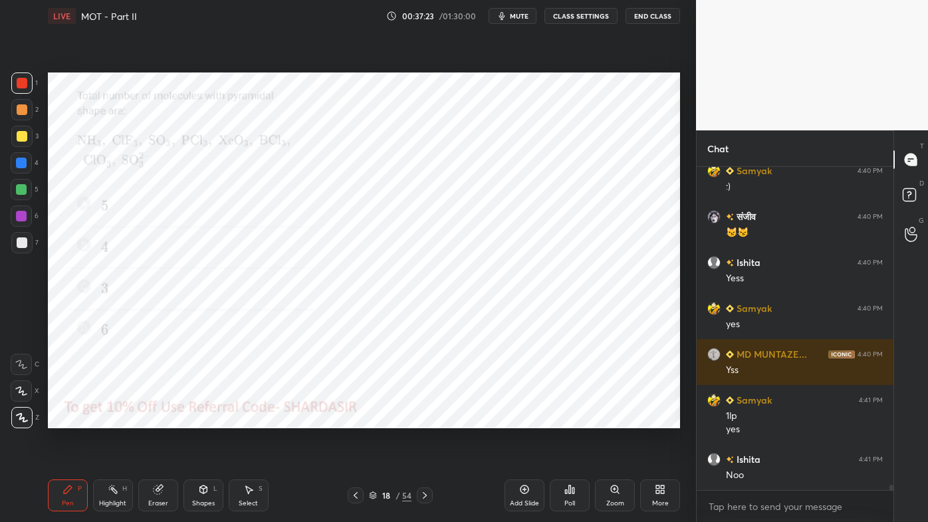
drag, startPoint x: 112, startPoint y: 495, endPoint x: 115, endPoint y: 482, distance: 12.9
click at [112, 420] on icon at bounding box center [113, 489] width 11 height 11
click at [118, 420] on div "Highlight H" at bounding box center [113, 495] width 40 height 32
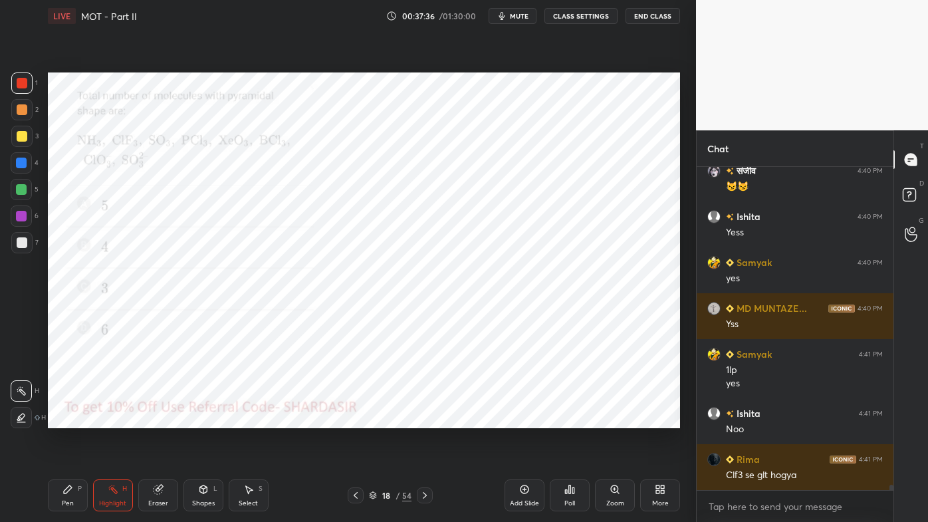
click at [570, 420] on icon at bounding box center [570, 489] width 2 height 8
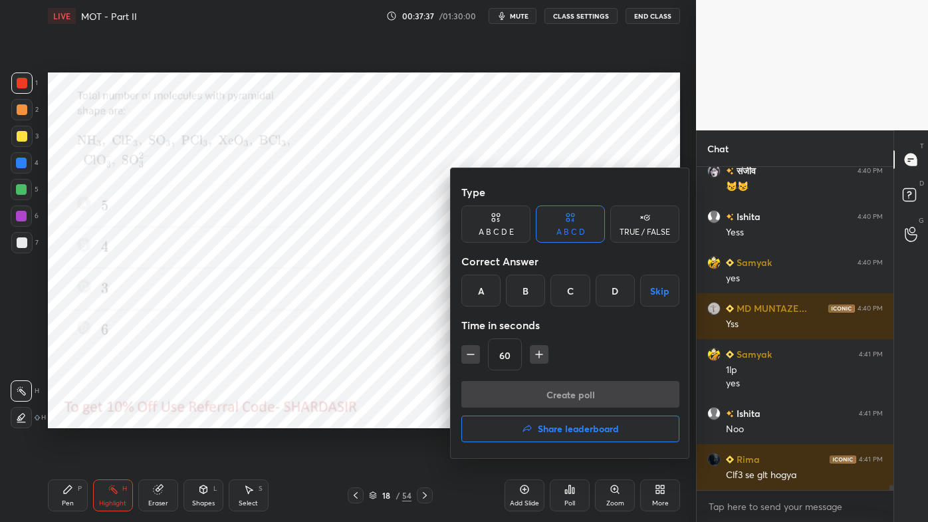
drag, startPoint x: 624, startPoint y: 236, endPoint x: 588, endPoint y: 261, distance: 43.5
click at [624, 237] on div "TRUE / FALSE" at bounding box center [644, 223] width 69 height 37
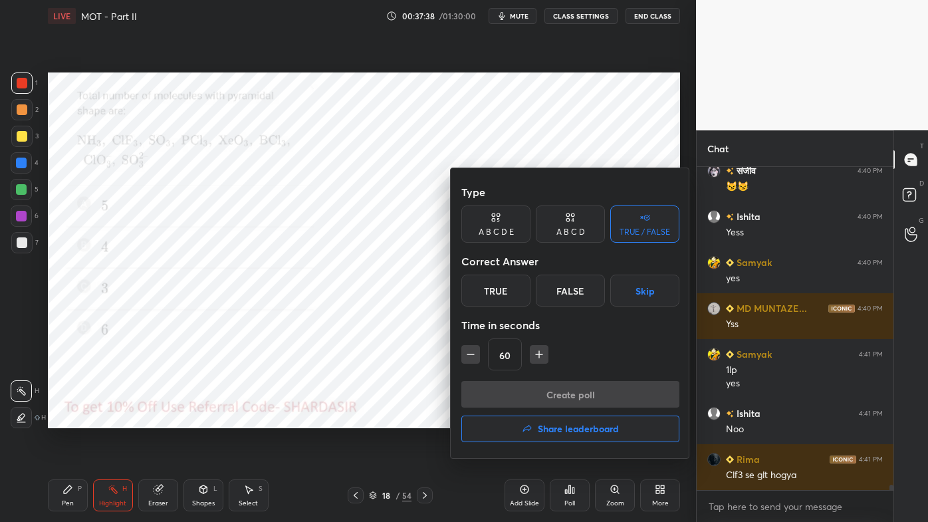
drag, startPoint x: 494, startPoint y: 294, endPoint x: 485, endPoint y: 330, distance: 36.9
click at [495, 294] on div "True" at bounding box center [495, 291] width 69 height 32
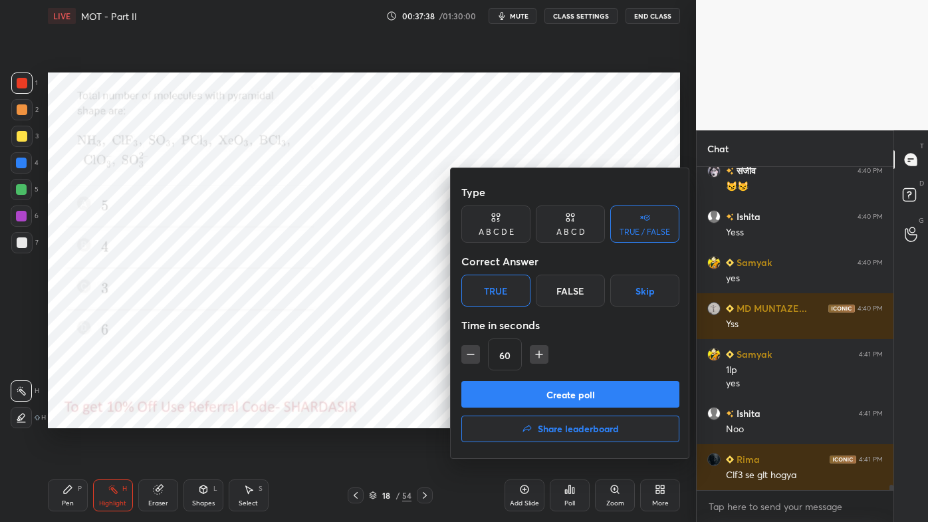
click at [476, 350] on icon "button" at bounding box center [470, 354] width 13 height 13
click at [472, 357] on icon "button" at bounding box center [470, 354] width 13 height 13
click at [471, 358] on icon "button" at bounding box center [470, 354] width 13 height 13
type input "15"
click at [521, 396] on button "Create poll" at bounding box center [570, 394] width 218 height 27
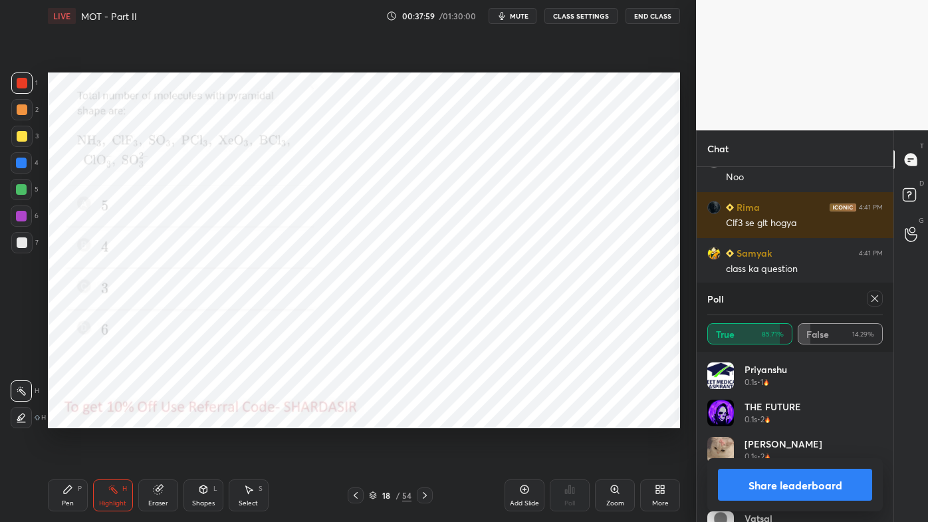
scroll to position [20188, 0]
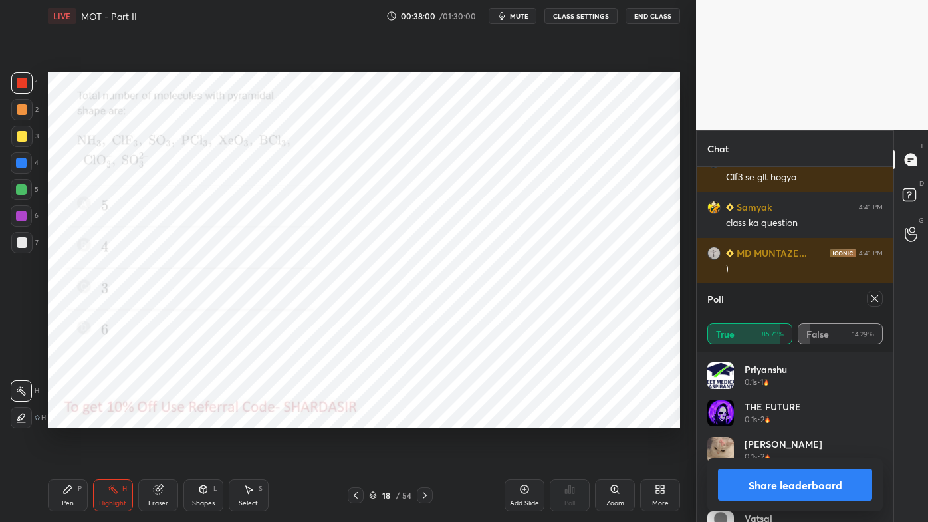
click at [875, 299] on icon at bounding box center [875, 298] width 11 height 11
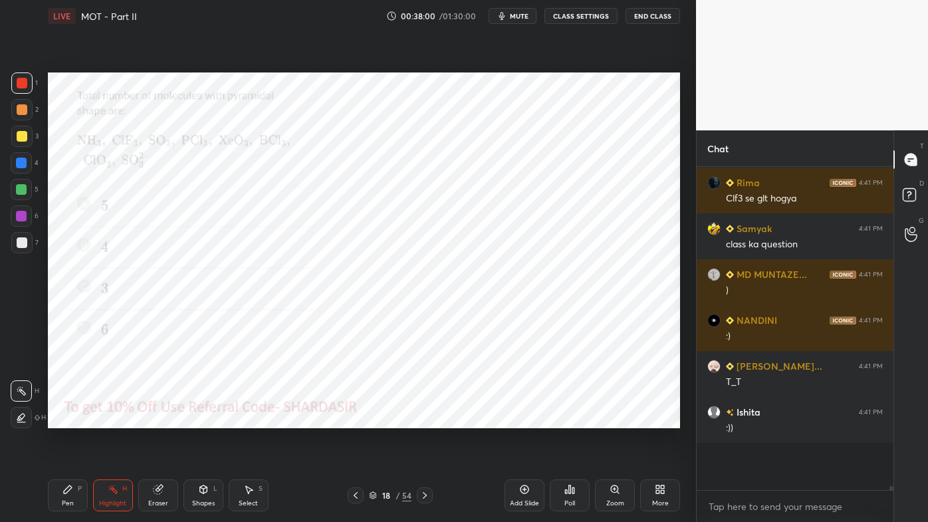
scroll to position [349, 193]
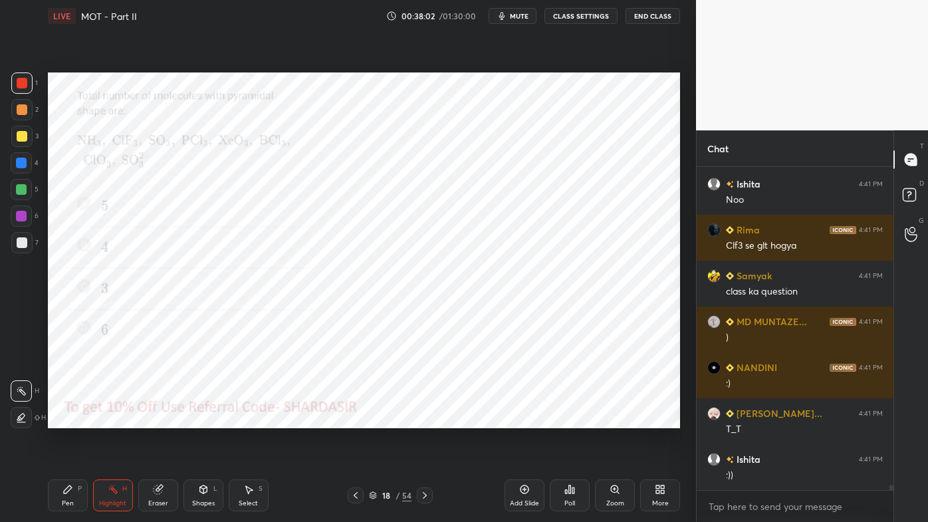
drag, startPoint x: 111, startPoint y: 492, endPoint x: 106, endPoint y: 486, distance: 7.6
click at [110, 420] on icon at bounding box center [113, 489] width 11 height 11
click at [69, 420] on icon at bounding box center [68, 489] width 8 height 8
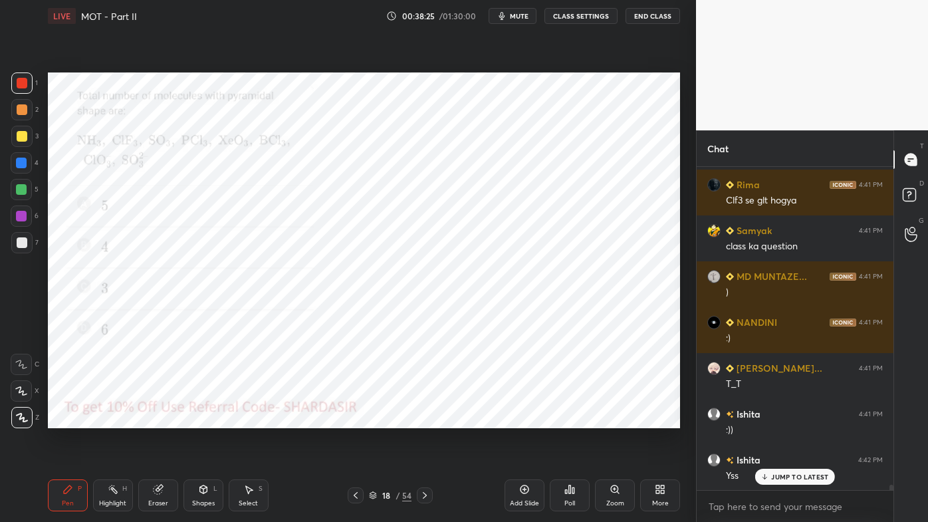
click at [115, 420] on icon at bounding box center [113, 489] width 11 height 11
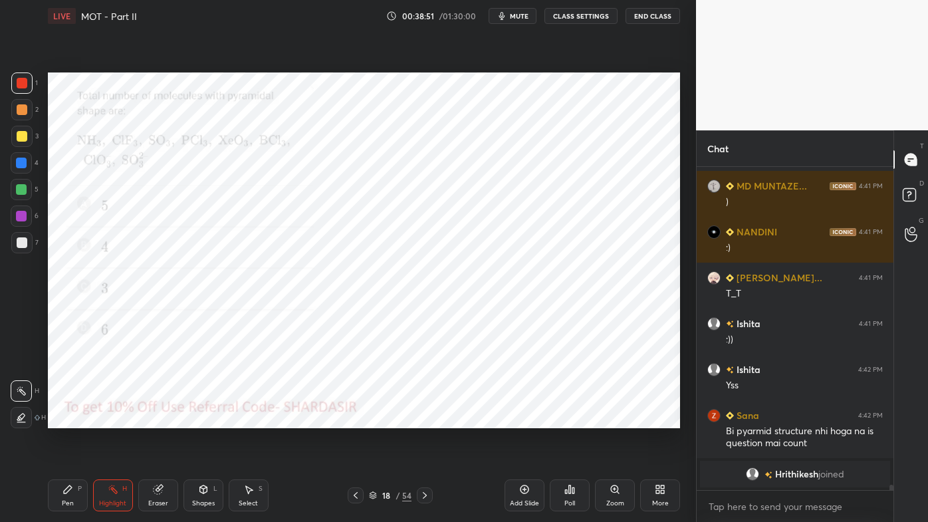
click at [59, 420] on div "Pen P" at bounding box center [68, 495] width 40 height 32
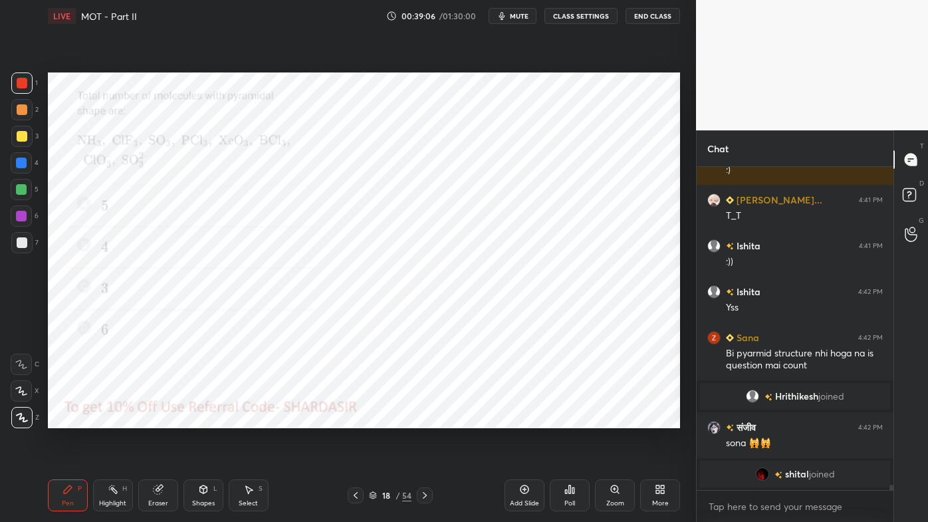
scroll to position [18289, 0]
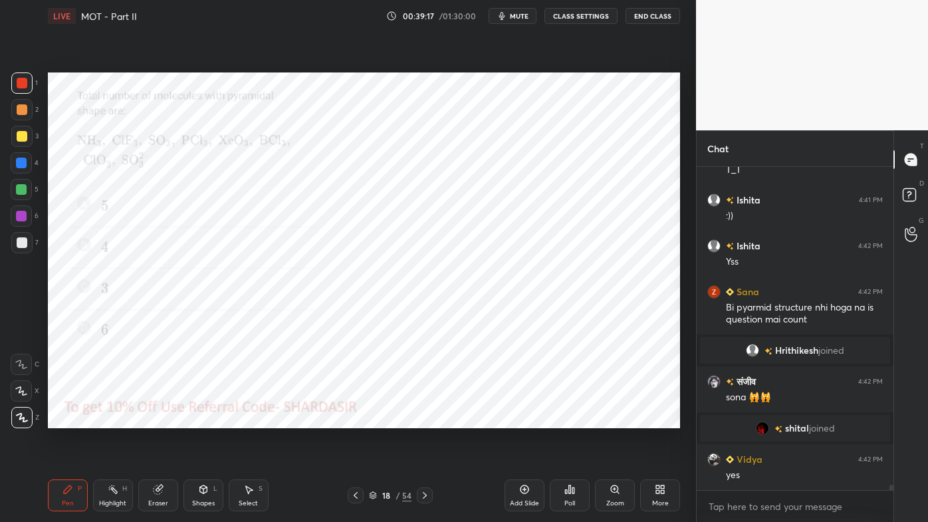
click at [426, 420] on icon at bounding box center [425, 495] width 11 height 11
click at [120, 420] on div "Highlight H" at bounding box center [113, 495] width 40 height 32
click at [572, 420] on icon at bounding box center [573, 490] width 2 height 6
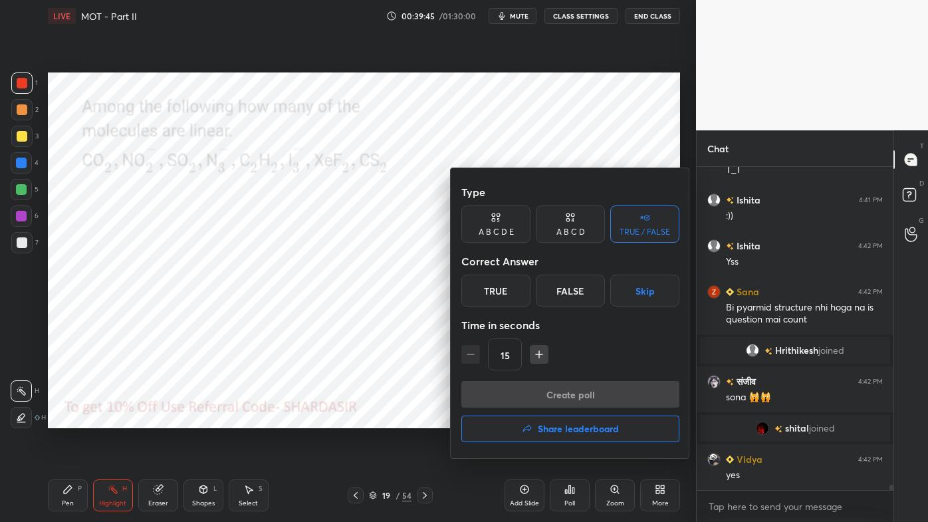
click at [494, 232] on div "A B C D E" at bounding box center [496, 232] width 35 height 8
drag, startPoint x: 483, startPoint y: 293, endPoint x: 483, endPoint y: 302, distance: 9.3
click at [485, 293] on div "A" at bounding box center [477, 291] width 32 height 32
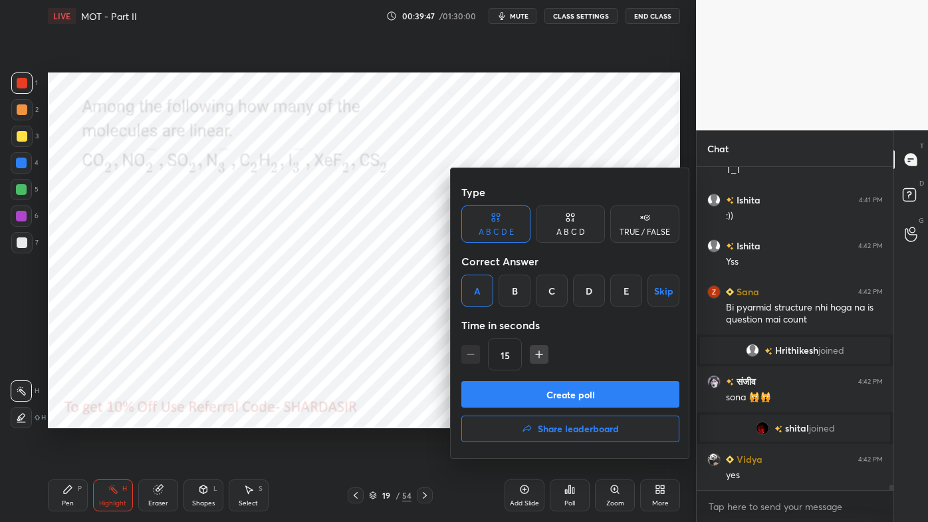
drag, startPoint x: 504, startPoint y: 394, endPoint x: 495, endPoint y: 390, distance: 10.1
click at [502, 394] on button "Create poll" at bounding box center [570, 394] width 218 height 27
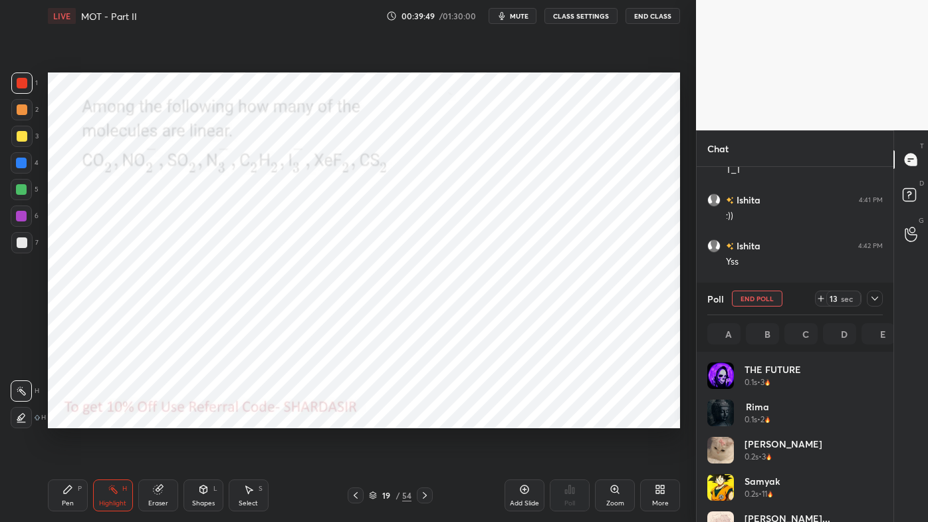
scroll to position [156, 172]
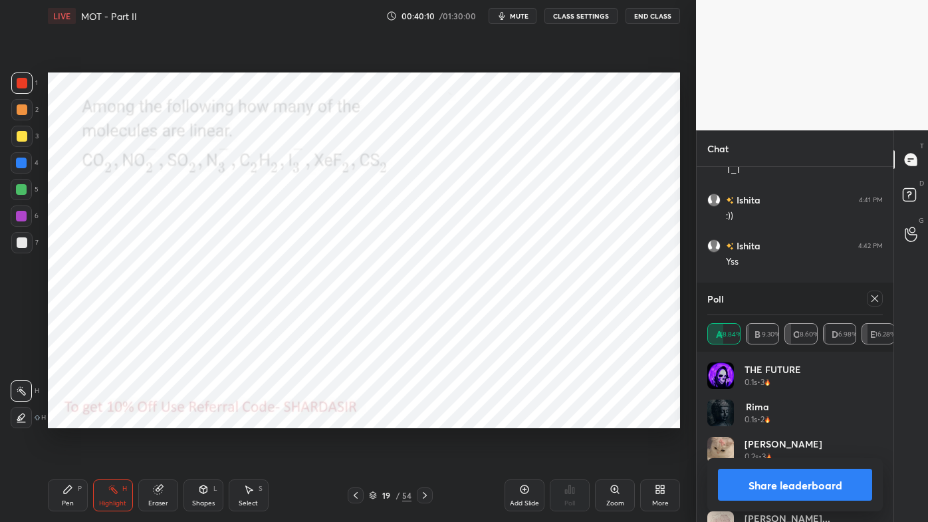
click at [870, 301] on icon at bounding box center [875, 298] width 11 height 11
type textarea "x"
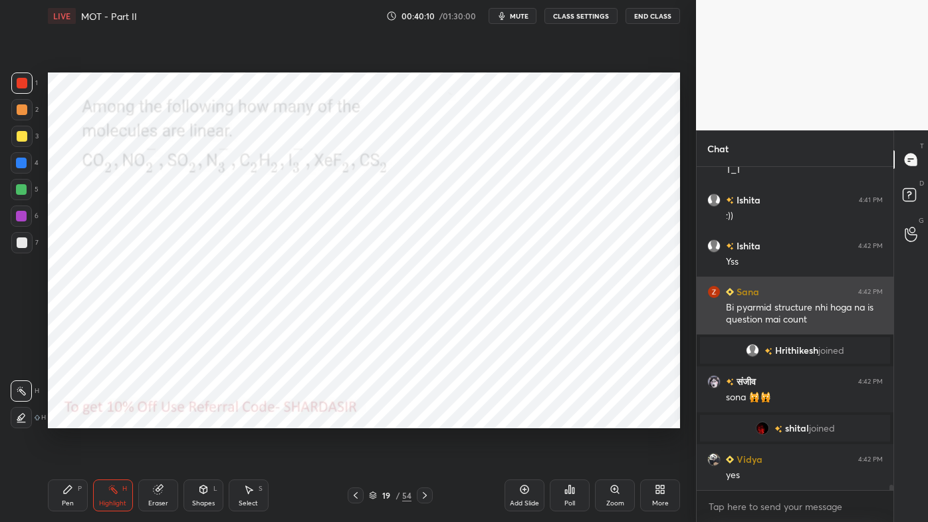
scroll to position [4, 3]
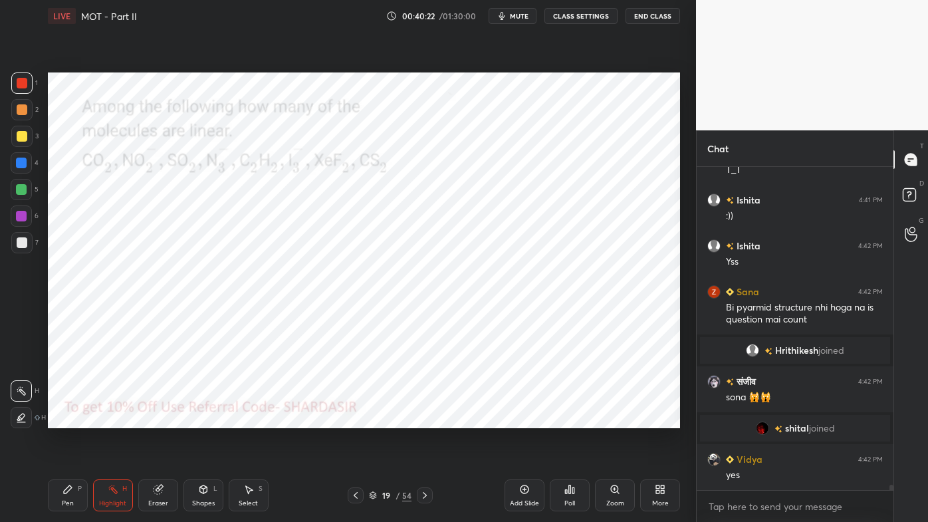
drag, startPoint x: 71, startPoint y: 494, endPoint x: 81, endPoint y: 479, distance: 18.3
click at [72, 420] on div "Pen P" at bounding box center [68, 495] width 40 height 32
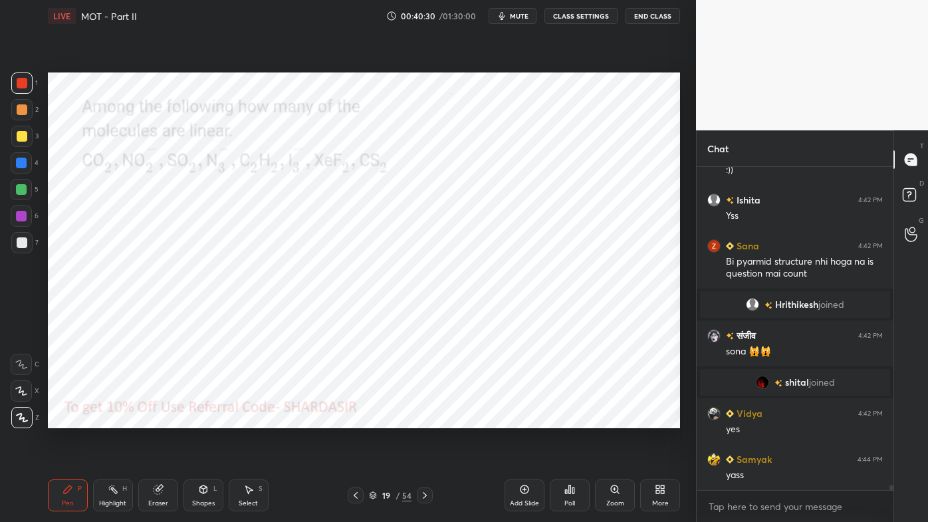
scroll to position [18381, 0]
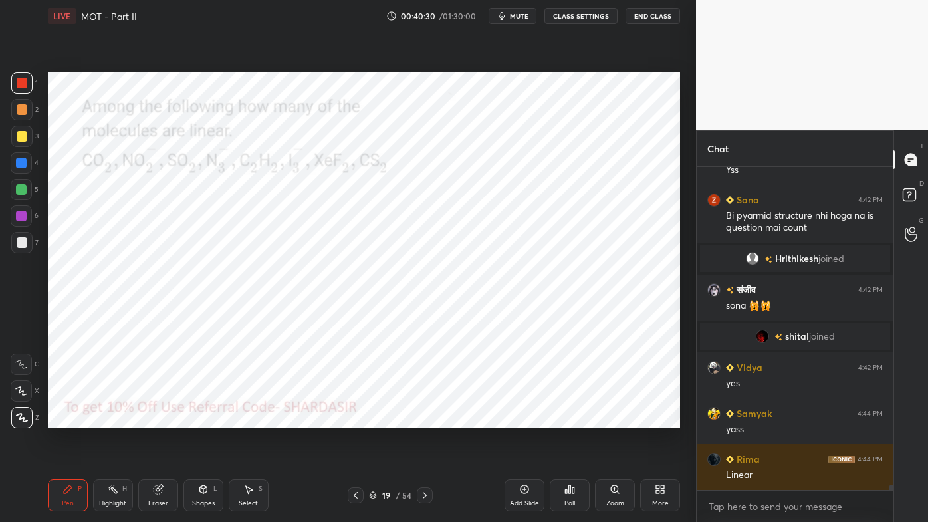
drag, startPoint x: 111, startPoint y: 491, endPoint x: 110, endPoint y: 483, distance: 8.0
click at [112, 420] on icon at bounding box center [113, 489] width 11 height 11
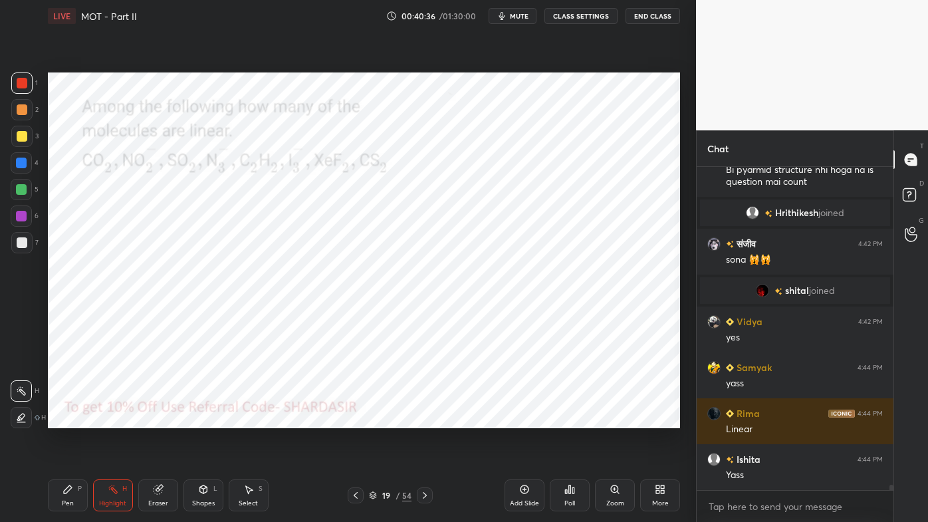
drag, startPoint x: 65, startPoint y: 489, endPoint x: 70, endPoint y: 477, distance: 13.7
click at [64, 420] on icon at bounding box center [67, 489] width 11 height 11
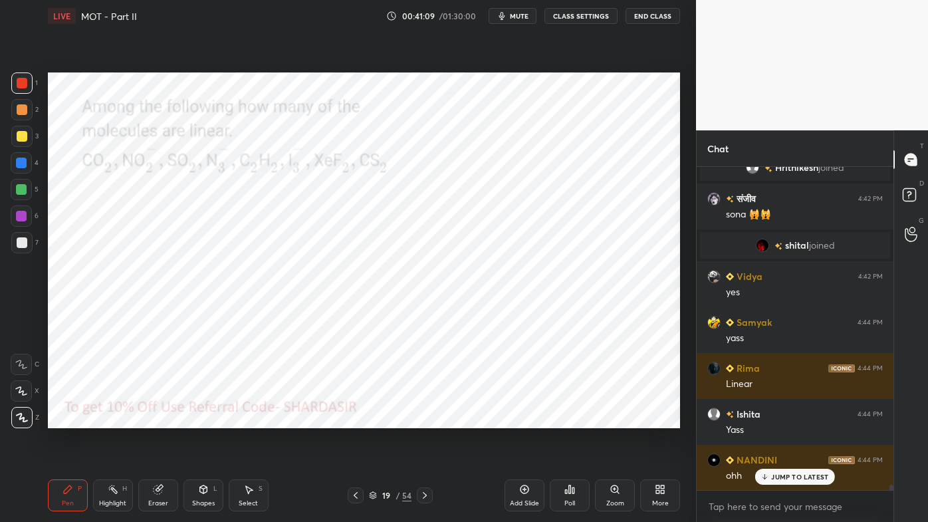
scroll to position [18518, 0]
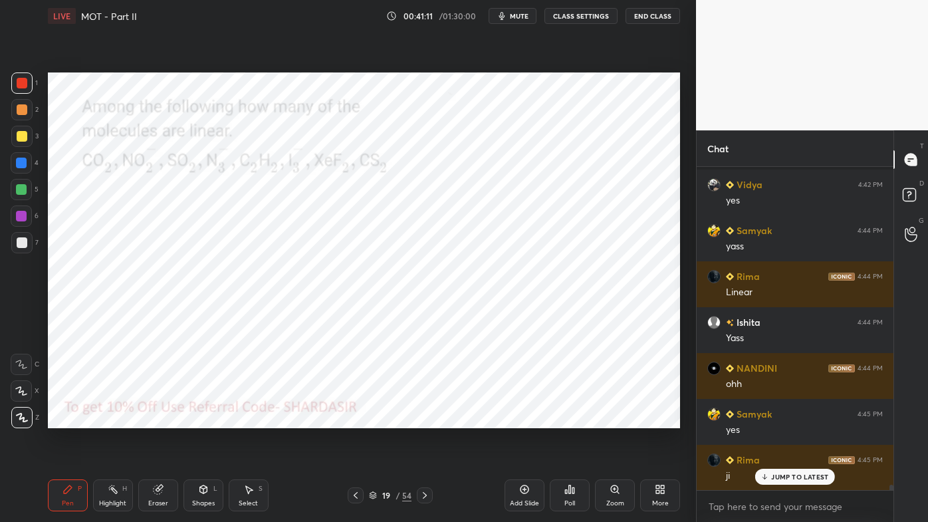
drag, startPoint x: 26, startPoint y: 165, endPoint x: 41, endPoint y: 168, distance: 15.6
click at [28, 162] on div at bounding box center [21, 162] width 21 height 21
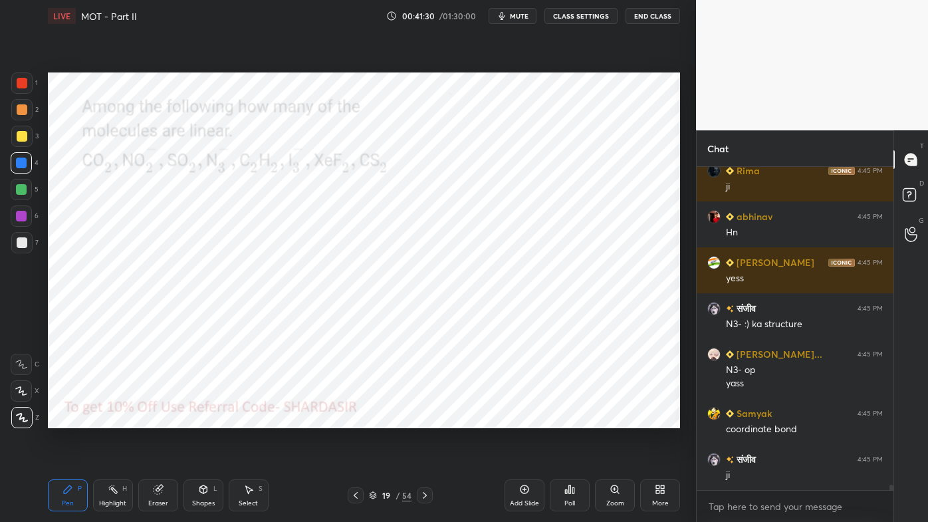
scroll to position [18898, 0]
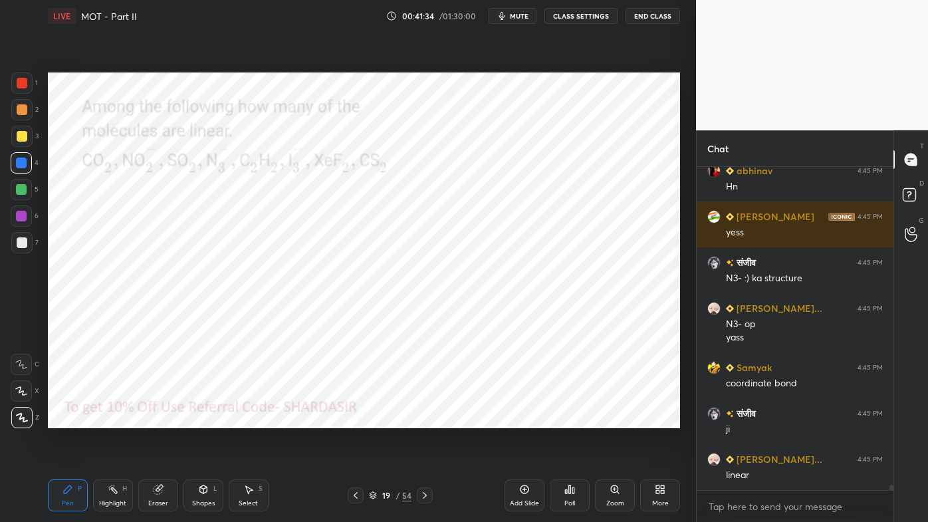
drag, startPoint x: 23, startPoint y: 82, endPoint x: 11, endPoint y: 94, distance: 16.5
click at [23, 85] on div at bounding box center [22, 83] width 11 height 11
click at [425, 420] on icon at bounding box center [425, 495] width 11 height 11
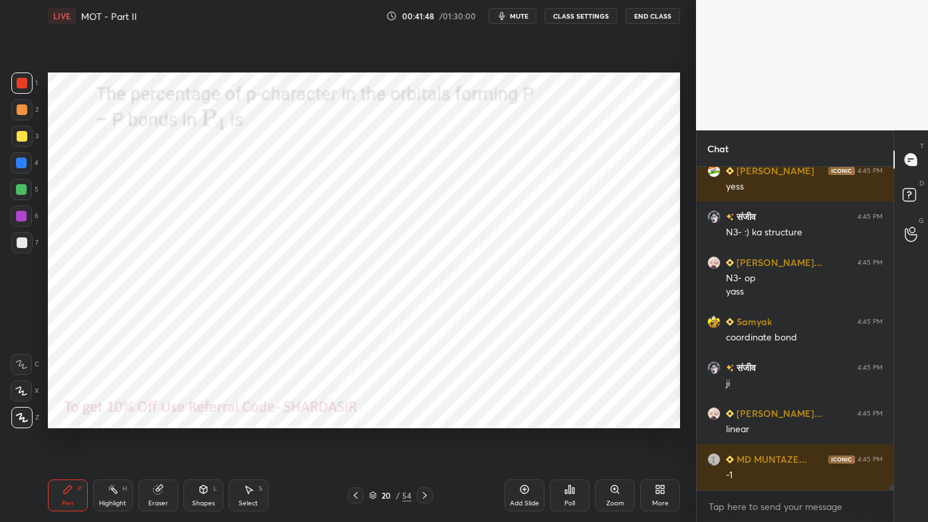
scroll to position [18990, 0]
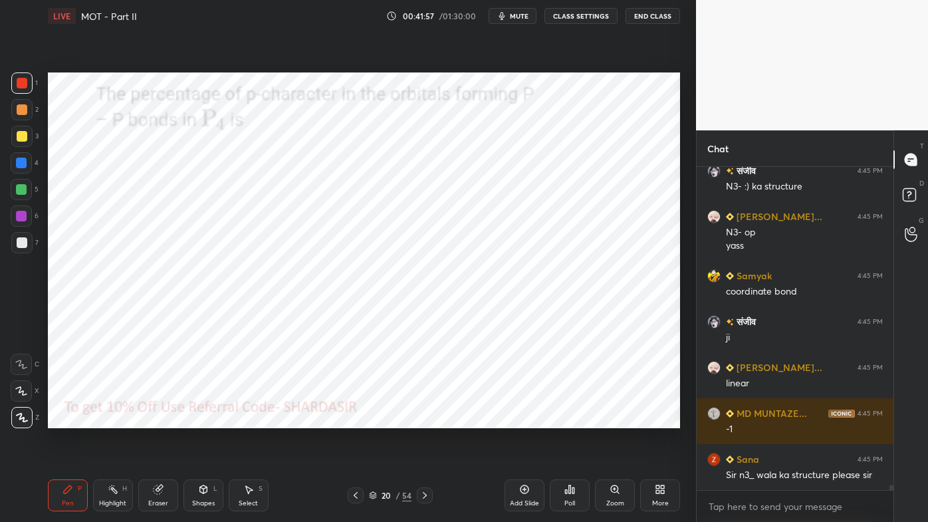
click at [570, 420] on div "Poll" at bounding box center [570, 495] width 40 height 32
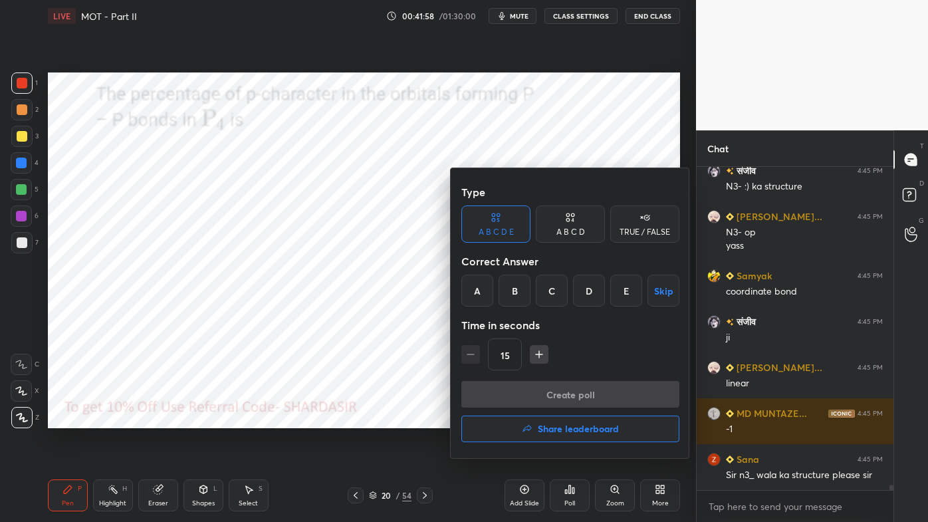
drag, startPoint x: 572, startPoint y: 230, endPoint x: 599, endPoint y: 263, distance: 42.5
click at [575, 230] on div "A B C D" at bounding box center [570, 232] width 29 height 8
click at [614, 292] on div "D" at bounding box center [615, 291] width 39 height 32
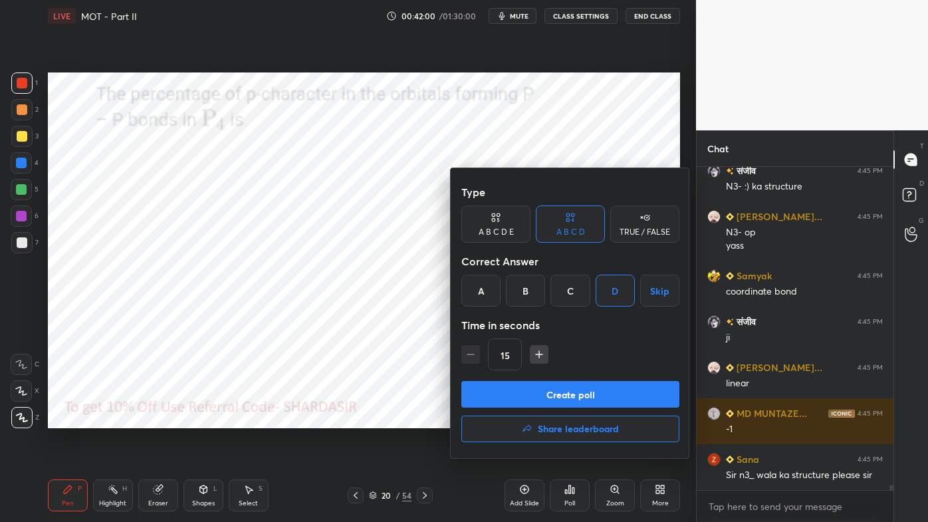
click at [537, 356] on icon "button" at bounding box center [539, 354] width 13 height 13
type input "30"
click at [525, 398] on button "Create poll" at bounding box center [570, 394] width 218 height 27
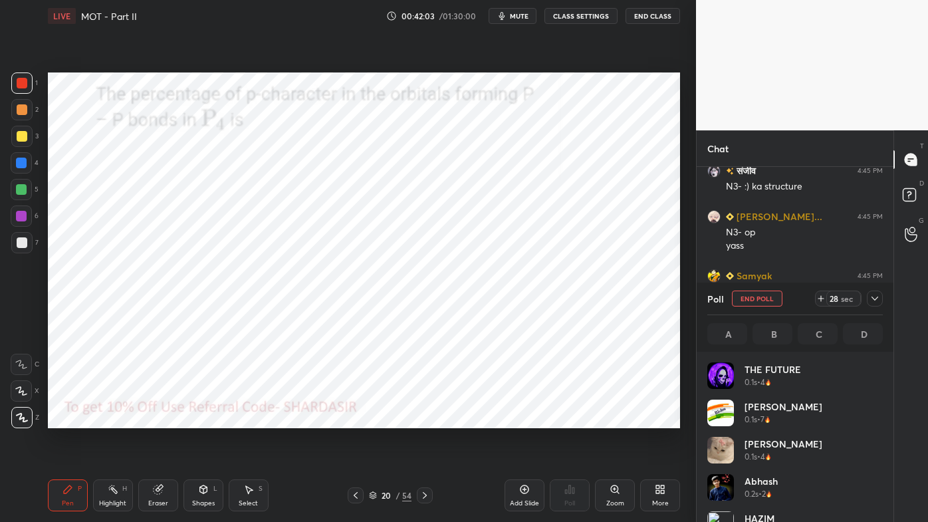
scroll to position [156, 172]
click at [878, 297] on icon at bounding box center [875, 298] width 11 height 11
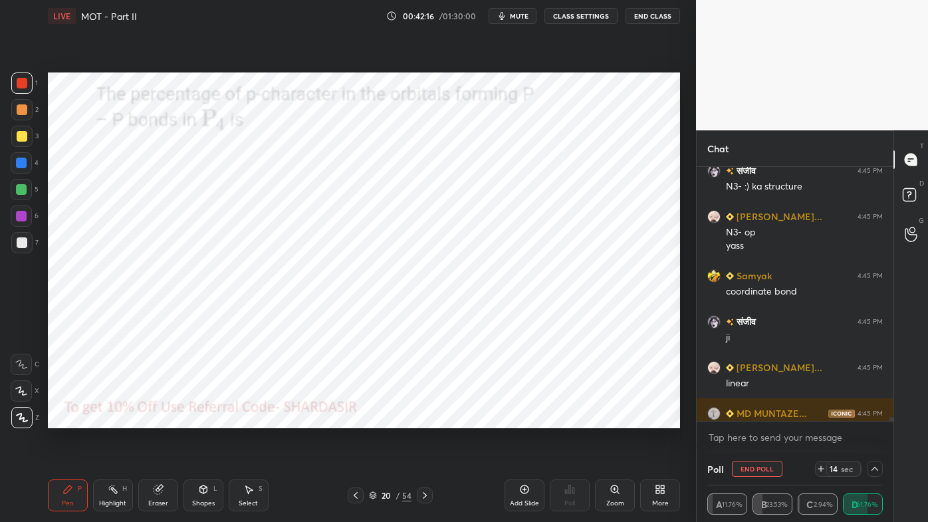
scroll to position [0, 3]
click at [22, 165] on div at bounding box center [21, 163] width 11 height 11
click at [870, 420] on icon at bounding box center [875, 468] width 11 height 11
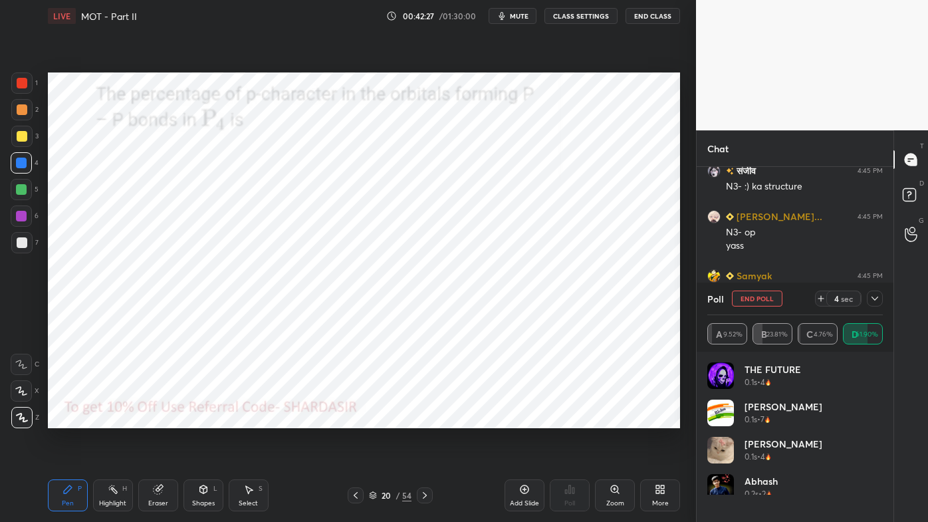
scroll to position [156, 172]
click at [876, 296] on icon at bounding box center [875, 298] width 11 height 11
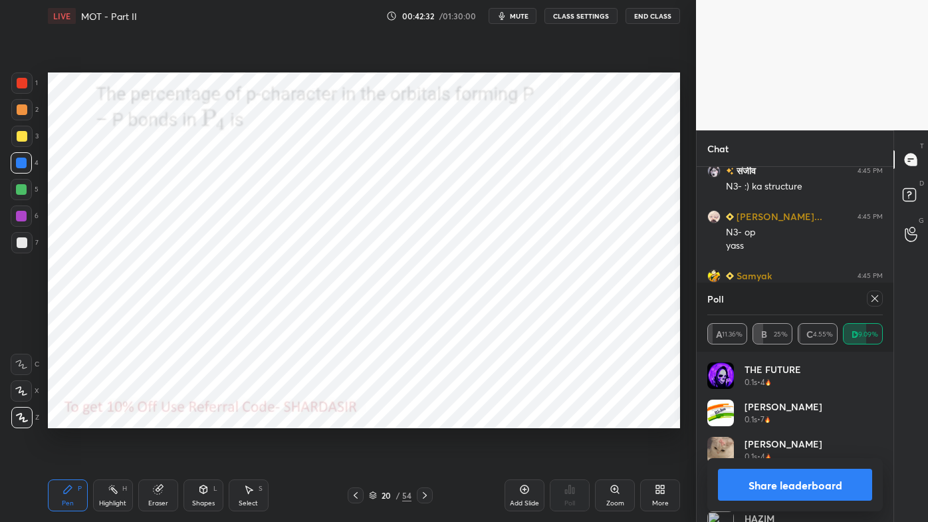
click at [878, 299] on icon at bounding box center [875, 298] width 11 height 11
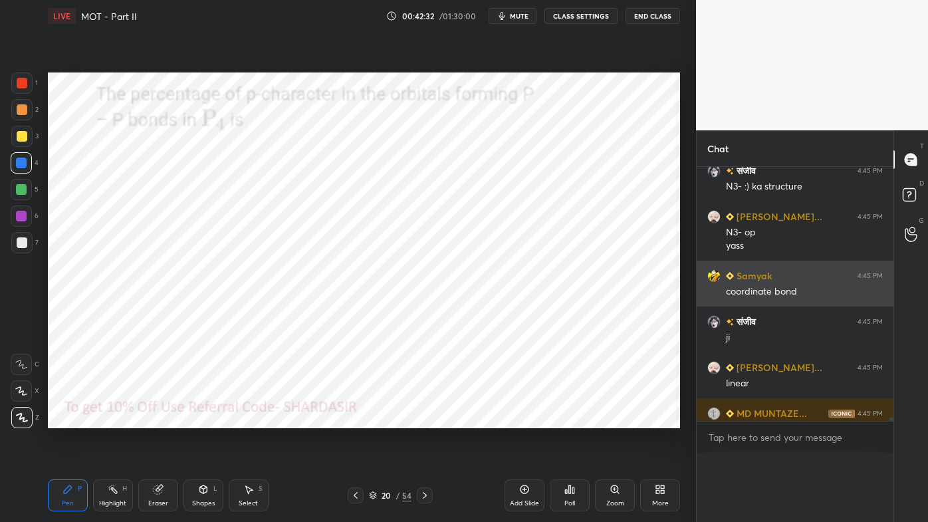
scroll to position [80, 172]
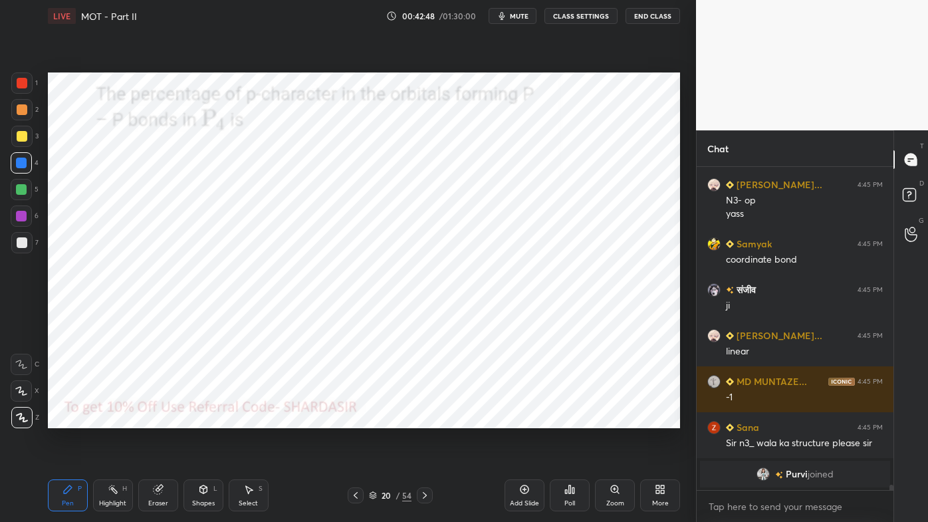
click at [426, 420] on icon at bounding box center [425, 495] width 11 height 11
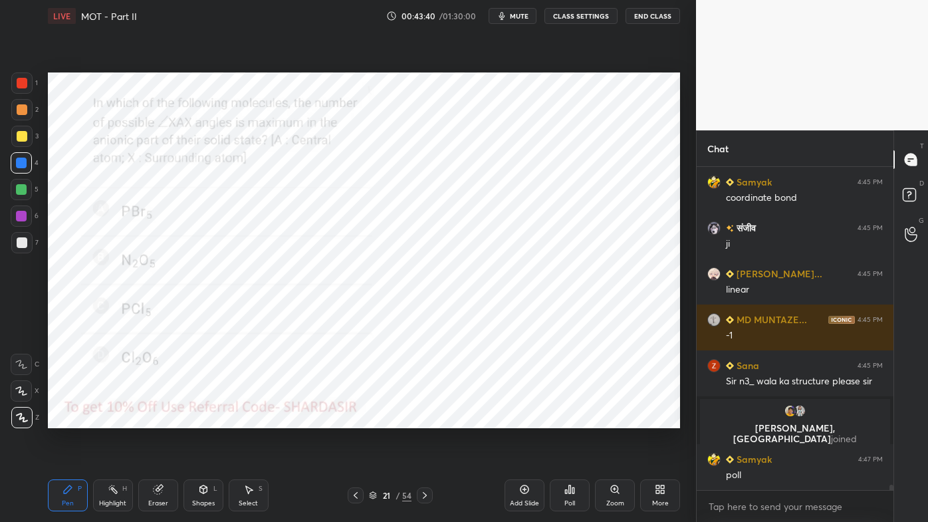
click at [62, 420] on icon at bounding box center [67, 489] width 11 height 11
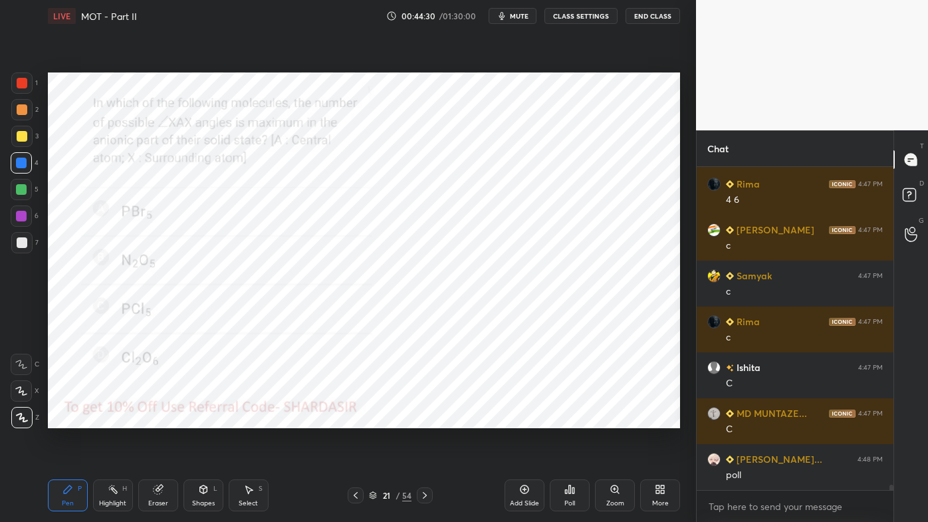
scroll to position [19225, 0]
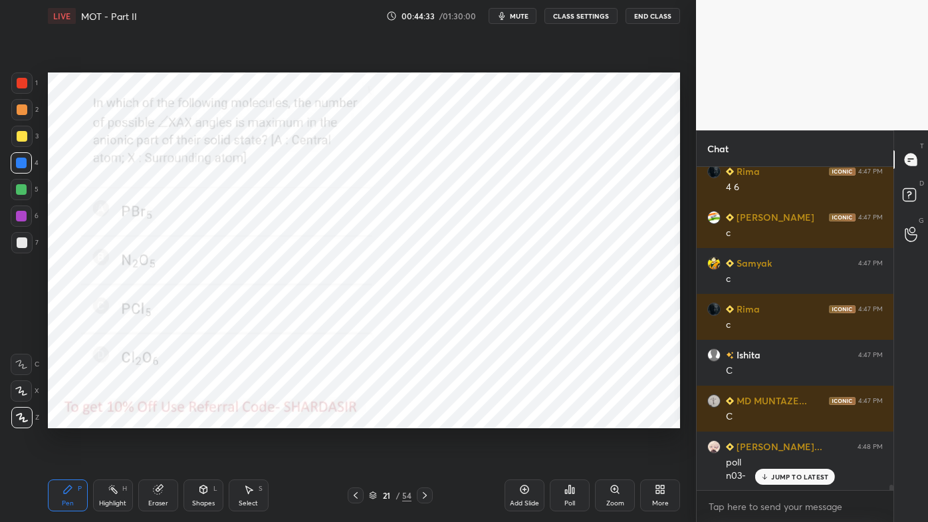
click at [771, 420] on div "JUMP TO LATEST" at bounding box center [795, 477] width 80 height 16
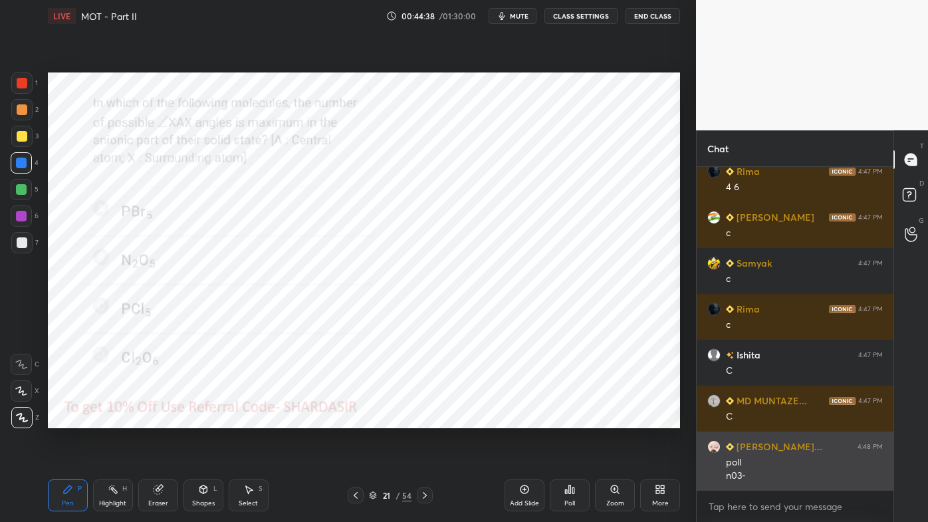
scroll to position [19271, 0]
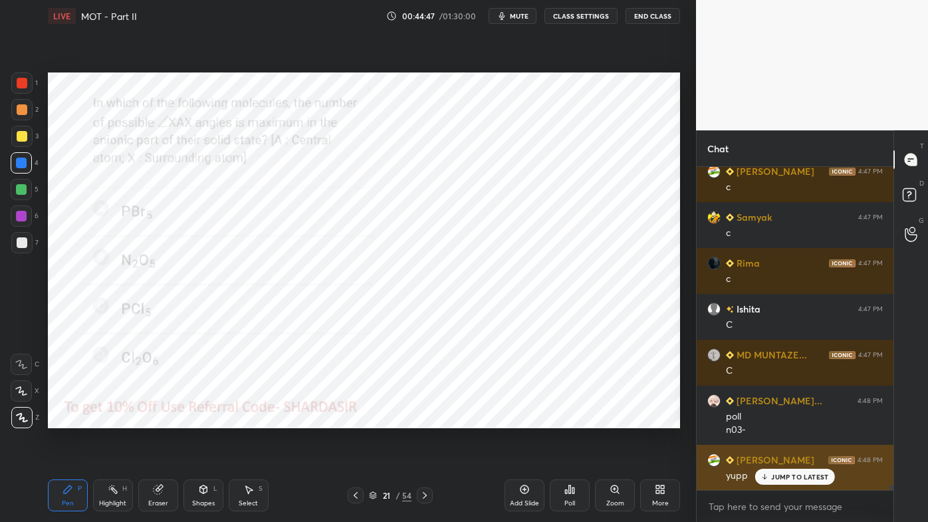
drag, startPoint x: 775, startPoint y: 482, endPoint x: 764, endPoint y: 480, distance: 10.8
click at [773, 420] on div "JUMP TO LATEST" at bounding box center [795, 477] width 80 height 16
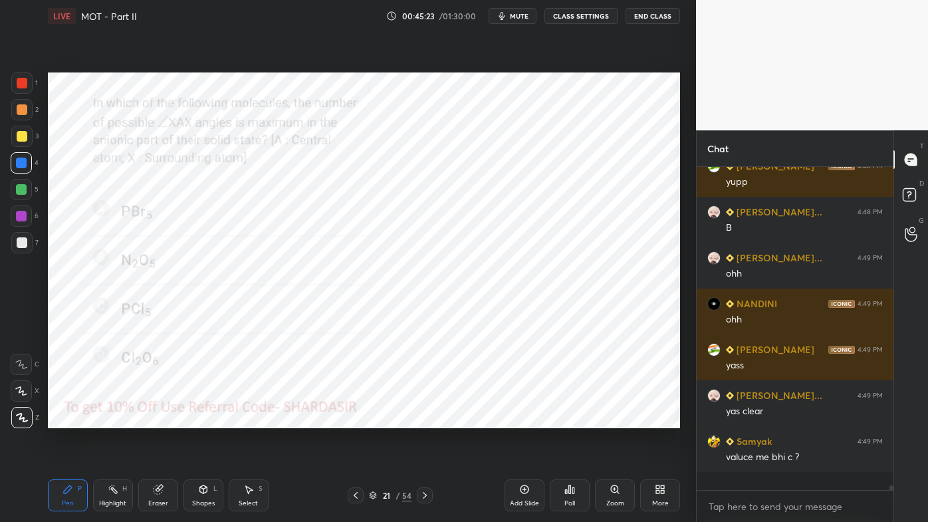
scroll to position [319, 193]
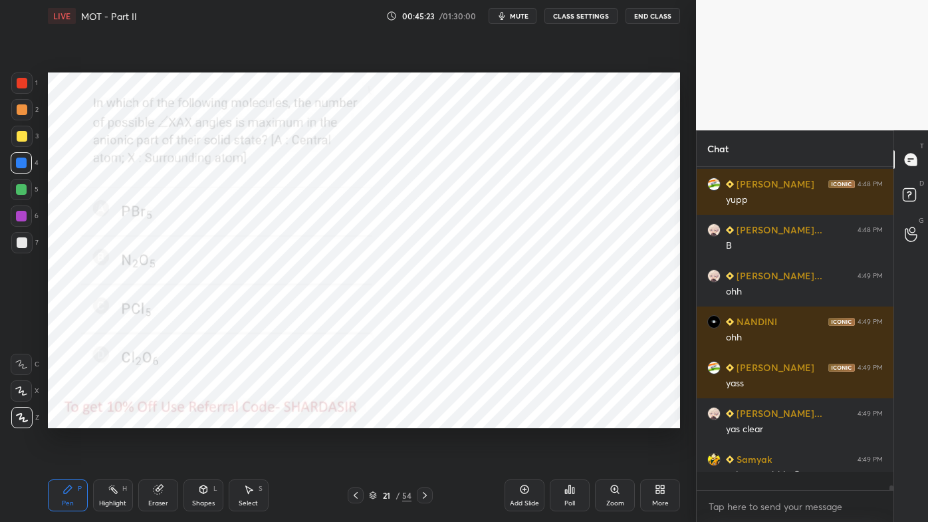
drag, startPoint x: 24, startPoint y: 80, endPoint x: 43, endPoint y: 82, distance: 18.7
click at [25, 80] on div at bounding box center [22, 83] width 11 height 11
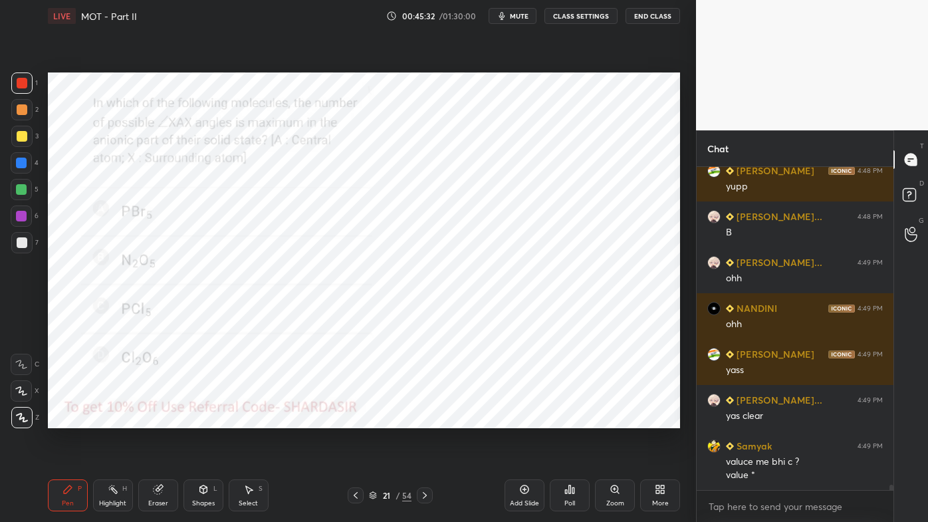
scroll to position [19606, 0]
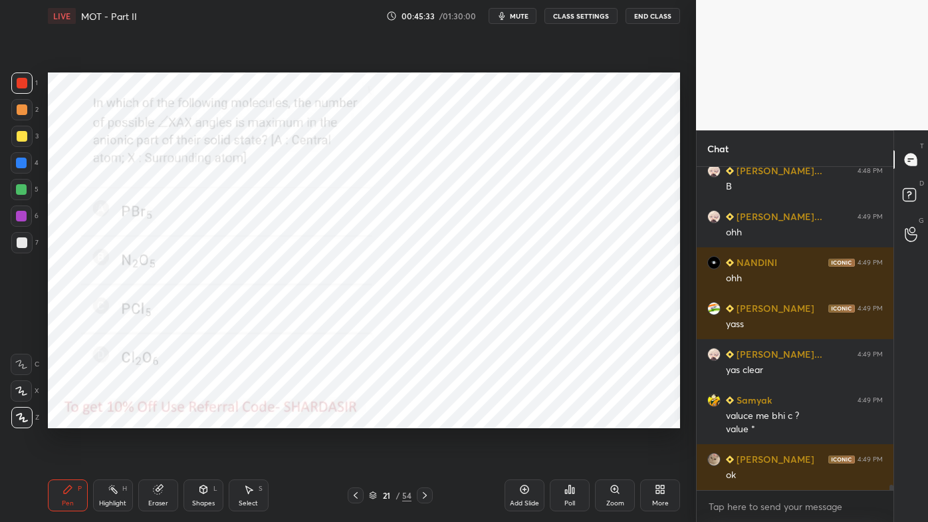
click at [425, 420] on icon at bounding box center [425, 495] width 11 height 11
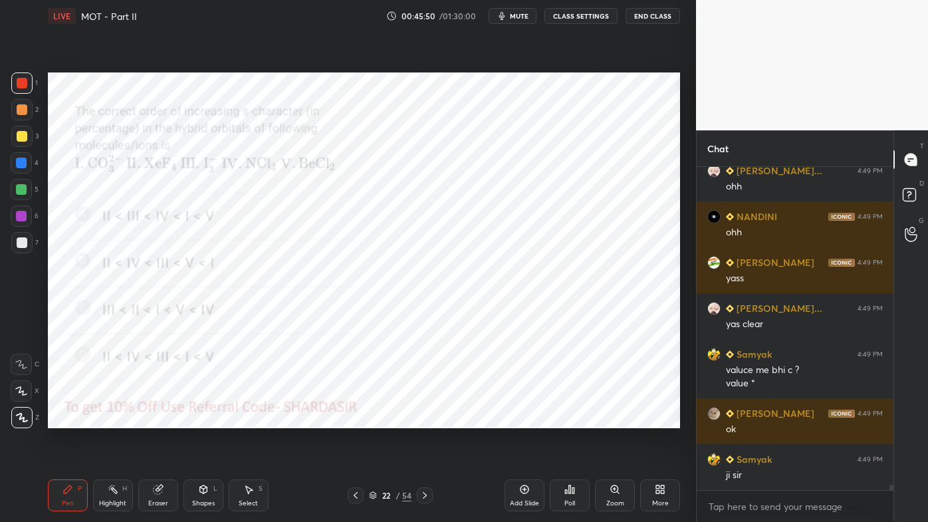
click at [573, 420] on div "Poll" at bounding box center [570, 495] width 40 height 32
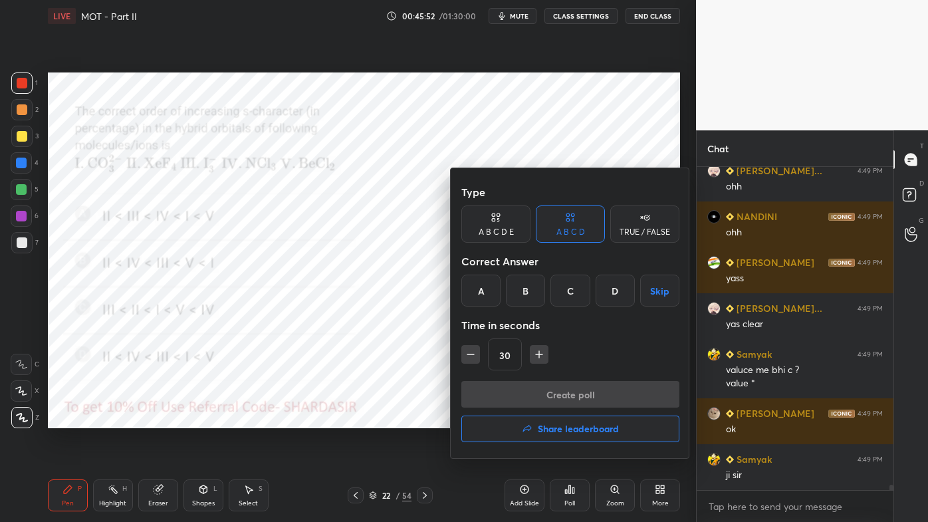
click at [487, 291] on div "A" at bounding box center [480, 291] width 39 height 32
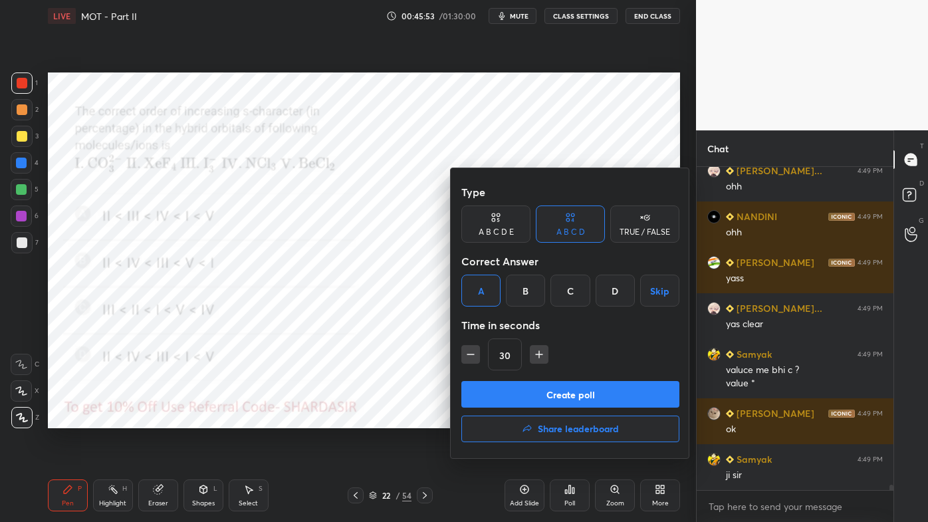
drag, startPoint x: 512, startPoint y: 399, endPoint x: 503, endPoint y: 411, distance: 14.8
click at [514, 402] on button "Create poll" at bounding box center [570, 394] width 218 height 27
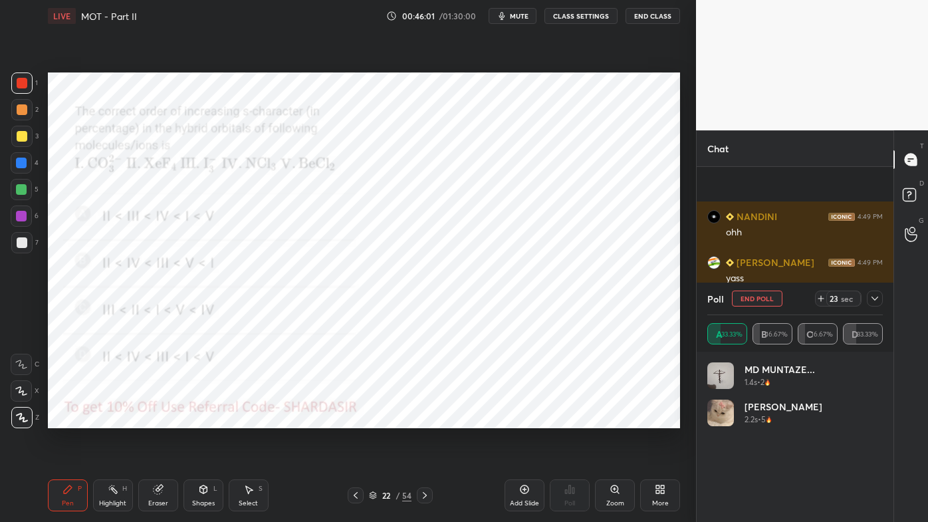
scroll to position [19767, 0]
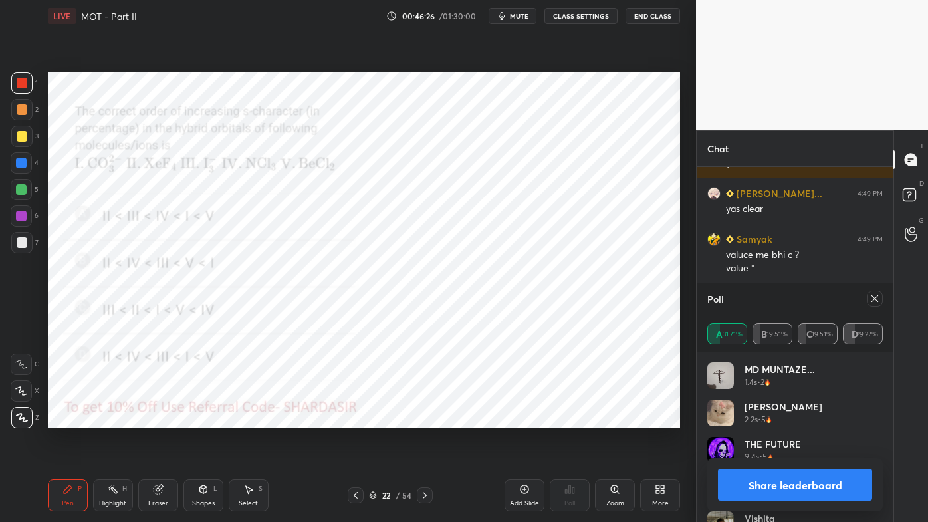
click at [874, 302] on icon at bounding box center [875, 298] width 11 height 11
type textarea "x"
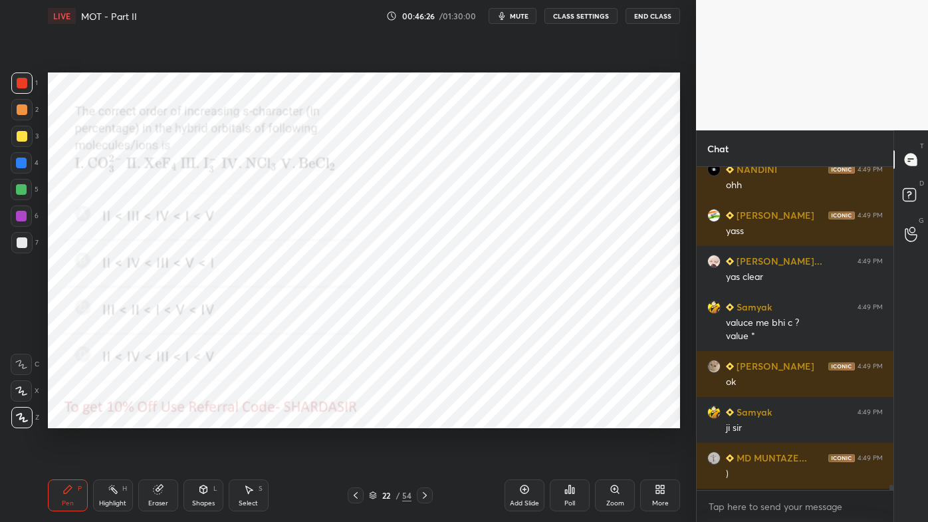
scroll to position [319, 193]
click at [65, 420] on icon at bounding box center [67, 489] width 11 height 11
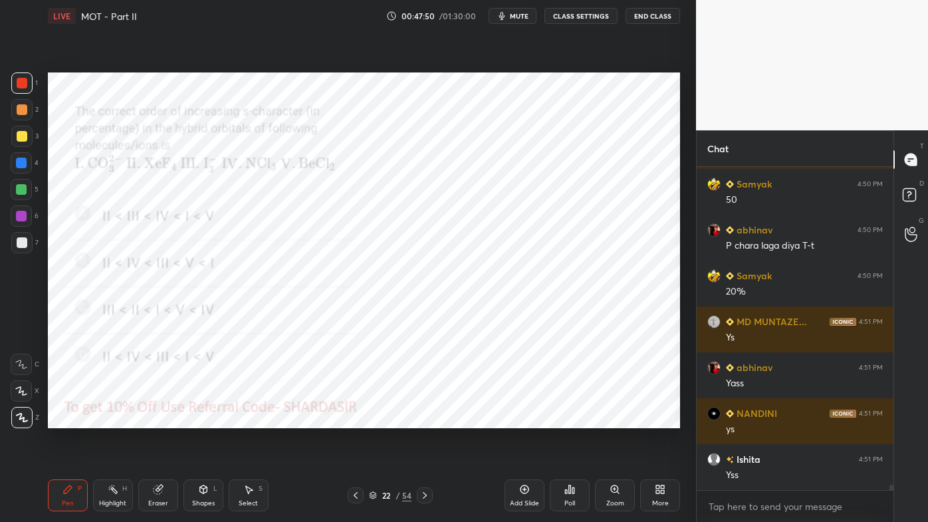
scroll to position [20065, 0]
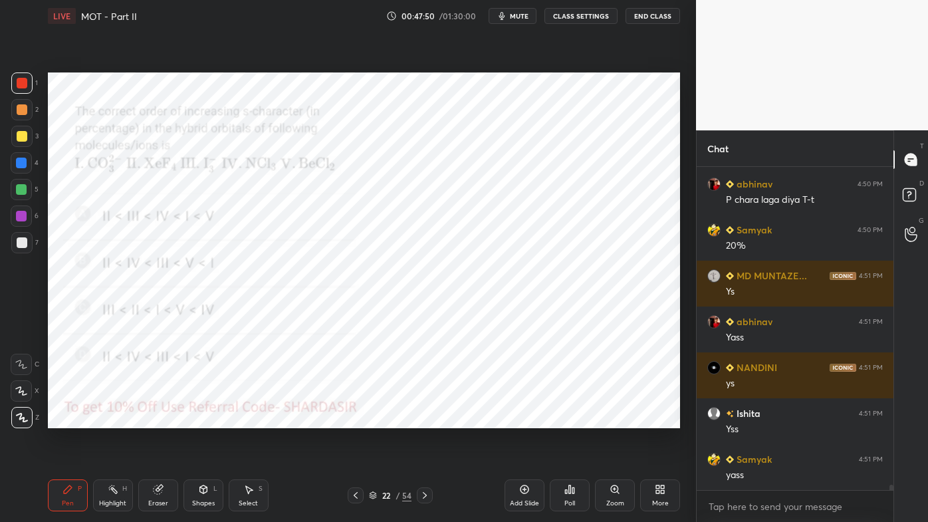
drag, startPoint x: 426, startPoint y: 493, endPoint x: 415, endPoint y: 503, distance: 15.5
click at [427, 420] on icon at bounding box center [425, 495] width 11 height 11
click at [565, 420] on div "Poll" at bounding box center [570, 495] width 40 height 32
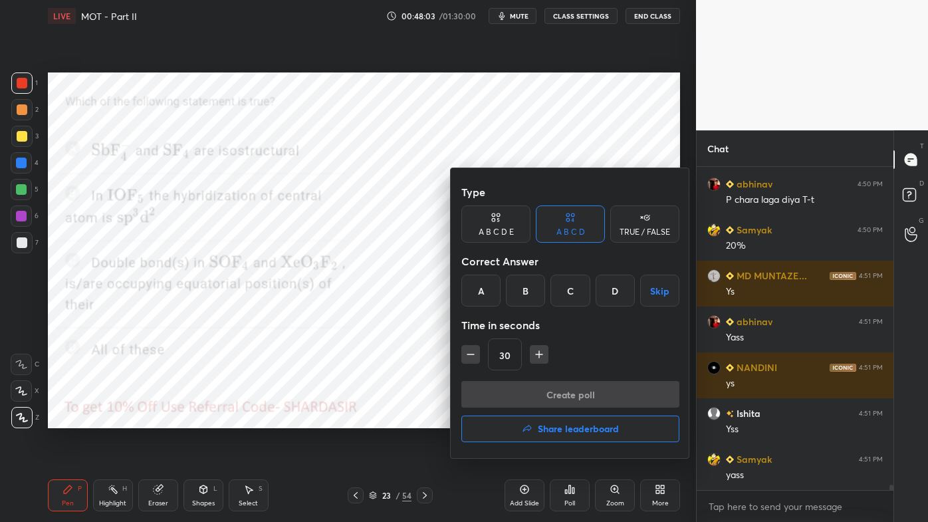
click at [613, 293] on div "D" at bounding box center [615, 291] width 39 height 32
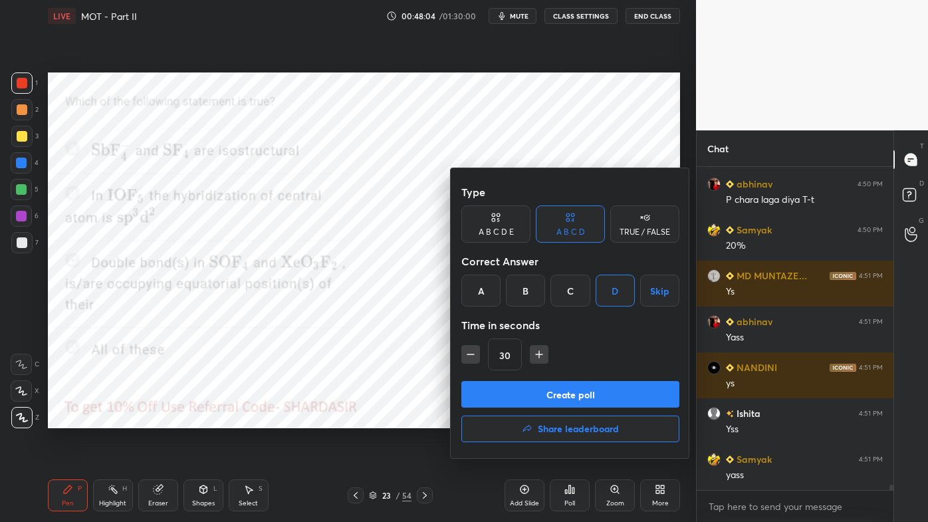
click at [539, 353] on icon "button" at bounding box center [539, 354] width 13 height 13
click at [543, 354] on icon "button" at bounding box center [539, 354] width 13 height 13
type input "60"
click at [530, 388] on button "Create poll" at bounding box center [570, 394] width 218 height 27
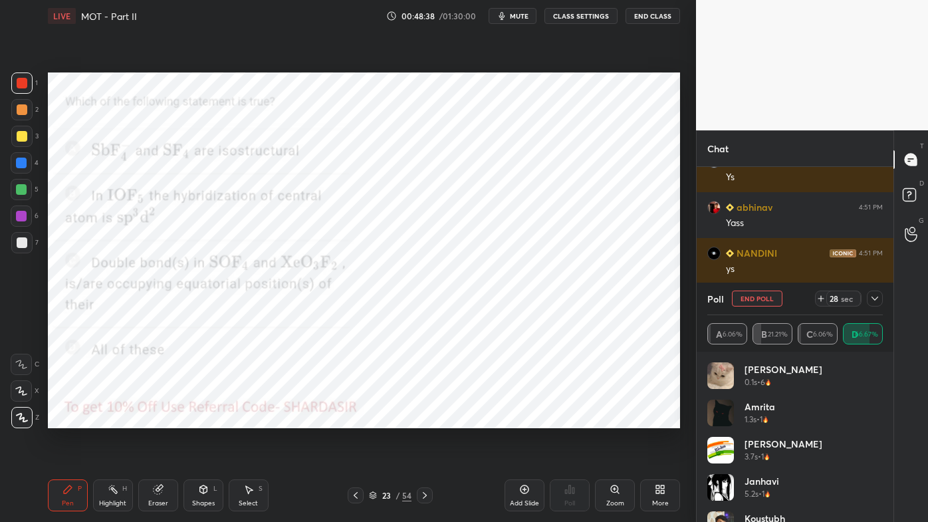
scroll to position [4, 3]
drag, startPoint x: 878, startPoint y: 301, endPoint x: 866, endPoint y: 312, distance: 16.5
click at [876, 304] on div at bounding box center [875, 299] width 16 height 16
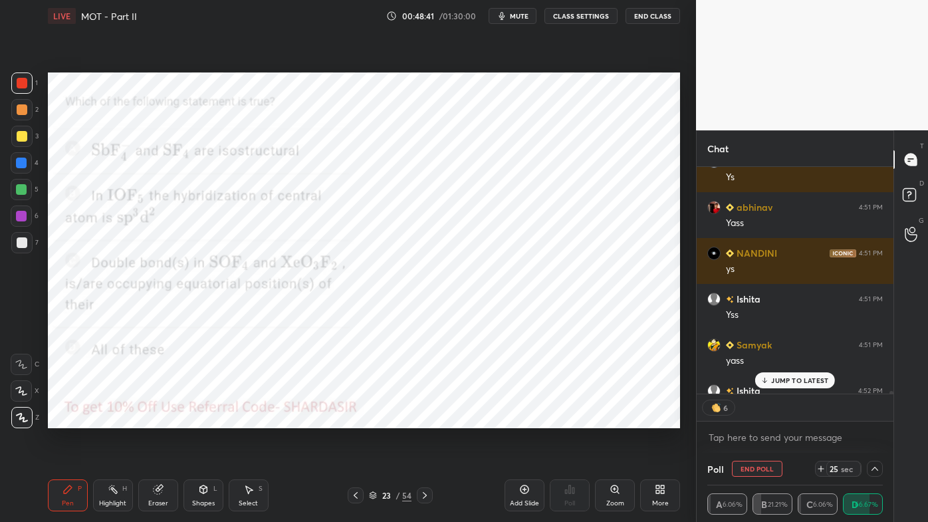
scroll to position [0, 0]
drag, startPoint x: 800, startPoint y: 382, endPoint x: 760, endPoint y: 380, distance: 40.0
click at [800, 383] on p "JUMP TO LATEST" at bounding box center [799, 380] width 57 height 8
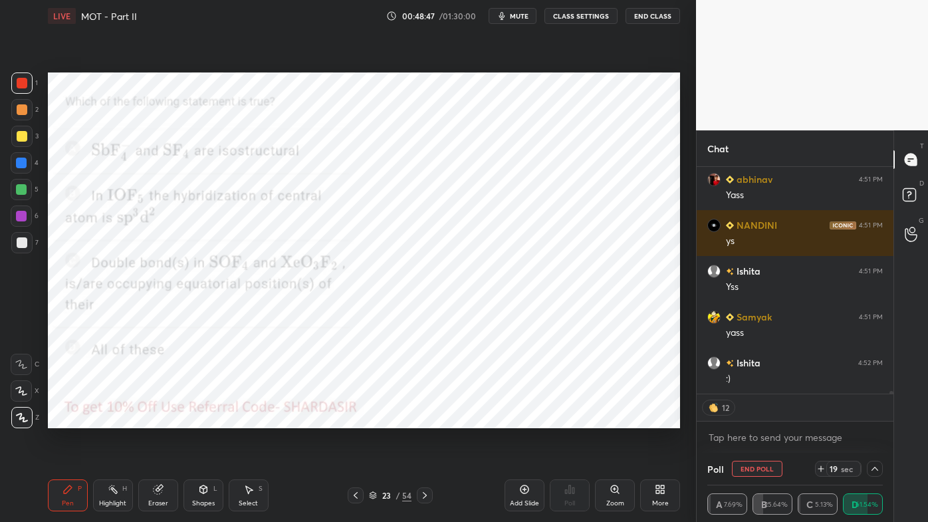
scroll to position [20253, 0]
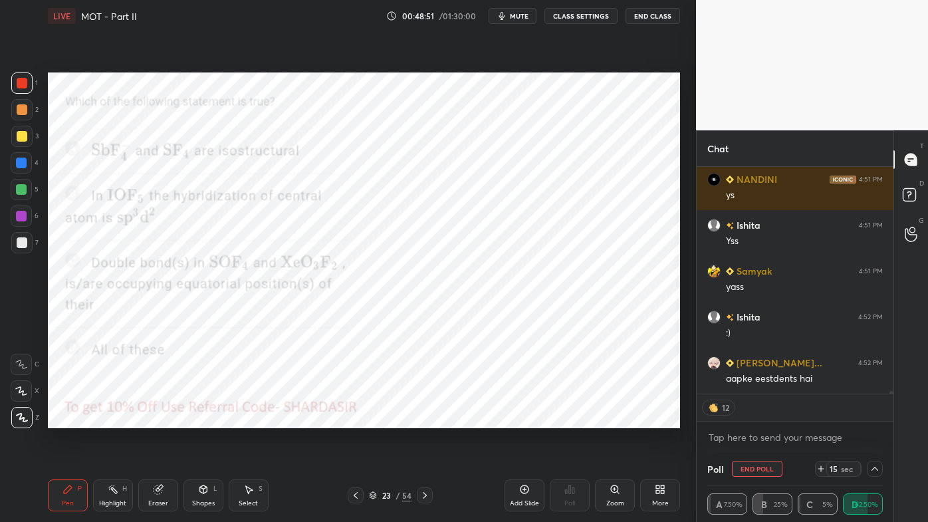
drag, startPoint x: 743, startPoint y: 471, endPoint x: 735, endPoint y: 471, distance: 8.0
click at [743, 420] on button "End Poll" at bounding box center [757, 469] width 51 height 16
type textarea "x"
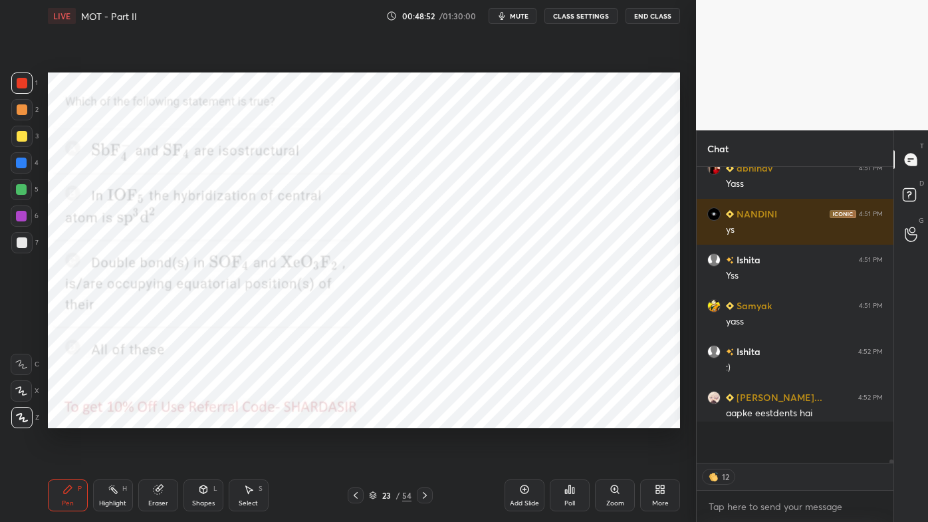
scroll to position [293, 193]
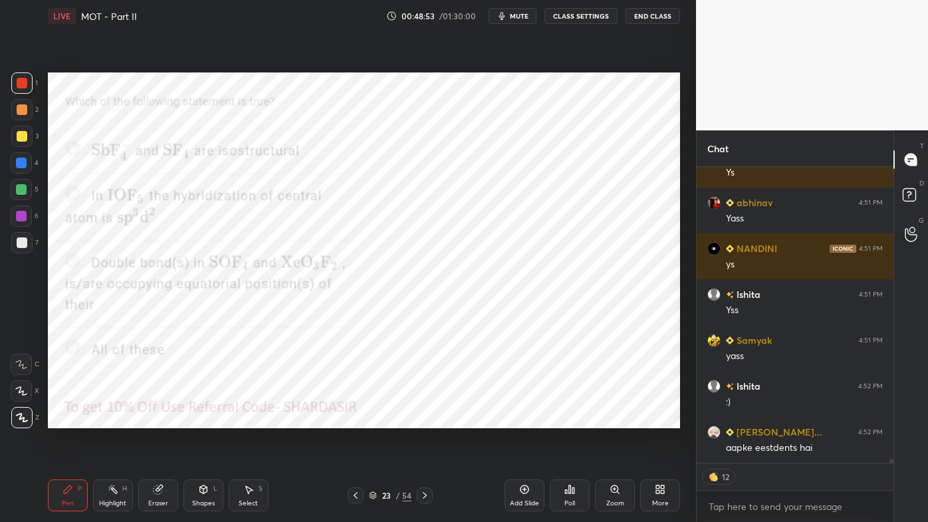
click at [572, 420] on div "Poll" at bounding box center [570, 495] width 40 height 32
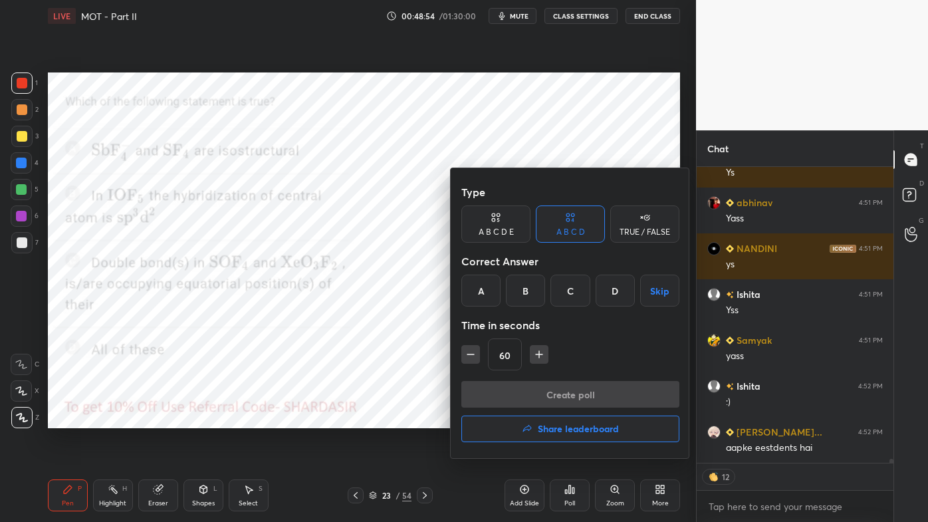
click at [485, 291] on div "A" at bounding box center [480, 291] width 39 height 32
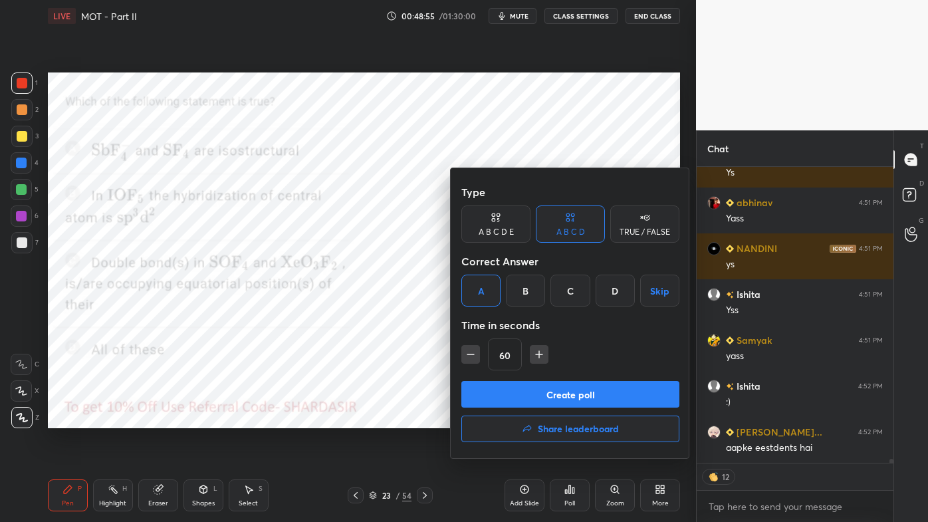
click at [473, 349] on icon "button" at bounding box center [470, 354] width 13 height 13
click at [470, 351] on icon "button" at bounding box center [470, 354] width 13 height 13
type input "30"
type textarea "x"
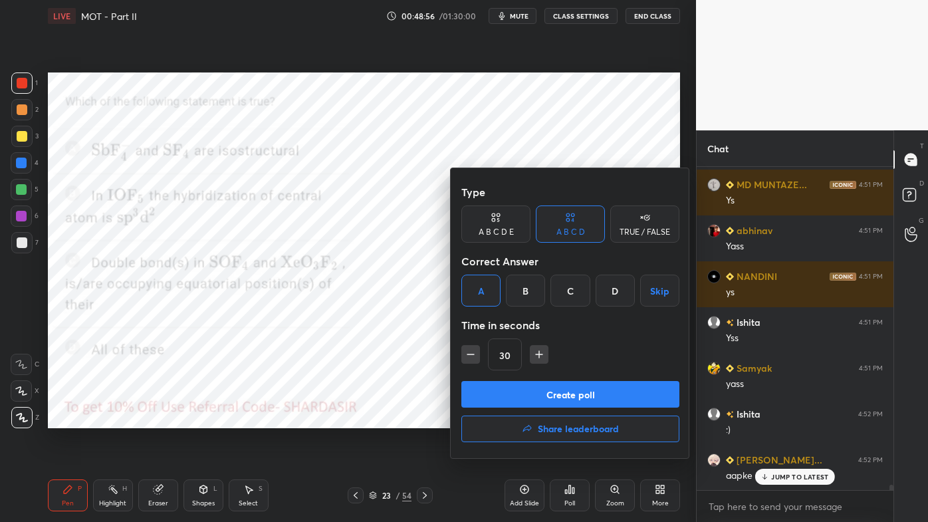
click at [478, 350] on button "button" at bounding box center [470, 354] width 19 height 19
type input "15"
click at [514, 393] on button "Create poll" at bounding box center [570, 394] width 218 height 27
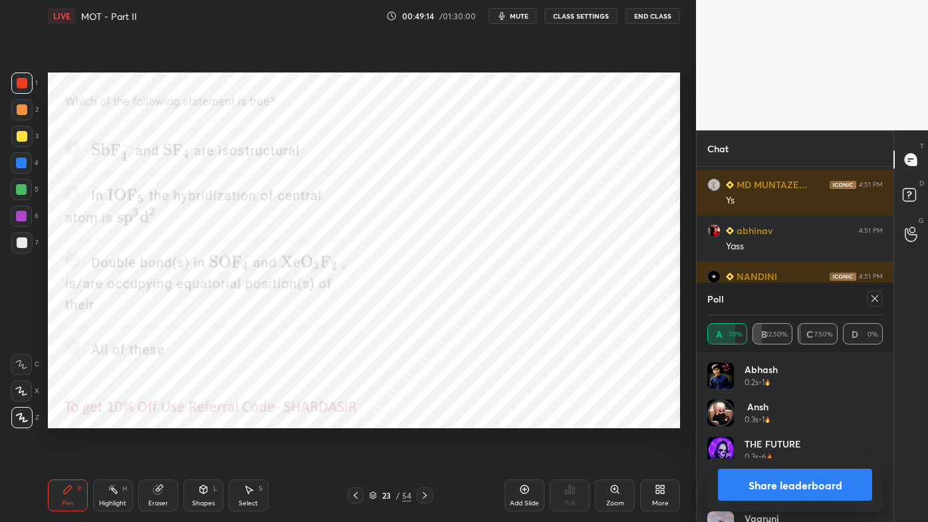
drag, startPoint x: 876, startPoint y: 299, endPoint x: 870, endPoint y: 302, distance: 6.8
click at [876, 301] on icon at bounding box center [875, 298] width 11 height 11
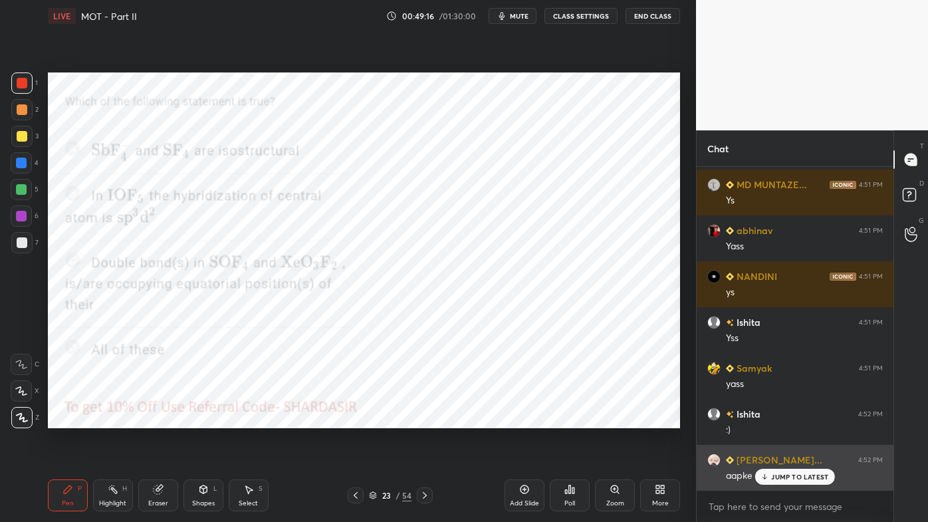
drag, startPoint x: 780, startPoint y: 472, endPoint x: 759, endPoint y: 469, distance: 21.5
click at [779, 420] on p "JUMP TO LATEST" at bounding box center [799, 477] width 57 height 8
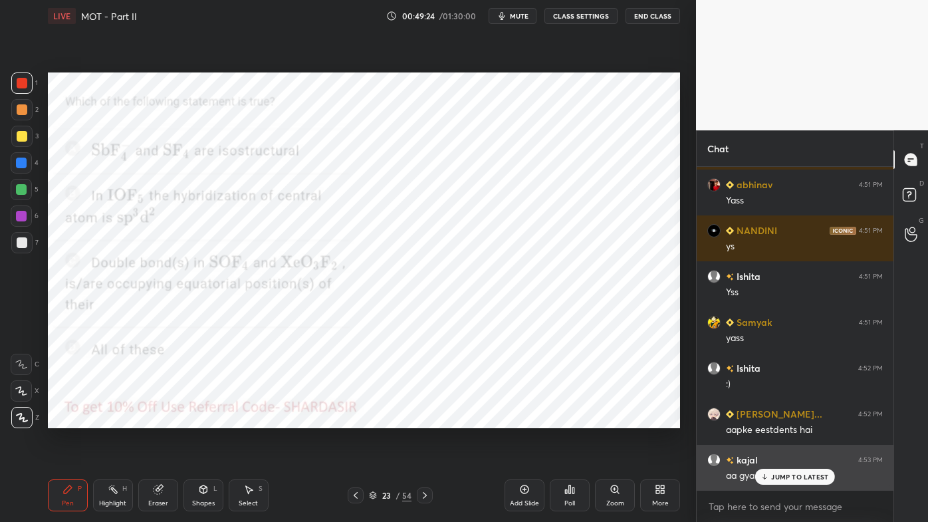
drag, startPoint x: 783, startPoint y: 471, endPoint x: 735, endPoint y: 480, distance: 48.8
click at [783, 420] on div "JUMP TO LATEST" at bounding box center [795, 477] width 80 height 16
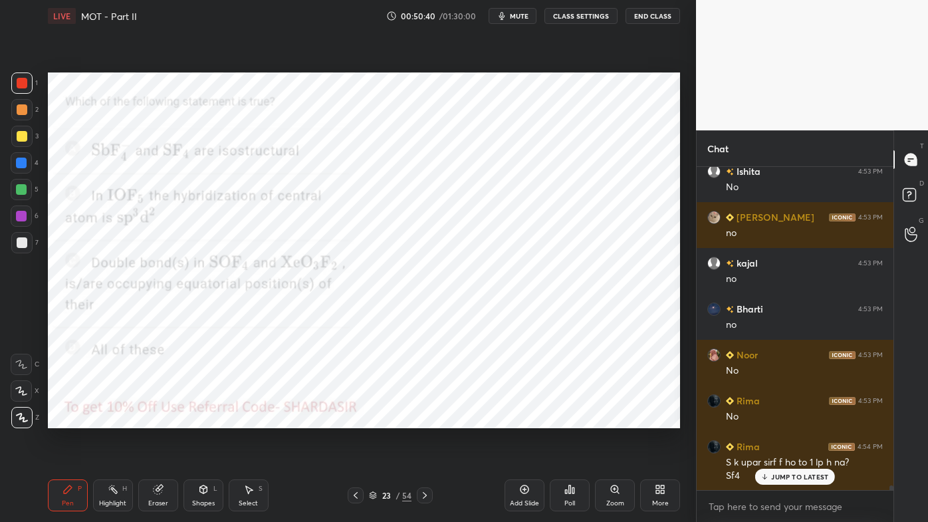
scroll to position [20765, 0]
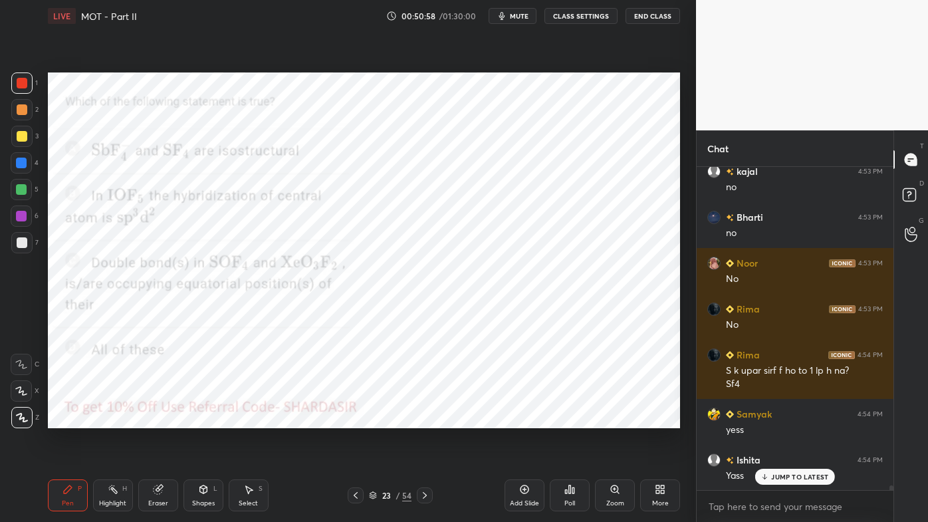
click at [420, 420] on icon at bounding box center [425, 495] width 11 height 11
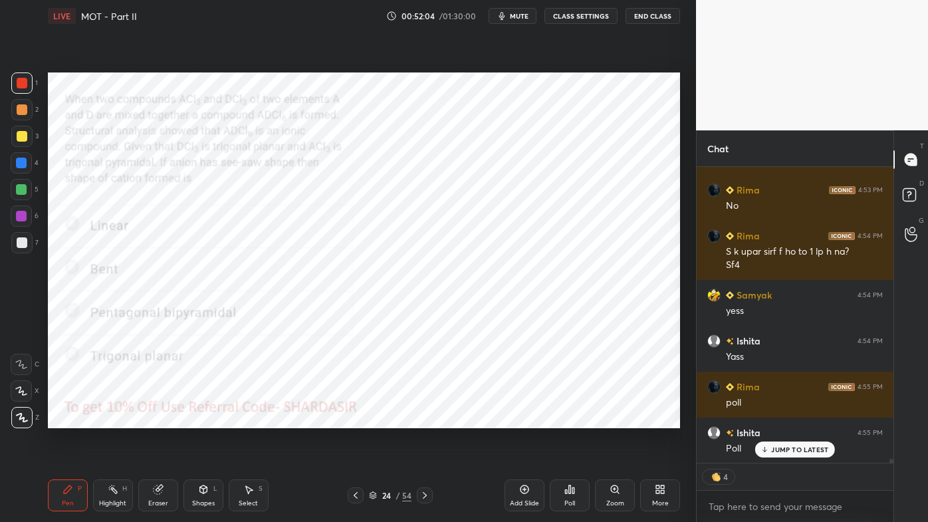
scroll to position [20930, 0]
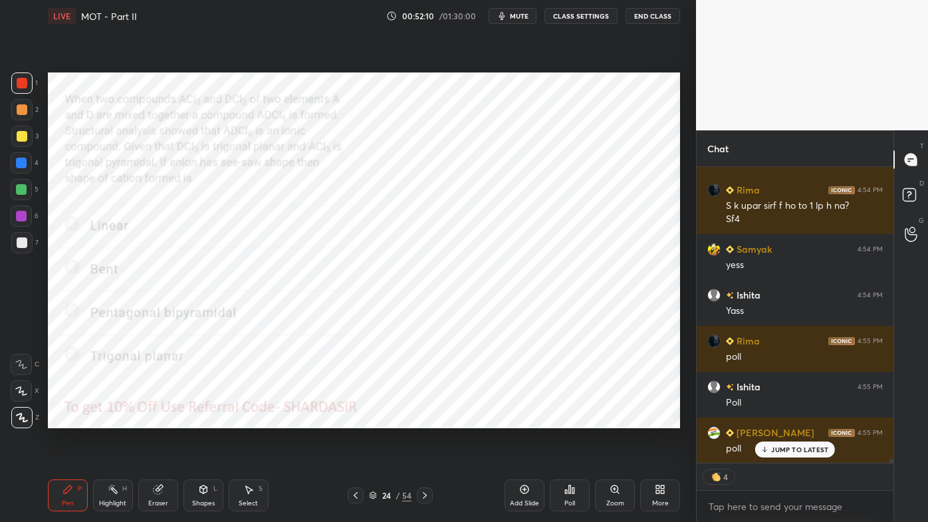
type textarea "x"
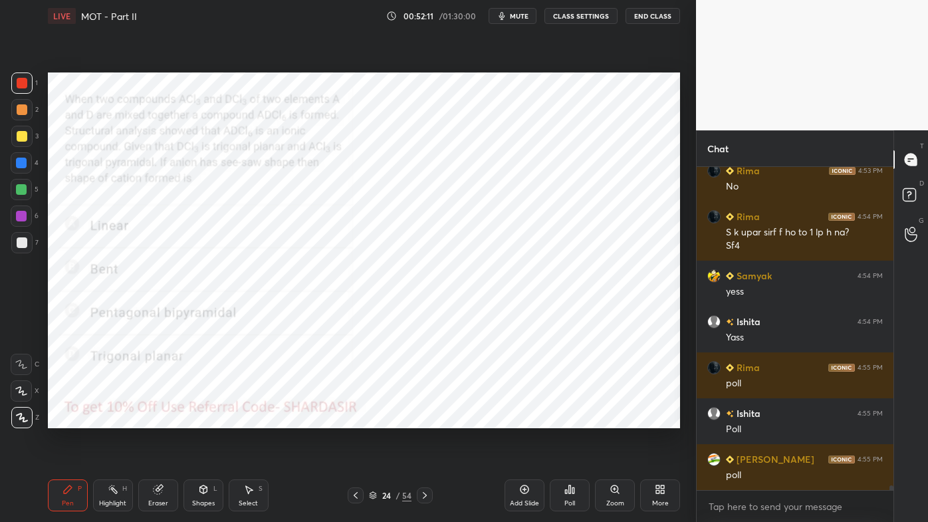
scroll to position [20949, 0]
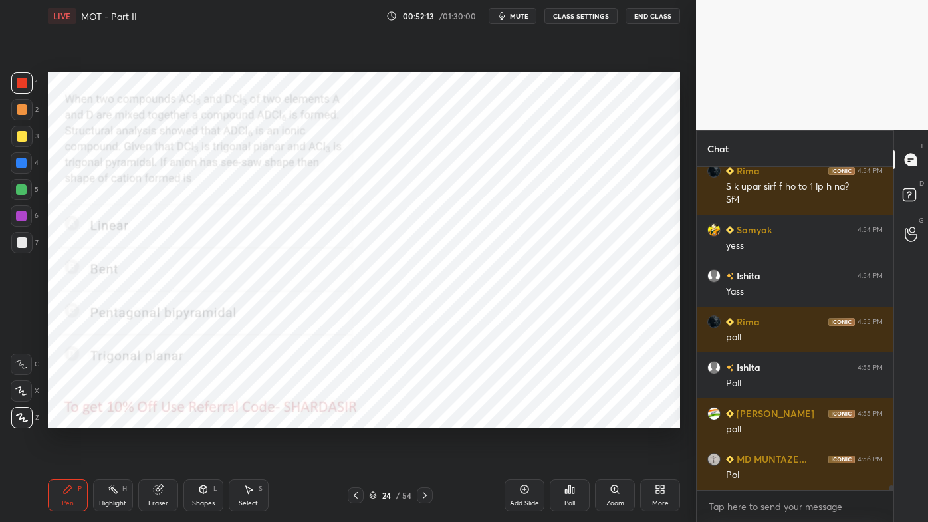
click at [574, 420] on icon at bounding box center [569, 489] width 11 height 11
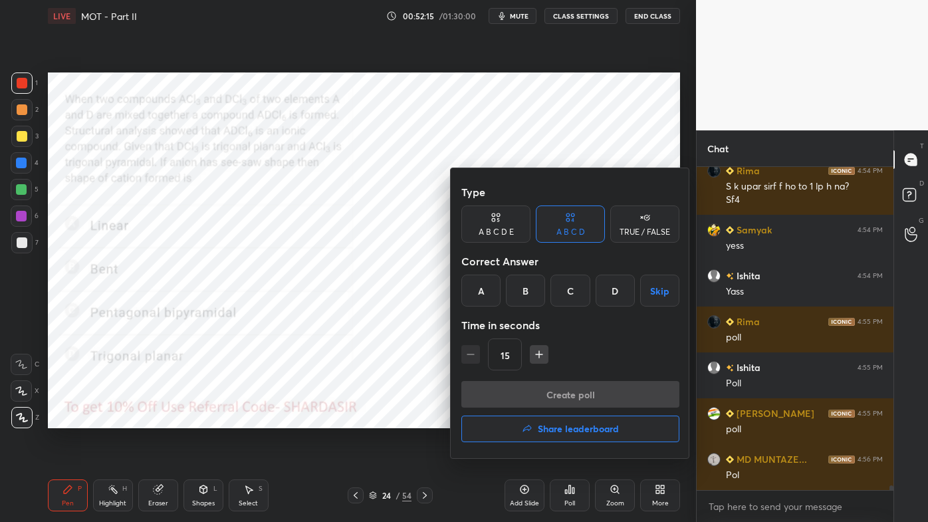
click at [481, 296] on div "A" at bounding box center [480, 291] width 39 height 32
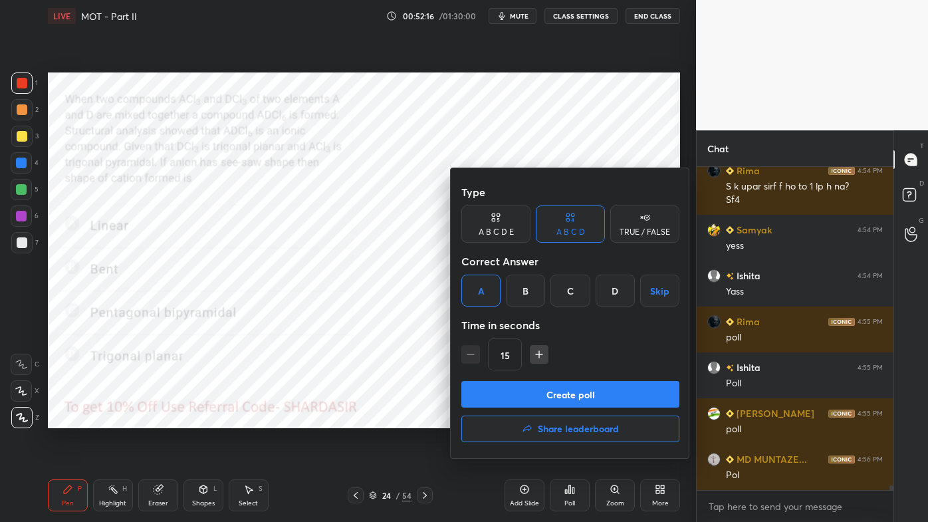
drag, startPoint x: 535, startPoint y: 360, endPoint x: 527, endPoint y: 366, distance: 10.5
click at [535, 360] on icon "button" at bounding box center [539, 354] width 13 height 13
type input "30"
click at [501, 410] on div "Create poll Share leaderboard" at bounding box center [570, 414] width 218 height 66
click at [521, 394] on button "Create poll" at bounding box center [570, 394] width 218 height 27
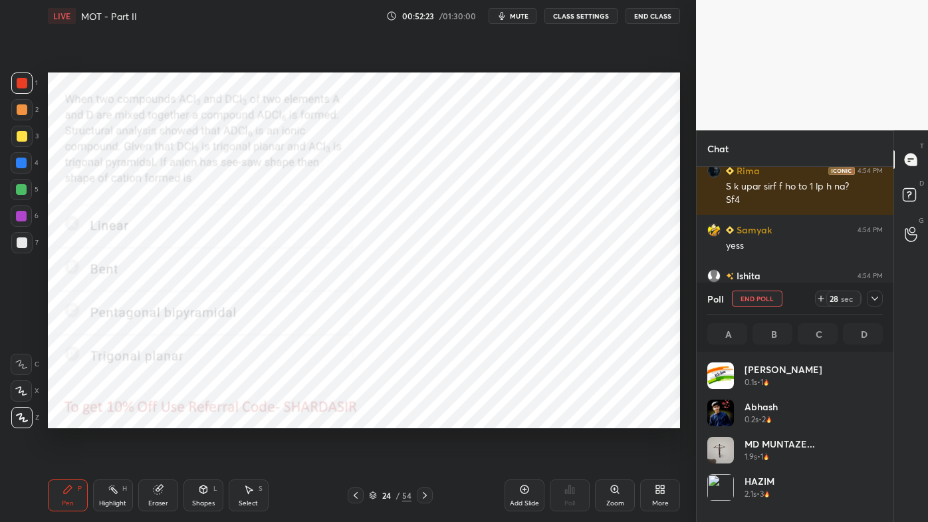
scroll to position [156, 172]
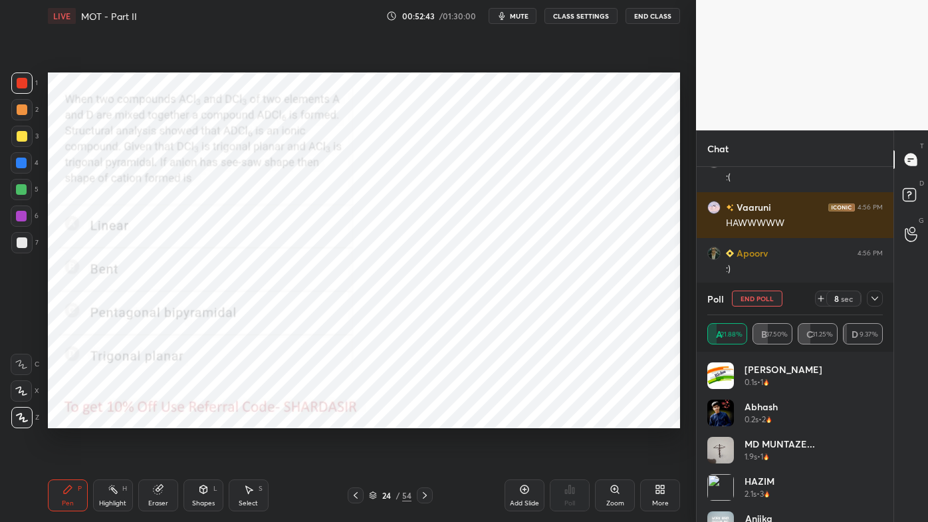
click at [874, 303] on icon at bounding box center [875, 298] width 11 height 11
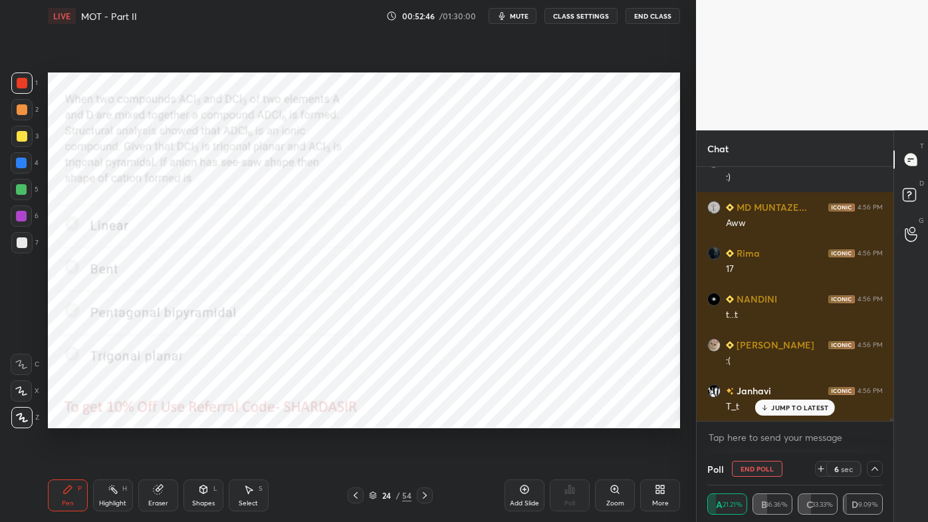
click at [780, 415] on div "JUMP TO LATEST" at bounding box center [795, 408] width 80 height 16
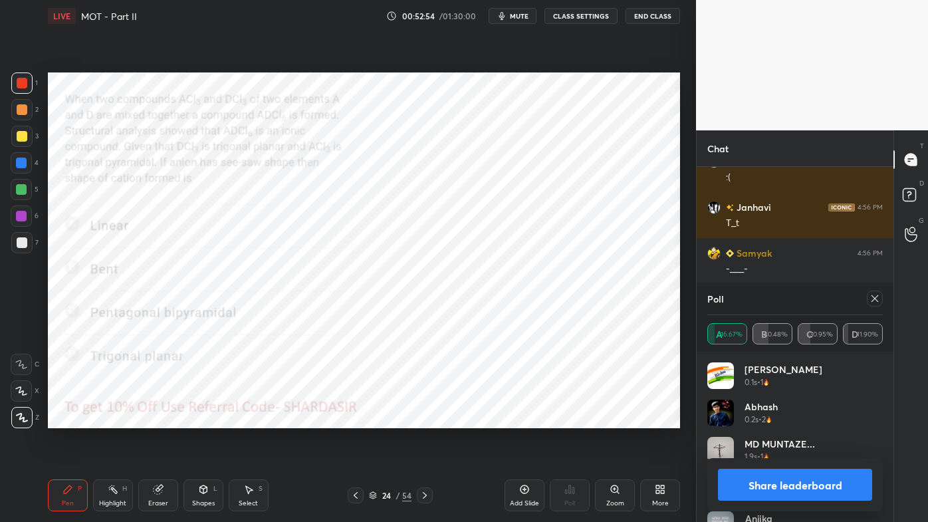
click at [874, 301] on icon at bounding box center [875, 298] width 11 height 11
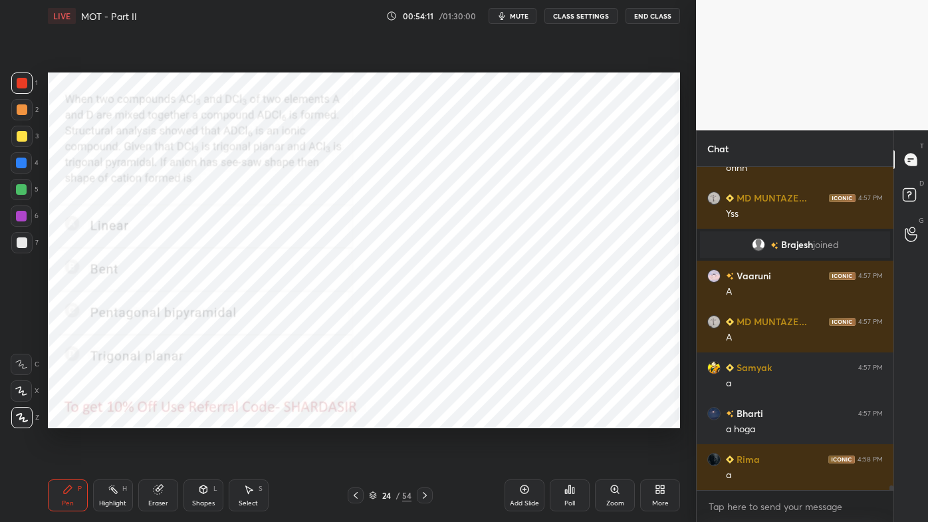
scroll to position [21332, 0]
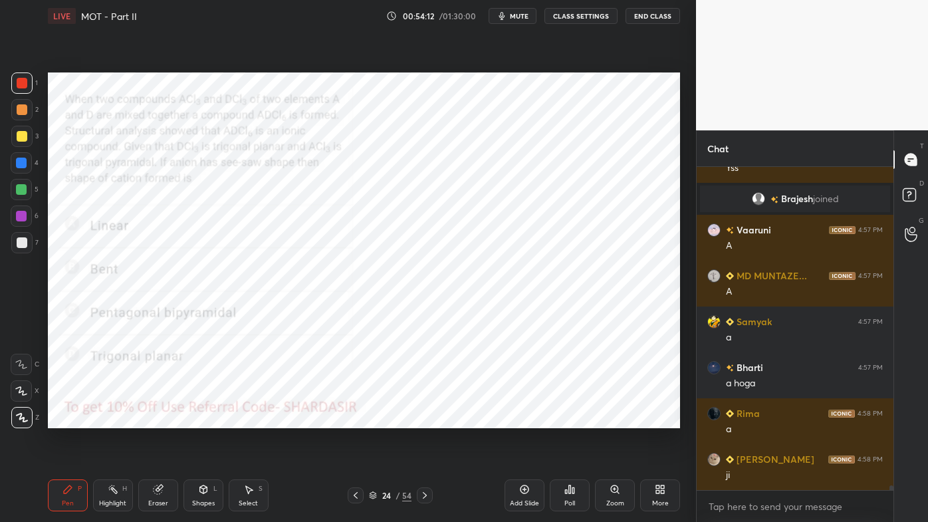
drag, startPoint x: 425, startPoint y: 492, endPoint x: 420, endPoint y: 507, distance: 15.8
click at [423, 420] on icon at bounding box center [425, 495] width 11 height 11
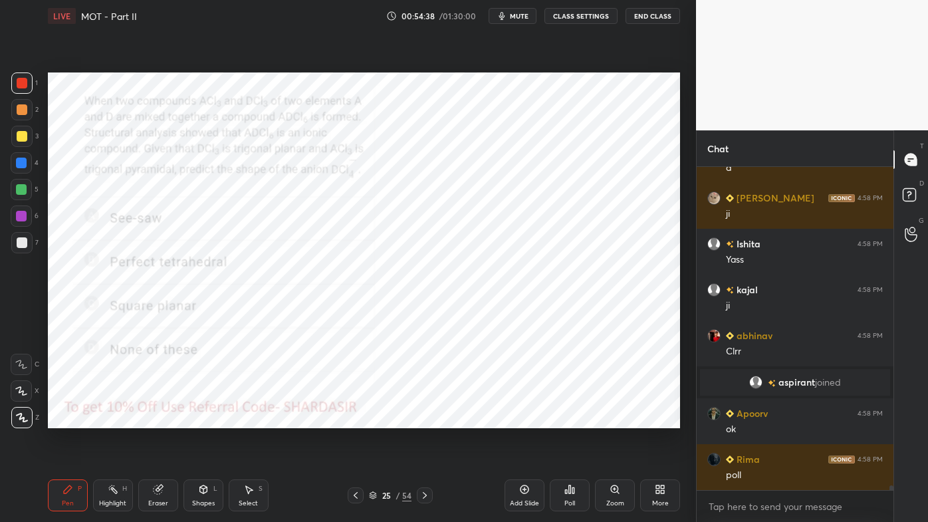
scroll to position [21640, 0]
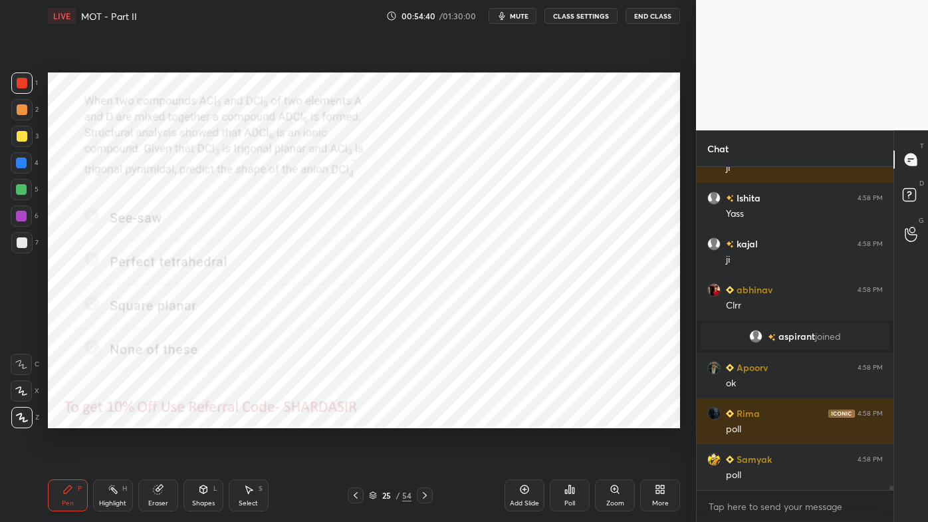
click at [582, 420] on div "Poll" at bounding box center [570, 495] width 40 height 32
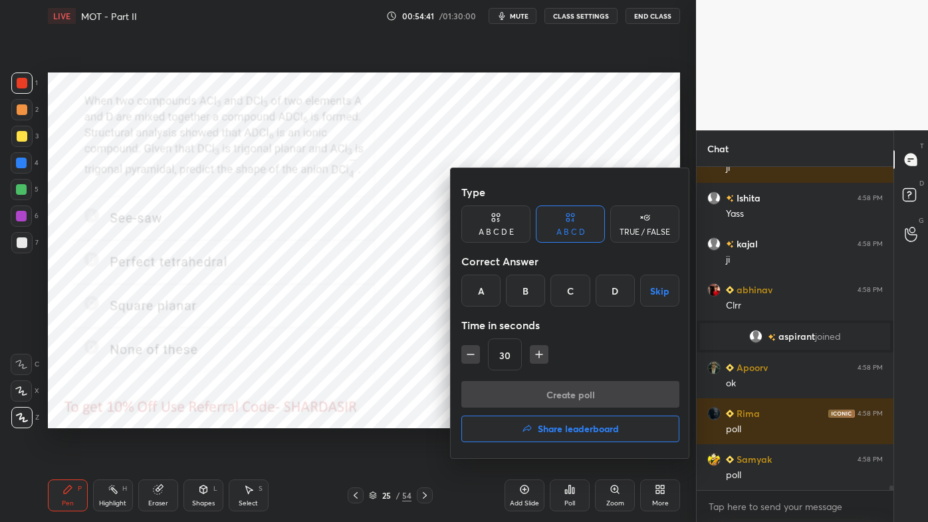
scroll to position [21685, 0]
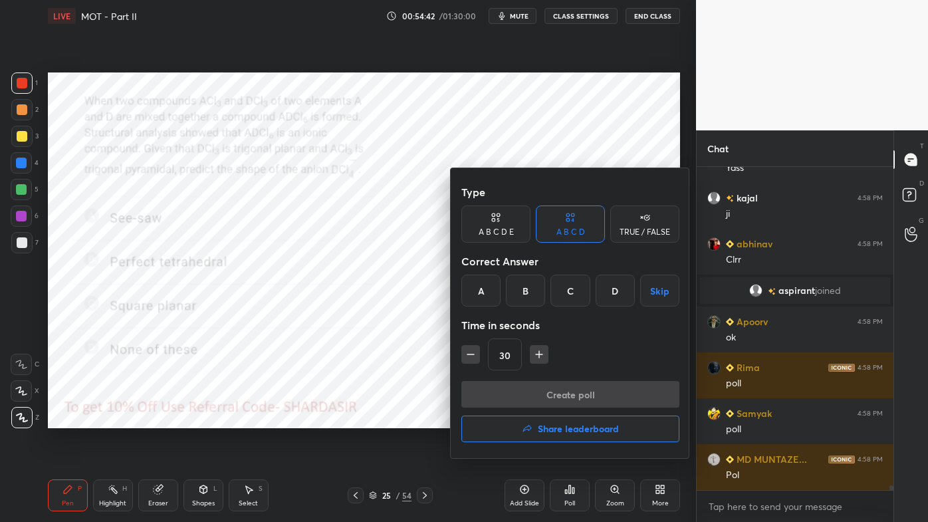
drag, startPoint x: 610, startPoint y: 291, endPoint x: 584, endPoint y: 333, distance: 49.8
click at [611, 291] on div "D" at bounding box center [615, 291] width 39 height 32
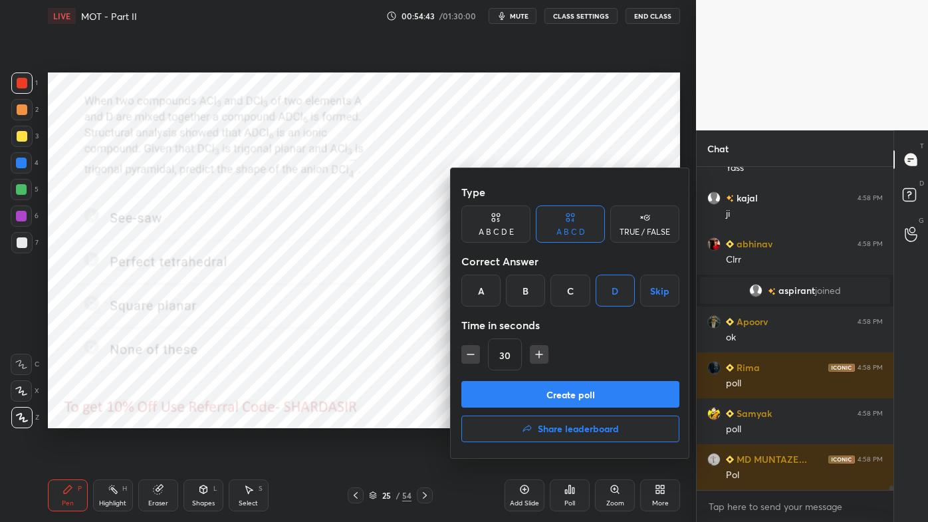
scroll to position [21731, 0]
click at [554, 401] on button "Create poll" at bounding box center [570, 394] width 218 height 27
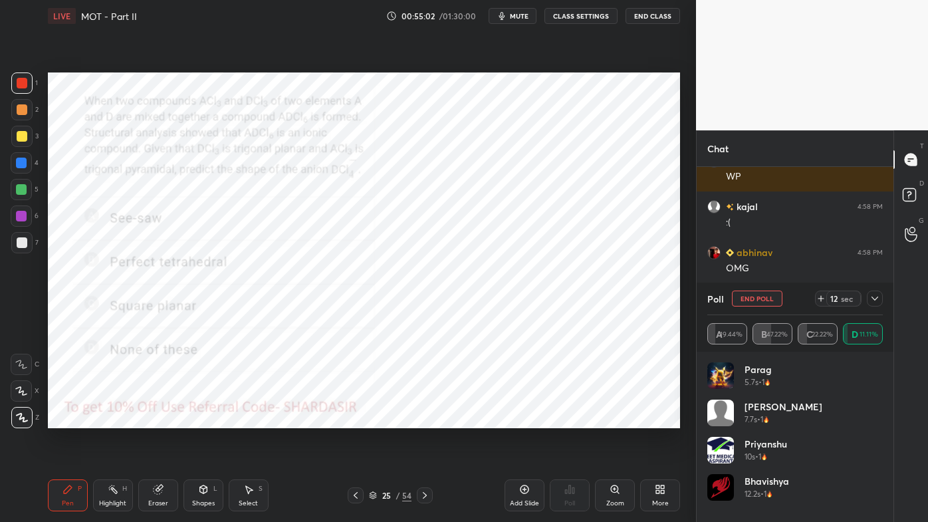
scroll to position [22626, 0]
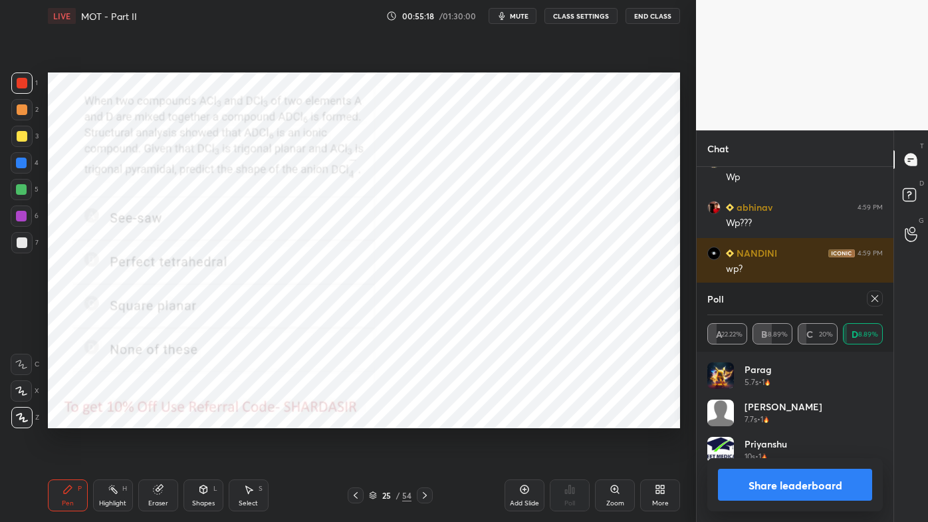
click at [878, 298] on icon at bounding box center [875, 298] width 11 height 11
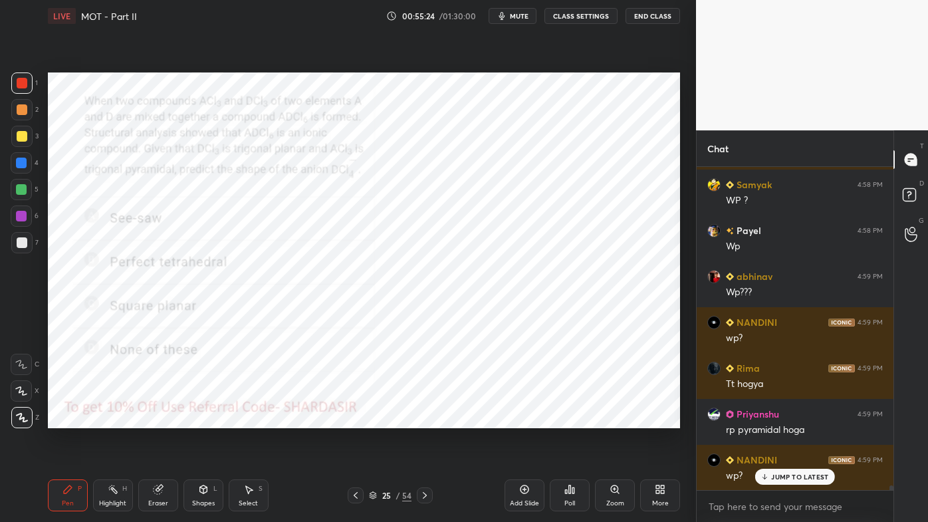
drag, startPoint x: 71, startPoint y: 493, endPoint x: 67, endPoint y: 467, distance: 25.6
click at [70, 420] on icon at bounding box center [67, 489] width 11 height 11
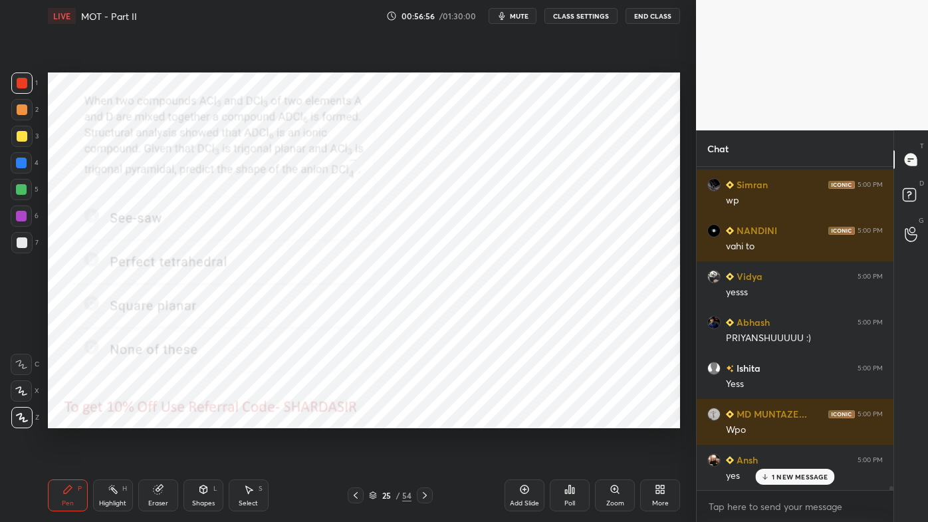
scroll to position [25496, 0]
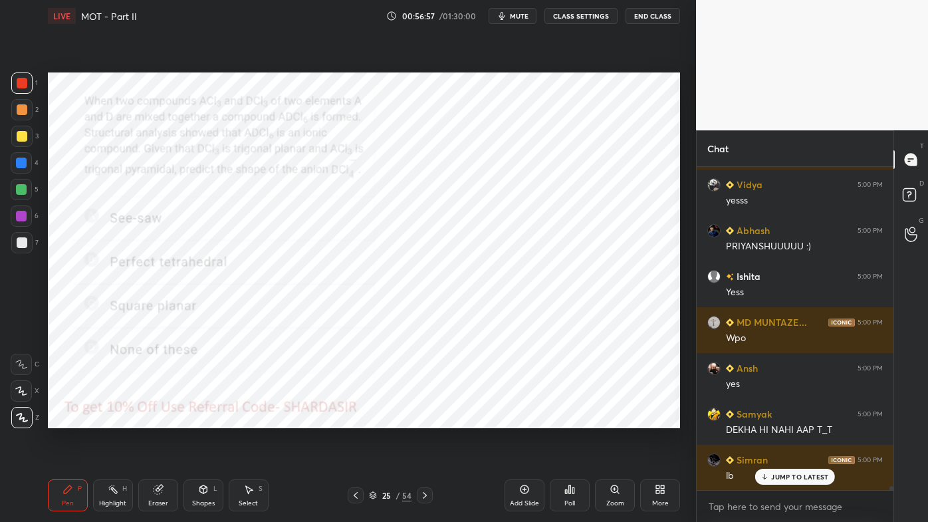
click at [574, 420] on div "Poll" at bounding box center [570, 495] width 40 height 32
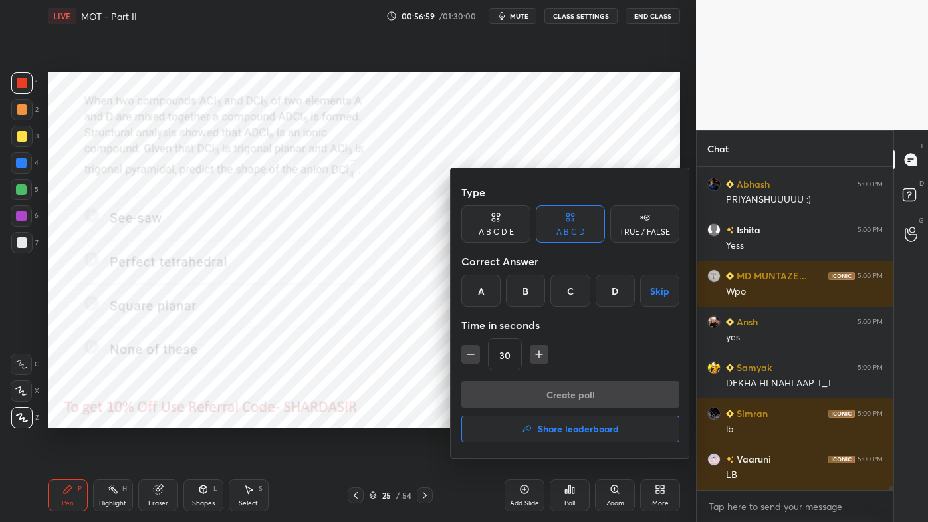
scroll to position [25634, 0]
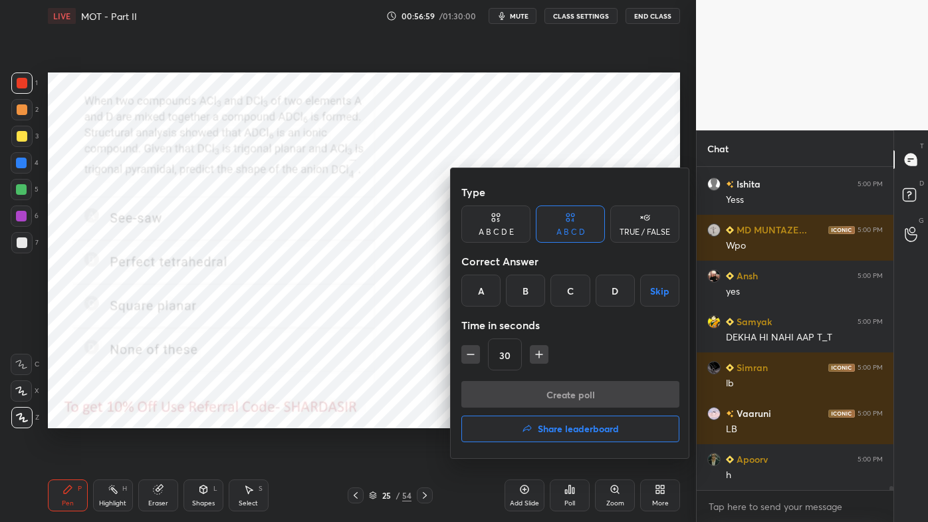
click at [552, 420] on h4 "Share leaderboard" at bounding box center [578, 428] width 81 height 9
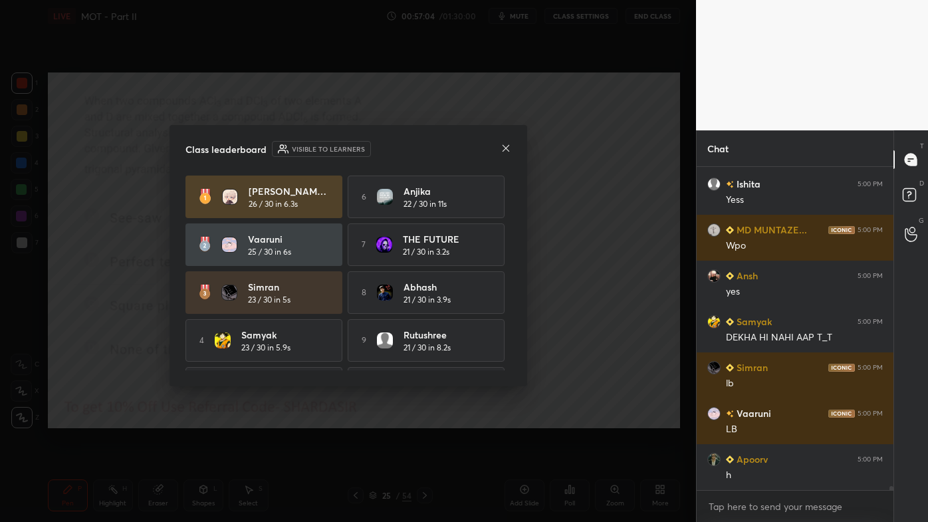
click at [503, 145] on icon at bounding box center [506, 148] width 11 height 11
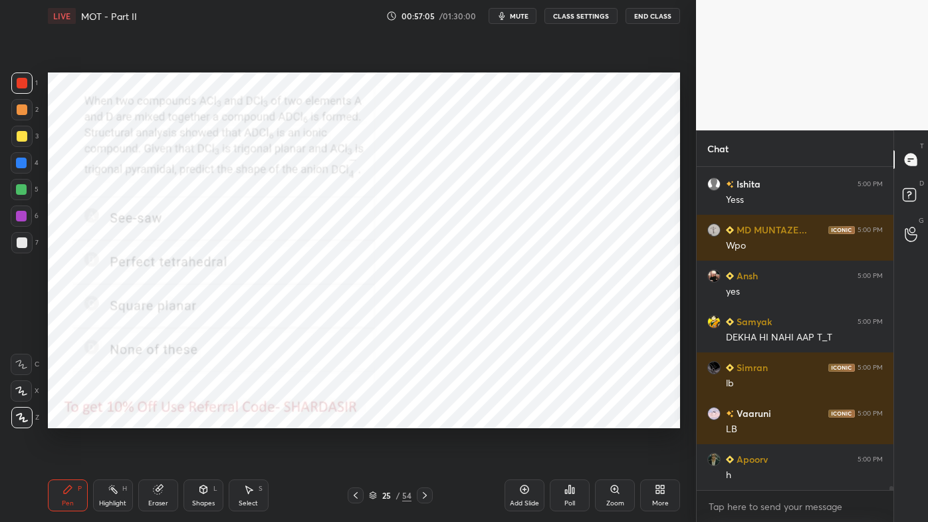
scroll to position [25680, 0]
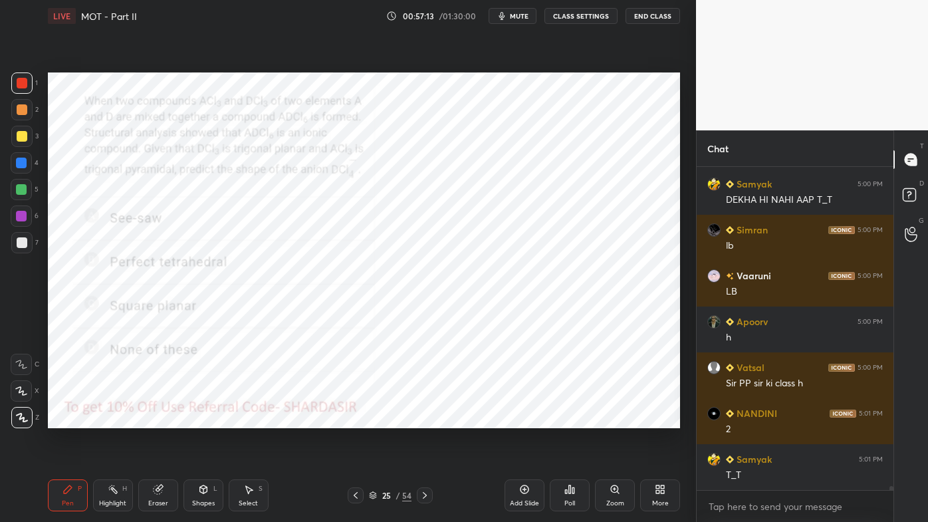
click at [429, 420] on icon at bounding box center [425, 495] width 11 height 11
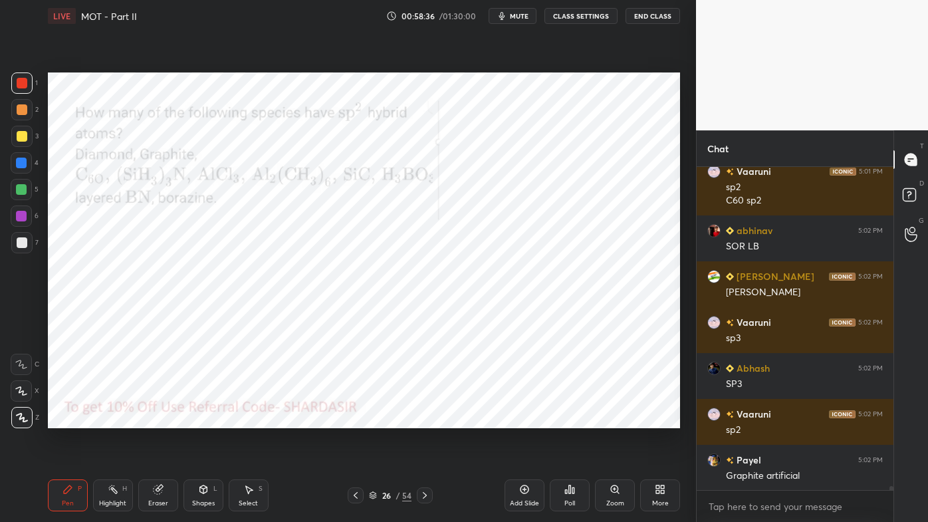
scroll to position [319, 193]
drag, startPoint x: 113, startPoint y: 489, endPoint x: 109, endPoint y: 438, distance: 51.3
click at [115, 420] on icon at bounding box center [113, 489] width 11 height 11
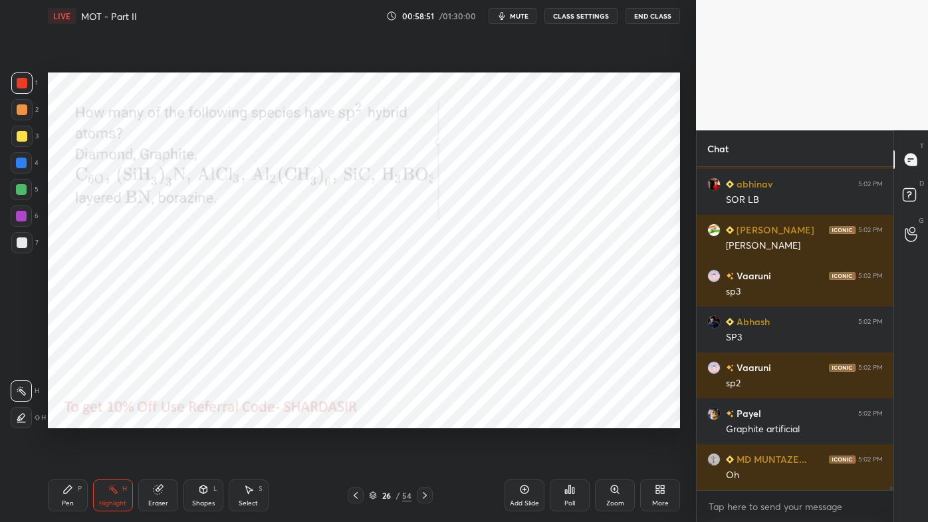
scroll to position [26852, 0]
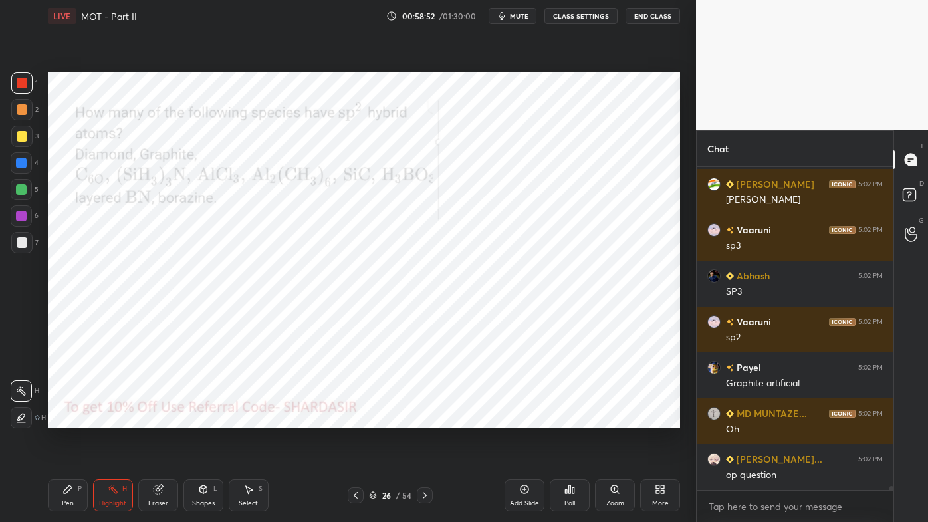
drag, startPoint x: 60, startPoint y: 492, endPoint x: 179, endPoint y: 429, distance: 133.8
click at [60, 420] on div "Pen P" at bounding box center [68, 495] width 40 height 32
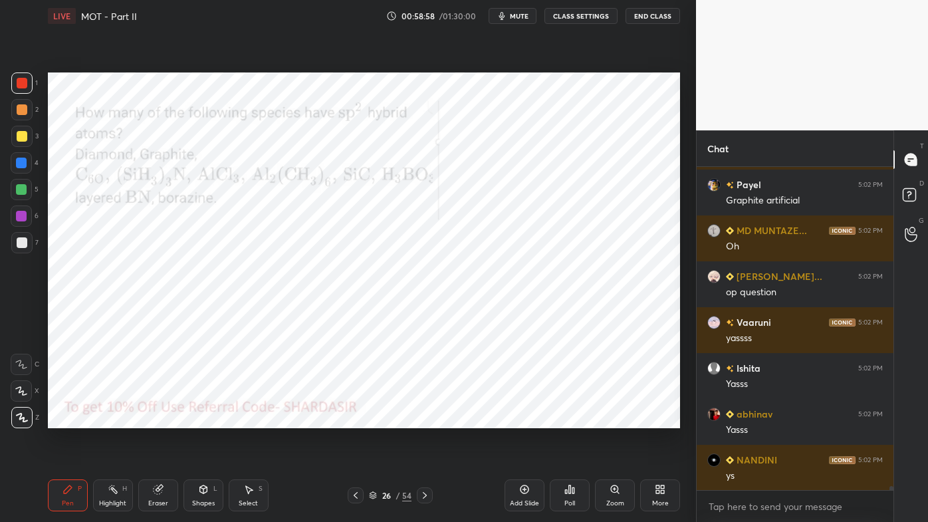
scroll to position [4, 3]
click at [570, 420] on icon at bounding box center [569, 489] width 11 height 11
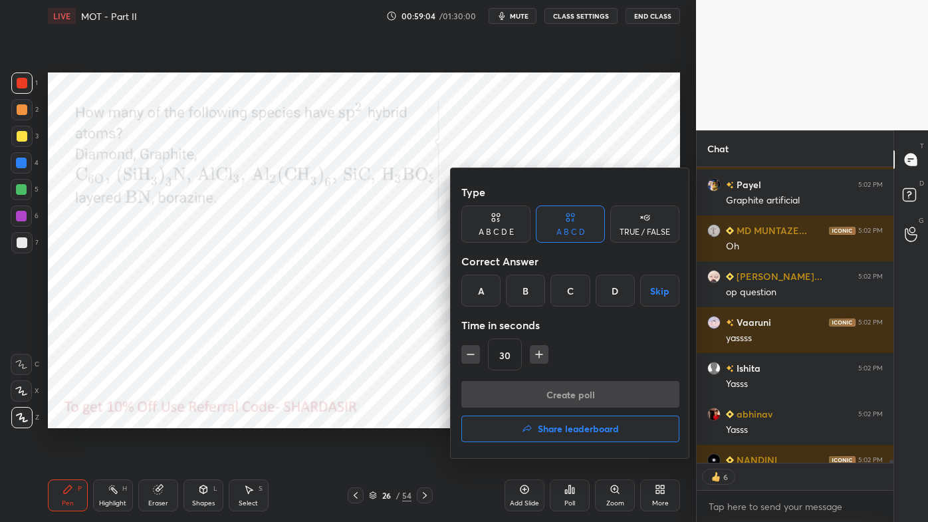
click at [568, 420] on h4 "Share leaderboard" at bounding box center [578, 428] width 81 height 9
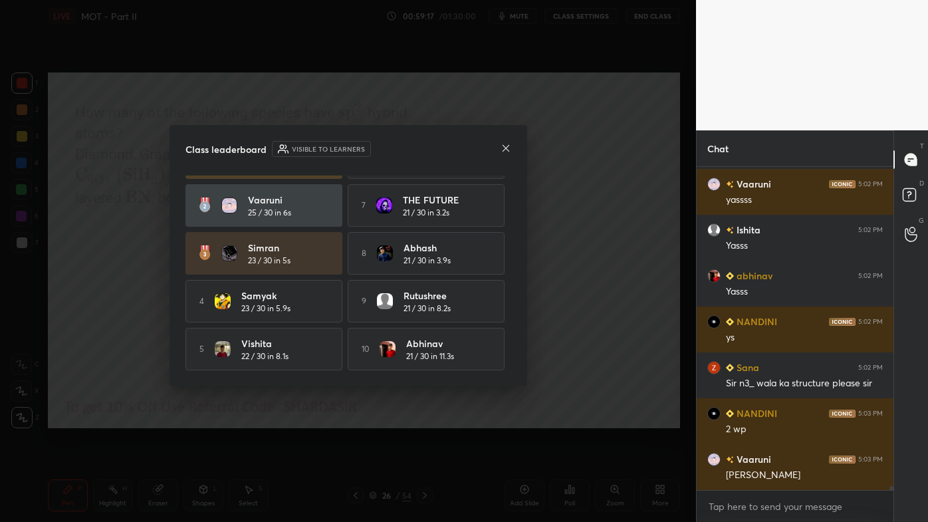
scroll to position [41, 0]
click at [501, 148] on icon at bounding box center [506, 148] width 11 height 11
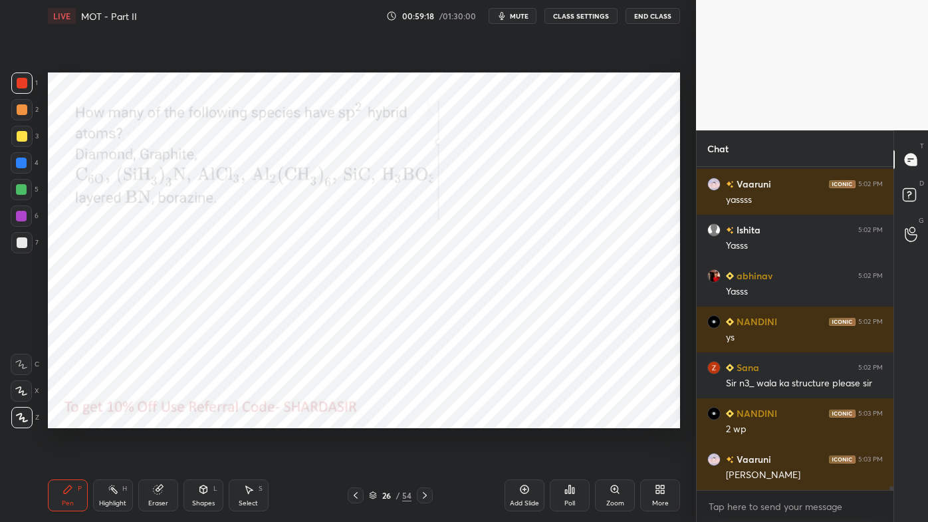
scroll to position [27219, 0]
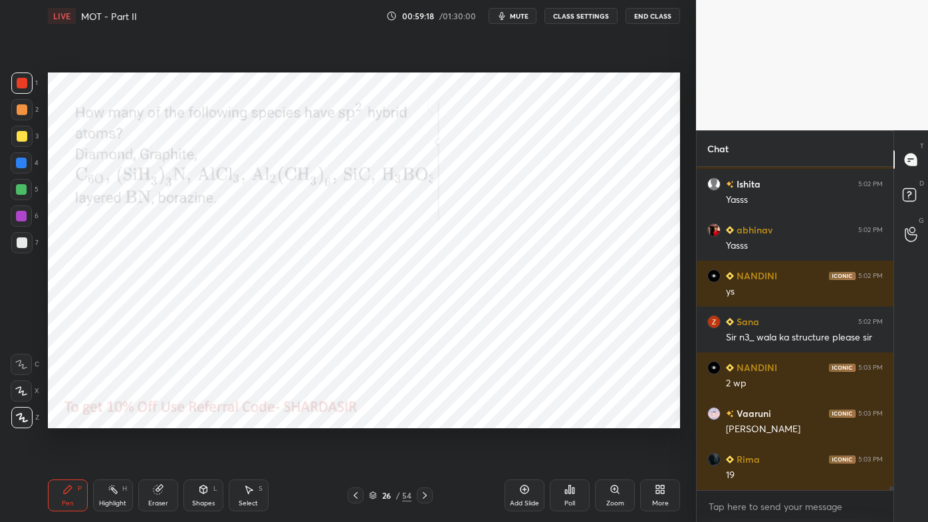
drag, startPoint x: 527, startPoint y: 493, endPoint x: 521, endPoint y: 470, distance: 23.9
click at [525, 420] on icon at bounding box center [524, 489] width 11 height 11
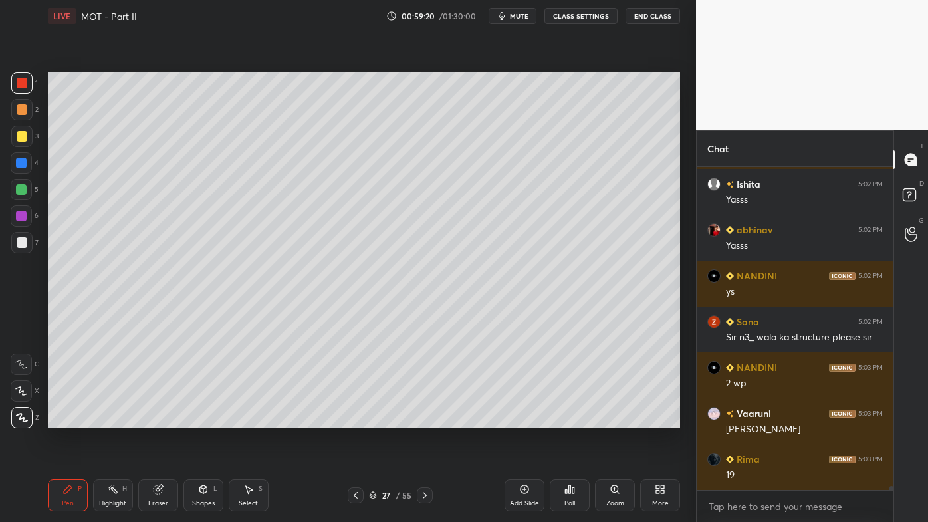
click at [24, 139] on div at bounding box center [22, 136] width 11 height 11
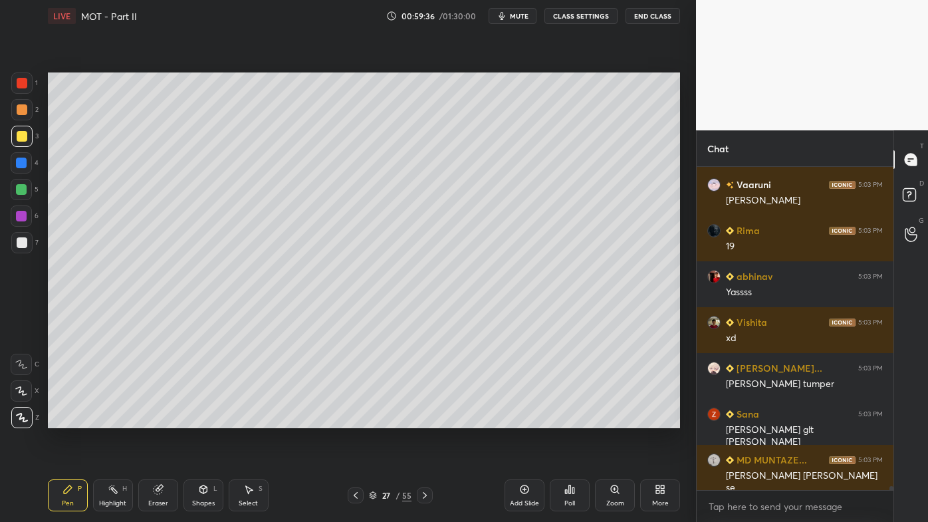
scroll to position [27493, 0]
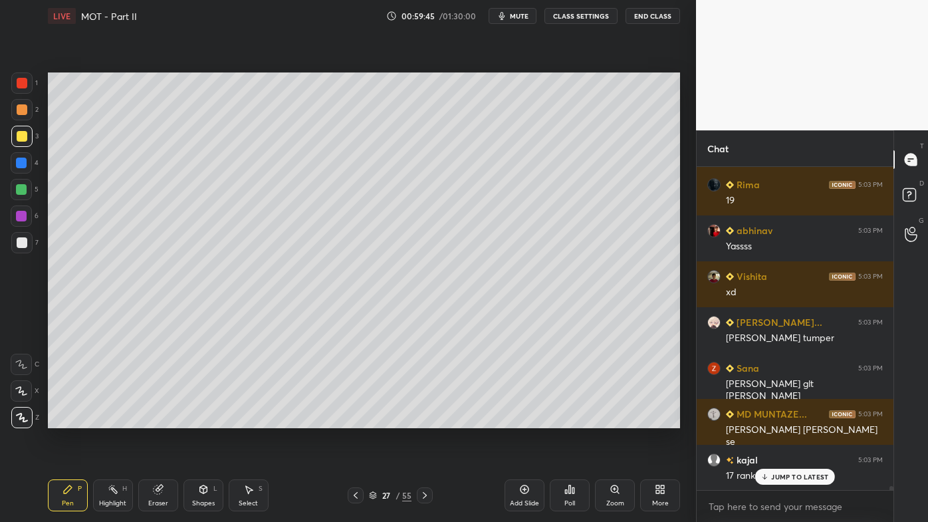
drag, startPoint x: 27, startPoint y: 240, endPoint x: 37, endPoint y: 241, distance: 10.7
click at [27, 241] on div at bounding box center [21, 242] width 21 height 21
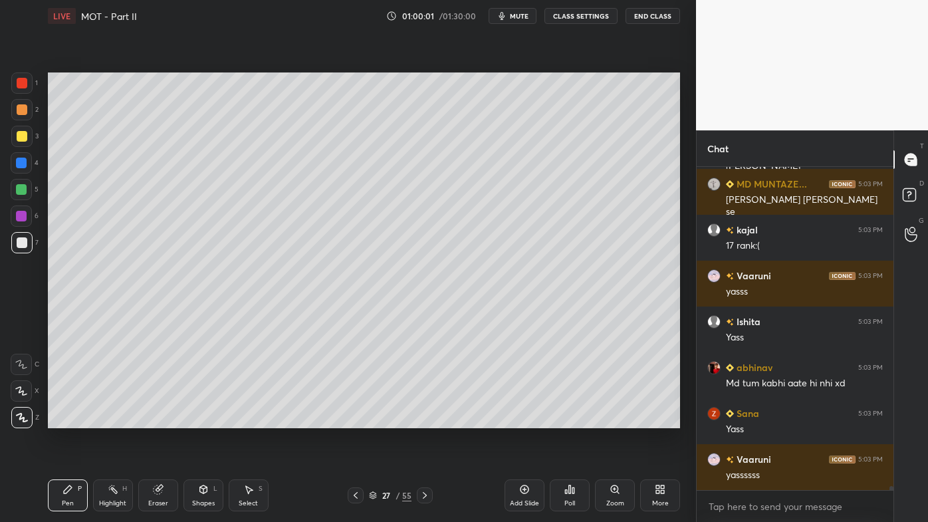
scroll to position [27769, 0]
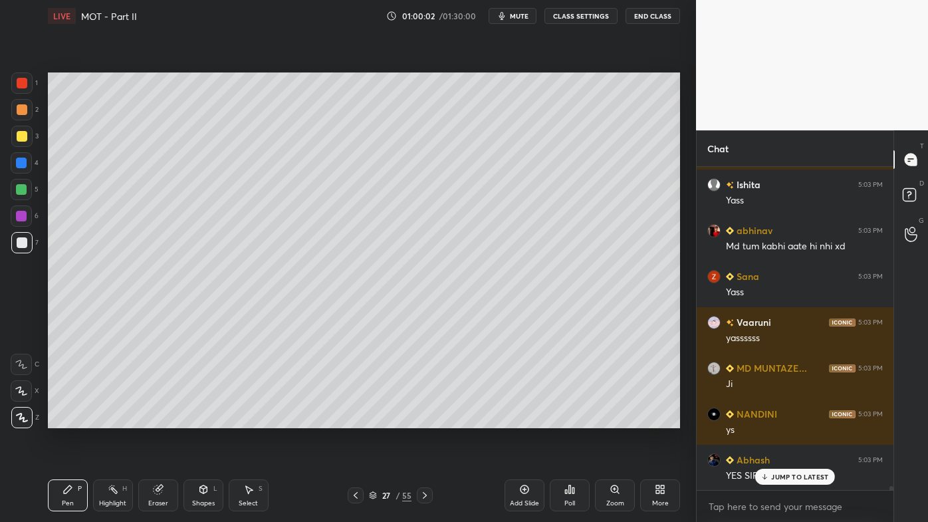
click at [525, 420] on icon at bounding box center [525, 489] width 4 height 4
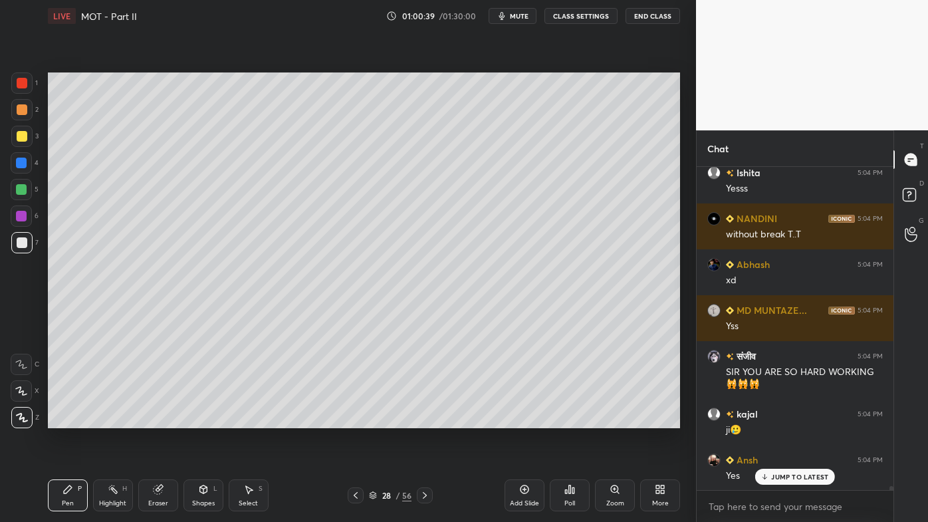
scroll to position [27011, 0]
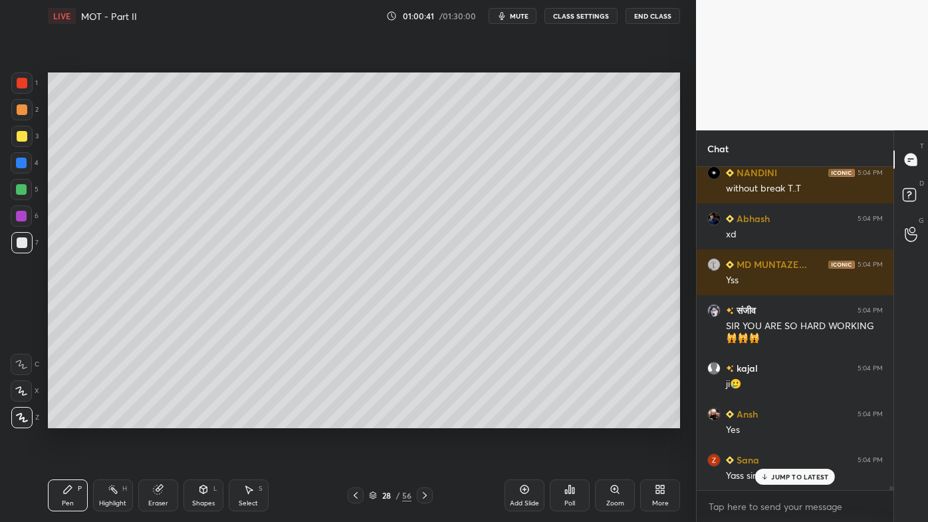
click at [767, 420] on icon at bounding box center [765, 478] width 4 height 2
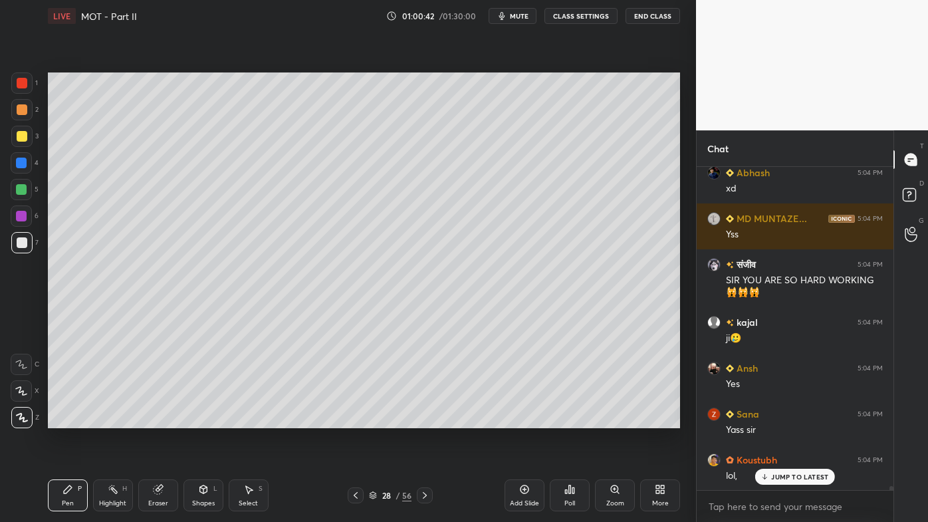
click at [572, 420] on icon at bounding box center [569, 489] width 11 height 11
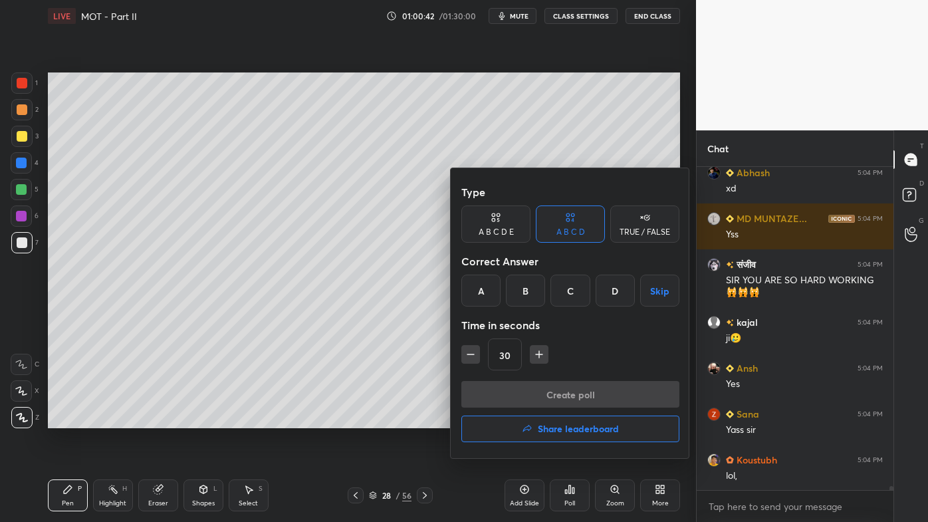
scroll to position [27104, 0]
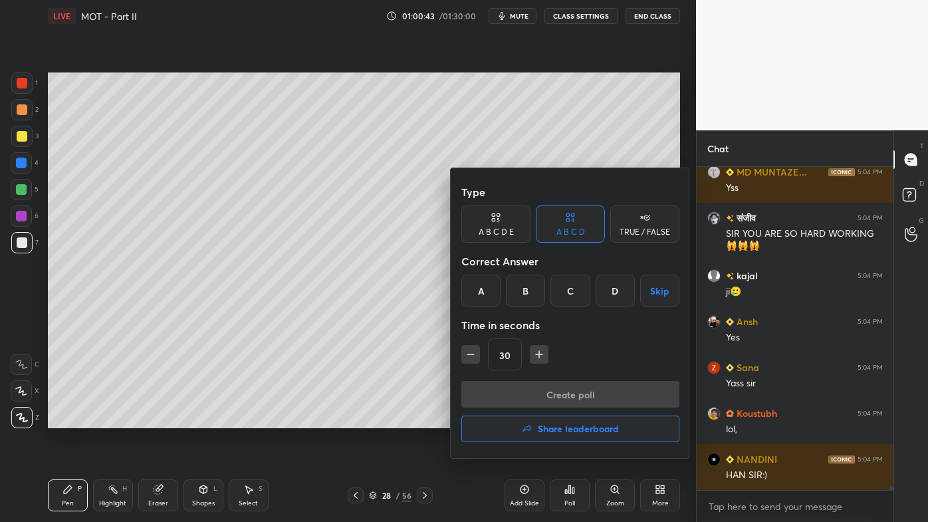
drag, startPoint x: 537, startPoint y: 428, endPoint x: 512, endPoint y: 429, distance: 24.6
click at [535, 420] on button "Share leaderboard" at bounding box center [570, 429] width 218 height 27
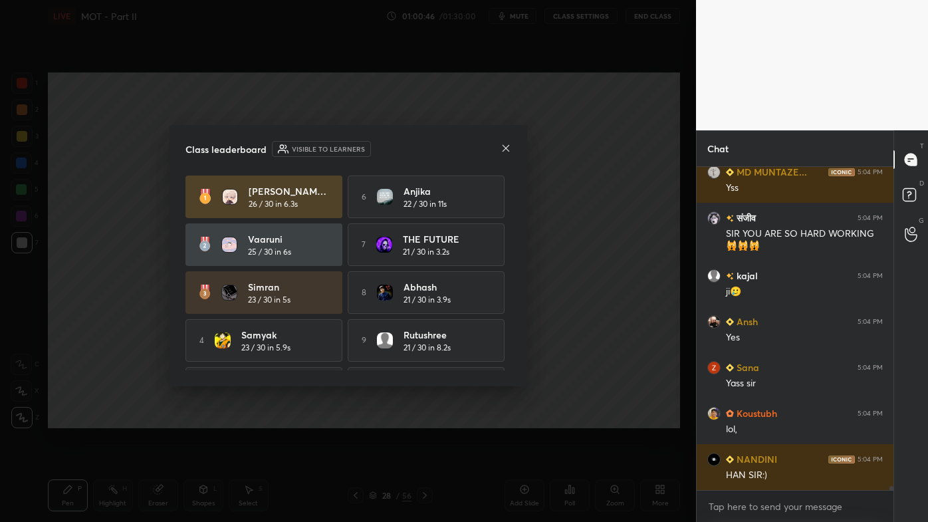
drag, startPoint x: 511, startPoint y: 146, endPoint x: 503, endPoint y: 156, distance: 12.4
click at [511, 147] on div "Class leaderboard Visible to learners [PERSON_NAME]... 26 / 30 in 6.3s 6 [PERSO…" at bounding box center [349, 255] width 358 height 261
click at [502, 153] on div at bounding box center [506, 149] width 11 height 14
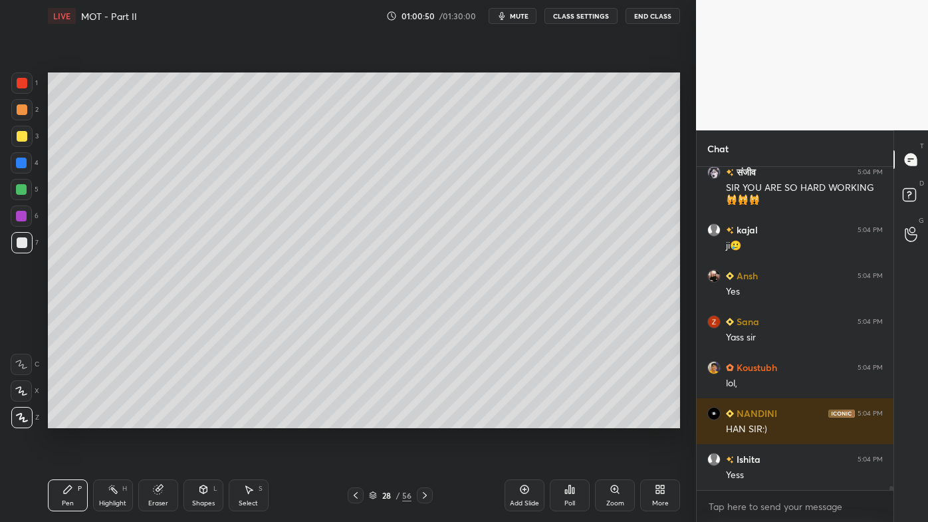
scroll to position [27196, 0]
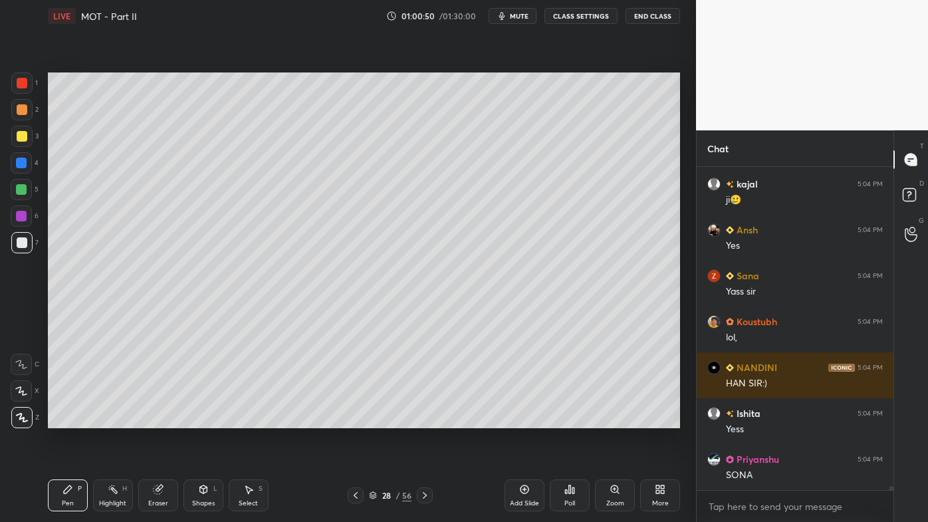
click at [658, 420] on icon at bounding box center [657, 491] width 3 height 3
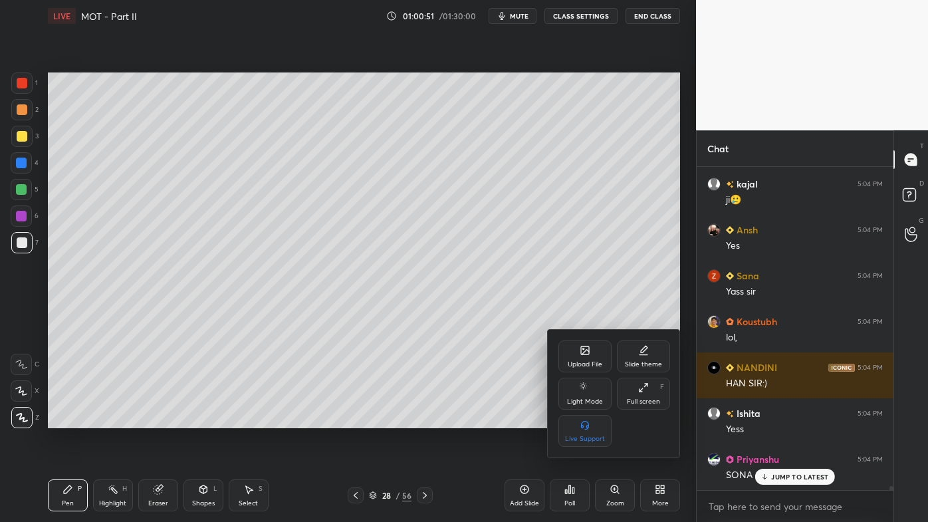
scroll to position [27333, 0]
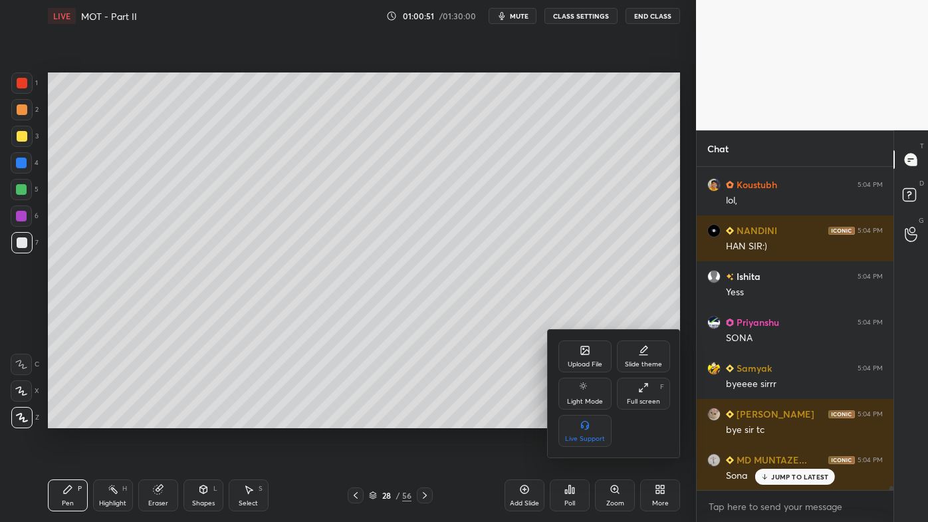
drag, startPoint x: 519, startPoint y: 386, endPoint x: 523, endPoint y: 394, distance: 8.0
click at [521, 387] on div at bounding box center [464, 261] width 928 height 522
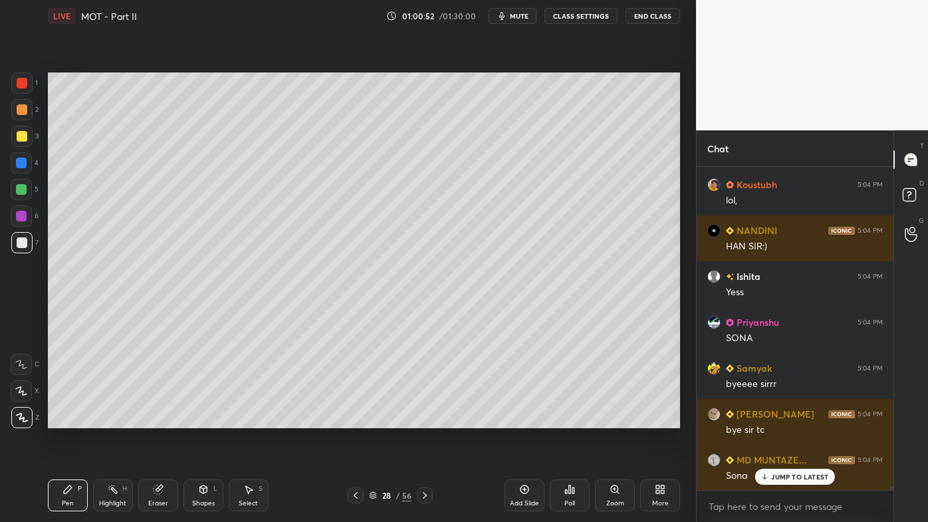
click at [570, 420] on icon at bounding box center [570, 489] width 2 height 8
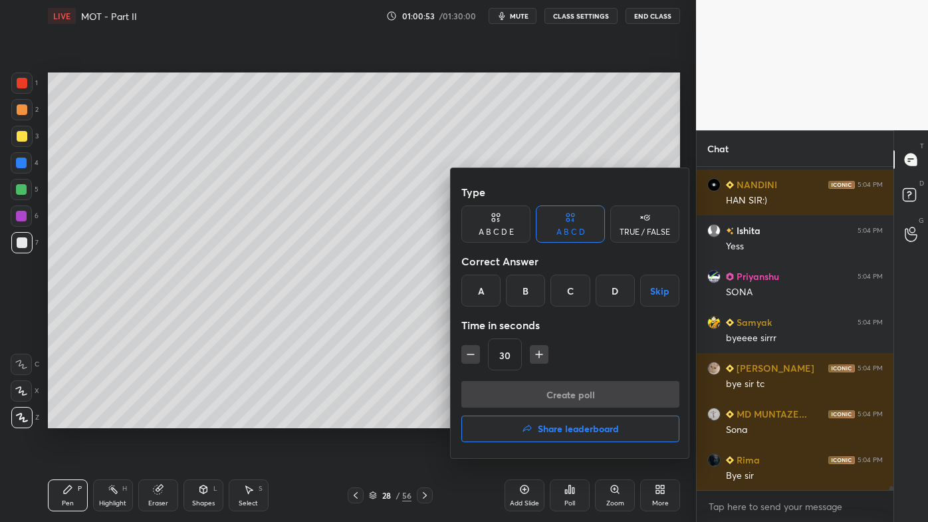
click at [548, 420] on h4 "Share leaderboard" at bounding box center [578, 428] width 81 height 9
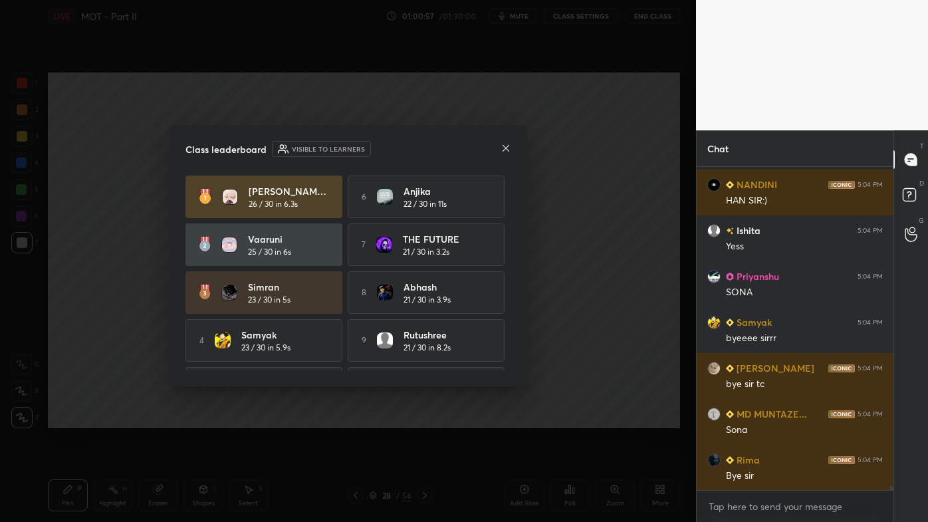
click at [505, 148] on icon at bounding box center [505, 148] width 7 height 7
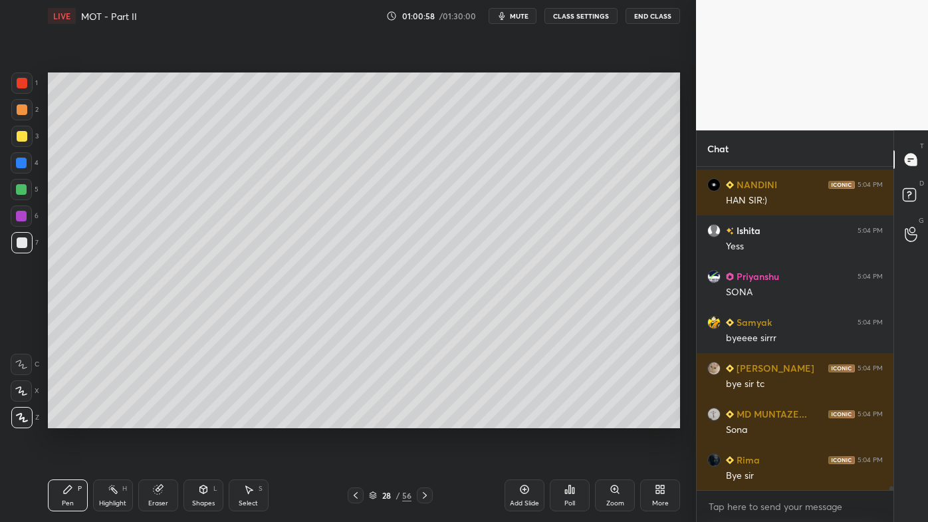
drag, startPoint x: 23, startPoint y: 108, endPoint x: 39, endPoint y: 103, distance: 16.8
click at [24, 106] on div at bounding box center [22, 109] width 11 height 11
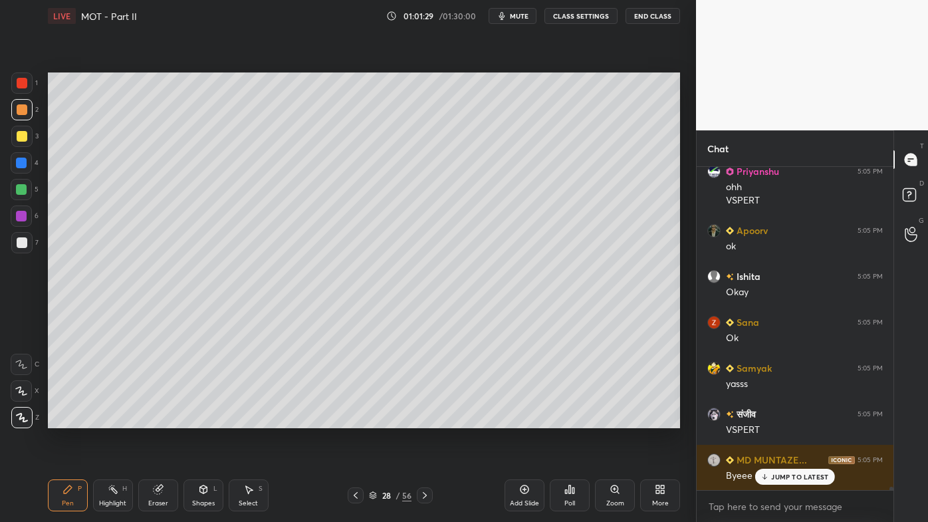
scroll to position [28275, 0]
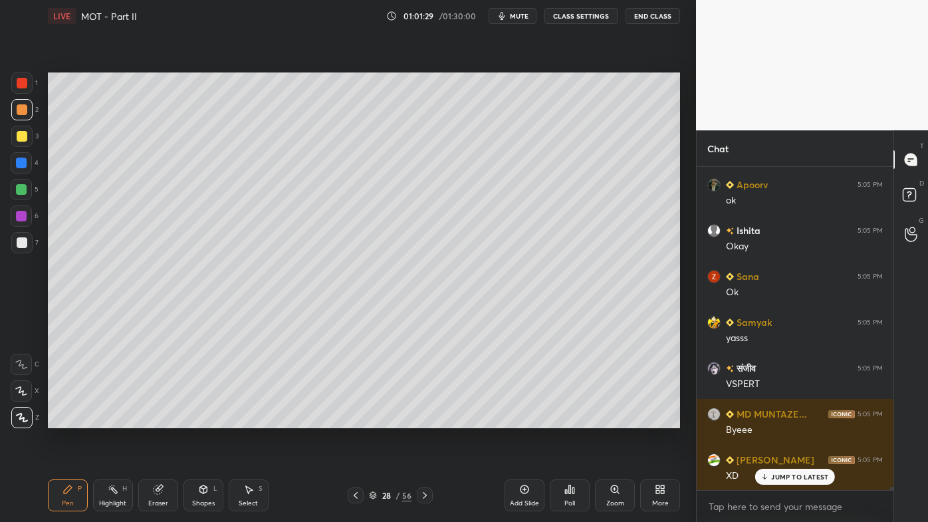
click at [650, 19] on button "End Class" at bounding box center [653, 16] width 55 height 16
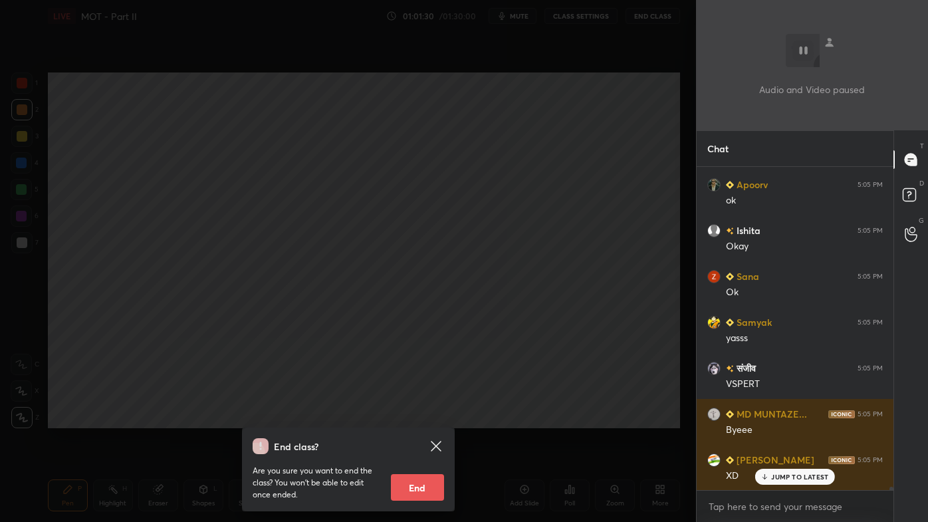
scroll to position [28368, 0]
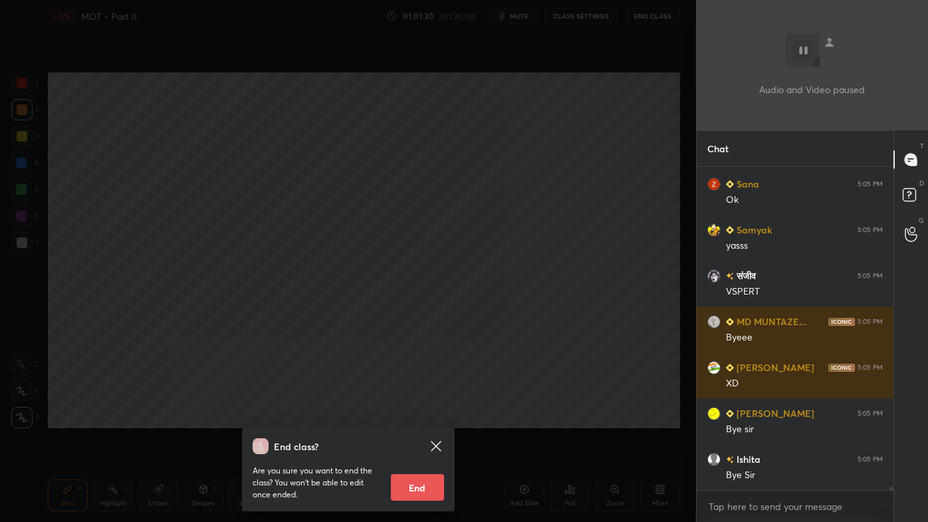
drag, startPoint x: 416, startPoint y: 482, endPoint x: 408, endPoint y: 485, distance: 9.3
click at [415, 420] on button "End" at bounding box center [417, 487] width 53 height 27
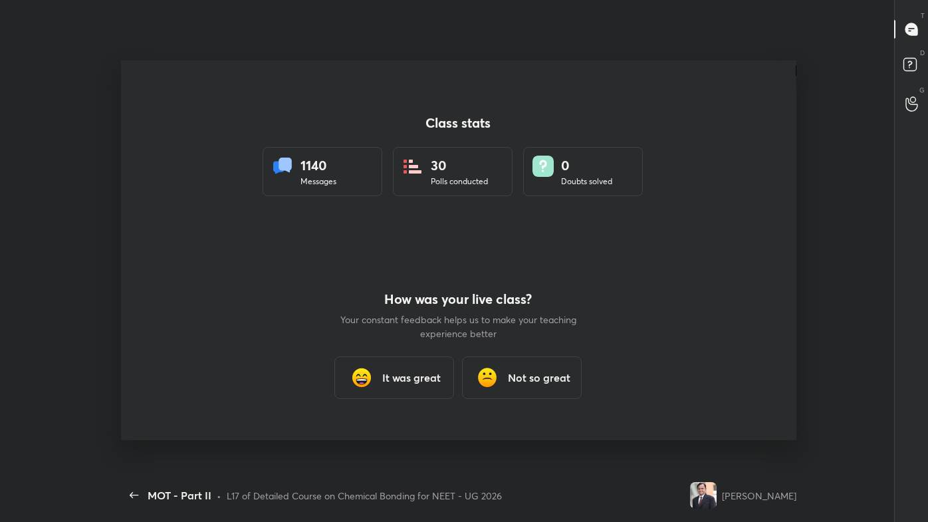
scroll to position [437, 685]
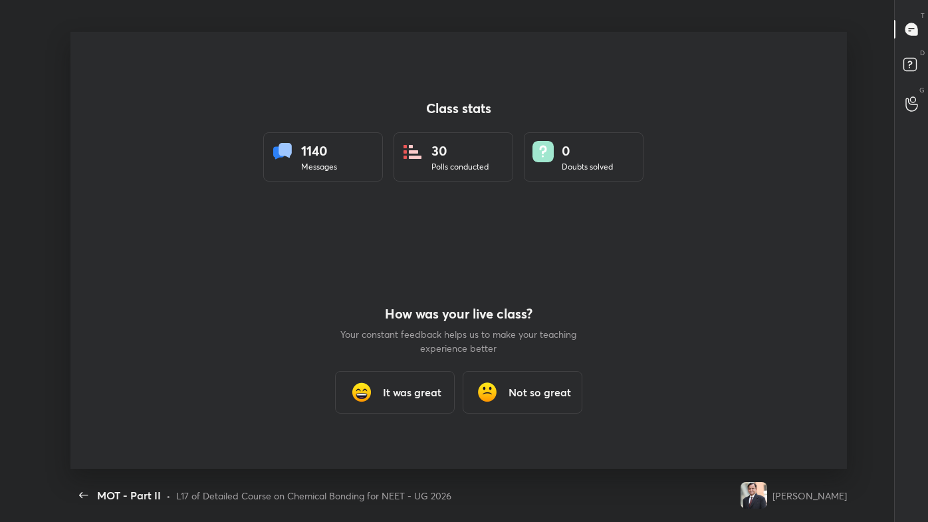
click at [388, 395] on h3 "It was great" at bounding box center [412, 392] width 59 height 16
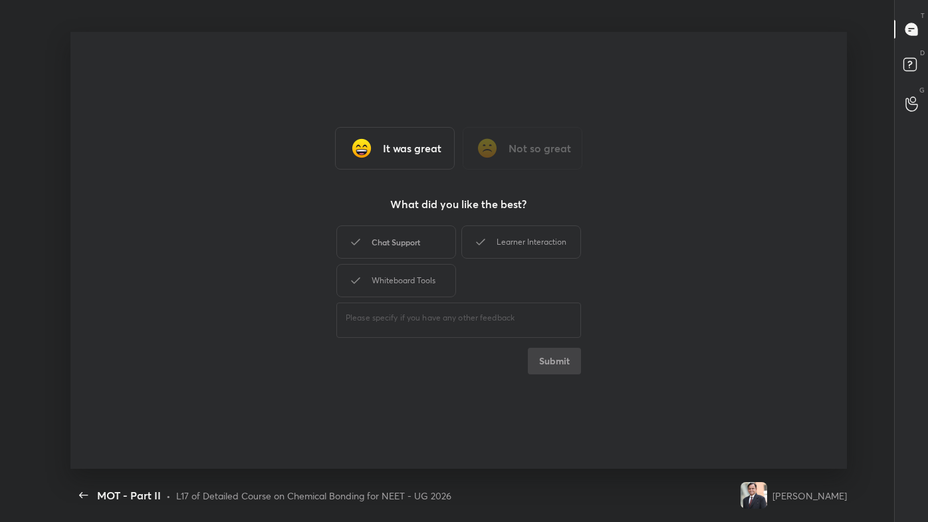
click at [390, 249] on div "Chat Support" at bounding box center [396, 241] width 120 height 33
click at [547, 361] on button "Submit" at bounding box center [554, 361] width 53 height 27
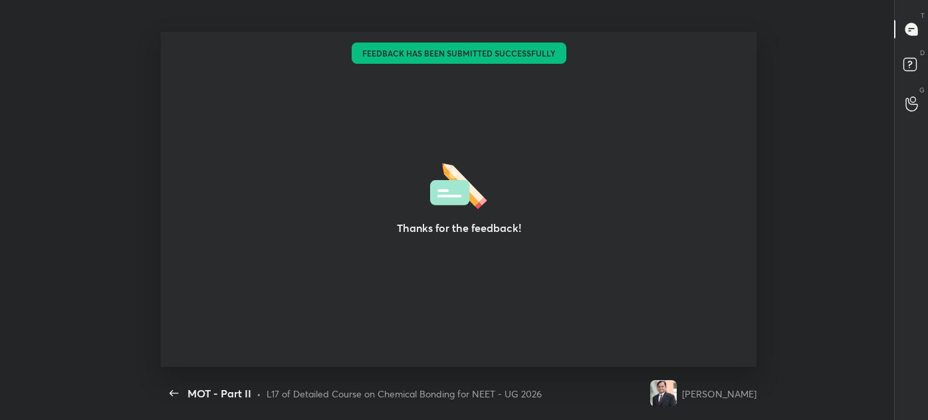
type textarea "x"
